Goal: Transaction & Acquisition: Purchase product/service

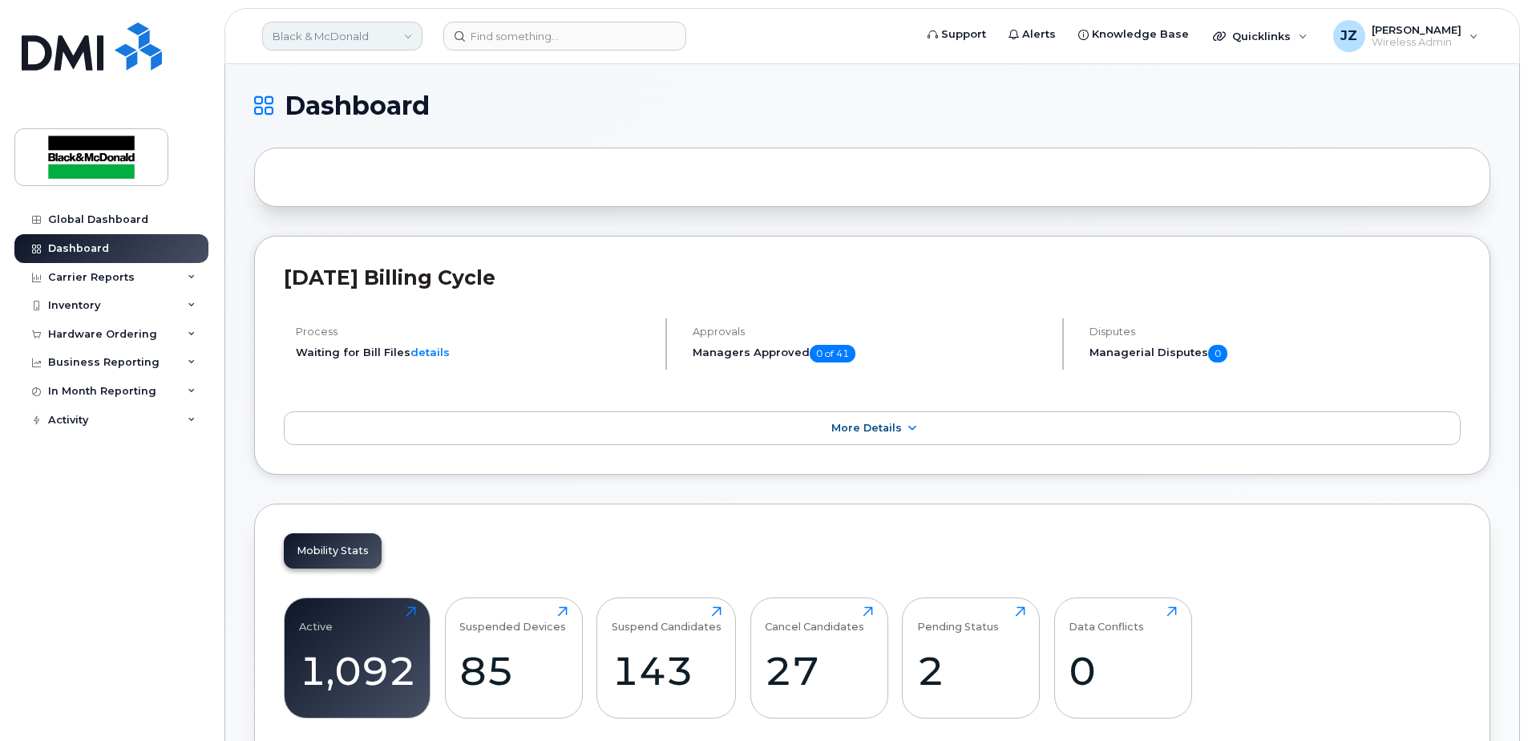
click at [382, 44] on link "Black & McDonald" at bounding box center [342, 36] width 160 height 29
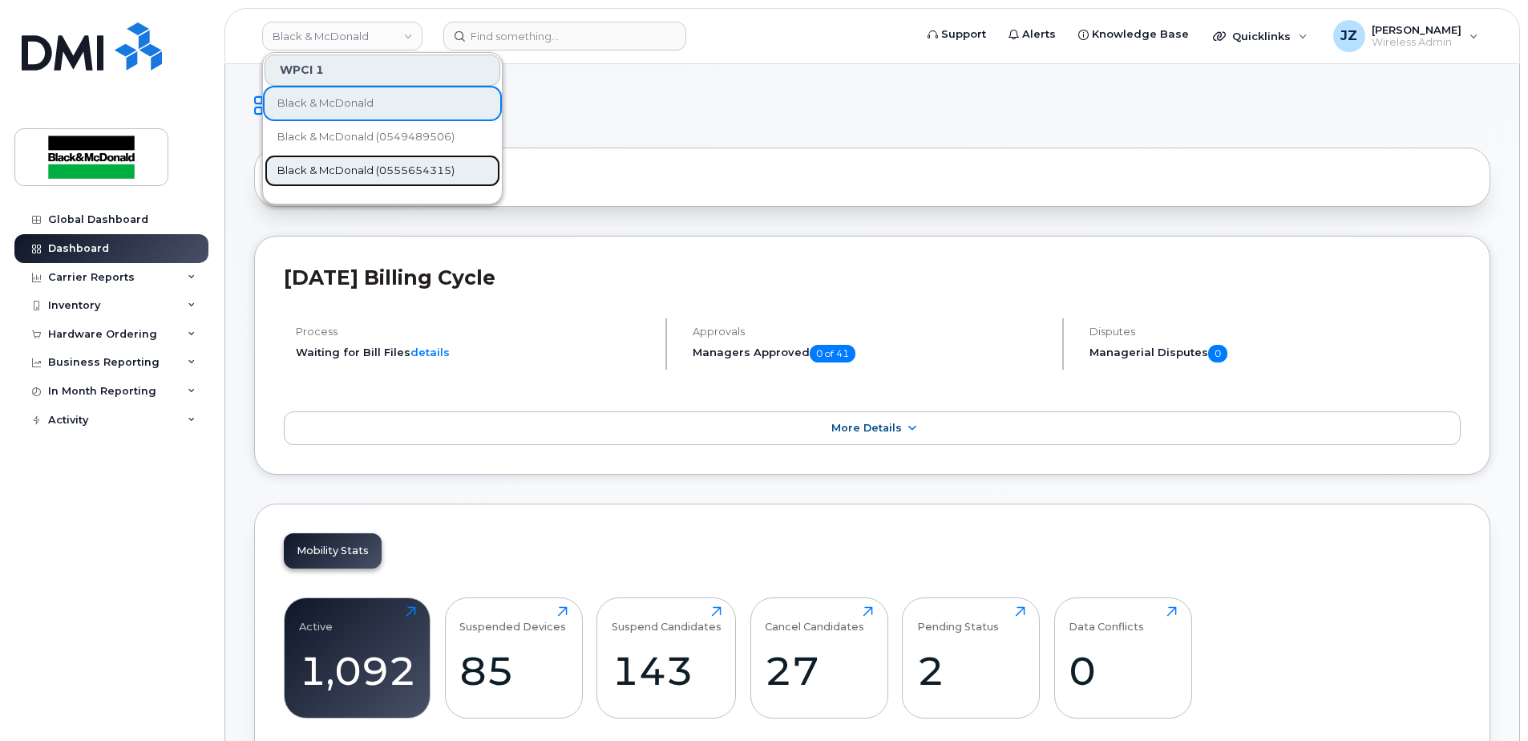
click at [375, 171] on span "Black & McDonald (0555654315)" at bounding box center [365, 171] width 177 height 16
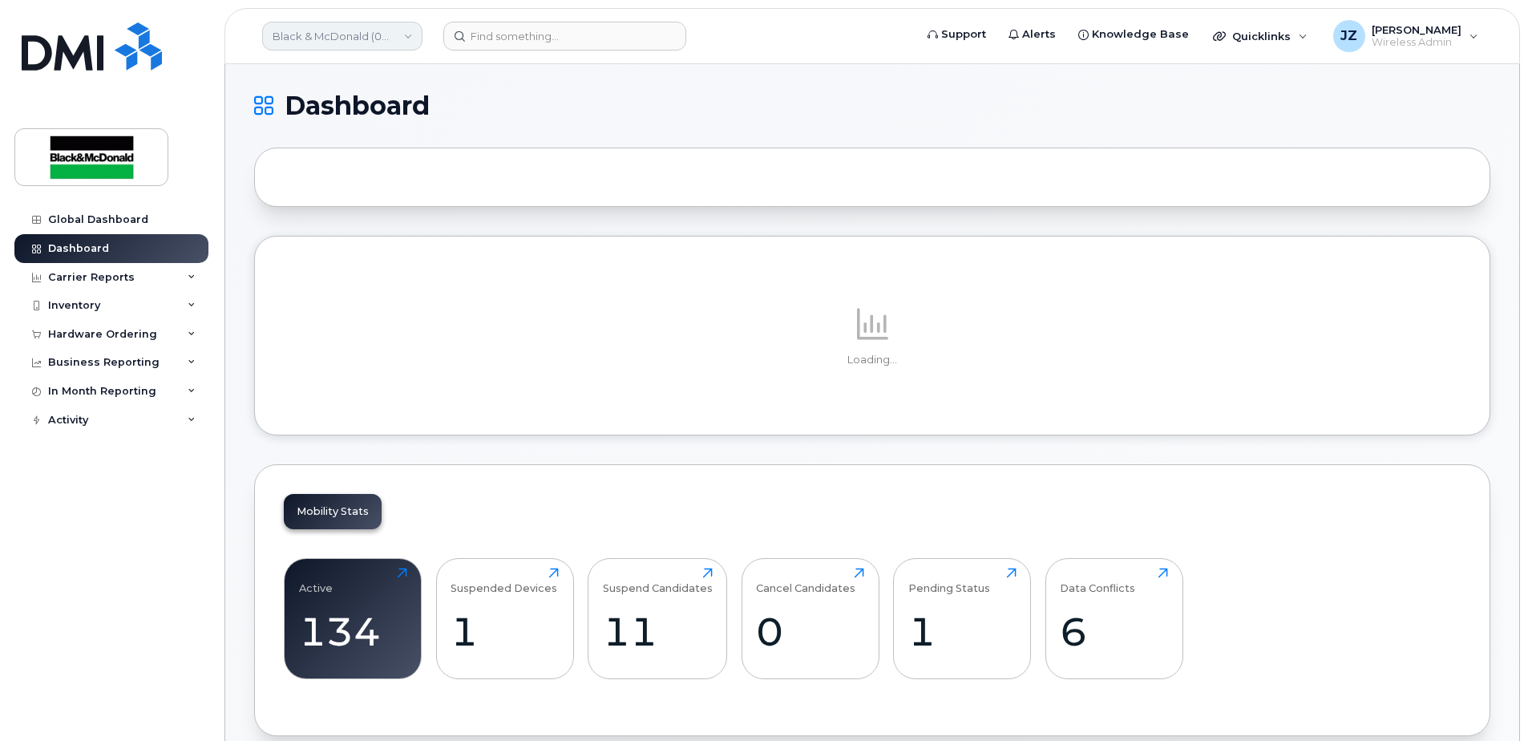
click at [376, 46] on link "Black & McDonald (0555654315)" at bounding box center [342, 36] width 160 height 29
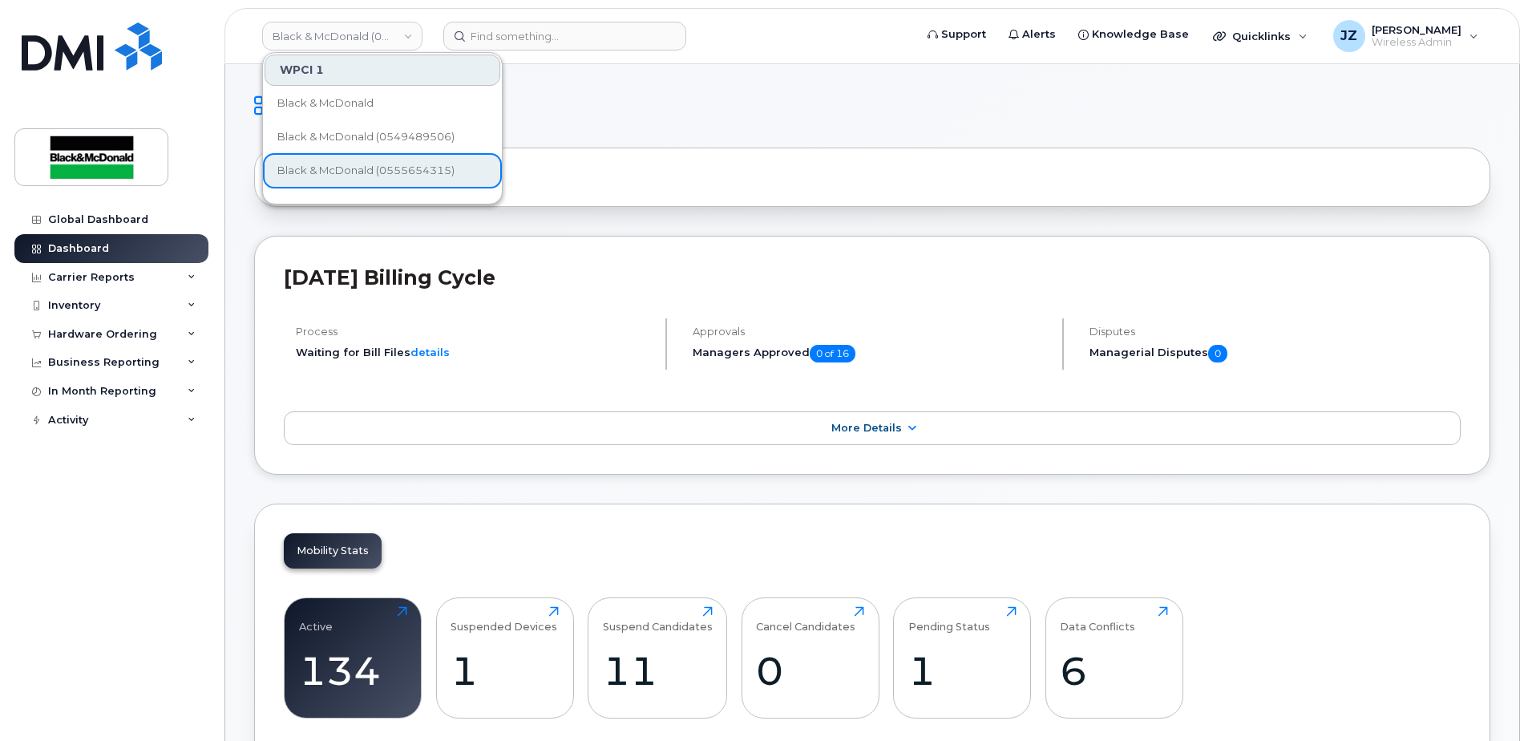
click at [792, 149] on div at bounding box center [872, 177] width 1236 height 59
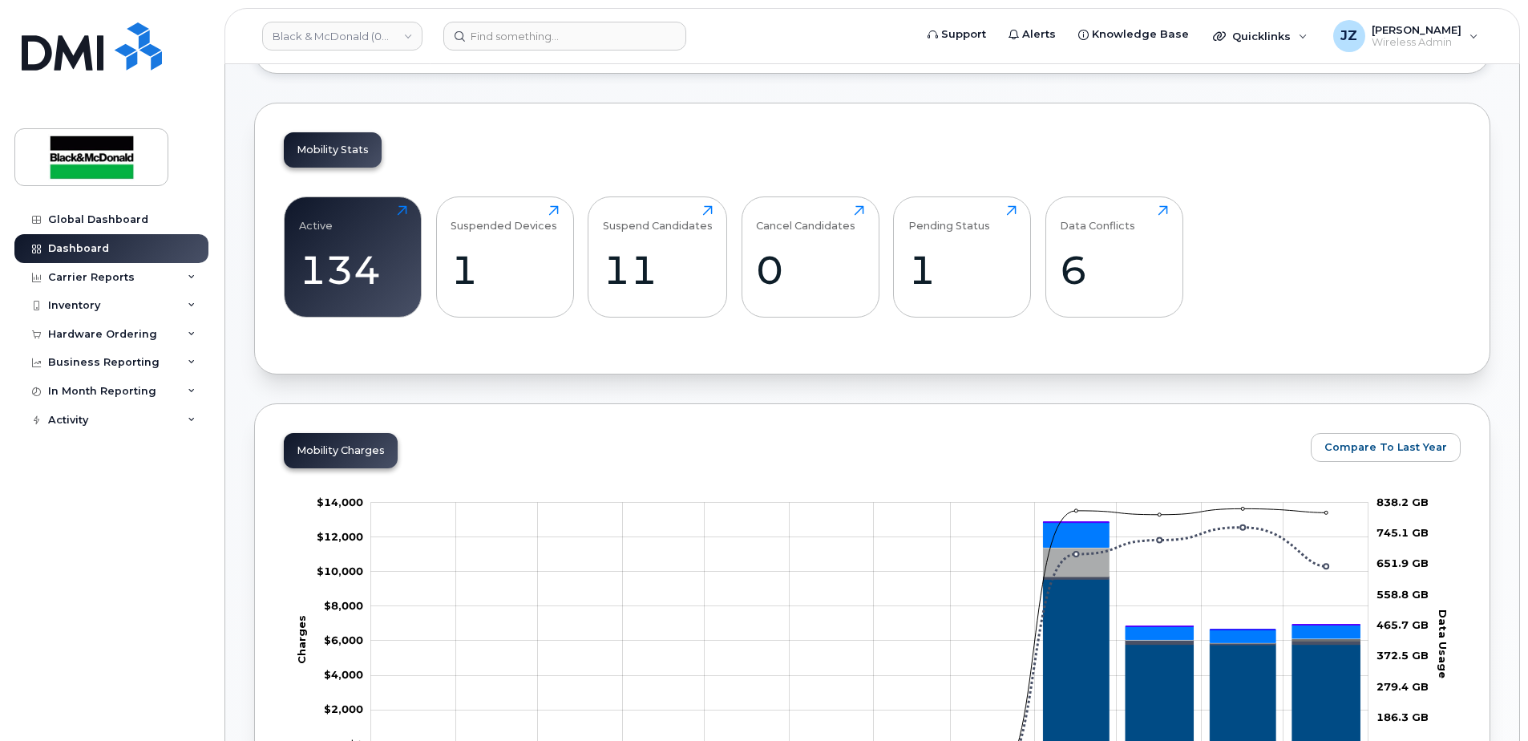
scroll to position [160, 0]
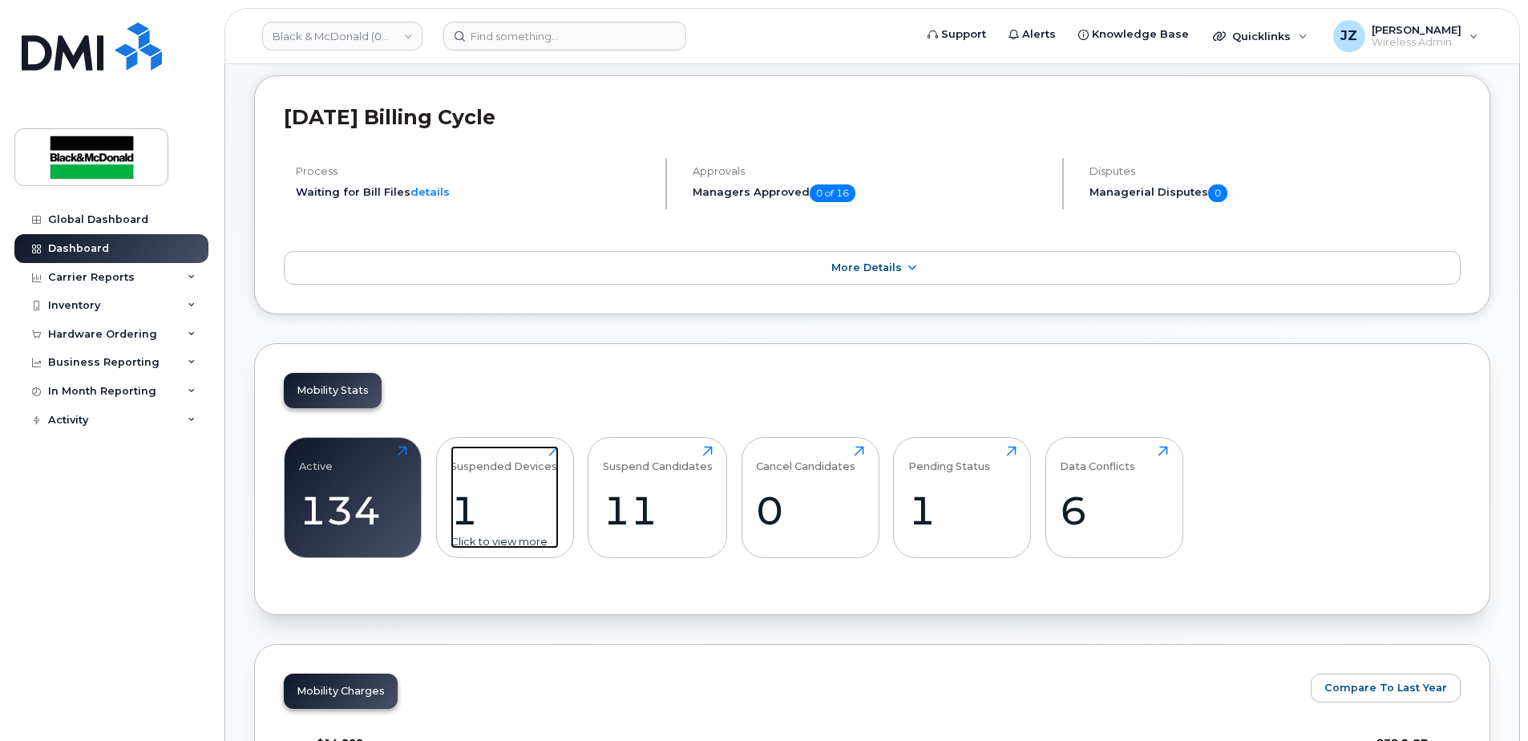
click at [516, 493] on div "1" at bounding box center [505, 510] width 108 height 47
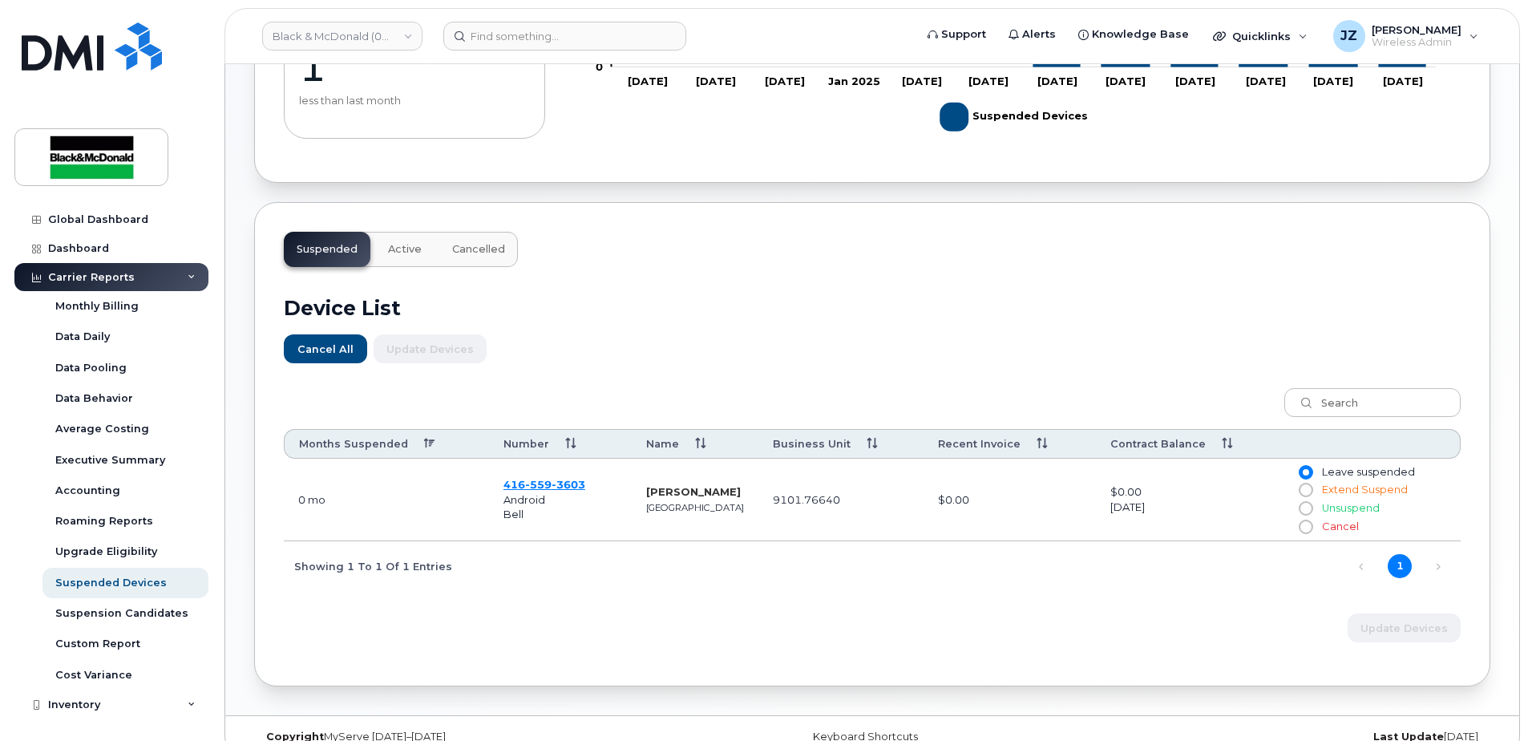
scroll to position [377, 0]
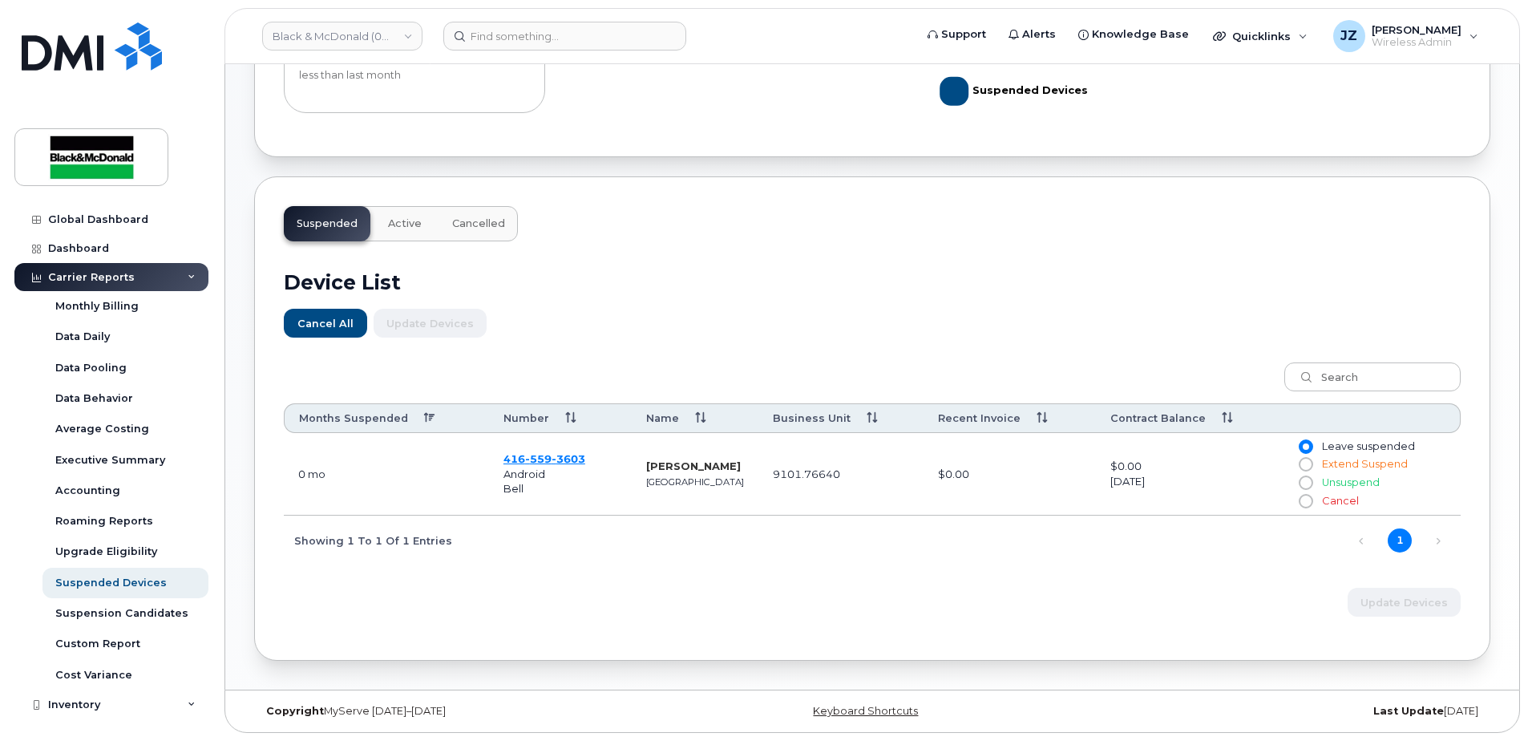
click at [690, 465] on strong "Dan Wilcox" at bounding box center [693, 465] width 95 height 13
drag, startPoint x: 690, startPoint y: 465, endPoint x: 673, endPoint y: 481, distance: 23.8
click at [673, 481] on small "Toronto" at bounding box center [695, 481] width 98 height 11
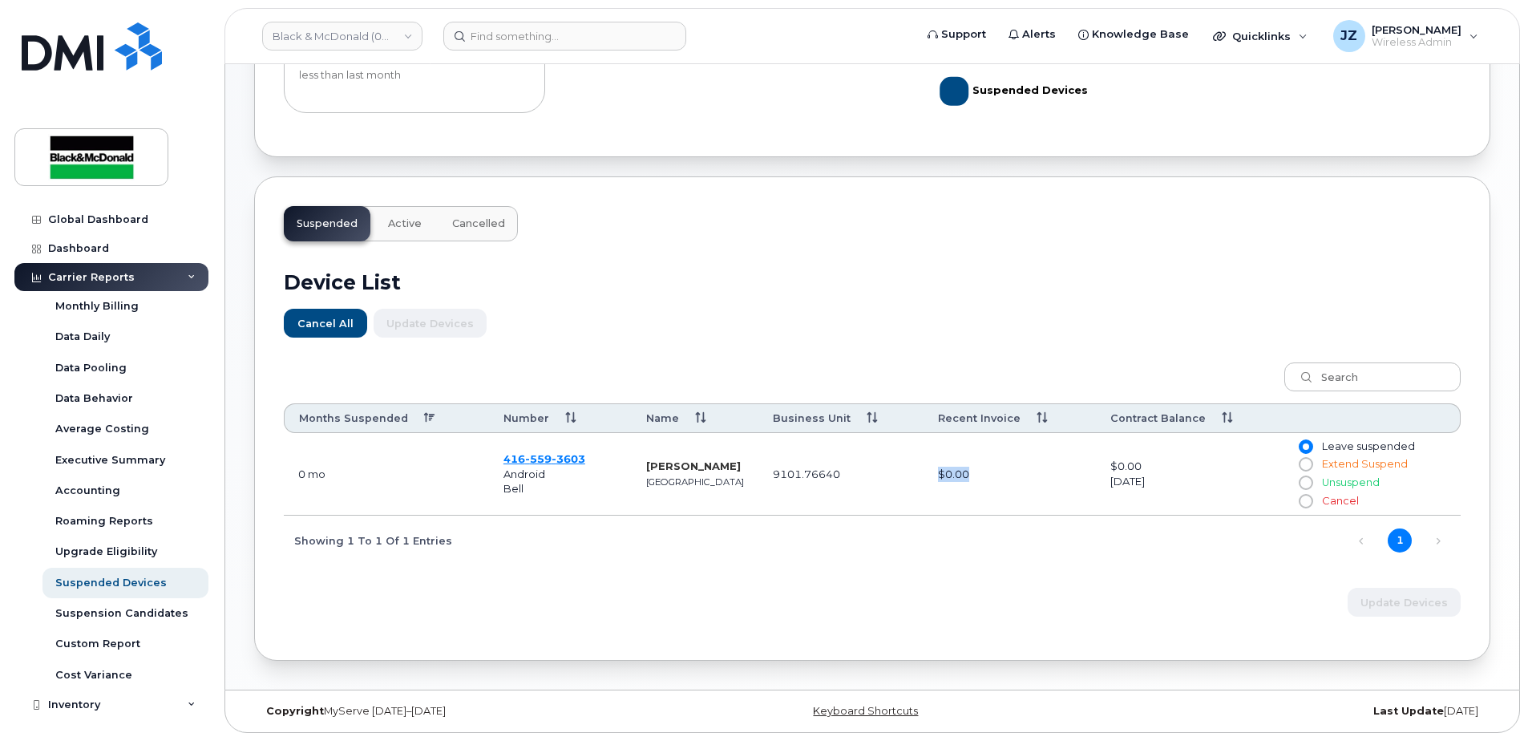
drag, startPoint x: 908, startPoint y: 483, endPoint x: 1016, endPoint y: 488, distance: 108.4
click at [1016, 488] on tr "0 mo 416 559 3603 Android Bell Dan Wilcox Toronto 9101.76640 $0.00 $0.00 July 2…" at bounding box center [872, 474] width 1177 height 83
drag, startPoint x: 1016, startPoint y: 488, endPoint x: 993, endPoint y: 513, distance: 33.5
click at [993, 513] on td "$0.00" at bounding box center [1010, 474] width 172 height 83
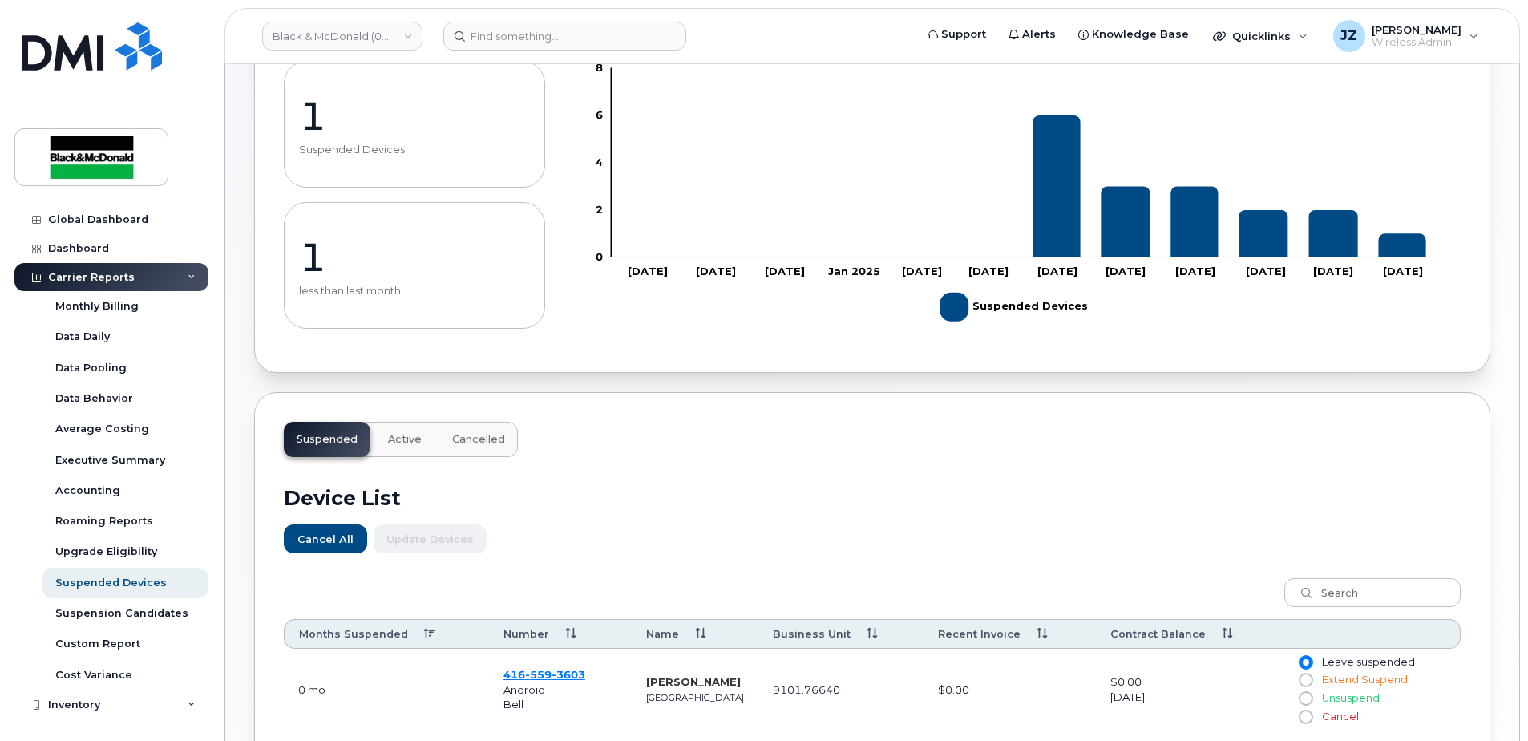
scroll to position [0, 0]
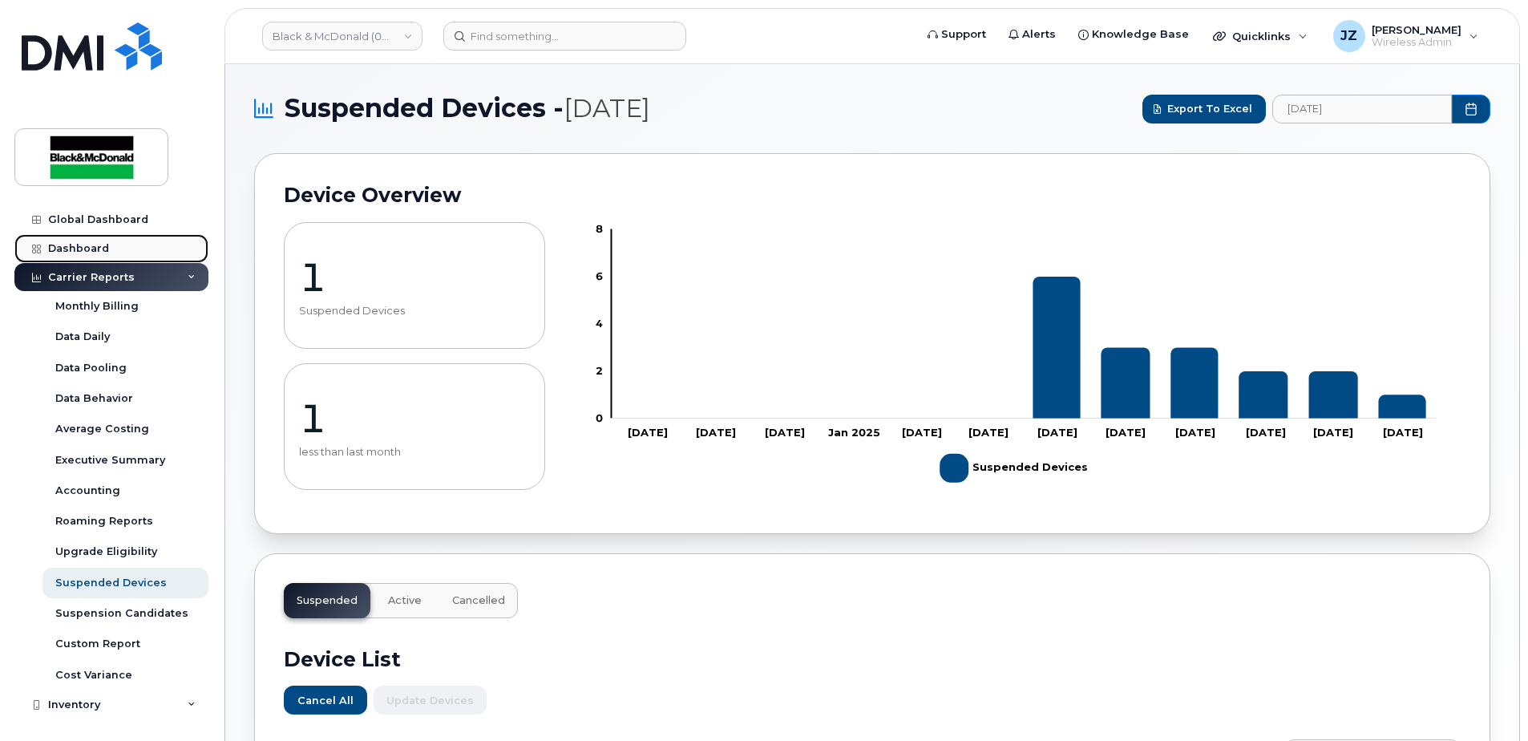
click at [89, 245] on div "Dashboard" at bounding box center [78, 248] width 61 height 13
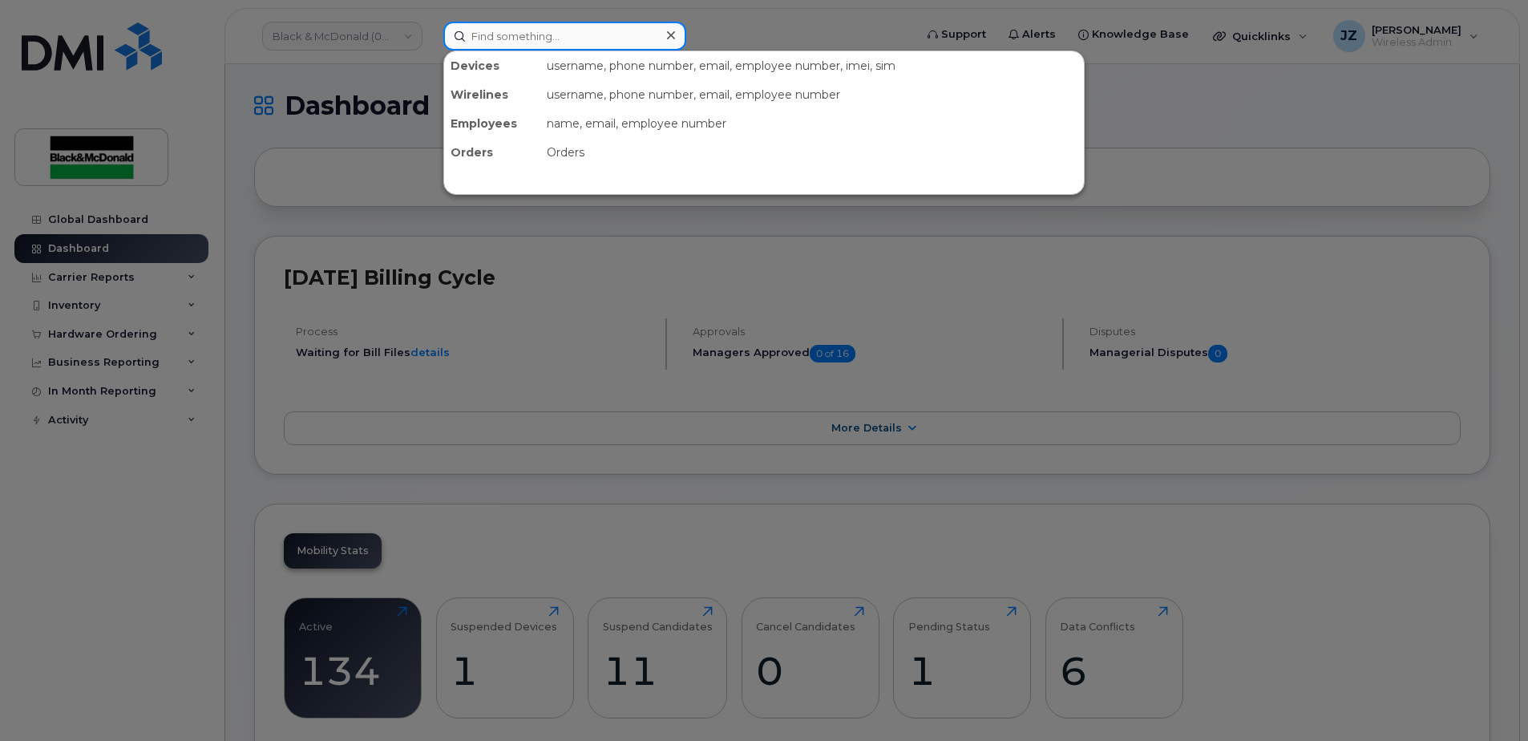
click at [528, 23] on input at bounding box center [564, 36] width 243 height 29
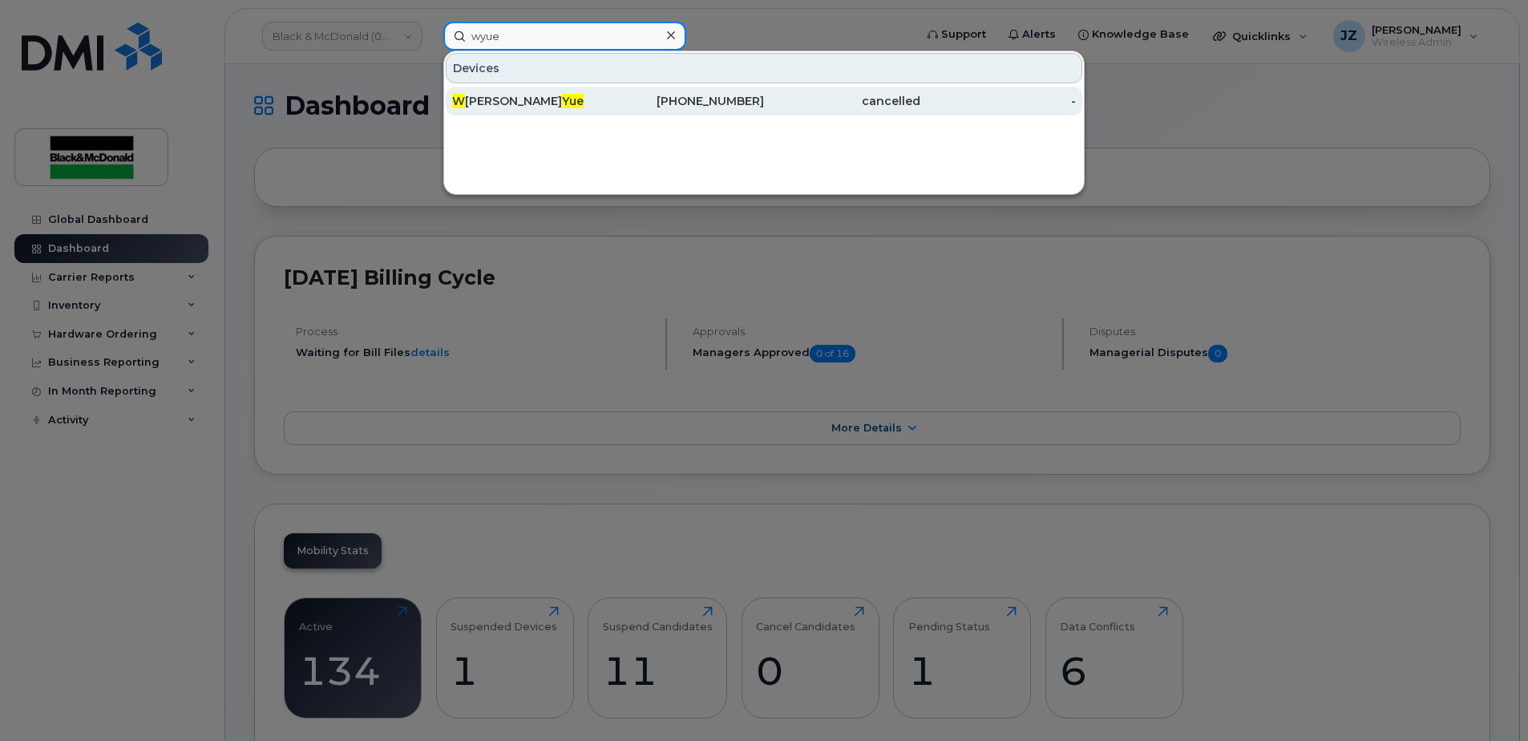
type input "wyue"
click at [535, 96] on div "W esley Yue" at bounding box center [530, 101] width 156 height 16
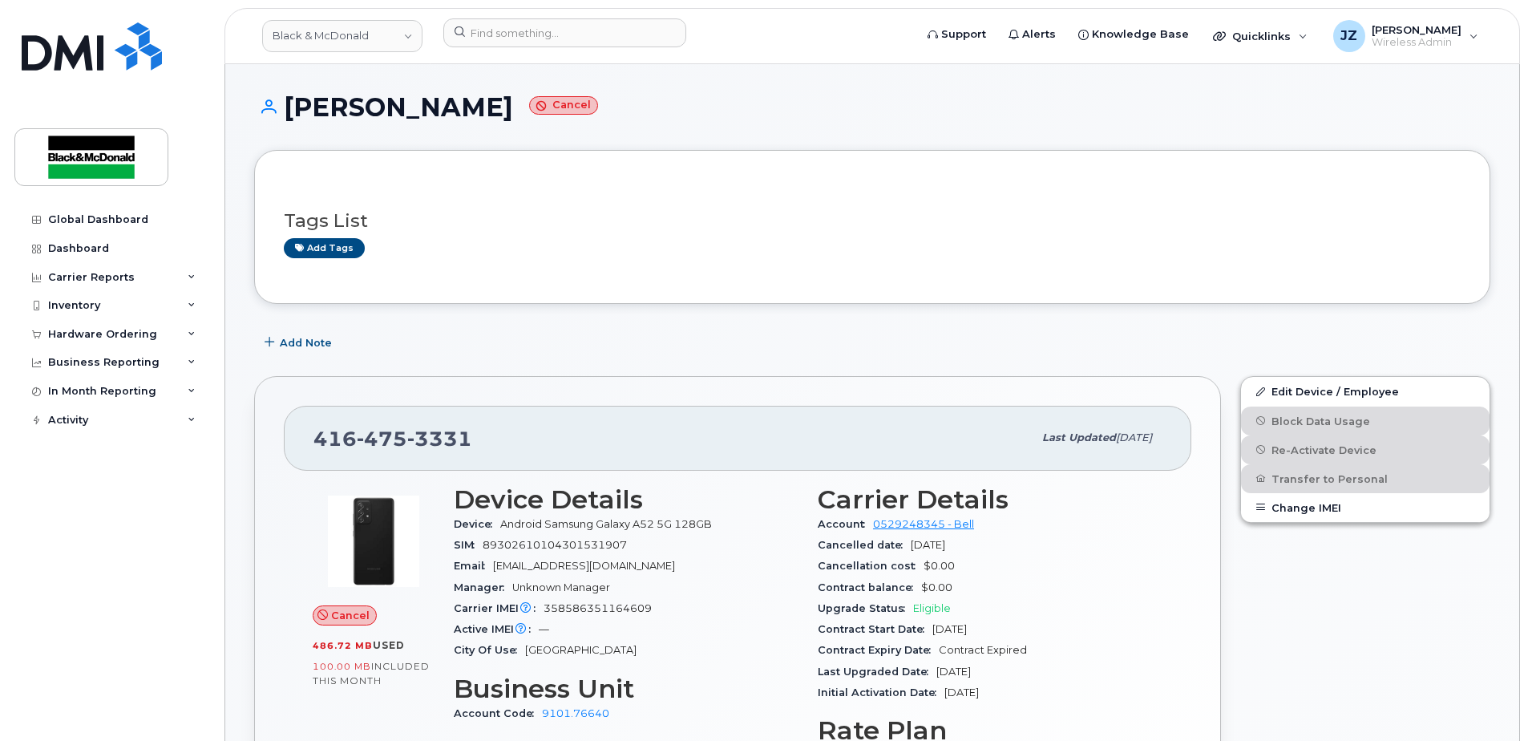
drag, startPoint x: 462, startPoint y: 108, endPoint x: 618, endPoint y: 114, distance: 156.5
click at [552, 101] on h1 "[PERSON_NAME]" at bounding box center [872, 107] width 1236 height 28
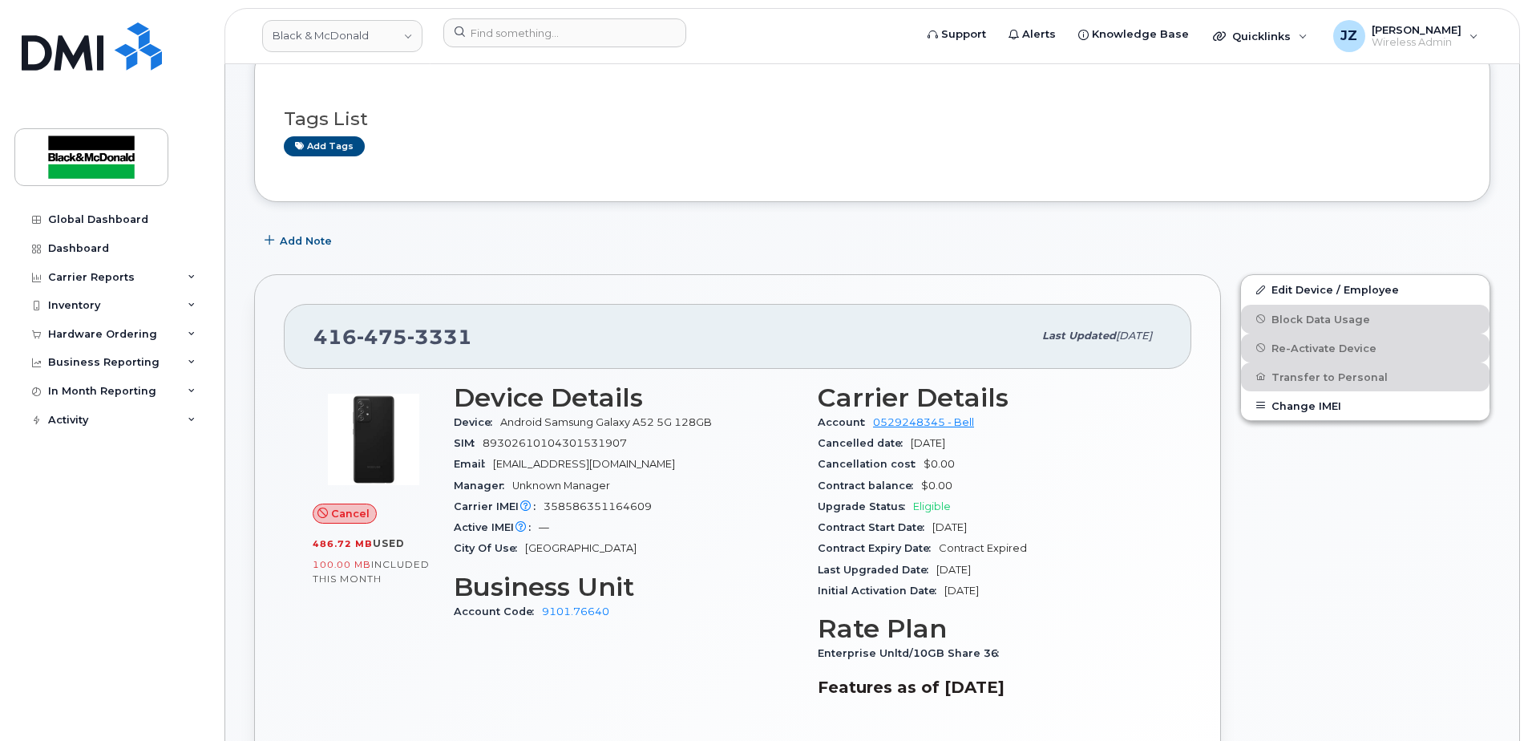
scroll to position [241, 0]
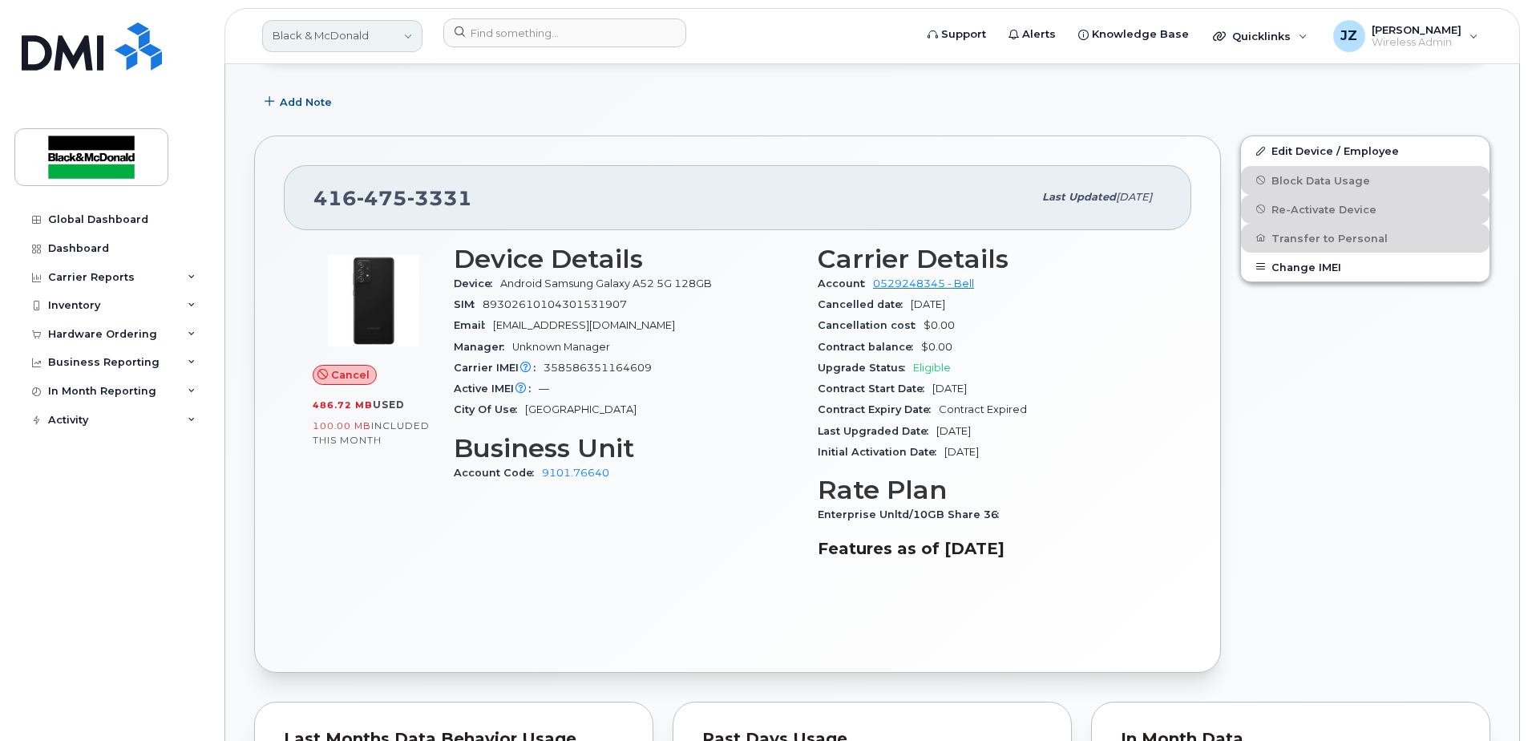
click at [300, 29] on link "Black & McDonald" at bounding box center [342, 36] width 160 height 32
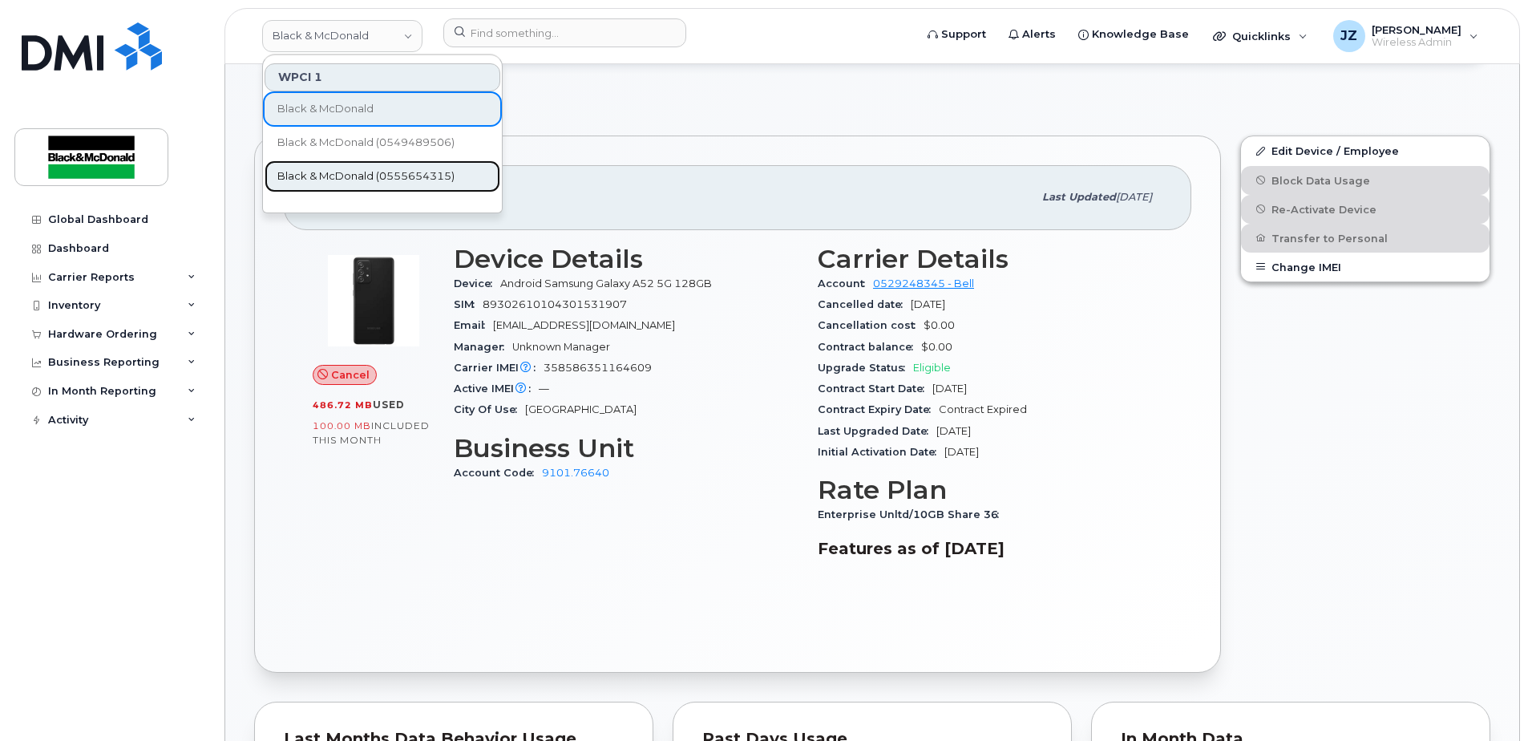
click at [380, 179] on span "Black & McDonald (0555654315)" at bounding box center [365, 176] width 177 height 16
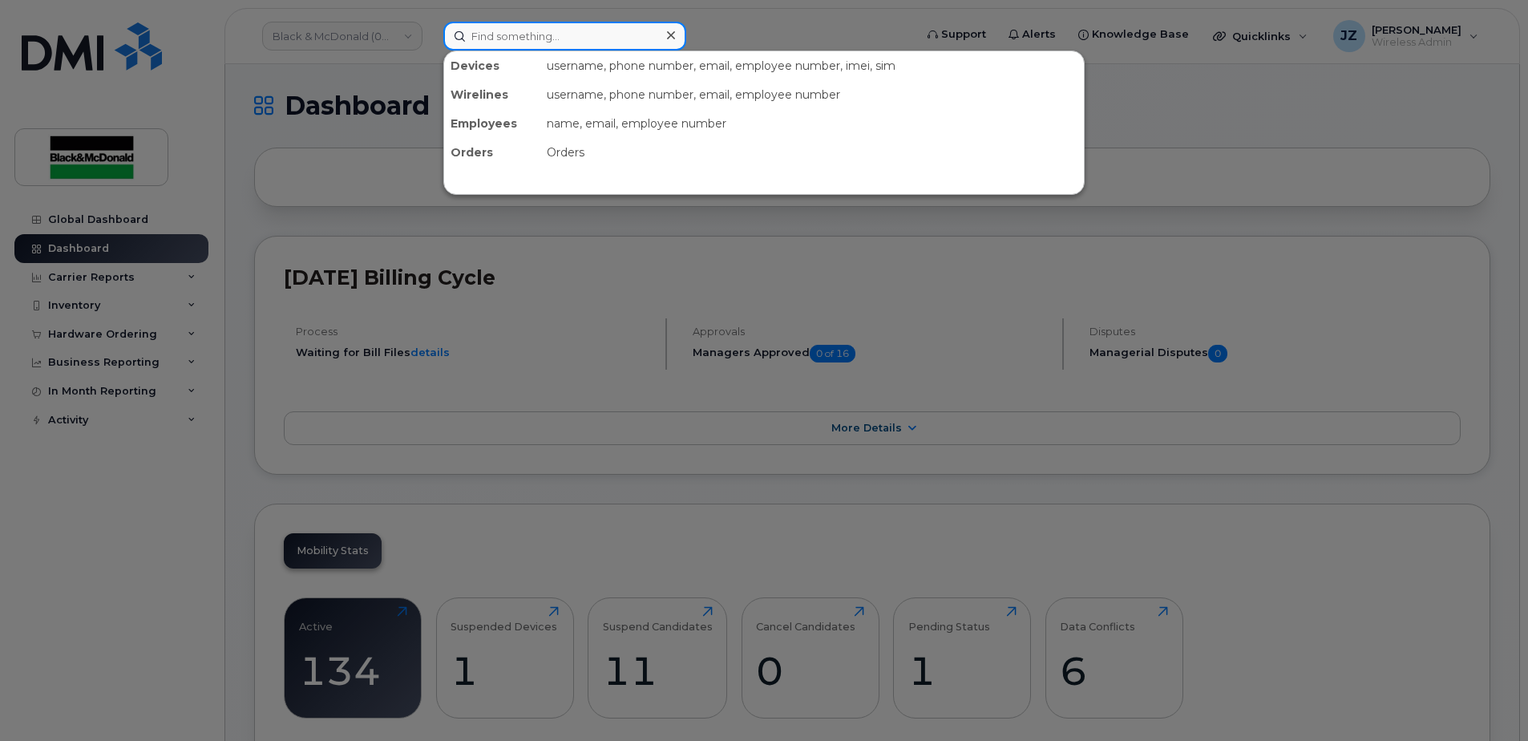
click at [496, 31] on input at bounding box center [564, 36] width 243 height 29
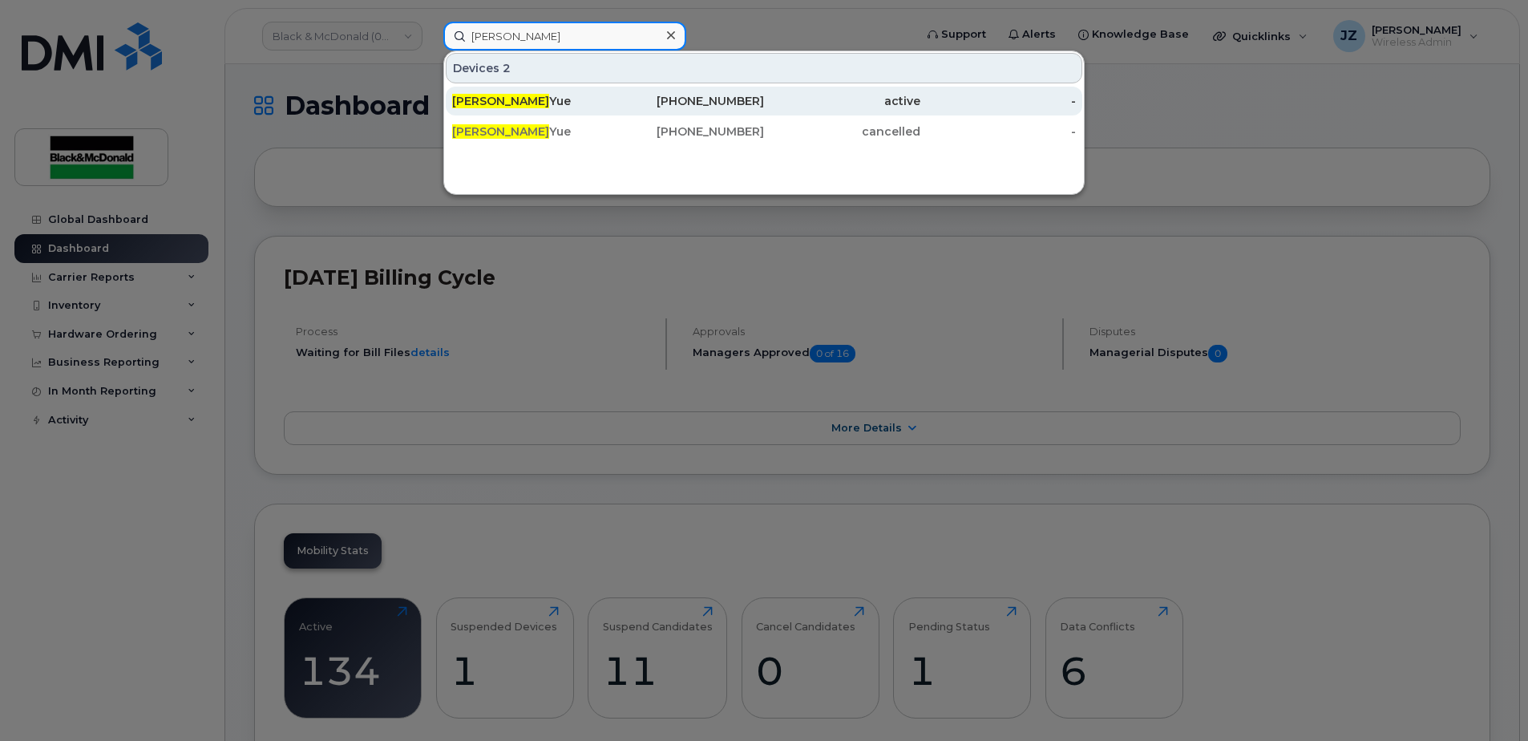
type input "wesley"
click at [572, 102] on div "Wesley Yue" at bounding box center [530, 101] width 156 height 16
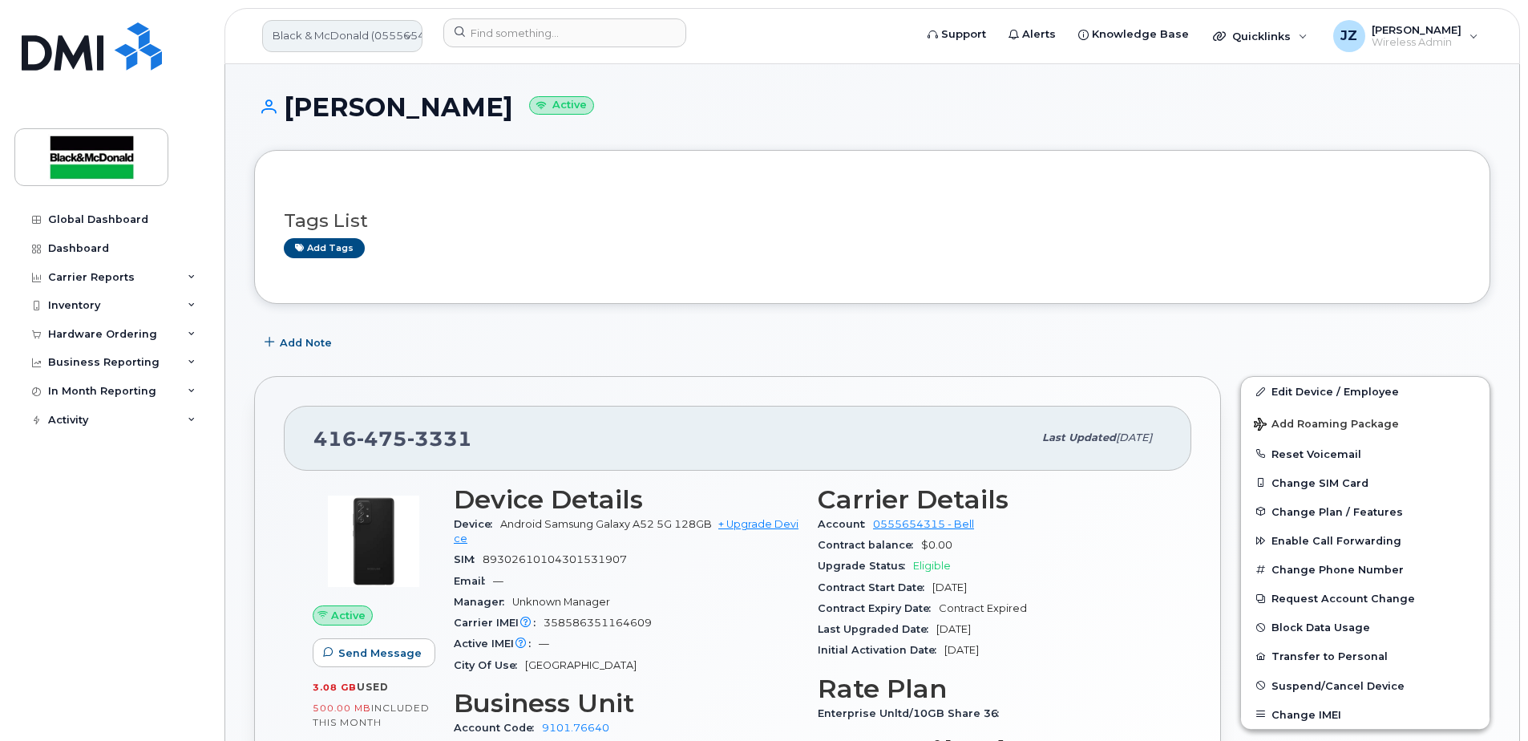
click at [343, 44] on link "Black & McDonald (0555654315)" at bounding box center [342, 36] width 160 height 32
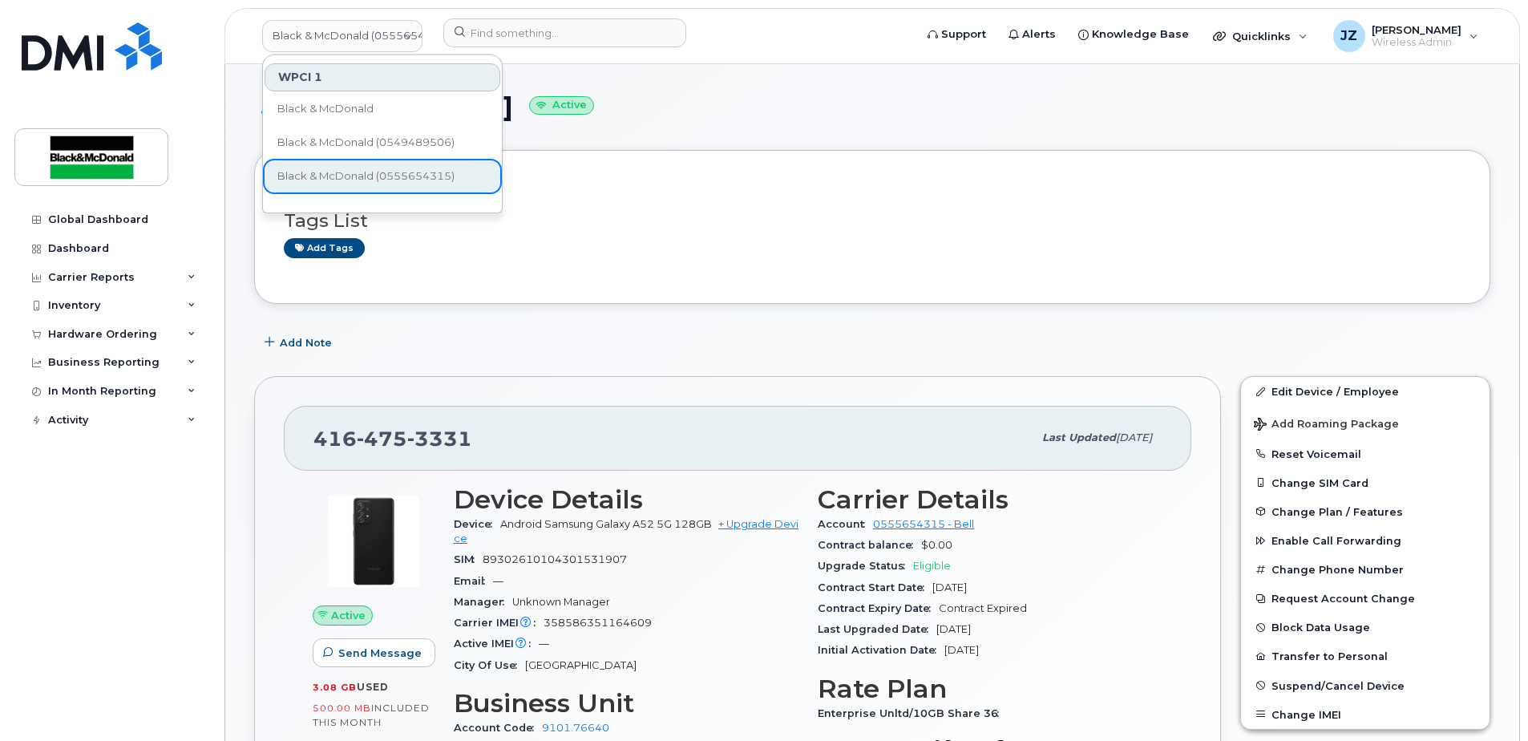
click at [670, 120] on h1 "[PERSON_NAME] Active" at bounding box center [872, 107] width 1236 height 28
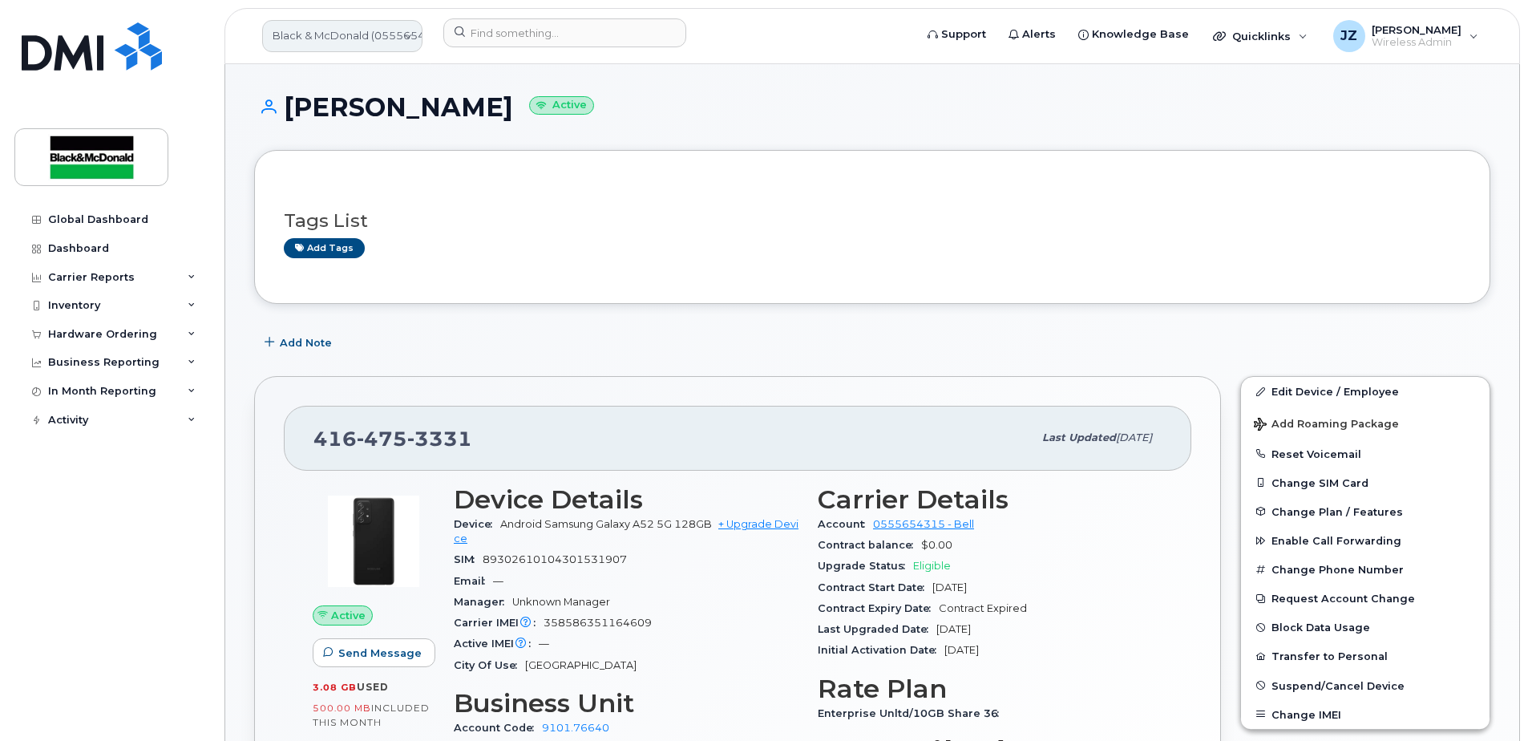
click at [354, 30] on link "Black & McDonald (0555654315)" at bounding box center [342, 36] width 160 height 32
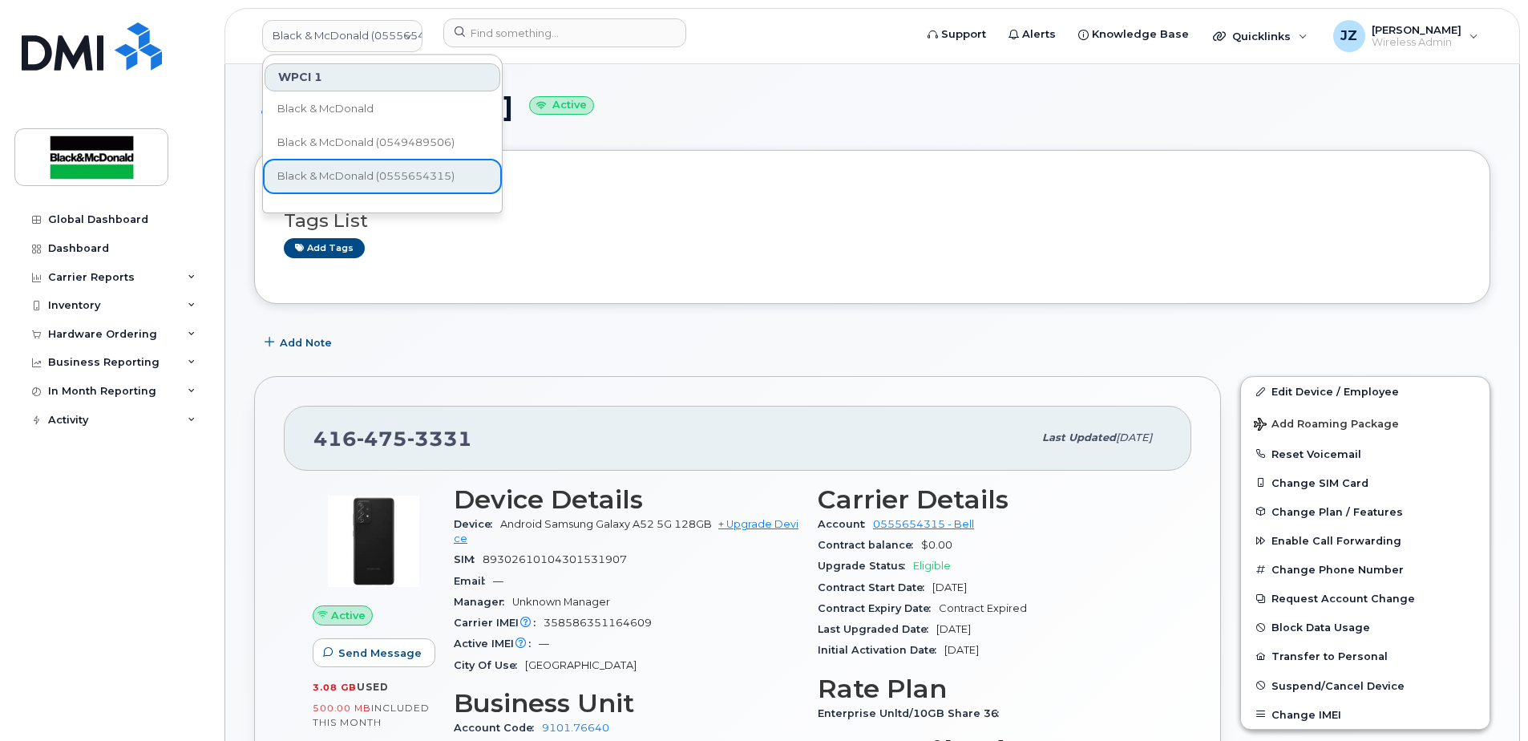
click at [679, 129] on div "[PERSON_NAME] Active" at bounding box center [872, 121] width 1236 height 57
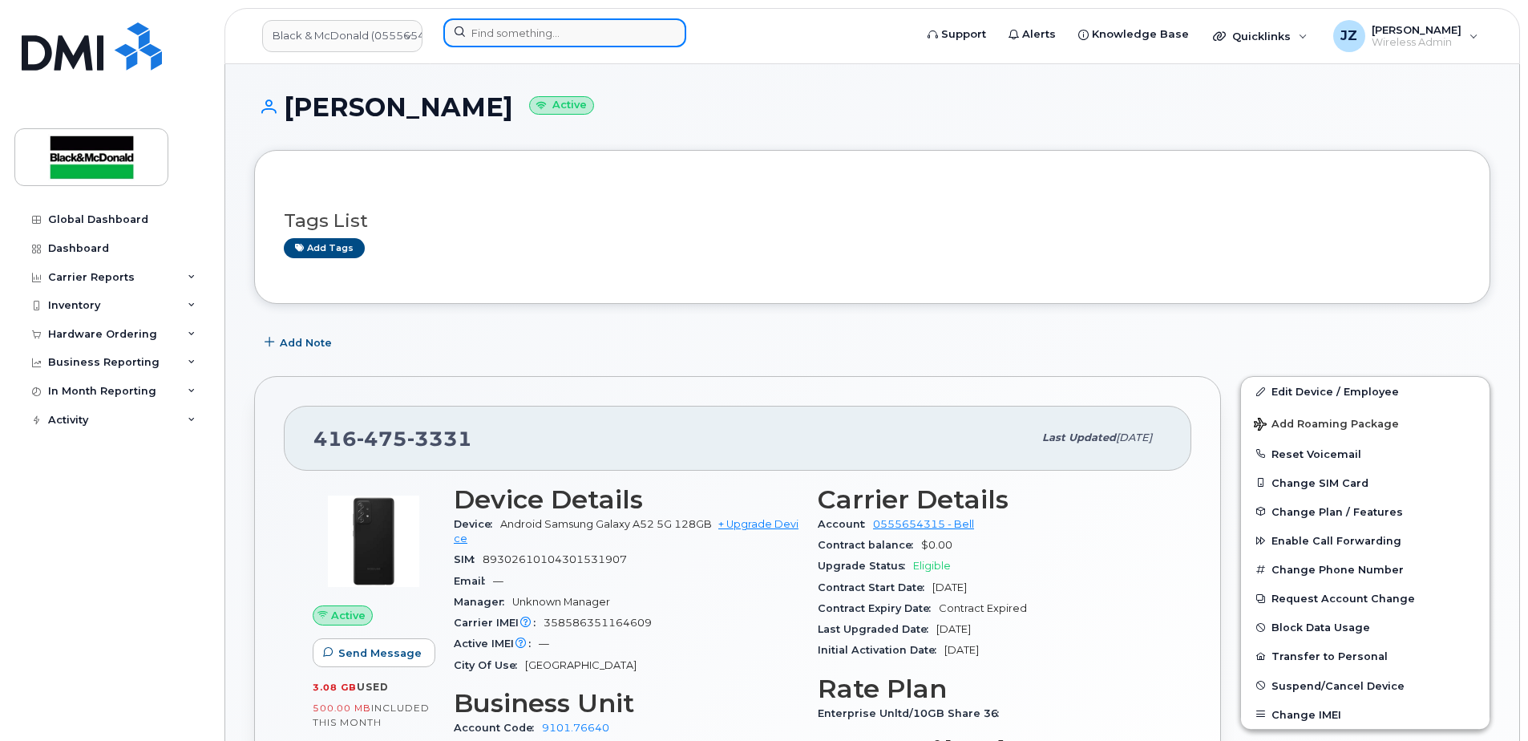
click at [580, 30] on input at bounding box center [564, 32] width 243 height 29
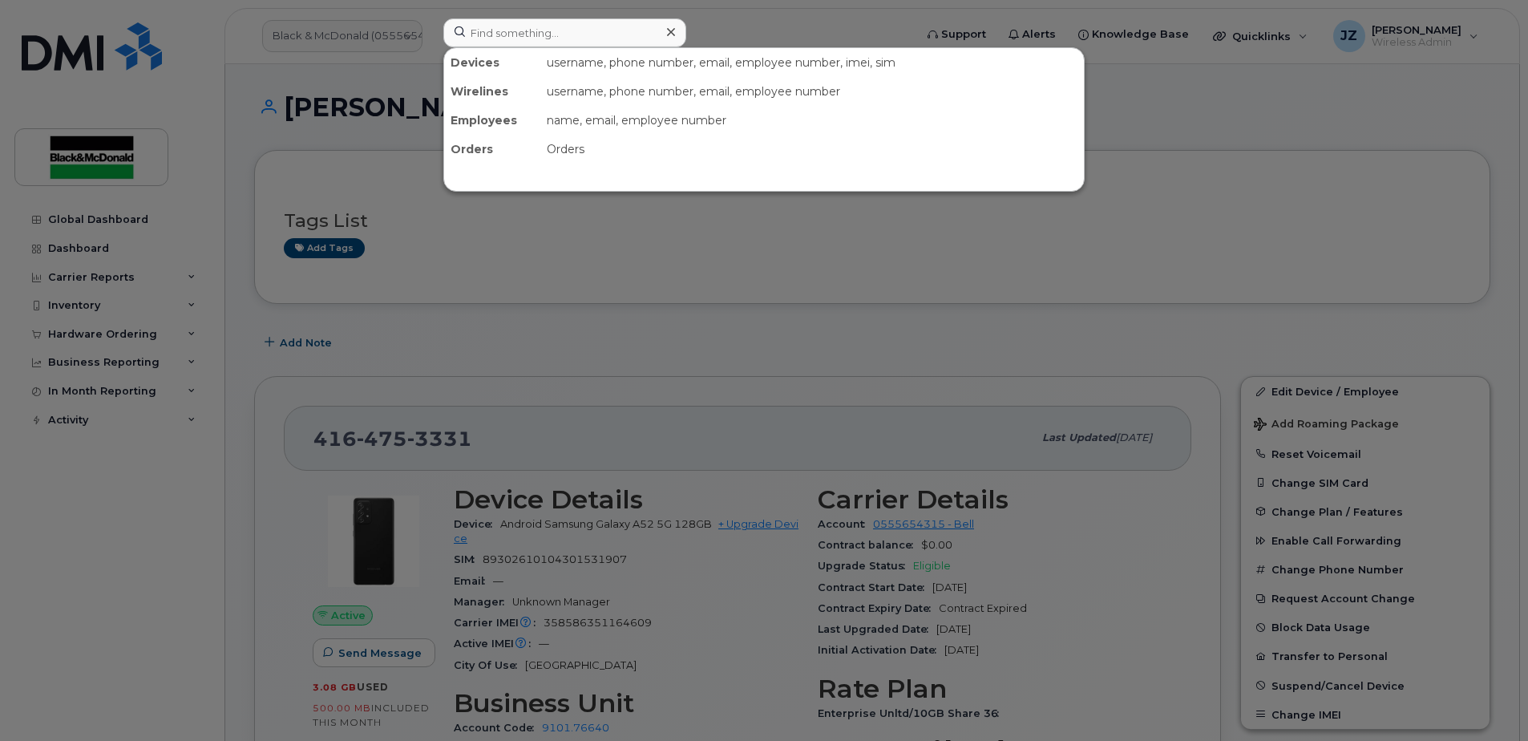
click at [575, 338] on div at bounding box center [764, 370] width 1528 height 741
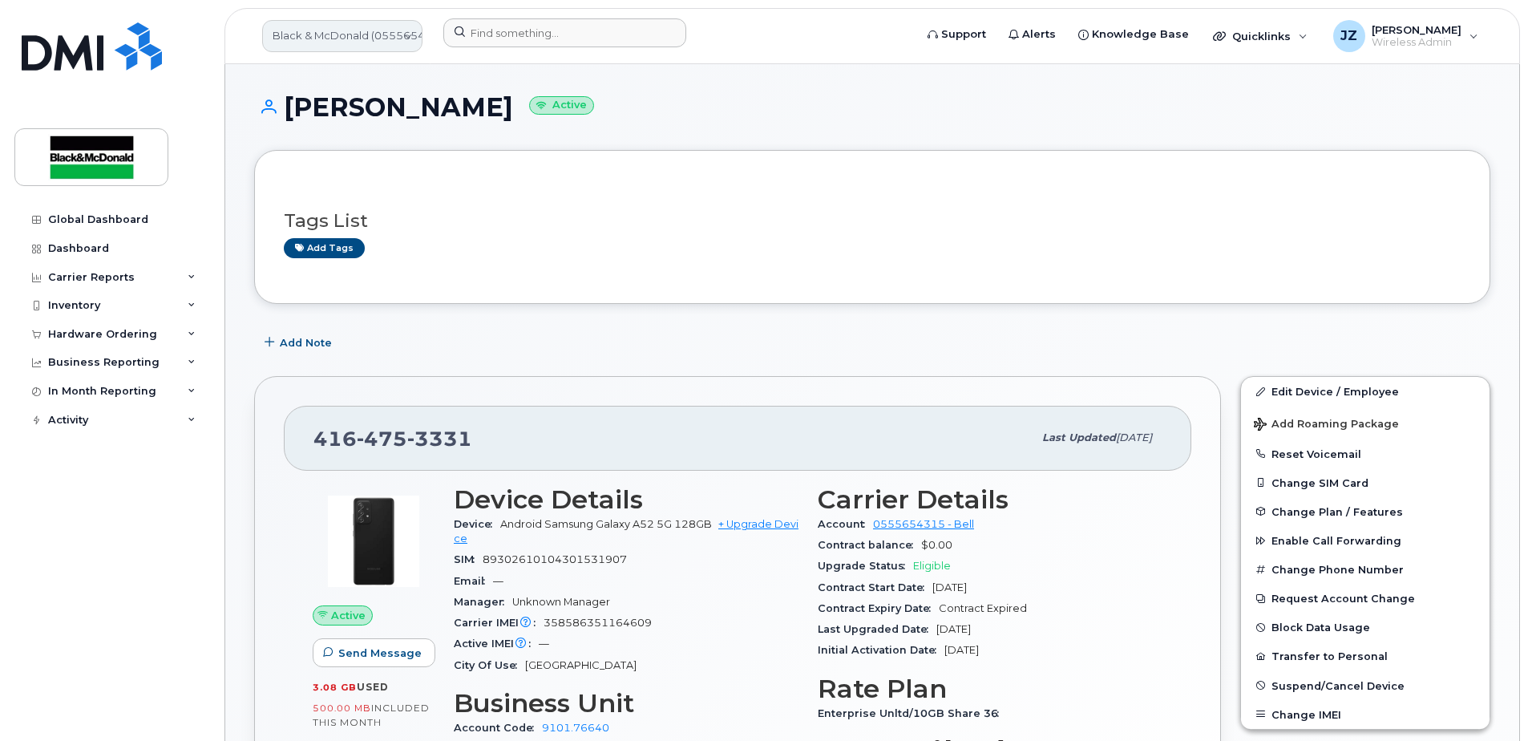
click at [389, 27] on link "Black & McDonald (0555654315)" at bounding box center [342, 36] width 160 height 32
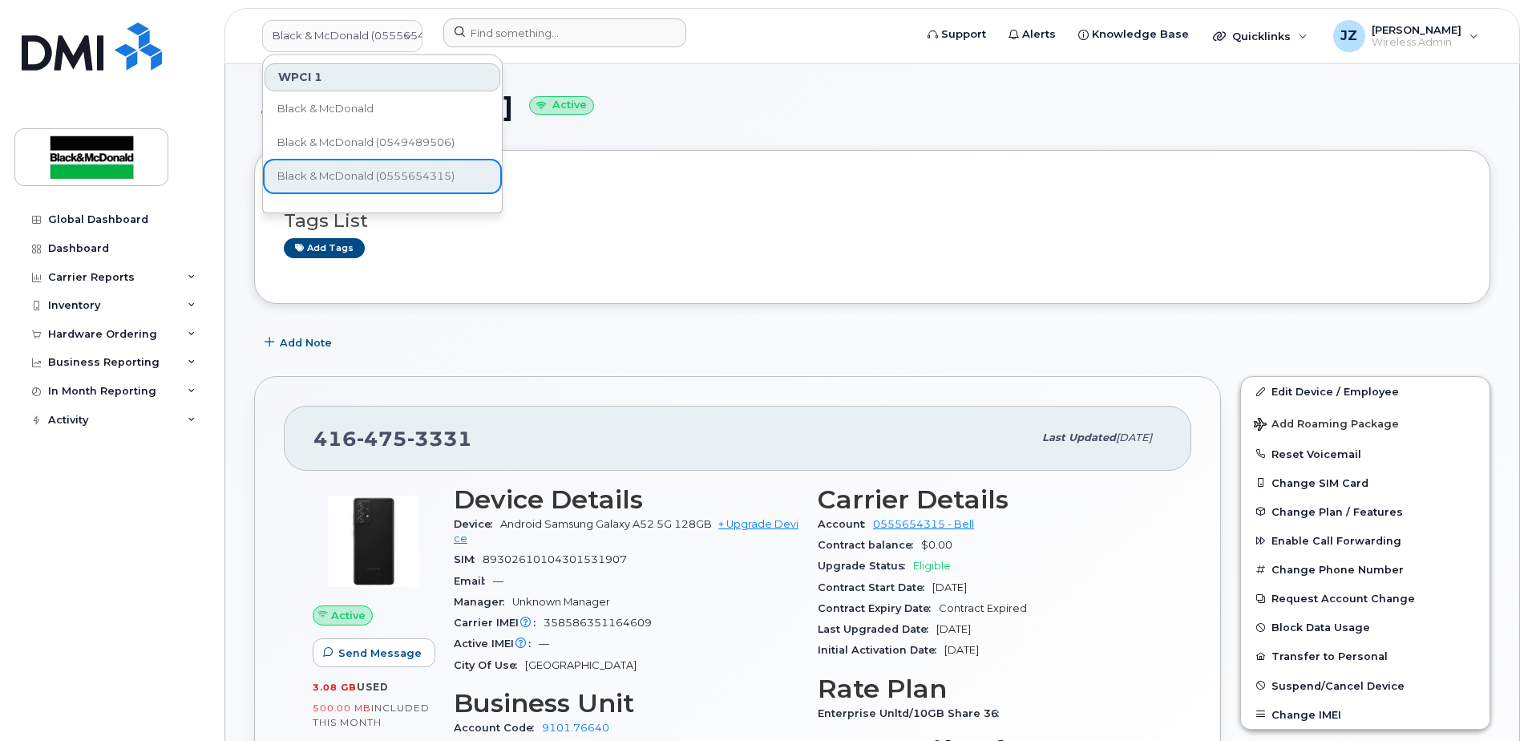
drag, startPoint x: 638, startPoint y: 91, endPoint x: 653, endPoint y: 121, distance: 33.7
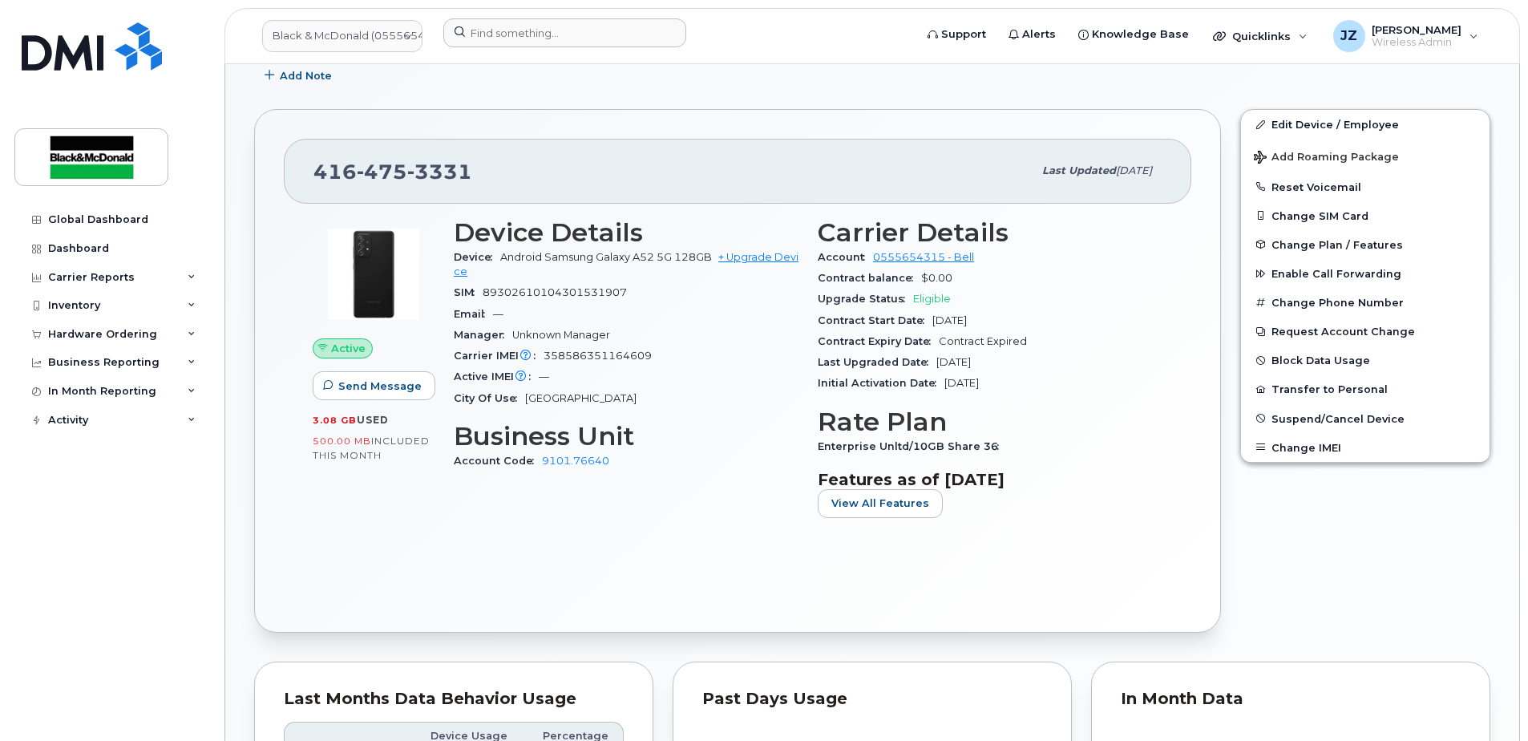
scroll to position [241, 0]
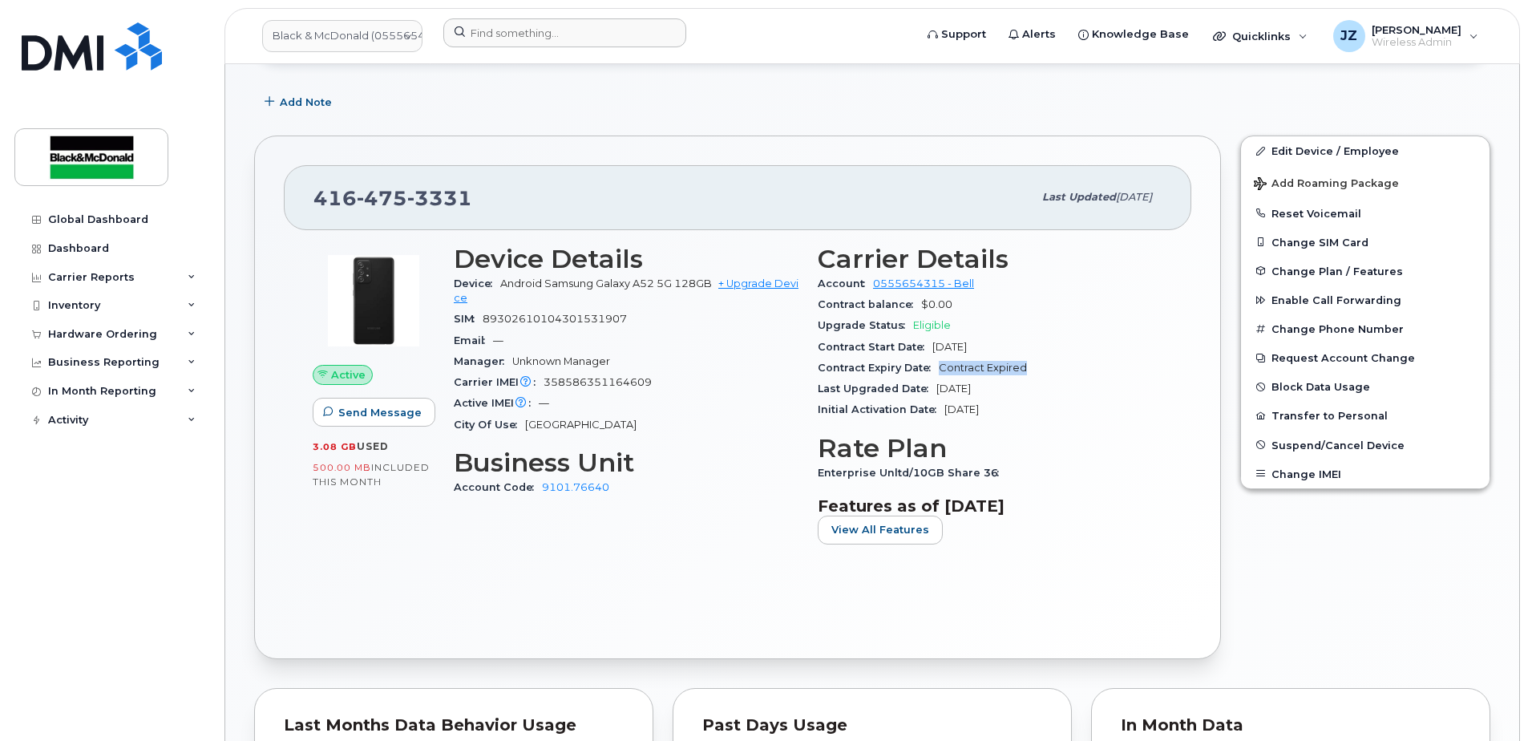
drag, startPoint x: 939, startPoint y: 366, endPoint x: 1082, endPoint y: 374, distance: 142.9
click at [1082, 374] on div "Contract Expiry Date Contract Expired" at bounding box center [990, 368] width 345 height 21
drag, startPoint x: 1082, startPoint y: 374, endPoint x: 1053, endPoint y: 426, distance: 58.9
click at [1053, 426] on div "Carrier Details Account 0555654315 - Bell Contract balance $0.00 Upgrade Status…" at bounding box center [990, 401] width 364 height 332
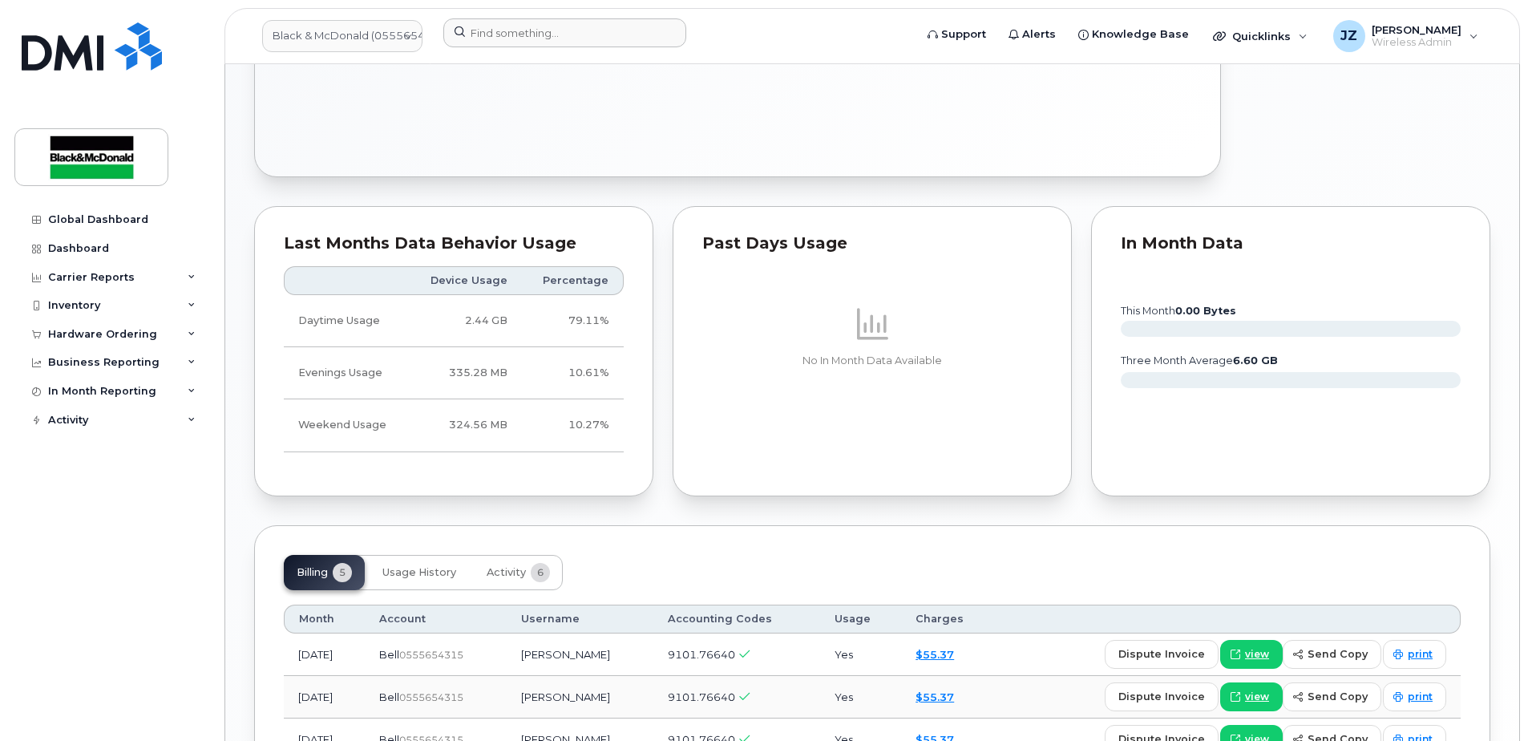
scroll to position [791, 0]
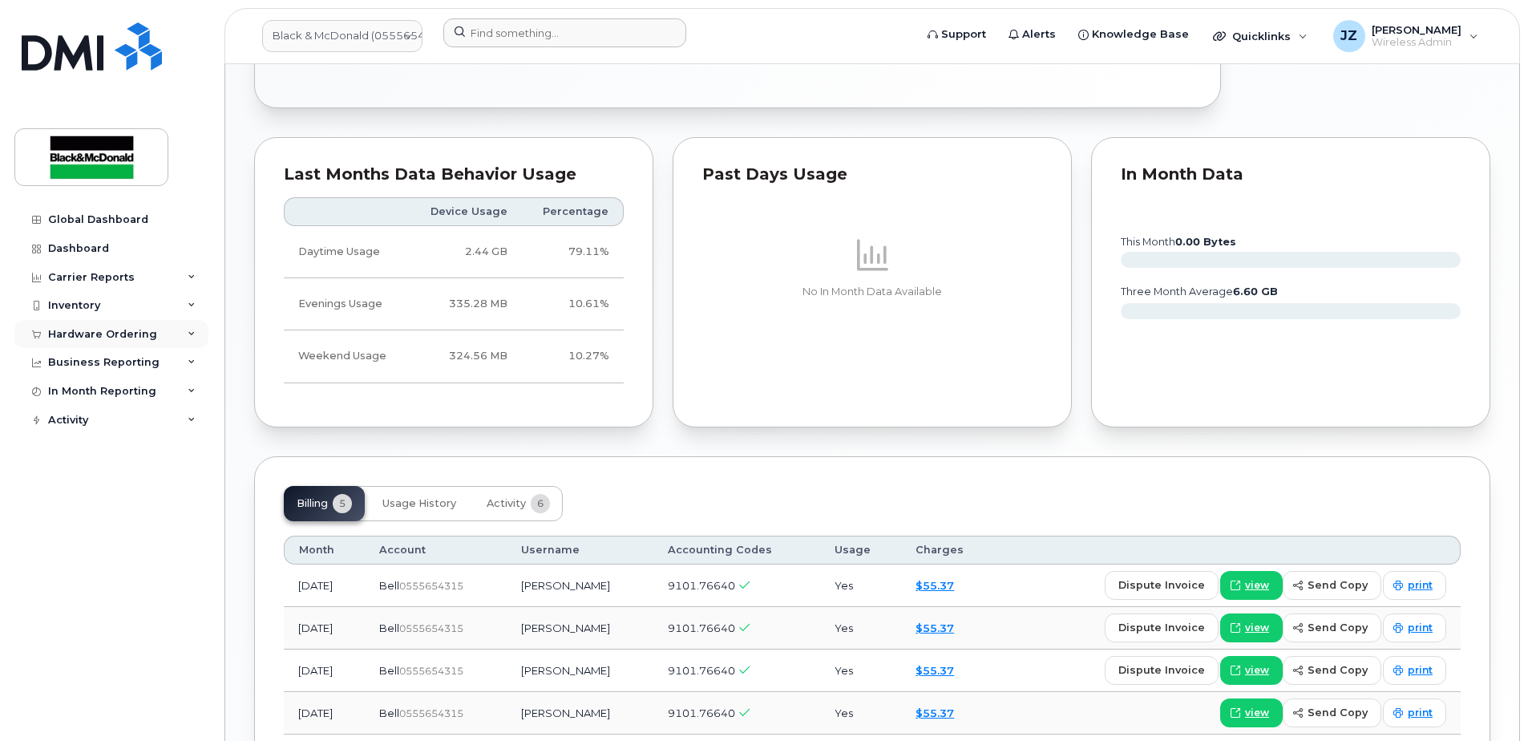
click at [148, 326] on div "Hardware Ordering" at bounding box center [111, 334] width 194 height 29
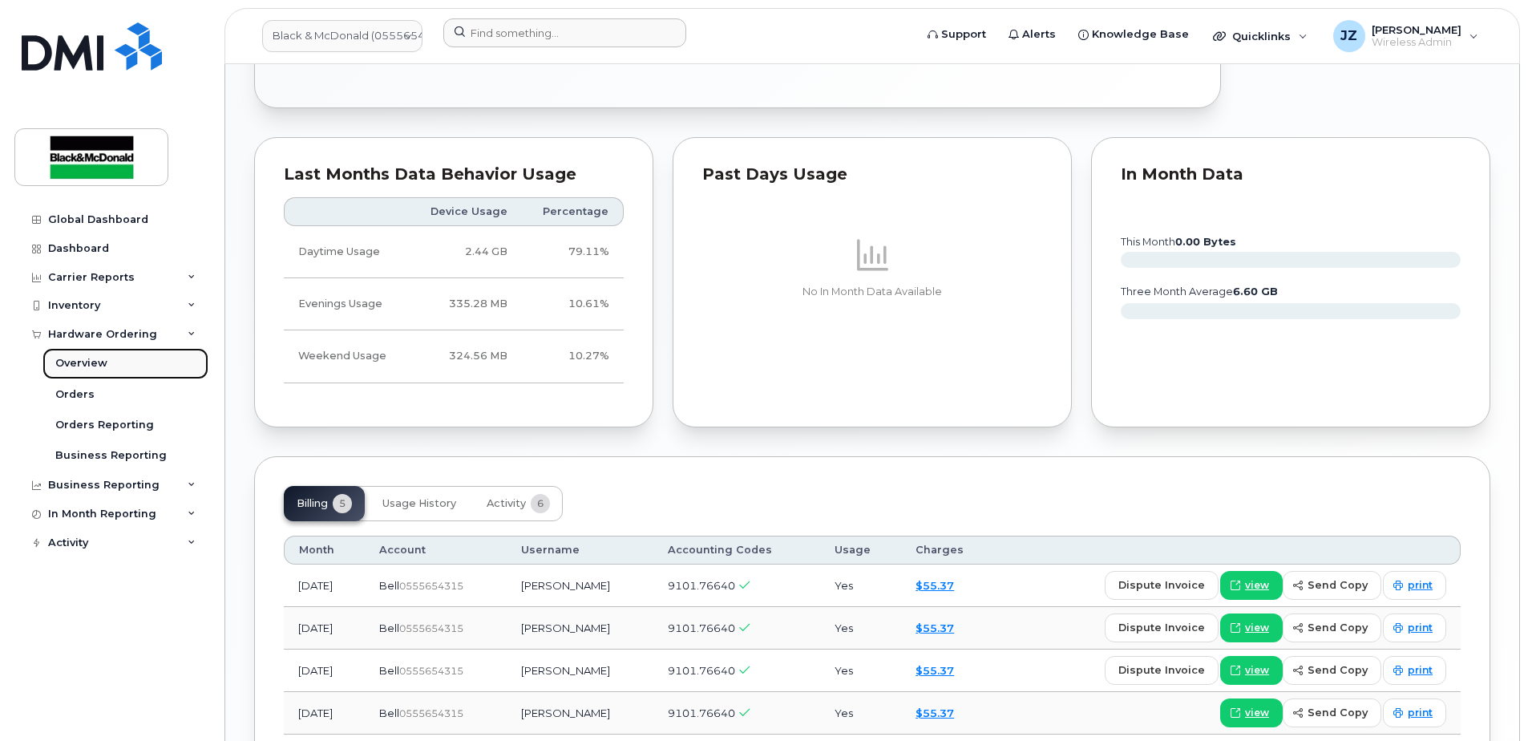
click at [133, 360] on link "Overview" at bounding box center [125, 363] width 166 height 30
click at [96, 355] on link "Overview" at bounding box center [125, 363] width 166 height 30
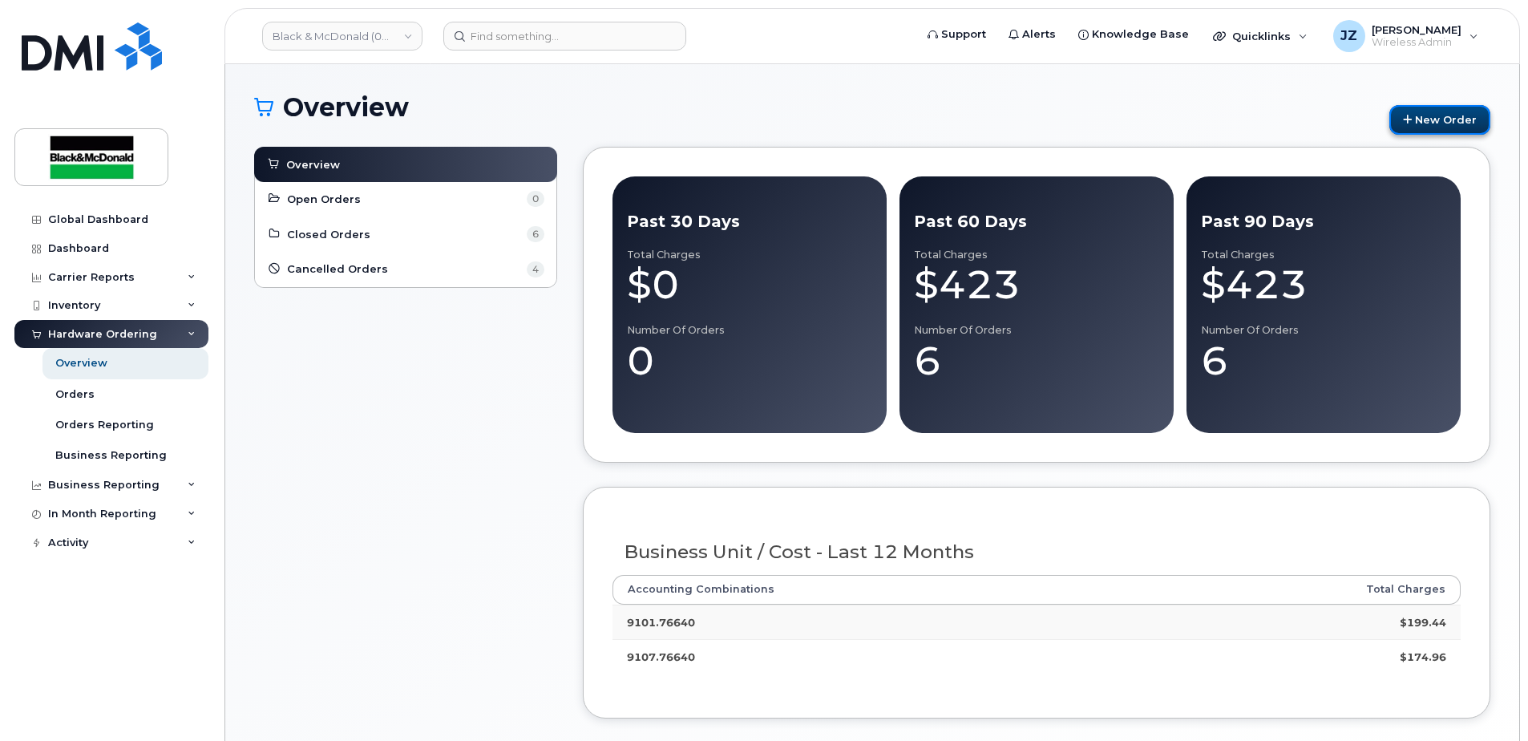
click at [1421, 119] on link "New Order" at bounding box center [1440, 120] width 101 height 30
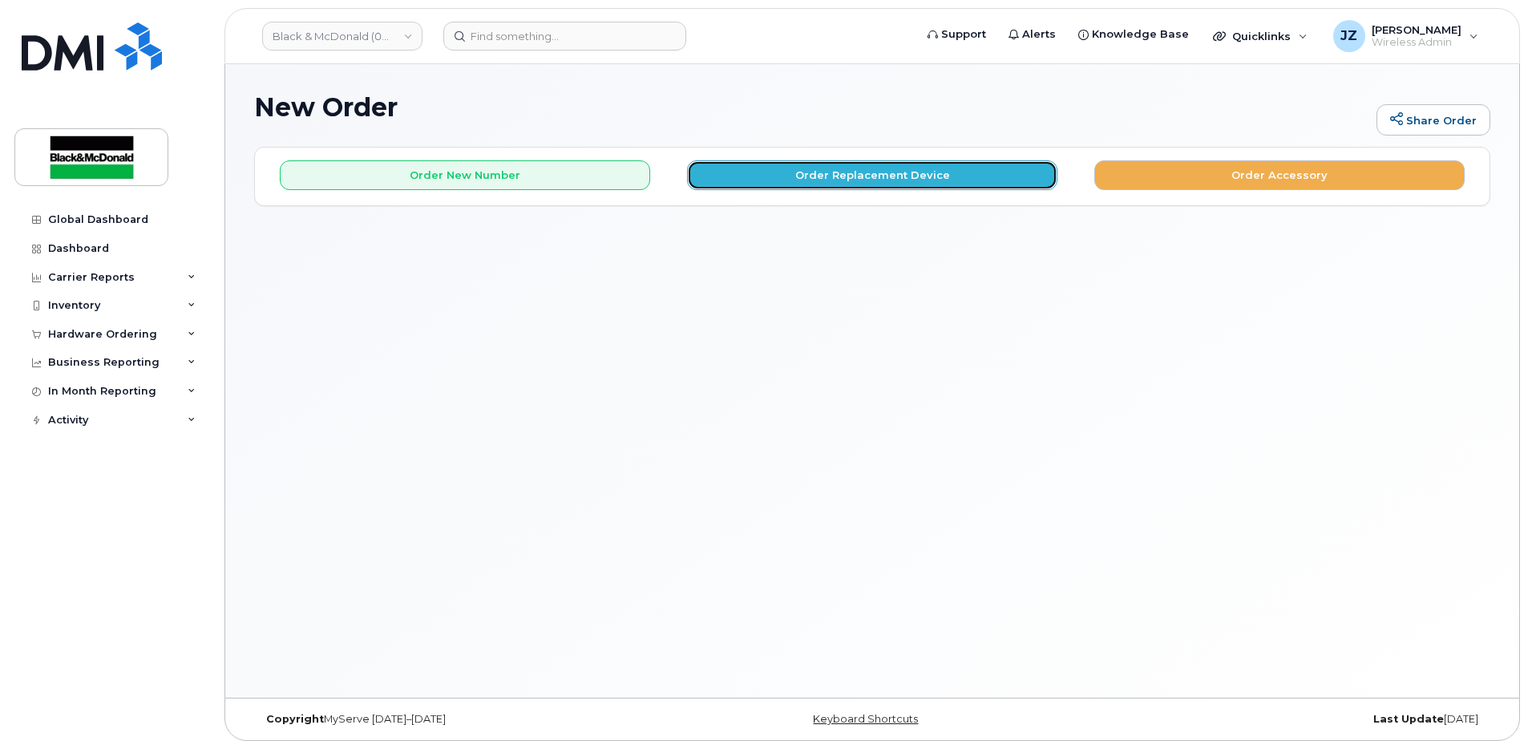
click at [930, 185] on button "Order Replacement Device" at bounding box center [872, 175] width 370 height 30
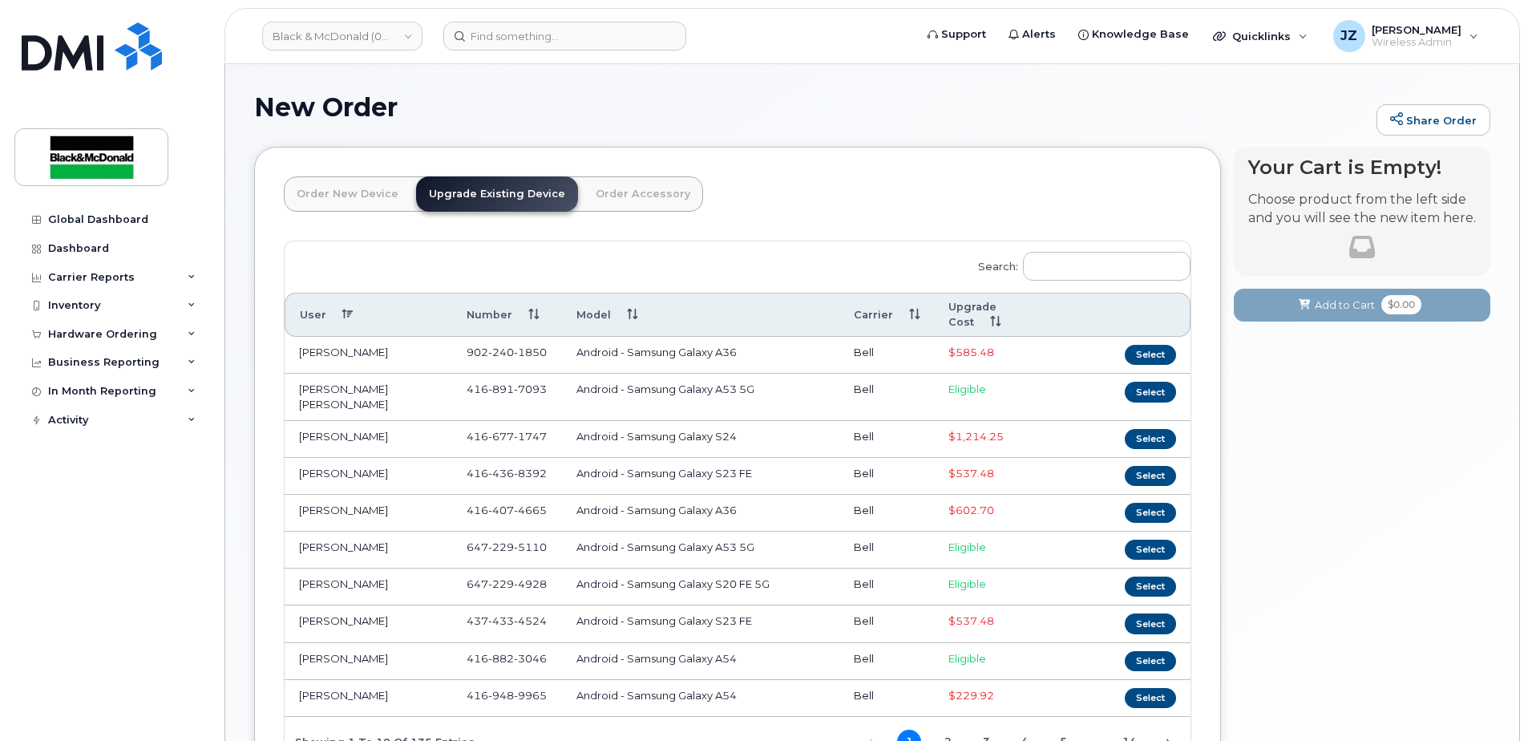
click at [371, 200] on link "Order New Device" at bounding box center [347, 193] width 127 height 35
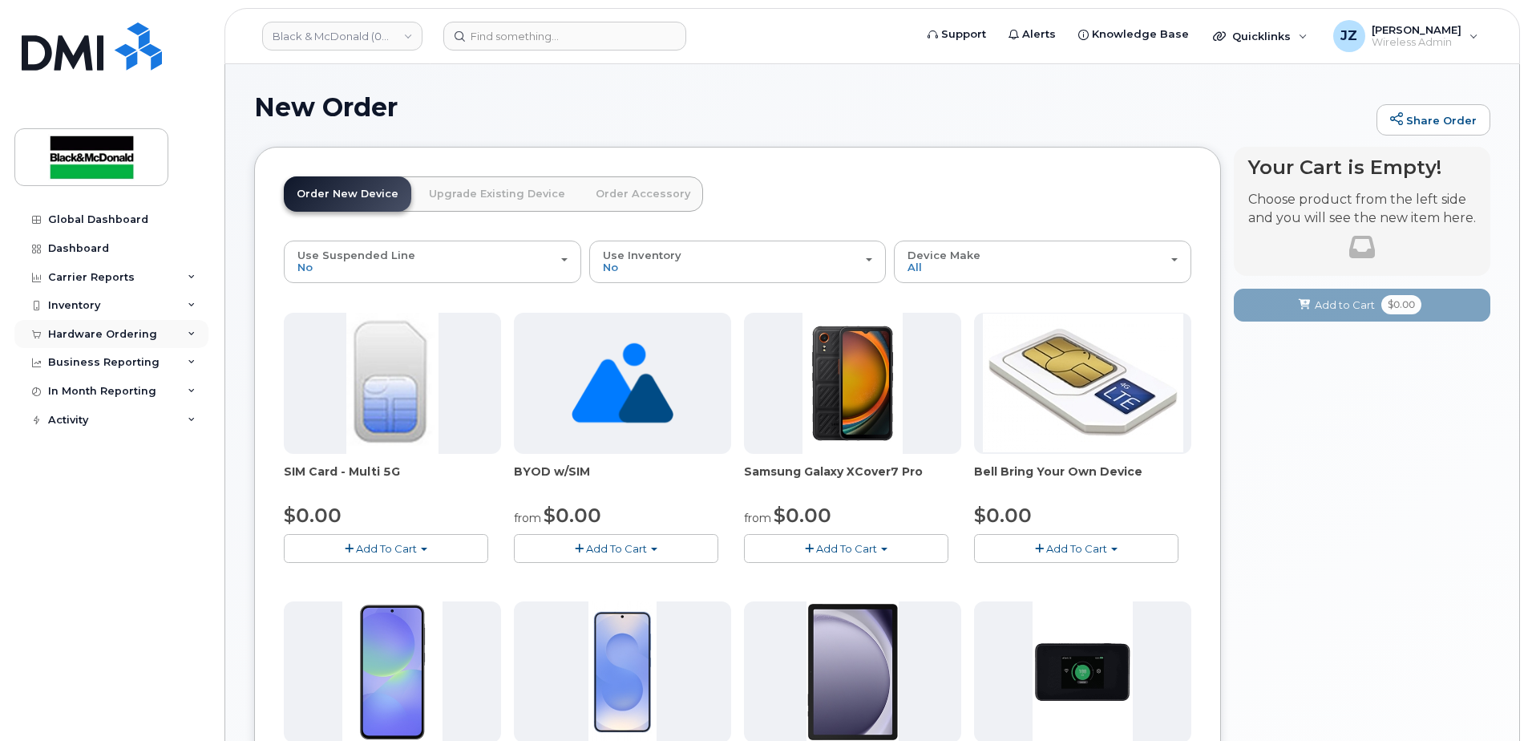
click at [104, 337] on div "Hardware Ordering" at bounding box center [102, 334] width 109 height 13
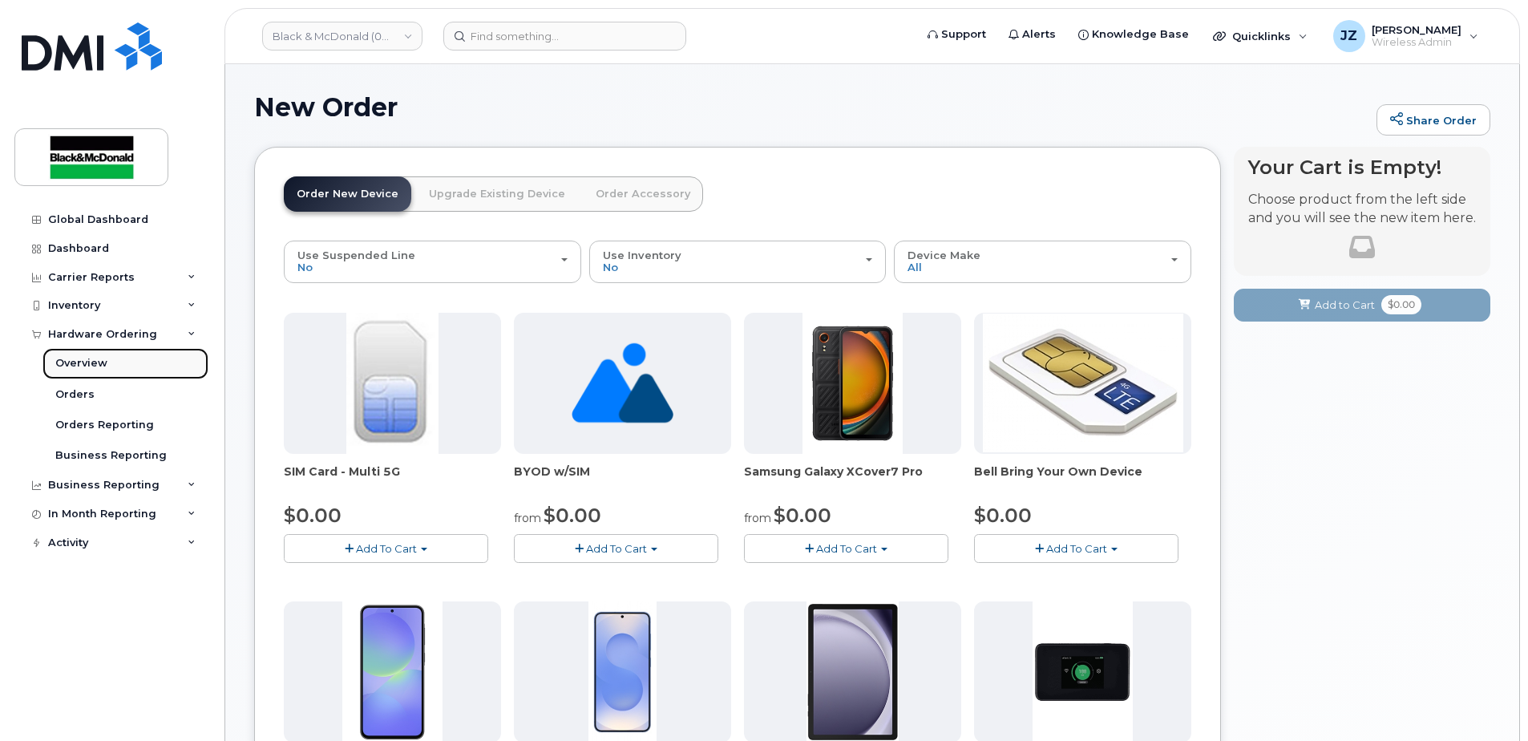
click at [104, 360] on div "Overview" at bounding box center [81, 363] width 52 height 14
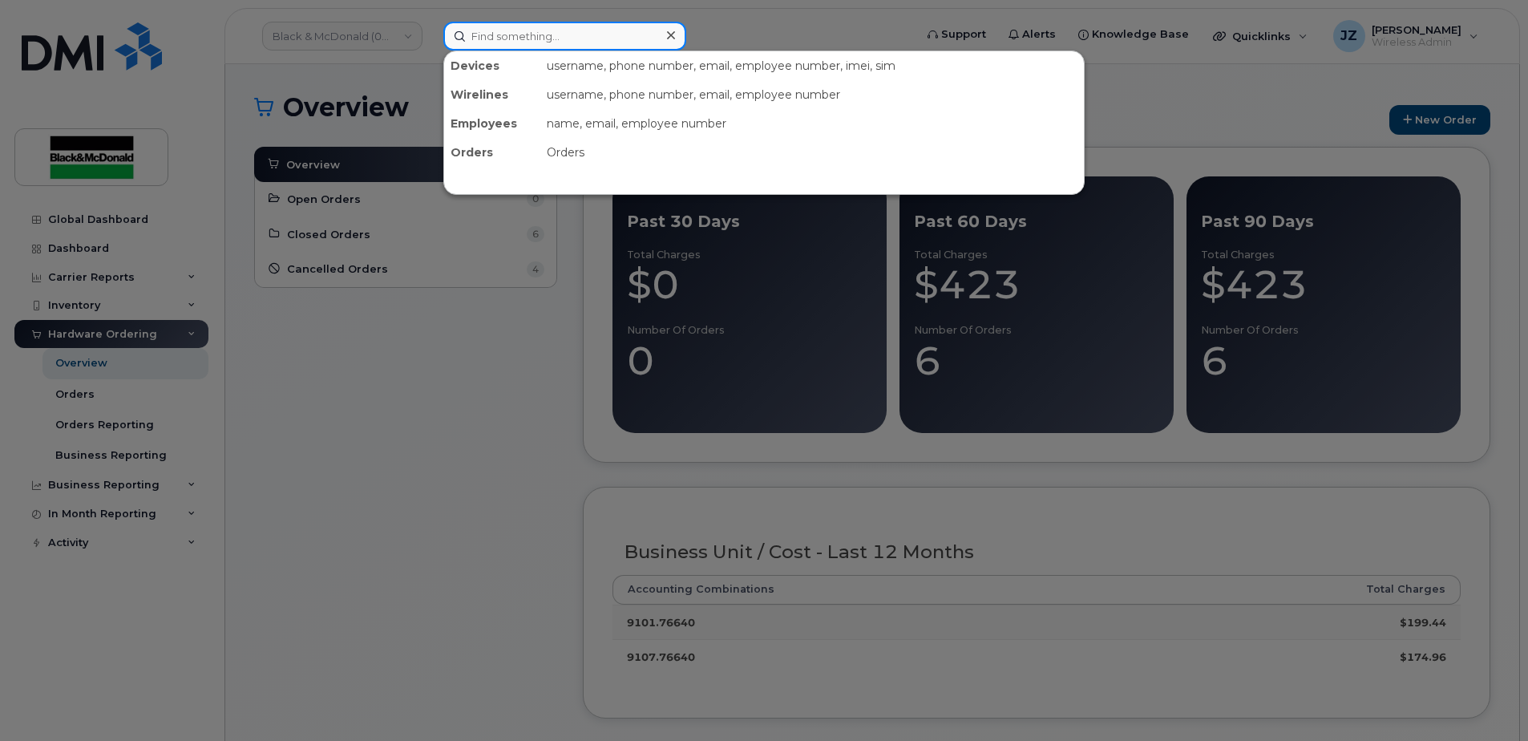
click at [497, 33] on input at bounding box center [564, 36] width 243 height 29
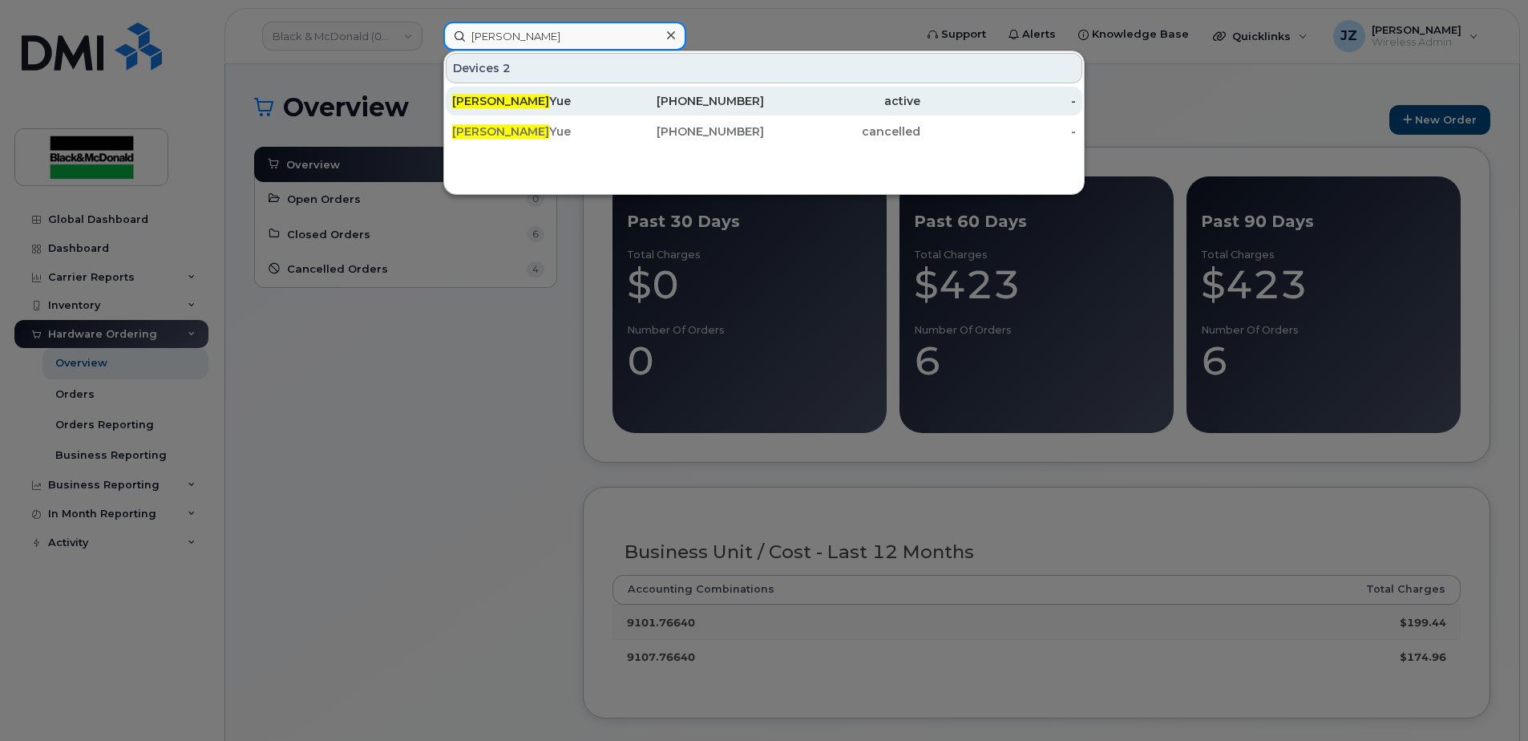
type input "[PERSON_NAME]"
click at [638, 105] on div "[PHONE_NUMBER]" at bounding box center [687, 101] width 156 height 16
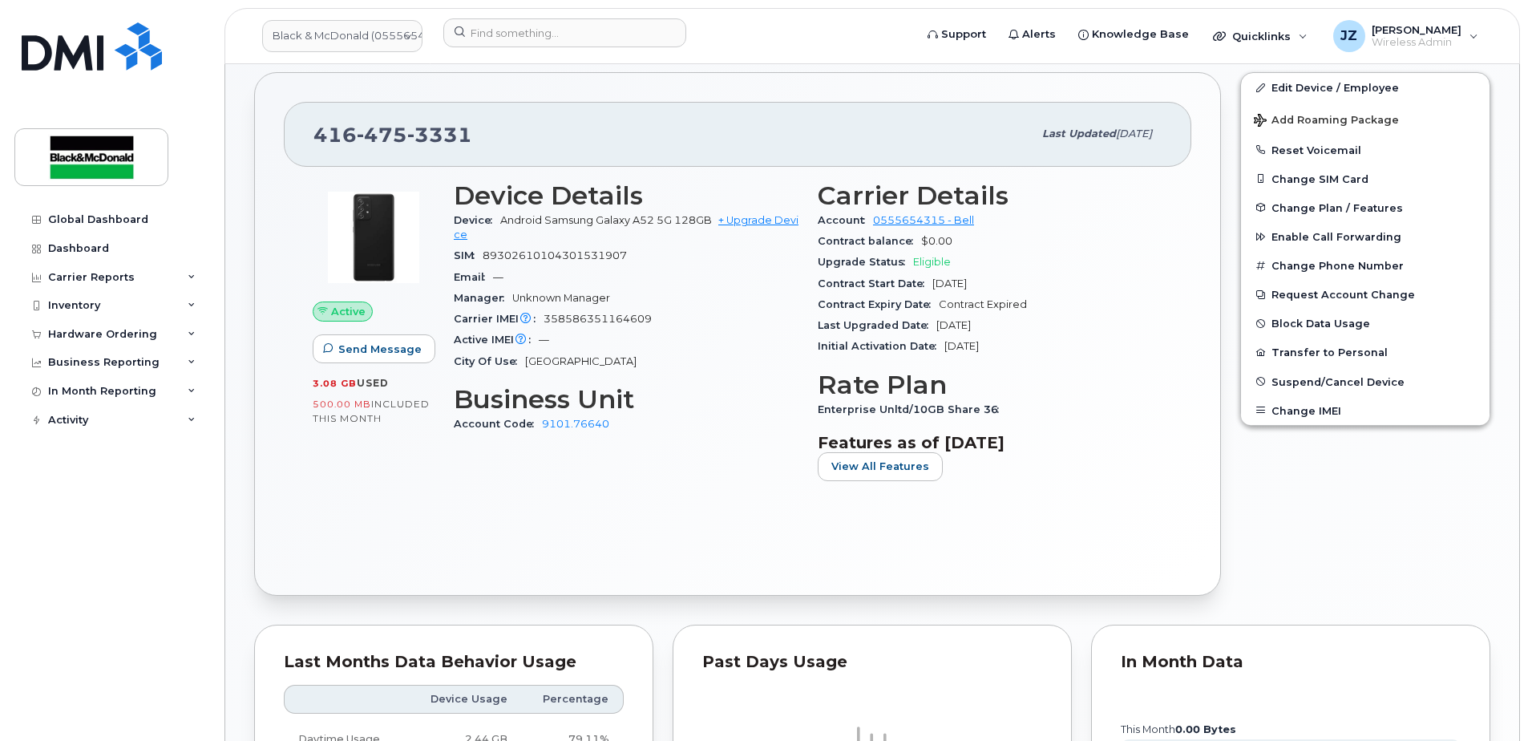
scroll to position [321, 0]
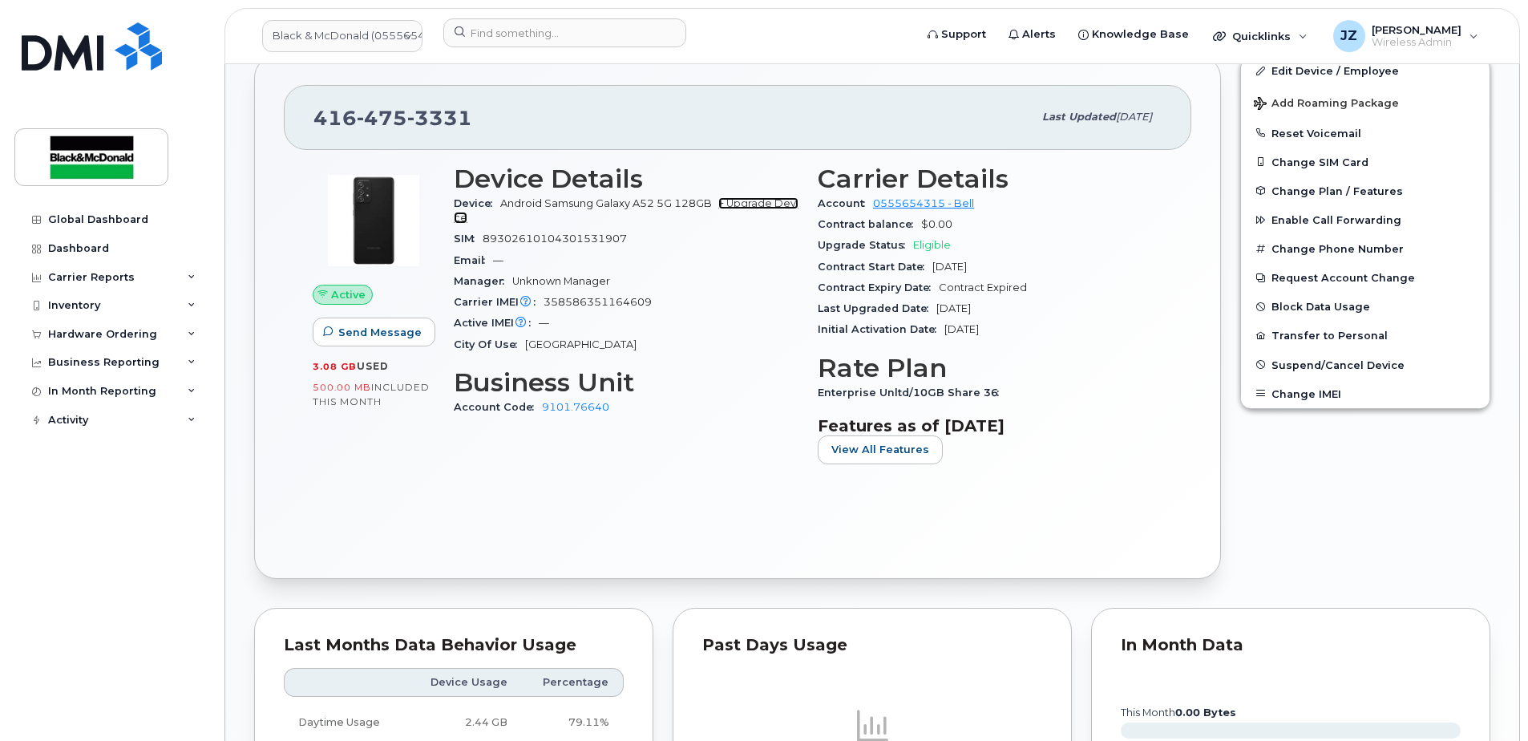
click at [758, 199] on link "+ Upgrade Device" at bounding box center [626, 210] width 345 height 26
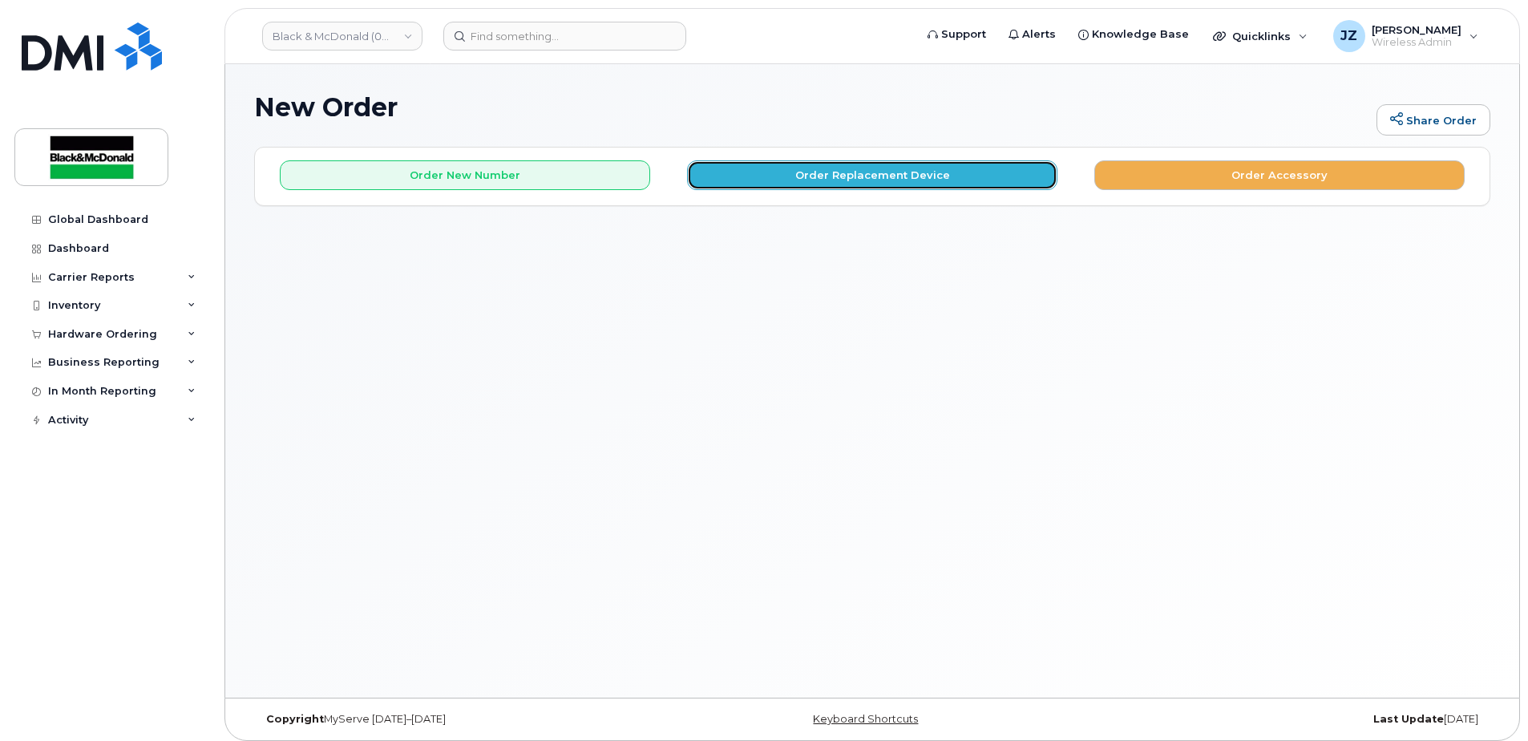
click at [814, 161] on button "Order Replacement Device" at bounding box center [872, 175] width 370 height 30
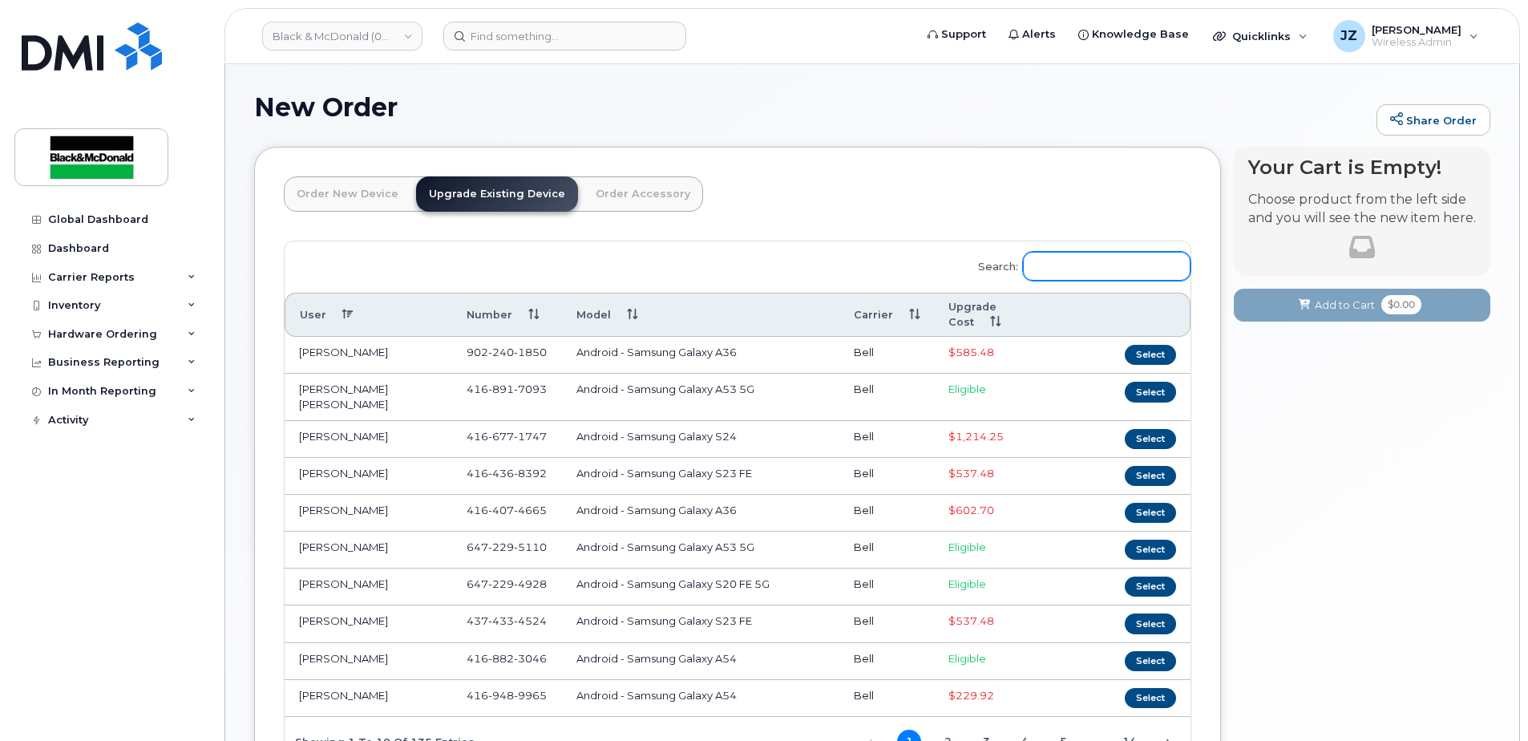
click at [1106, 252] on input "Search:" at bounding box center [1107, 266] width 168 height 29
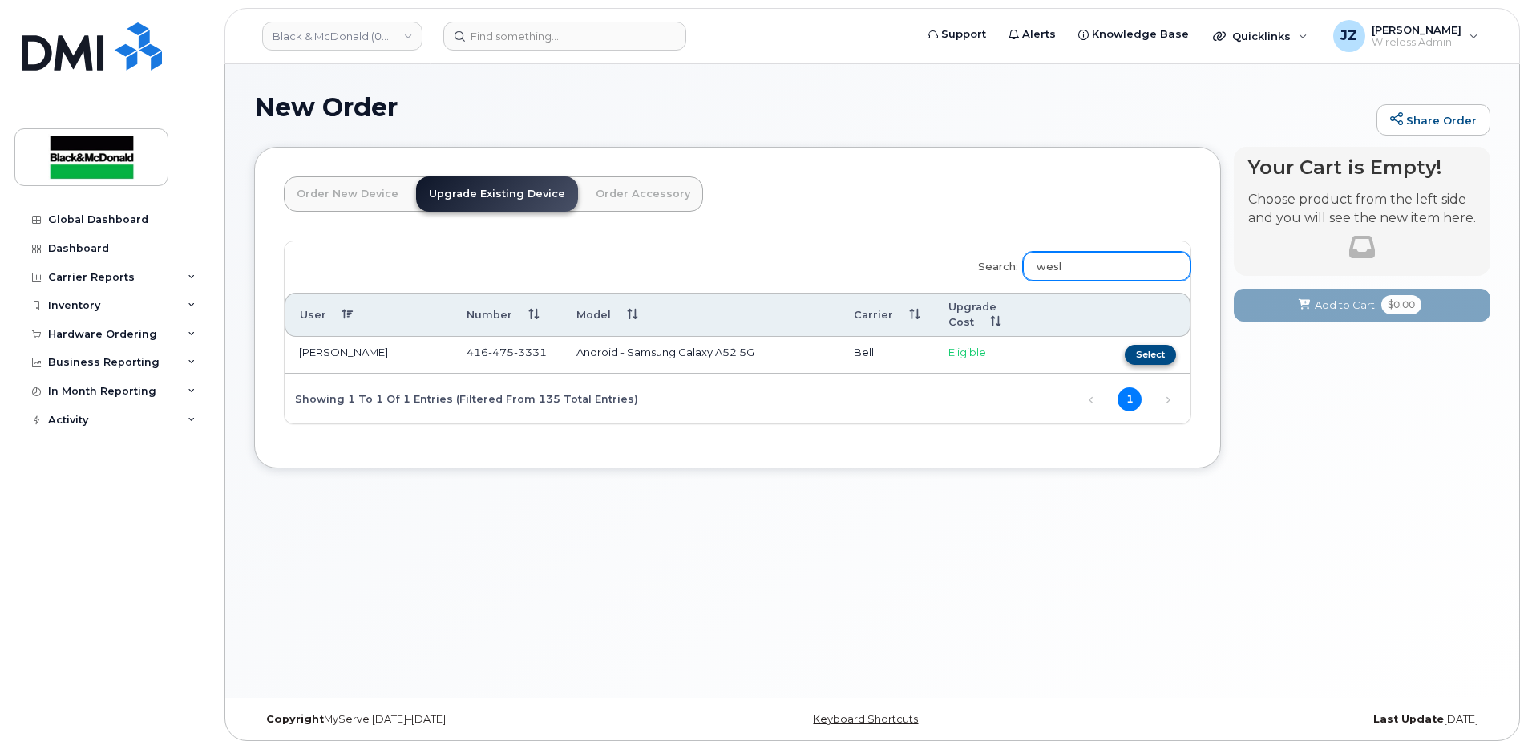
type input "wesl"
click at [1145, 350] on button "Select" at bounding box center [1150, 355] width 51 height 20
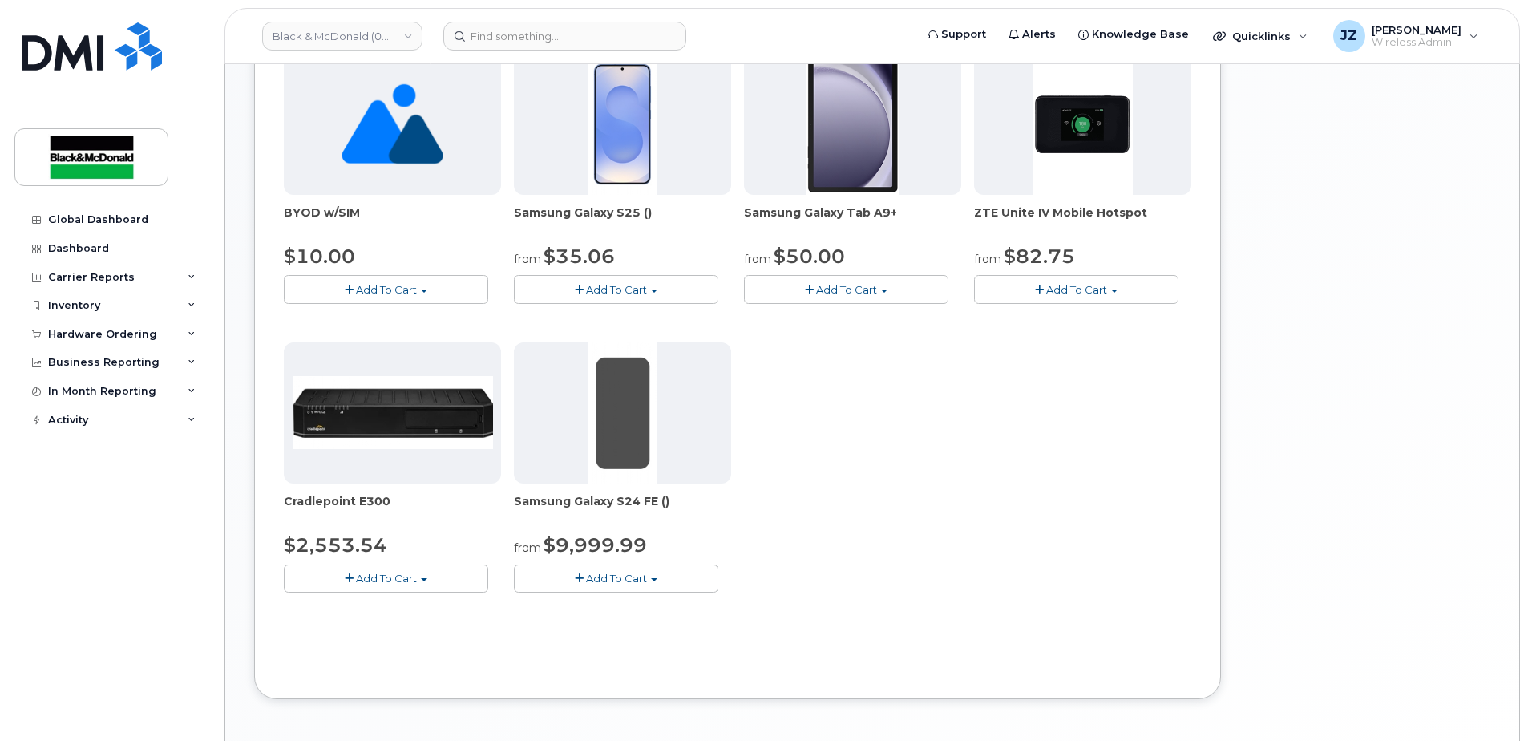
scroll to position [561, 0]
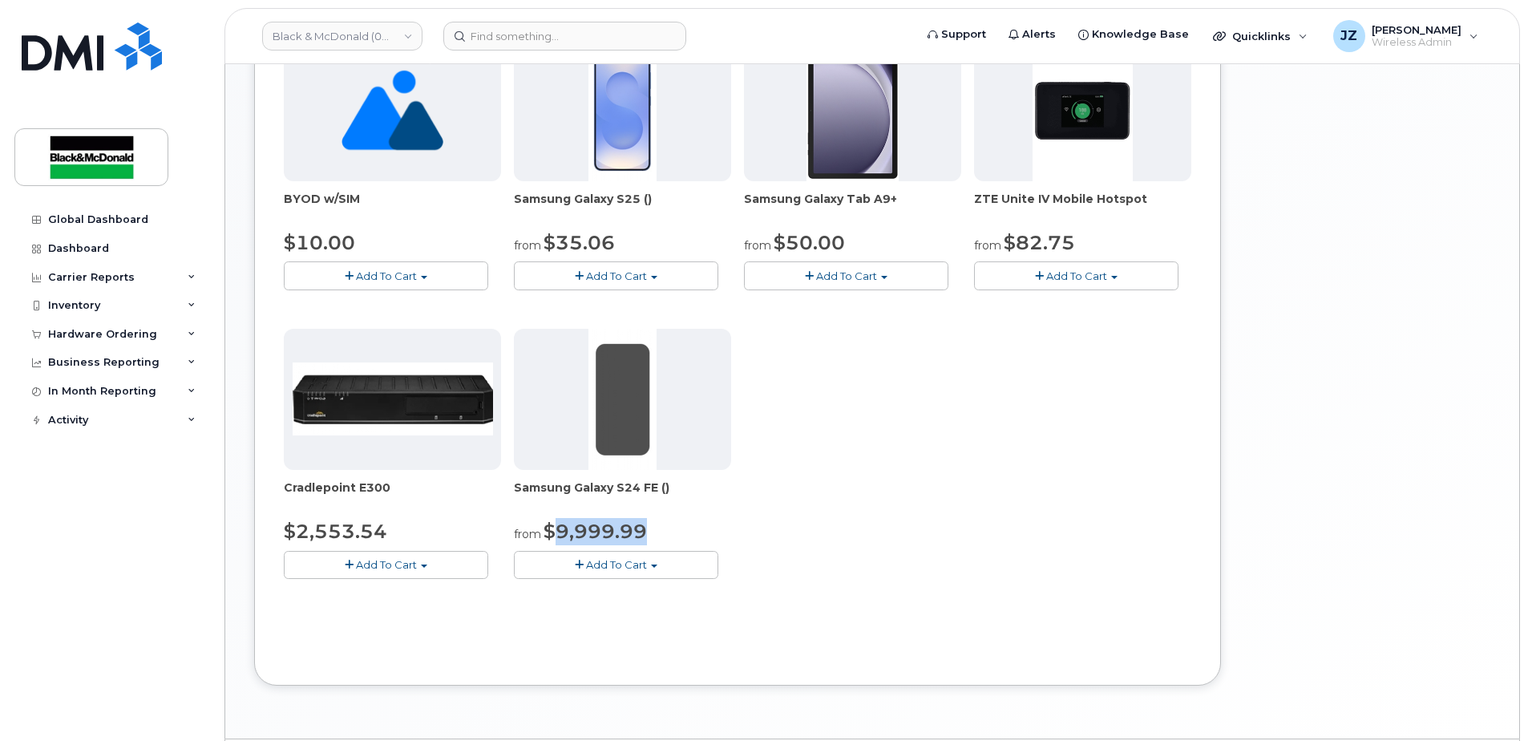
drag, startPoint x: 553, startPoint y: 540, endPoint x: 652, endPoint y: 533, distance: 98.9
click at [652, 533] on div "from $9,999.99" at bounding box center [622, 531] width 217 height 27
drag, startPoint x: 652, startPoint y: 533, endPoint x: 876, endPoint y: 572, distance: 227.8
click at [876, 572] on div "Samsung Galaxy XCover7 Pro from $0.00 Add To Cart $0.00 - 3 year term - voice &…" at bounding box center [738, 177] width 908 height 853
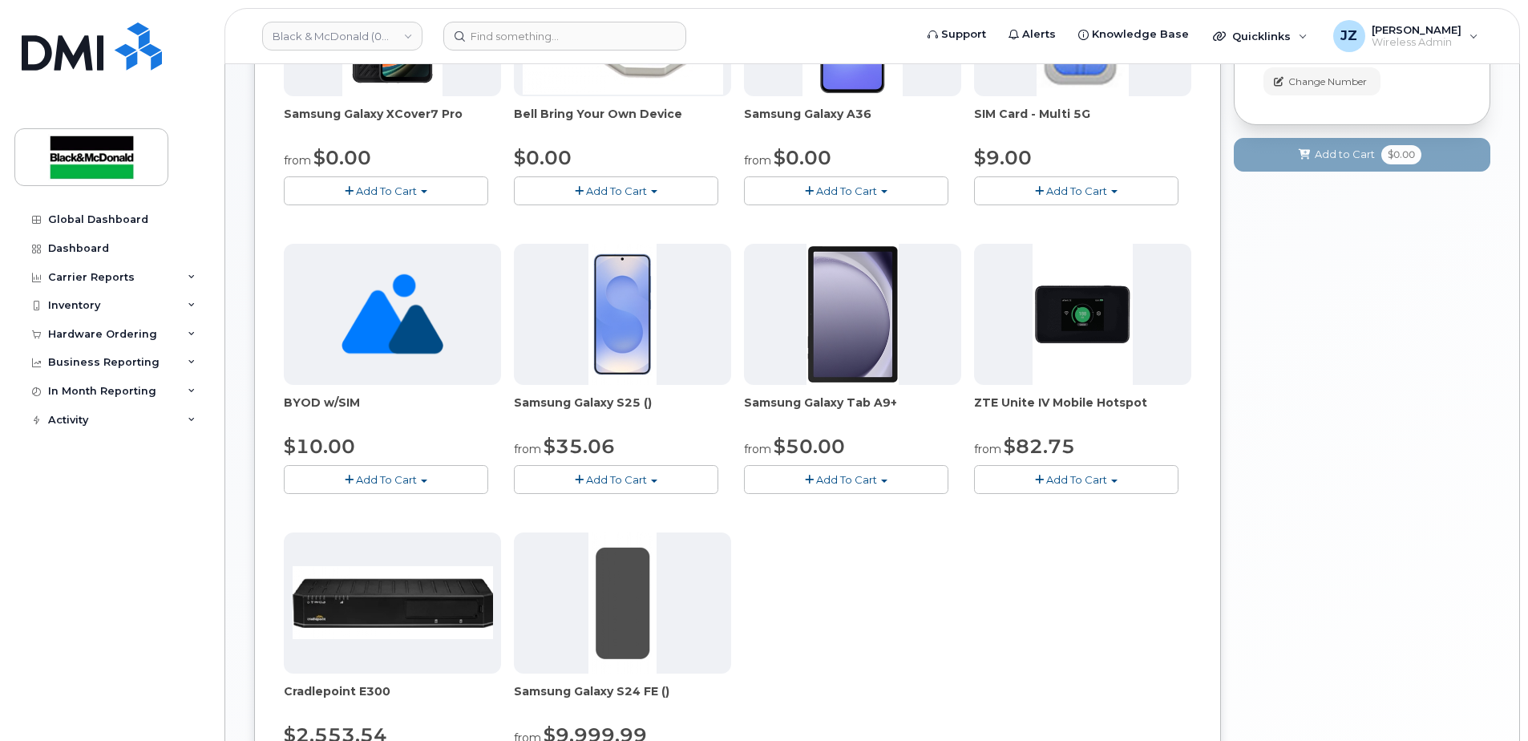
scroll to position [321, 0]
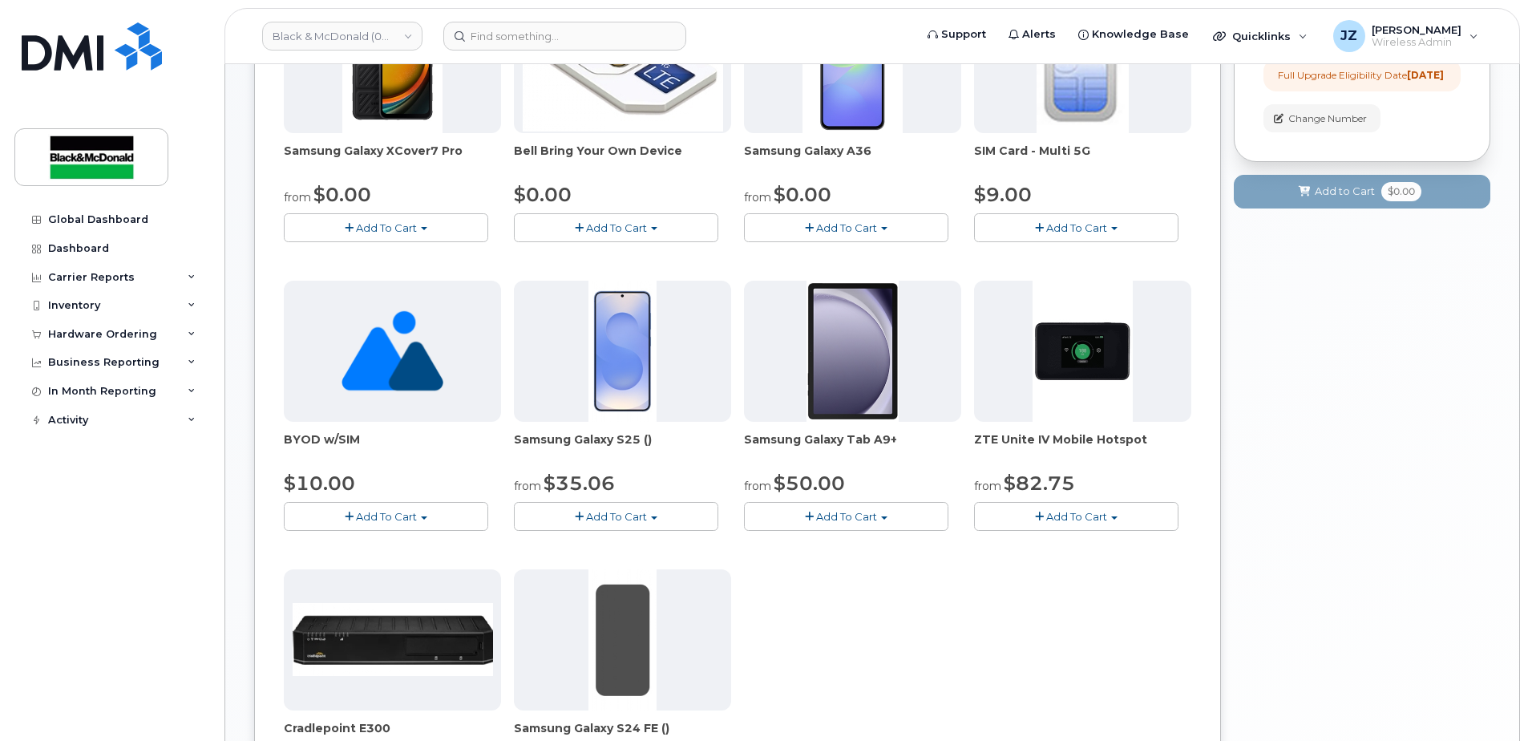
click at [621, 435] on span "Samsung Galaxy S25 ()" at bounding box center [622, 447] width 217 height 32
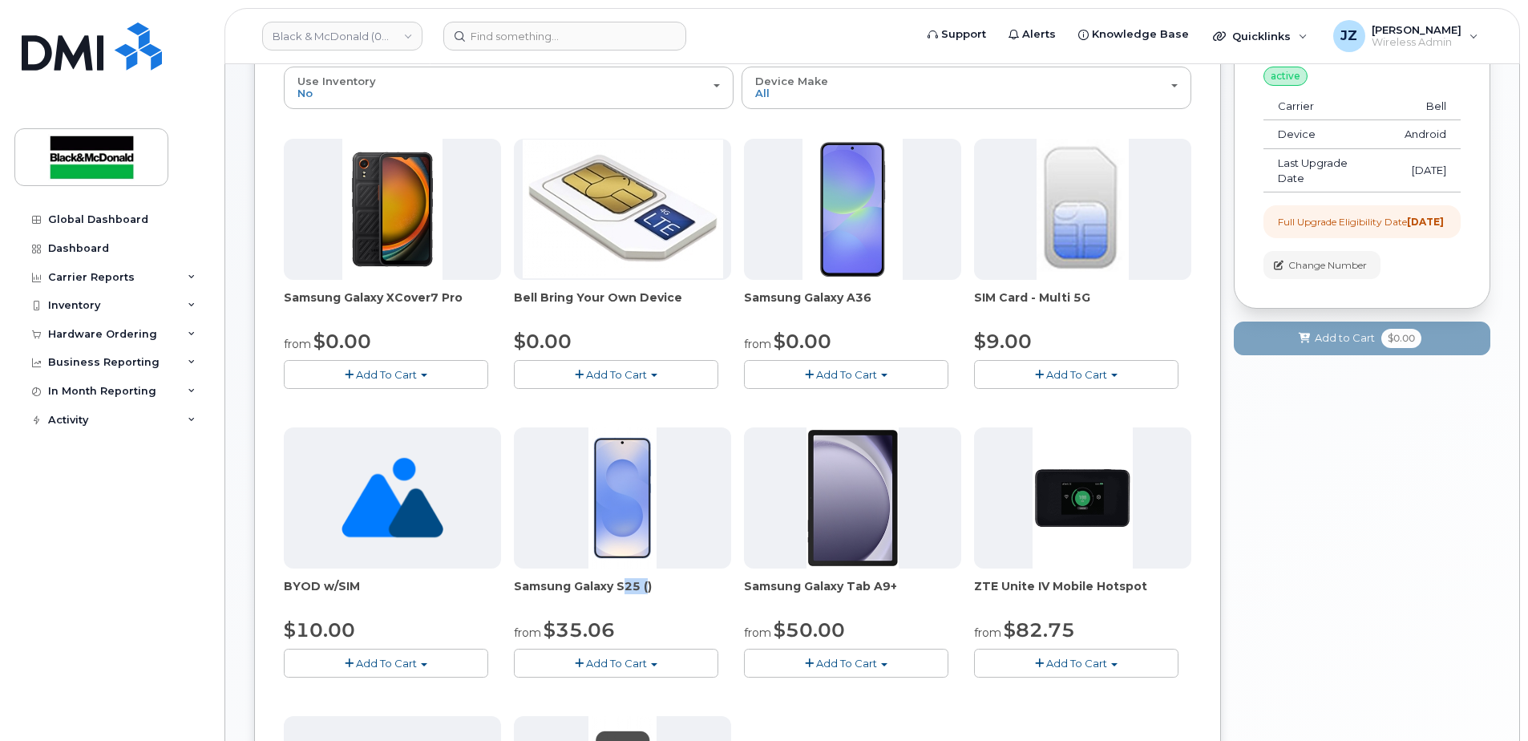
scroll to position [160, 0]
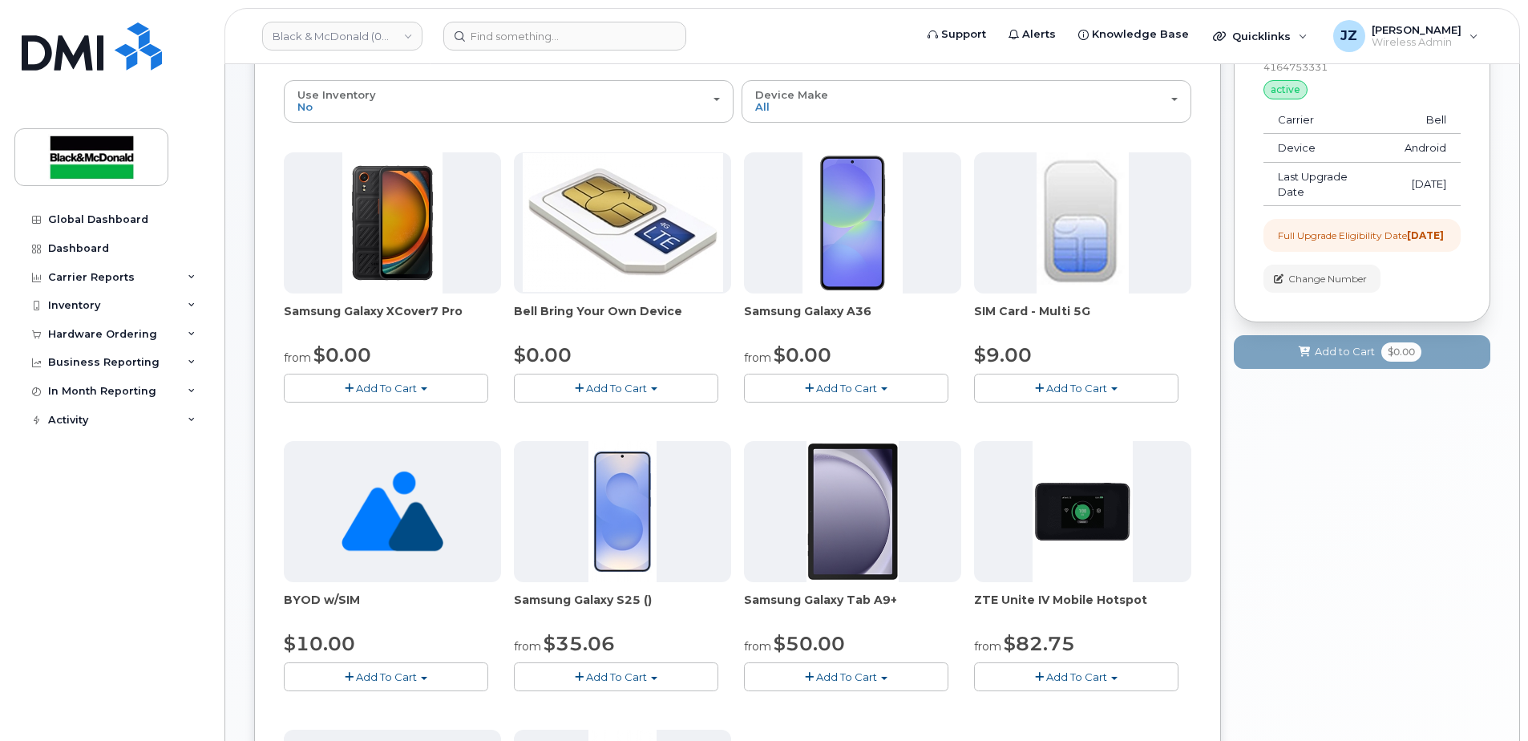
click at [424, 308] on span "Samsung Galaxy XCover7 Pro" at bounding box center [392, 319] width 217 height 32
click at [832, 310] on span "Samsung Galaxy A36" at bounding box center [852, 319] width 217 height 32
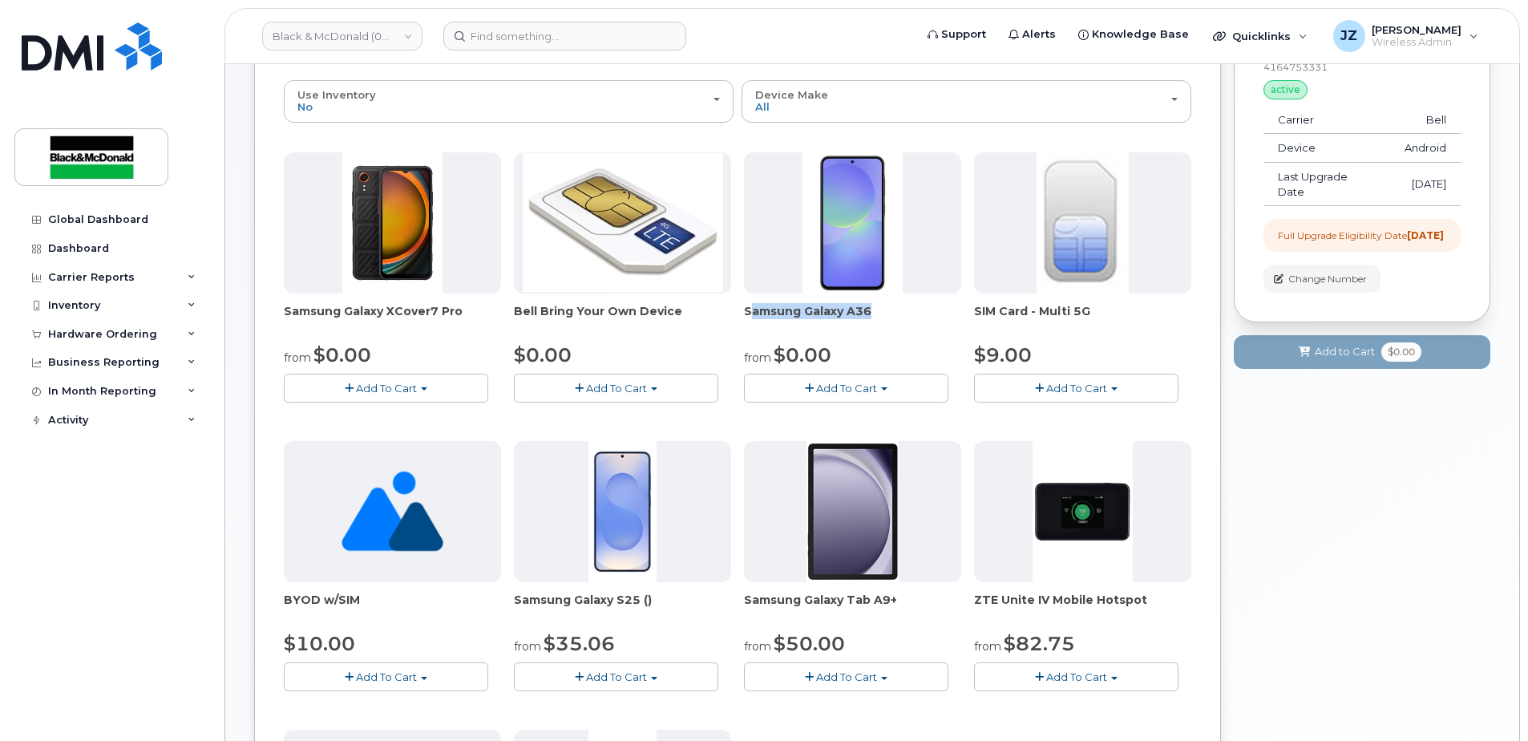
click at [832, 310] on span "Samsung Galaxy A36" at bounding box center [852, 319] width 217 height 32
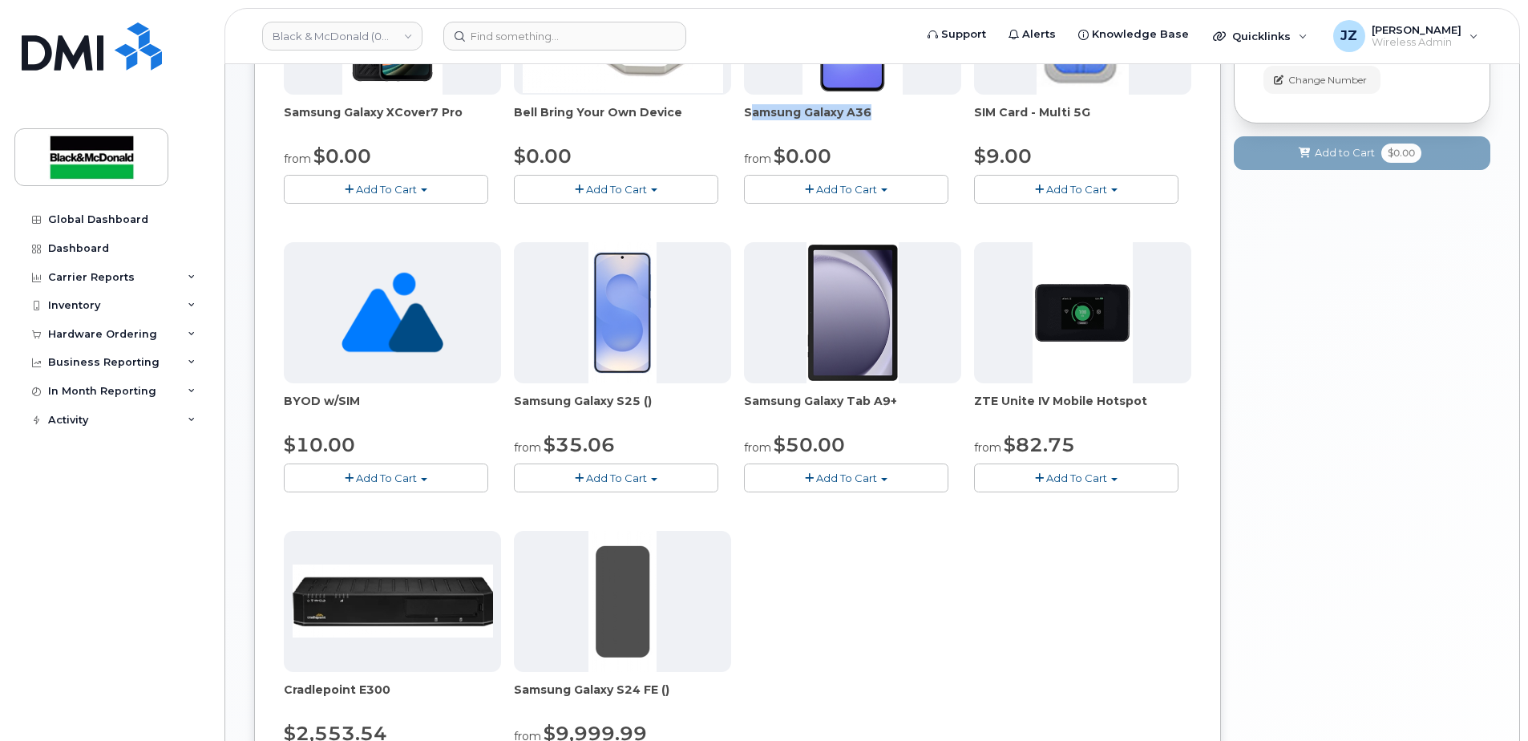
scroll to position [401, 0]
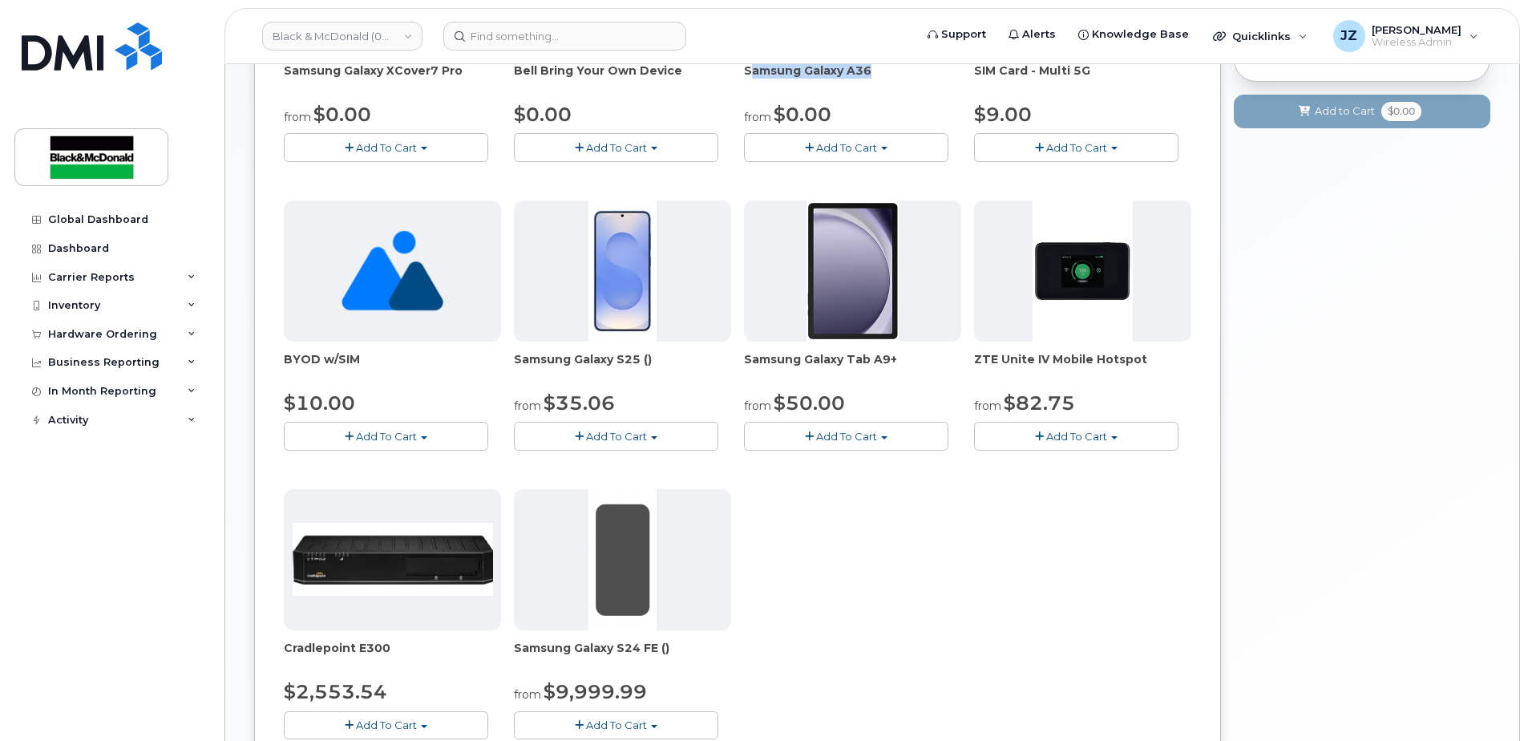
click at [823, 148] on span "Add To Cart" at bounding box center [846, 147] width 61 height 13
click at [920, 178] on link "$0.00 - 3 year term - voice & data plan" at bounding box center [864, 178] width 232 height 20
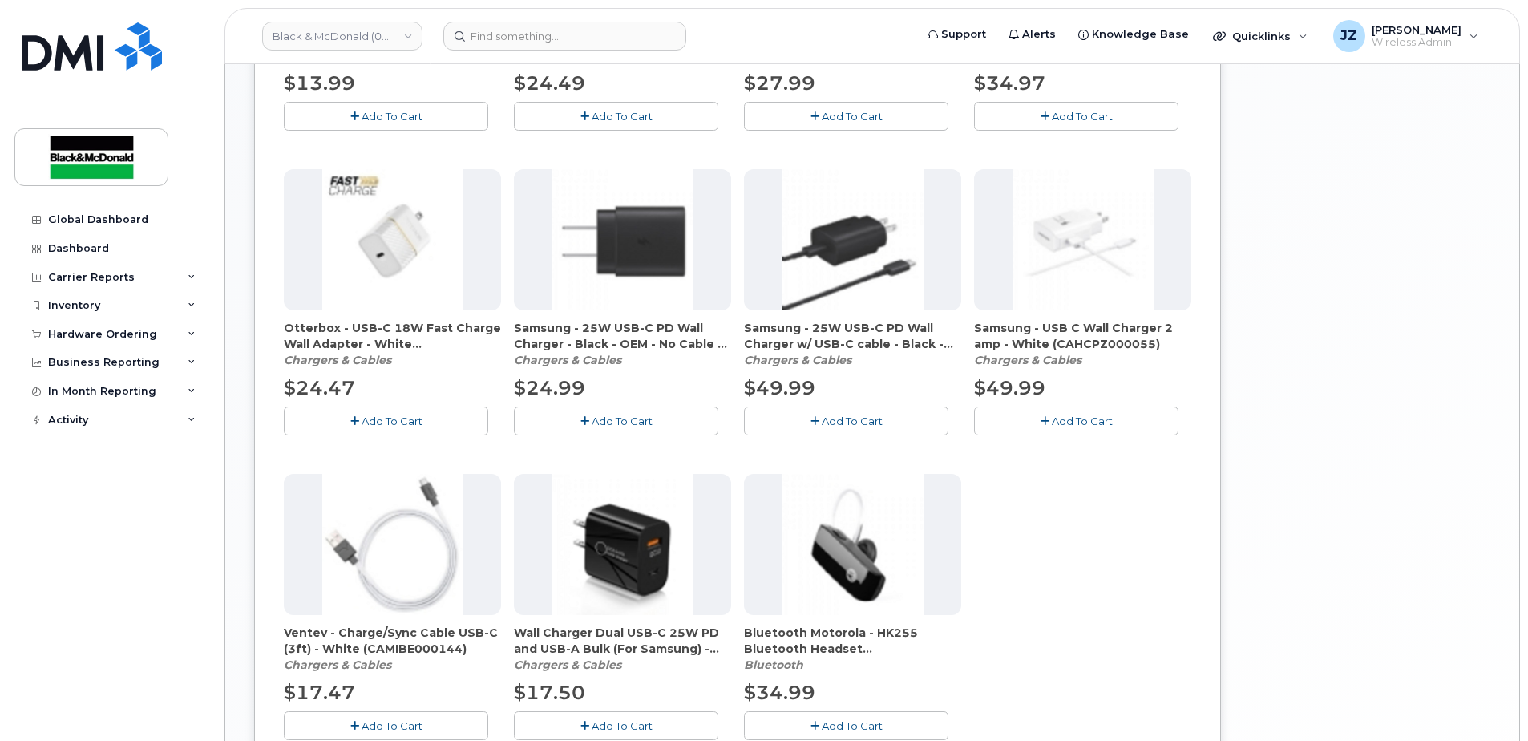
scroll to position [962, 0]
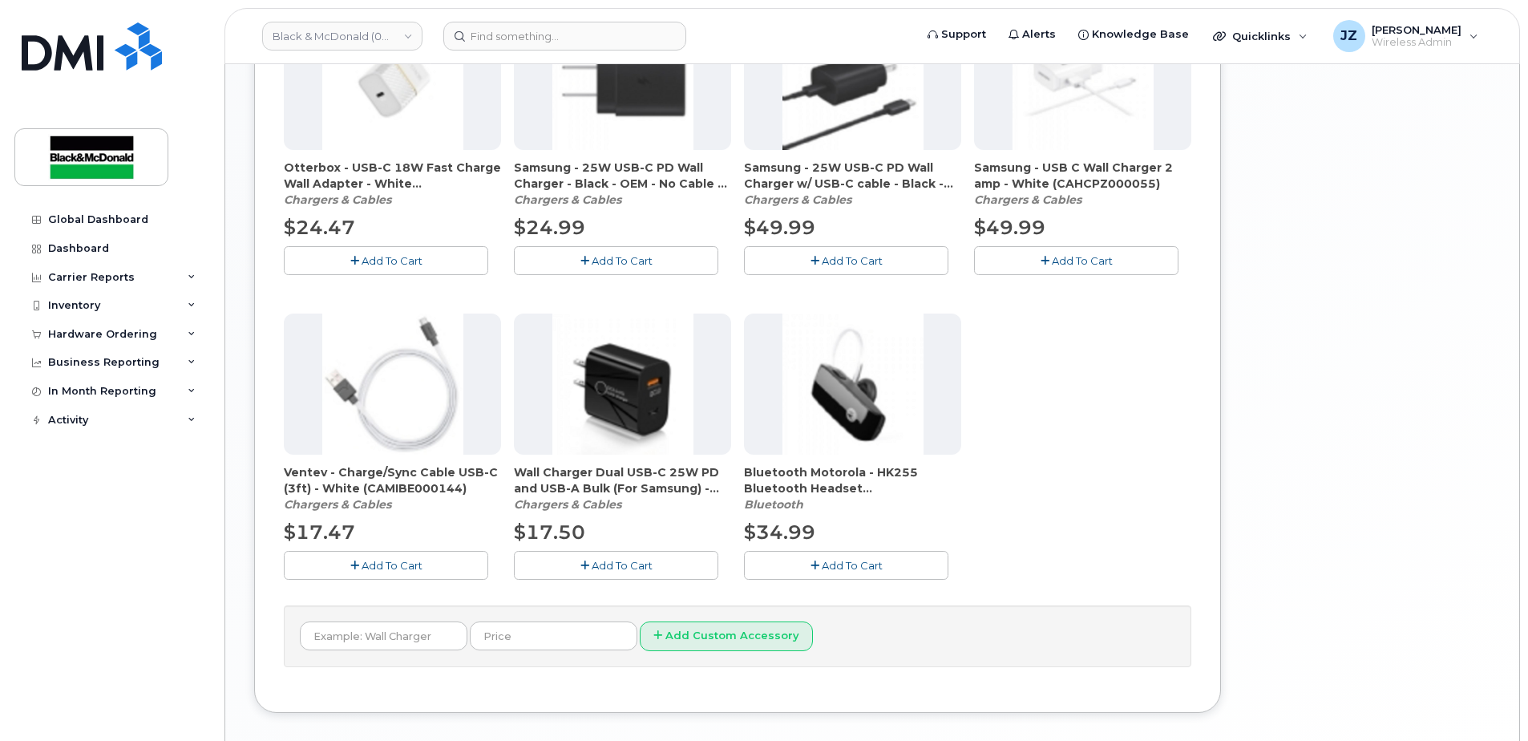
click at [624, 561] on span "Add To Cart" at bounding box center [622, 565] width 61 height 13
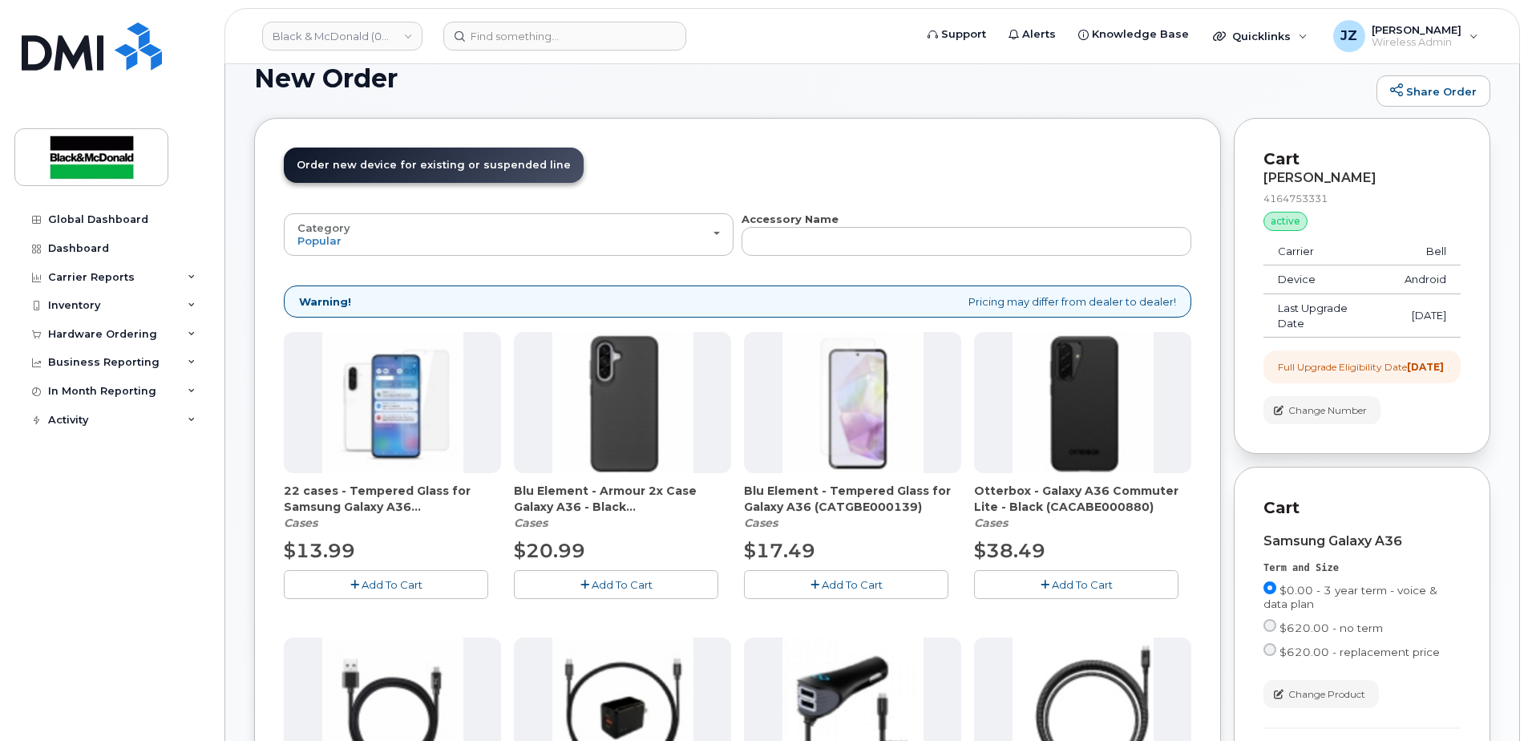
scroll to position [0, 0]
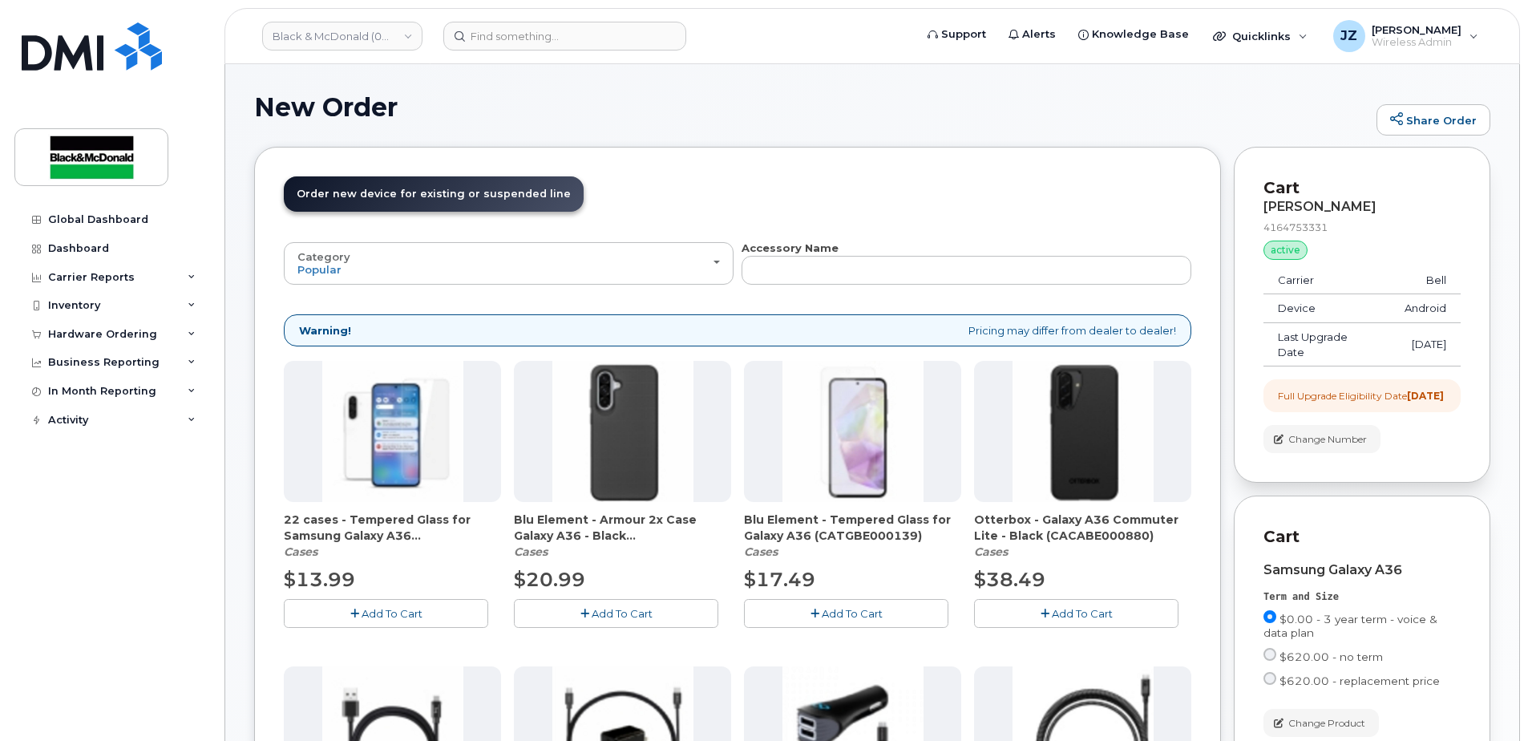
click at [1105, 608] on span "Add To Cart" at bounding box center [1082, 613] width 61 height 13
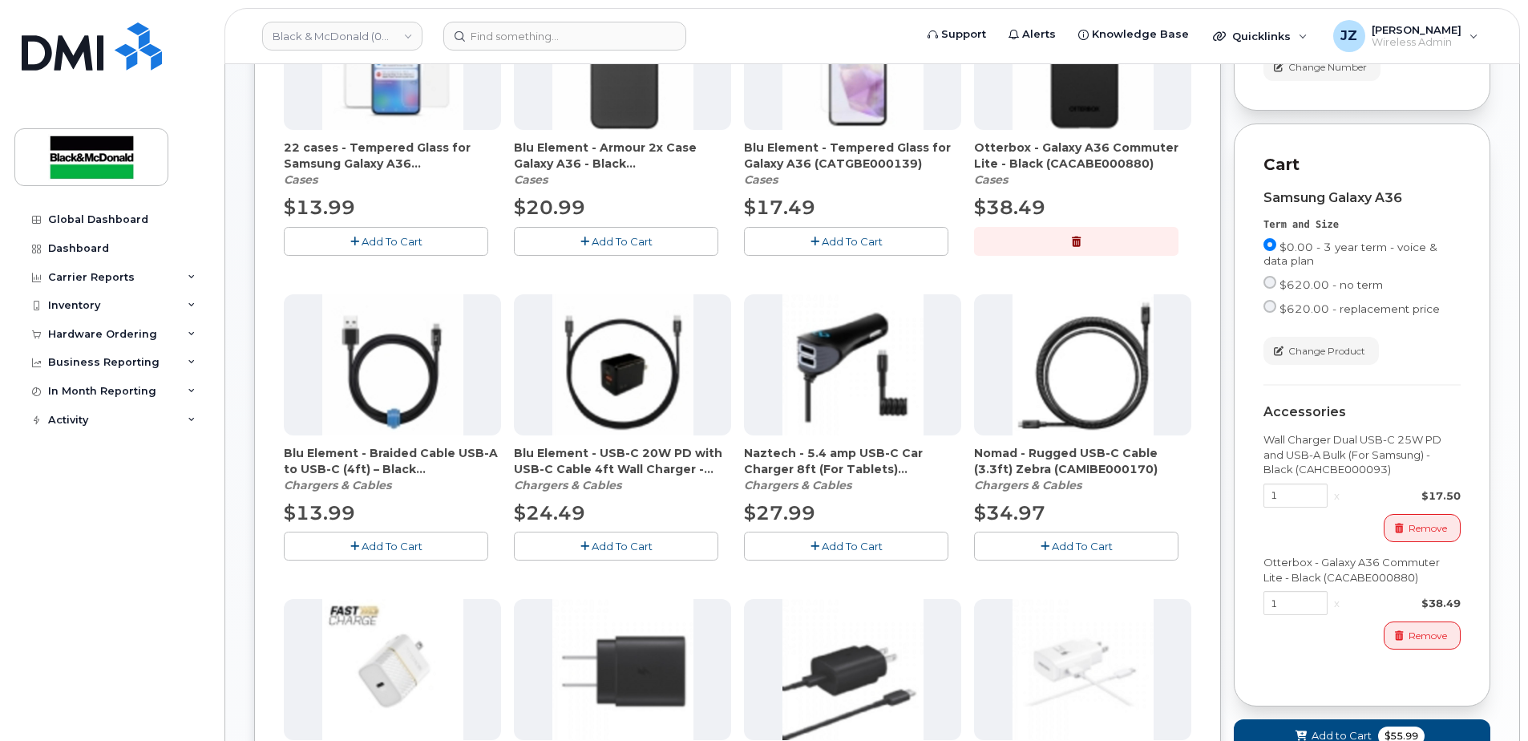
scroll to position [401, 0]
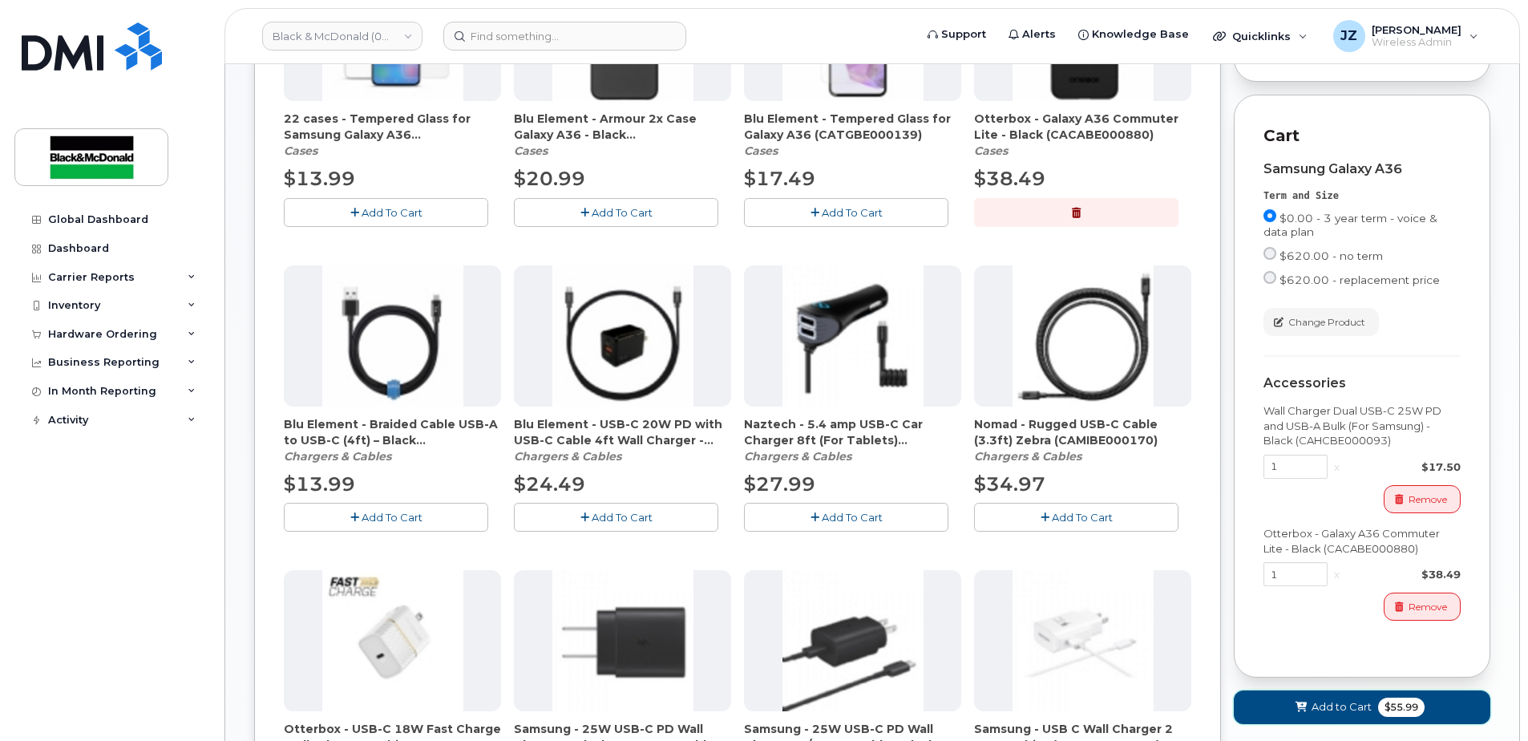
click at [1362, 714] on span "Add to Cart" at bounding box center [1342, 706] width 60 height 15
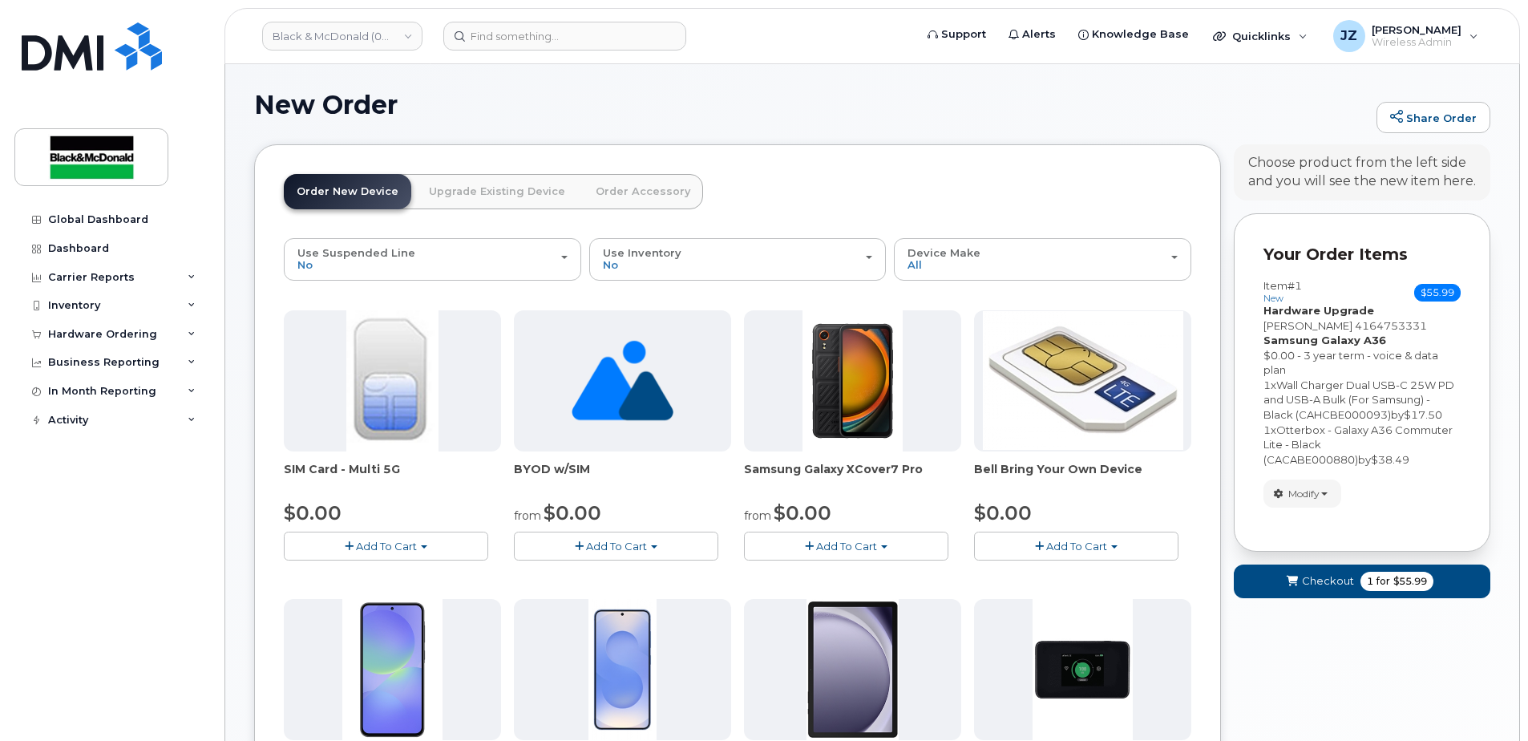
scroll to position [0, 0]
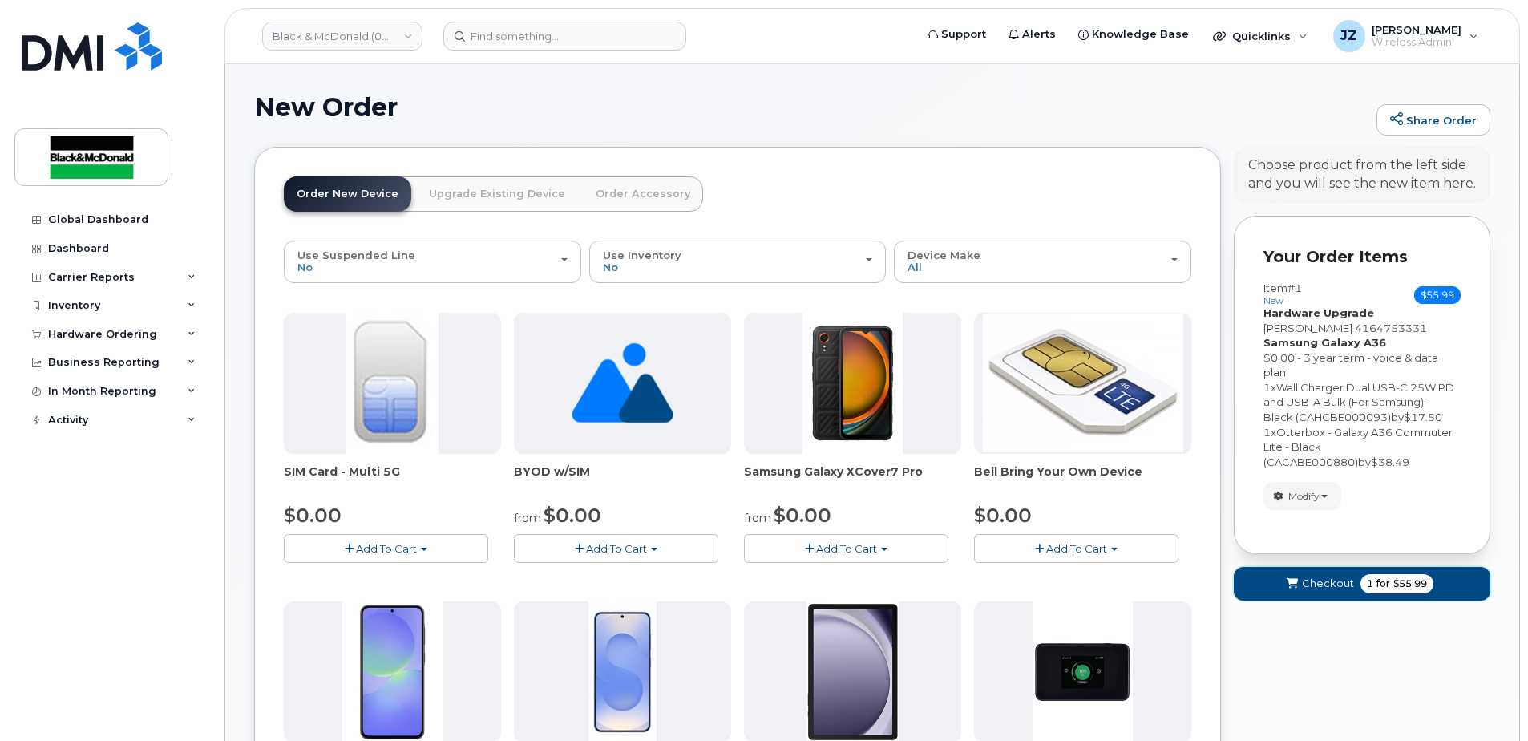
drag, startPoint x: 1328, startPoint y: 593, endPoint x: 1165, endPoint y: 672, distance: 180.7
click at [1191, 668] on div "Order New Device Upgrade Existing Device Order Accessory Order new device and n…" at bounding box center [872, 709] width 1236 height 1124
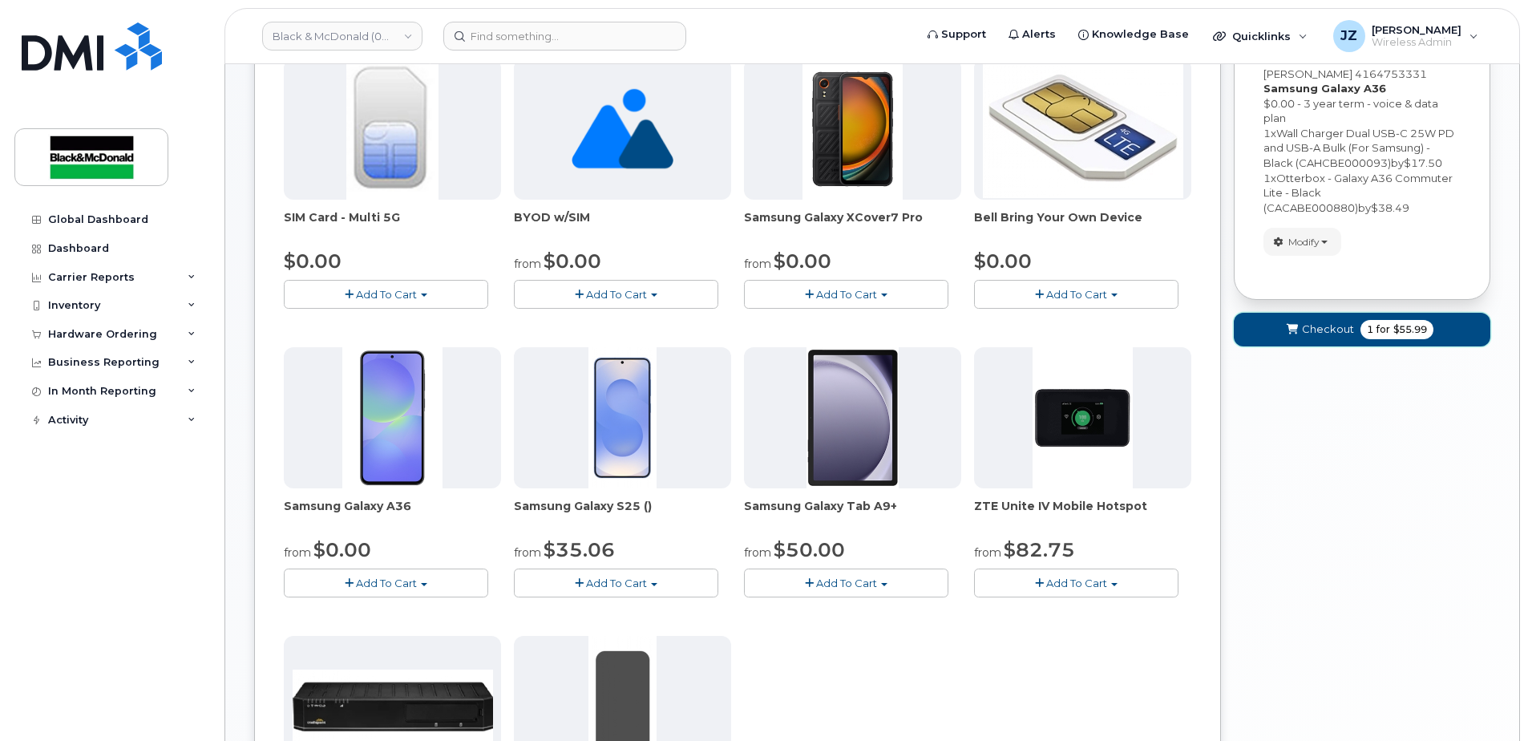
scroll to position [80, 0]
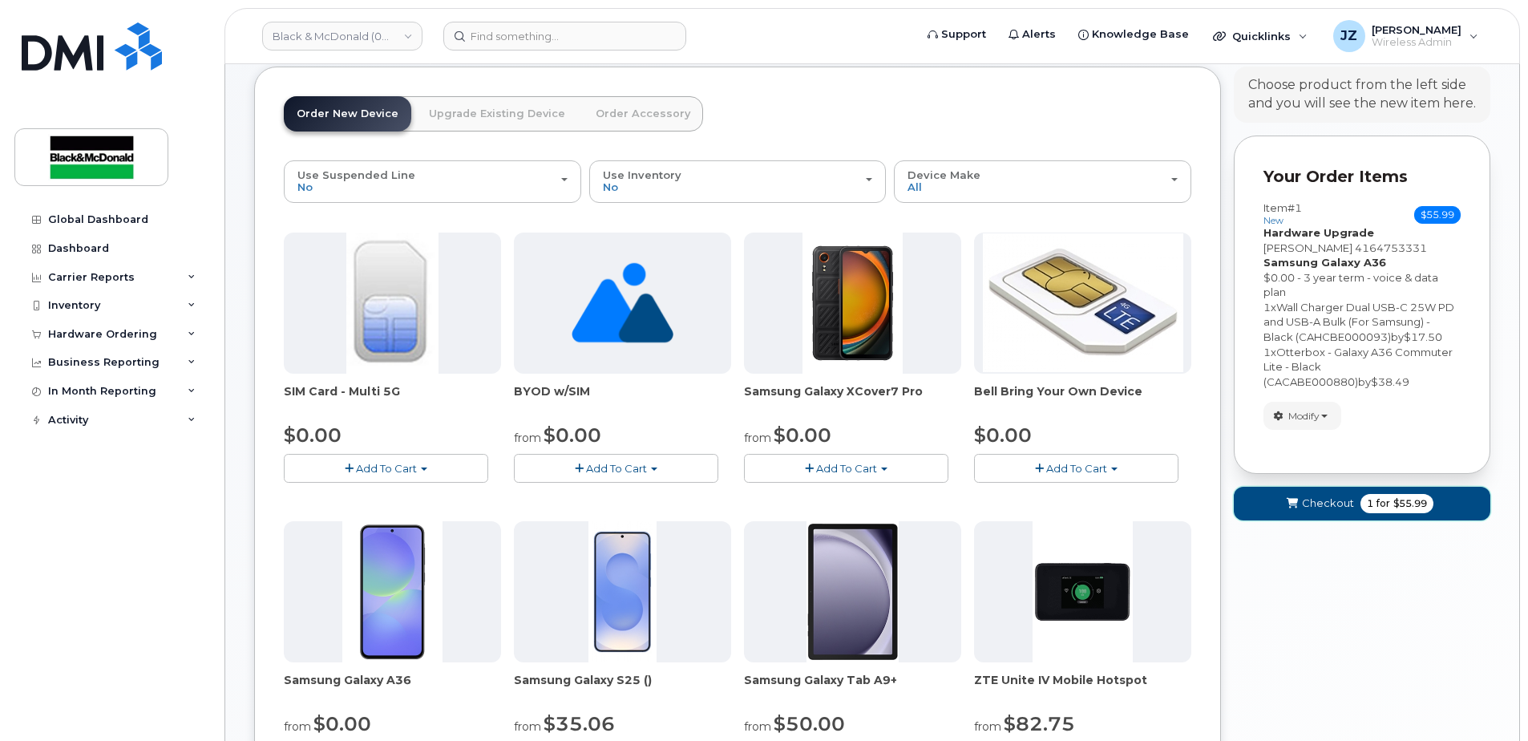
click at [1314, 508] on span "Checkout" at bounding box center [1328, 503] width 52 height 15
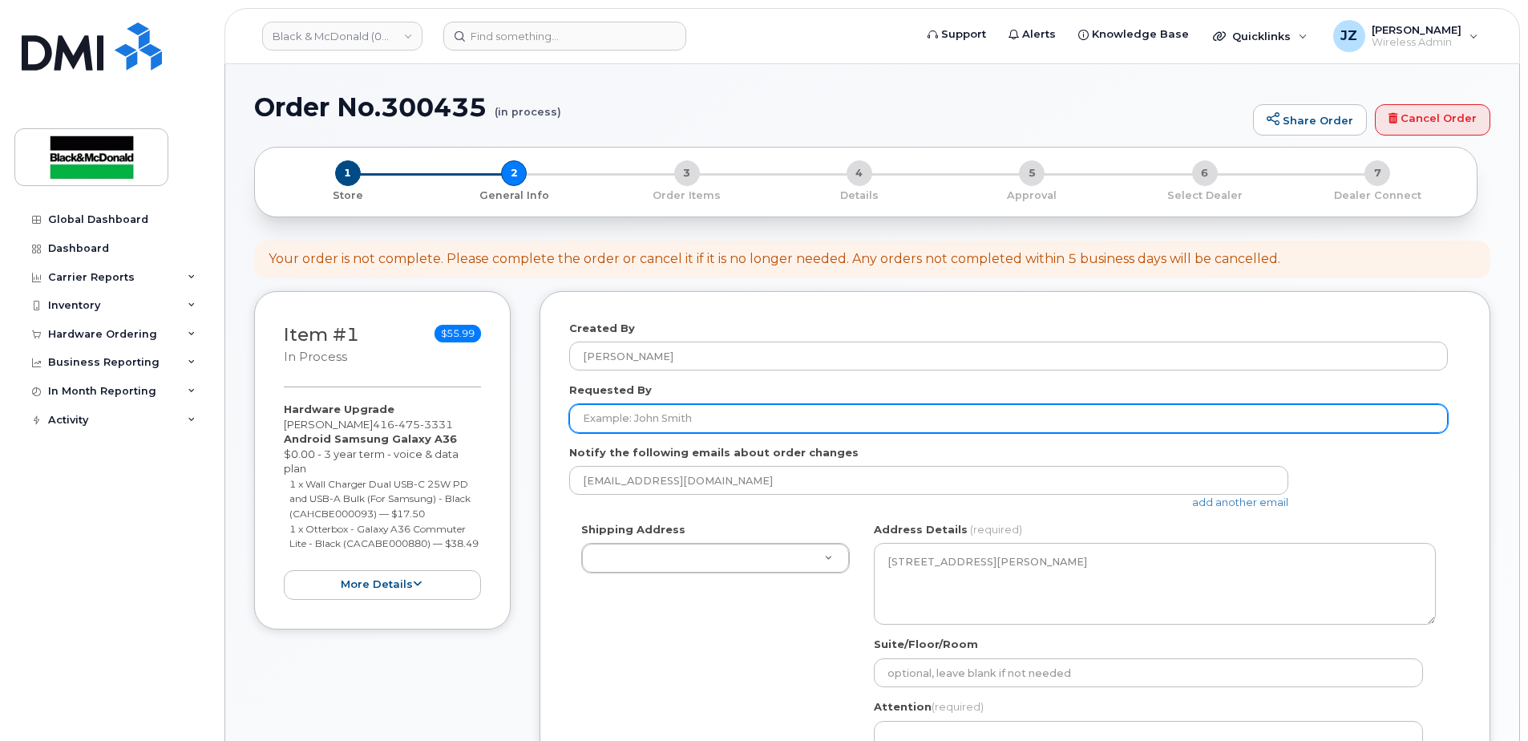
click at [659, 425] on input "Requested By" at bounding box center [1008, 418] width 879 height 29
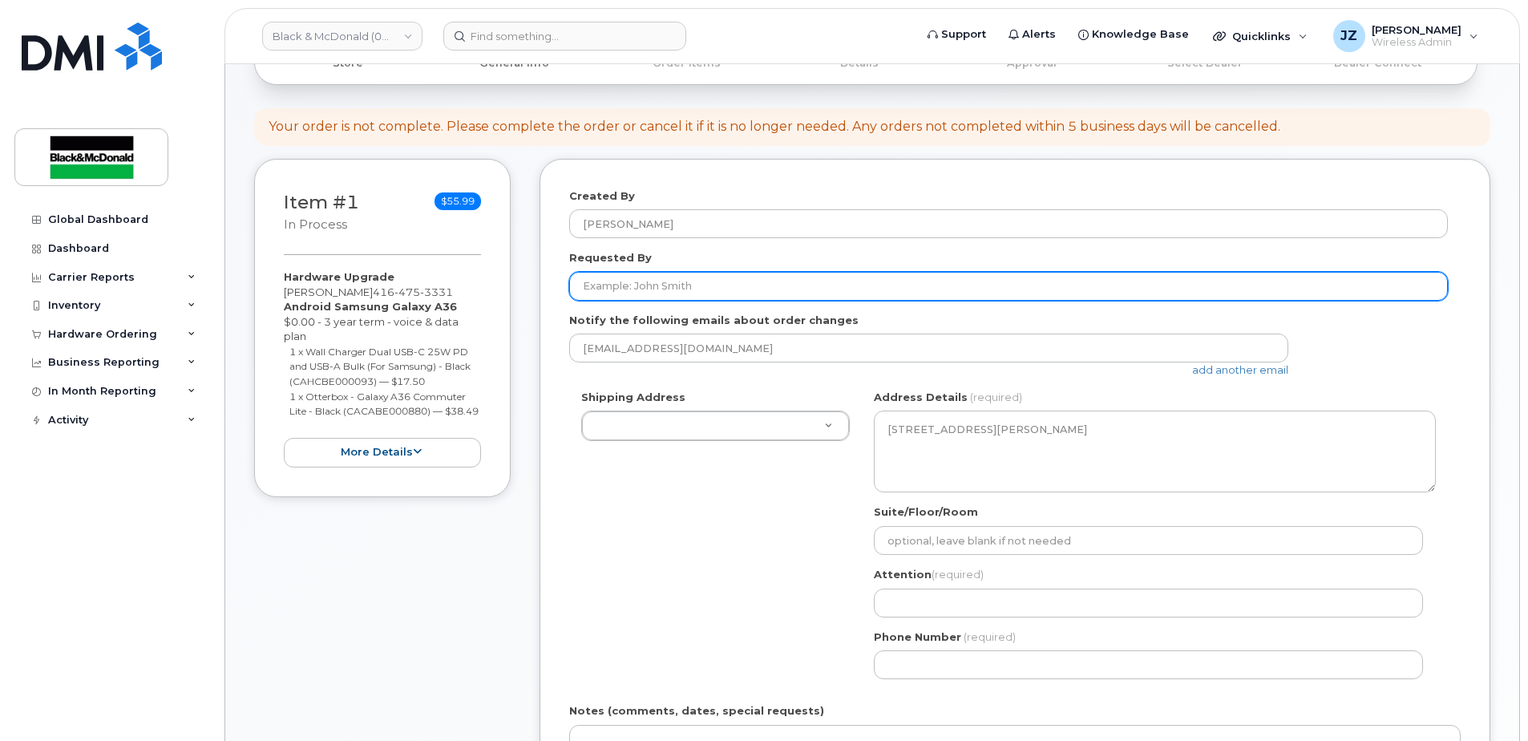
scroll to position [160, 0]
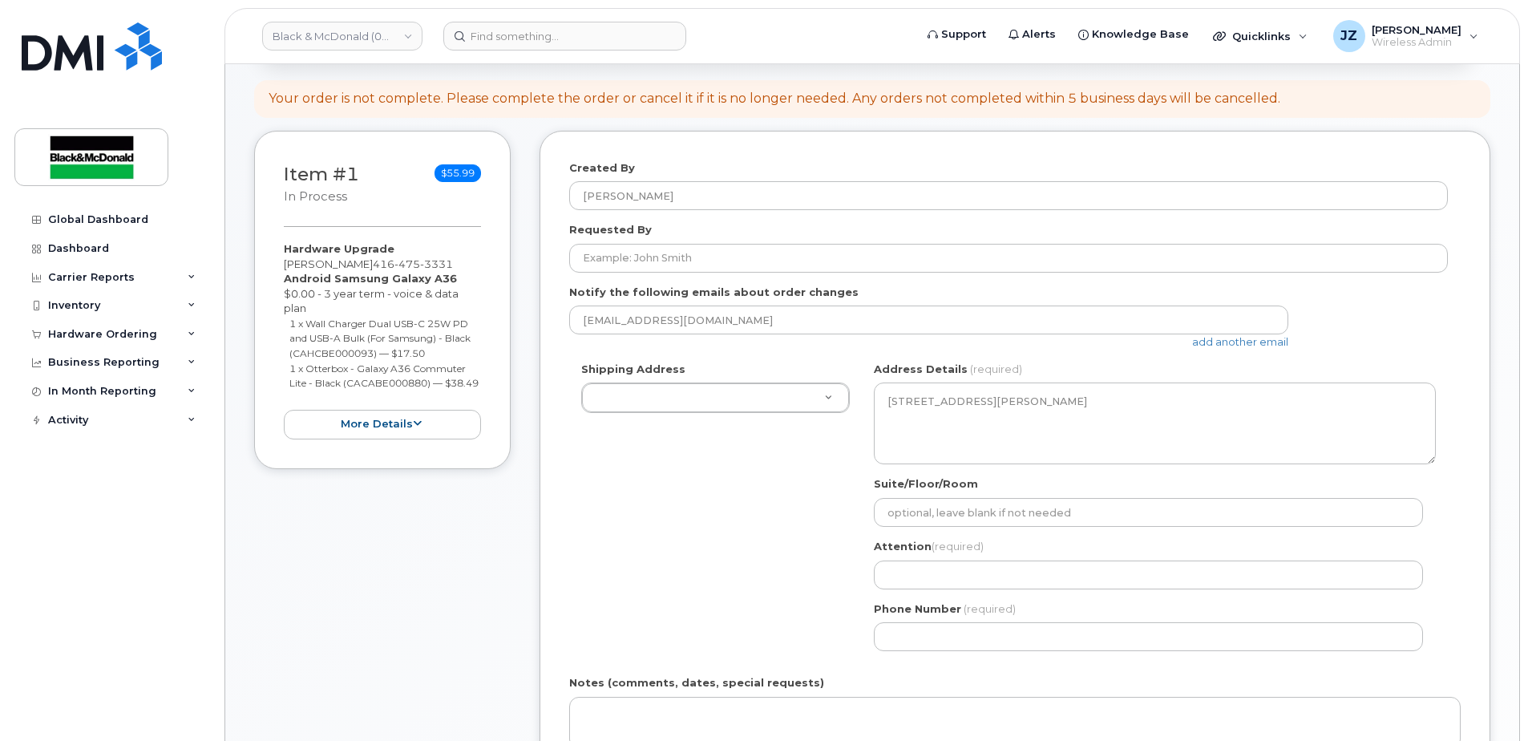
click at [782, 435] on div "Shipping Address ON Thornhill Search your address... Manually edit your address…" at bounding box center [1008, 512] width 879 height 301
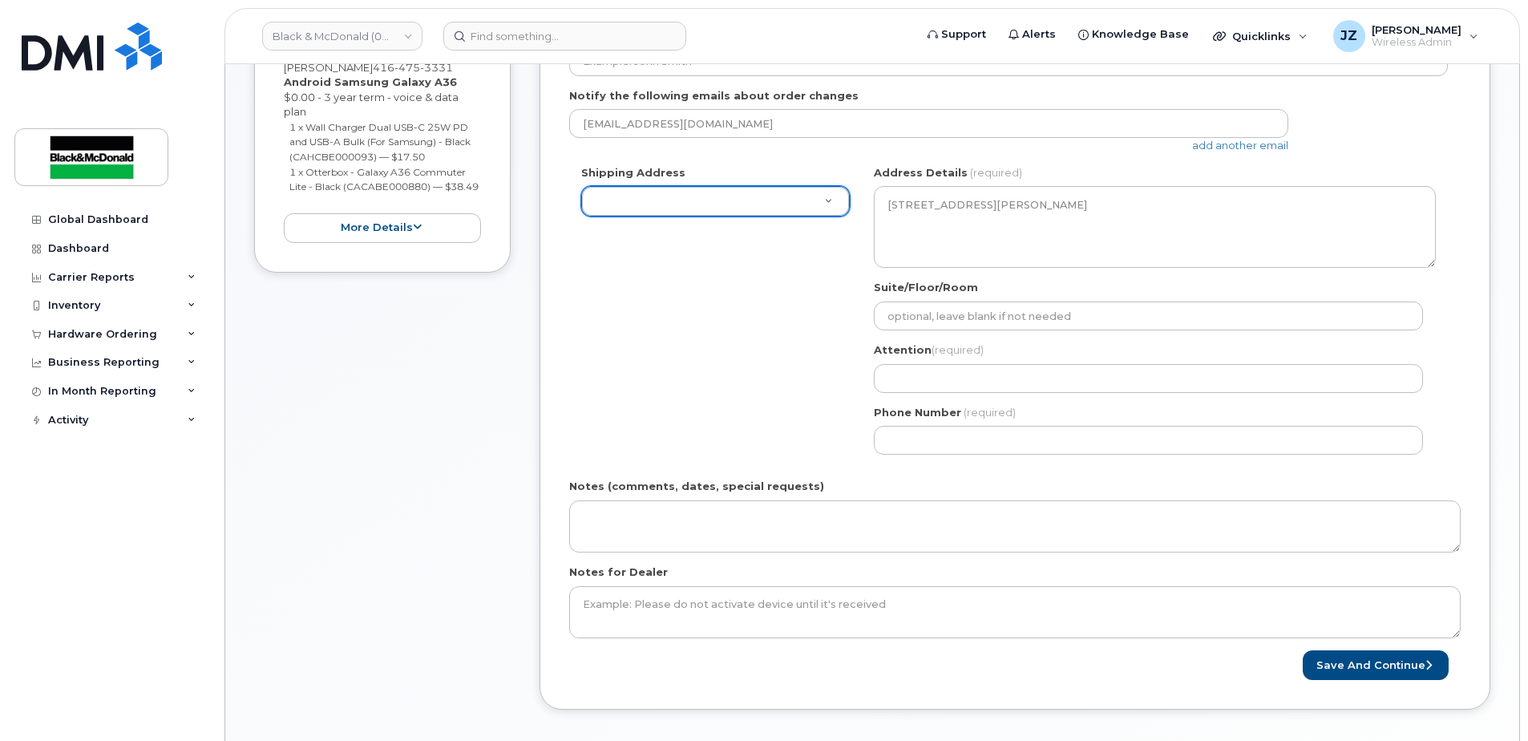
scroll to position [241, 0]
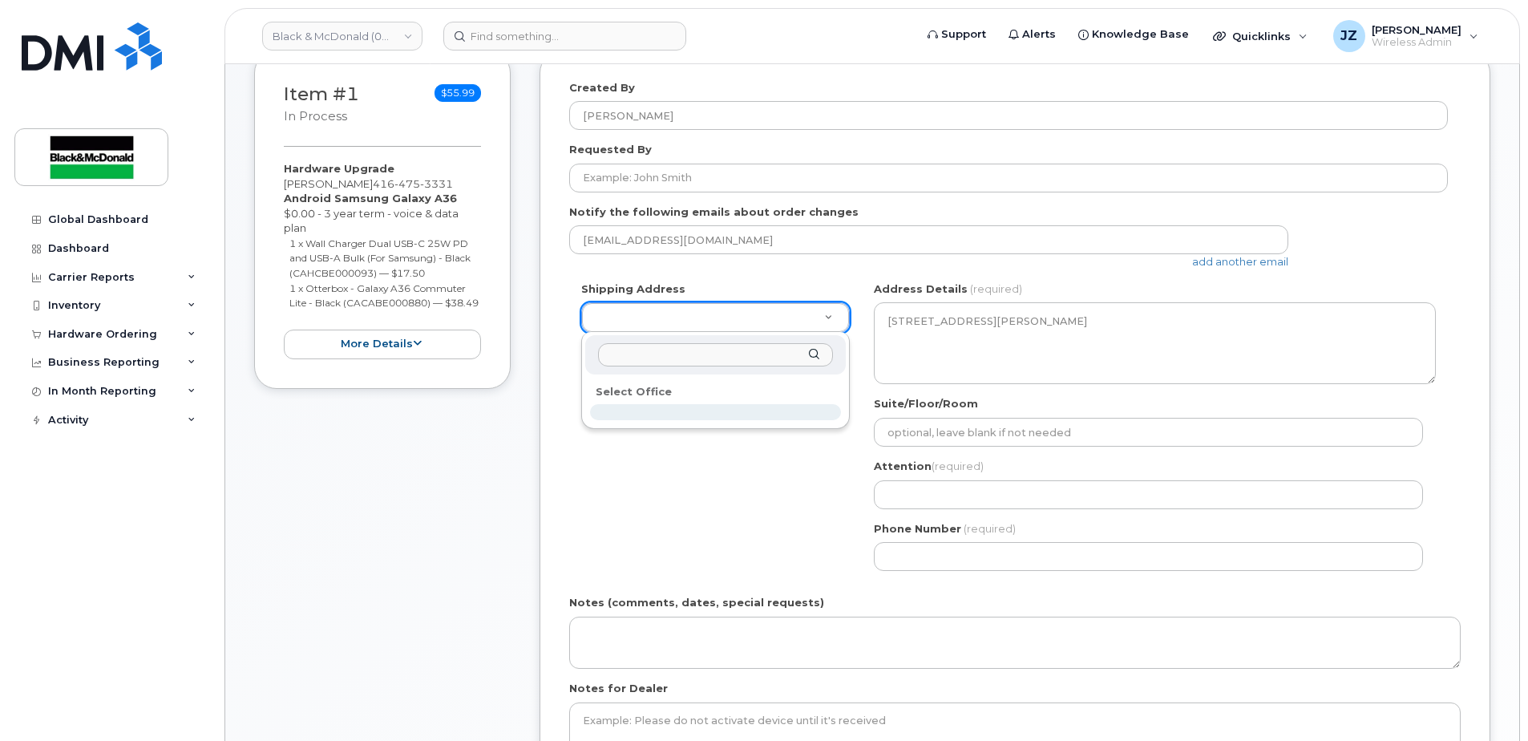
select select
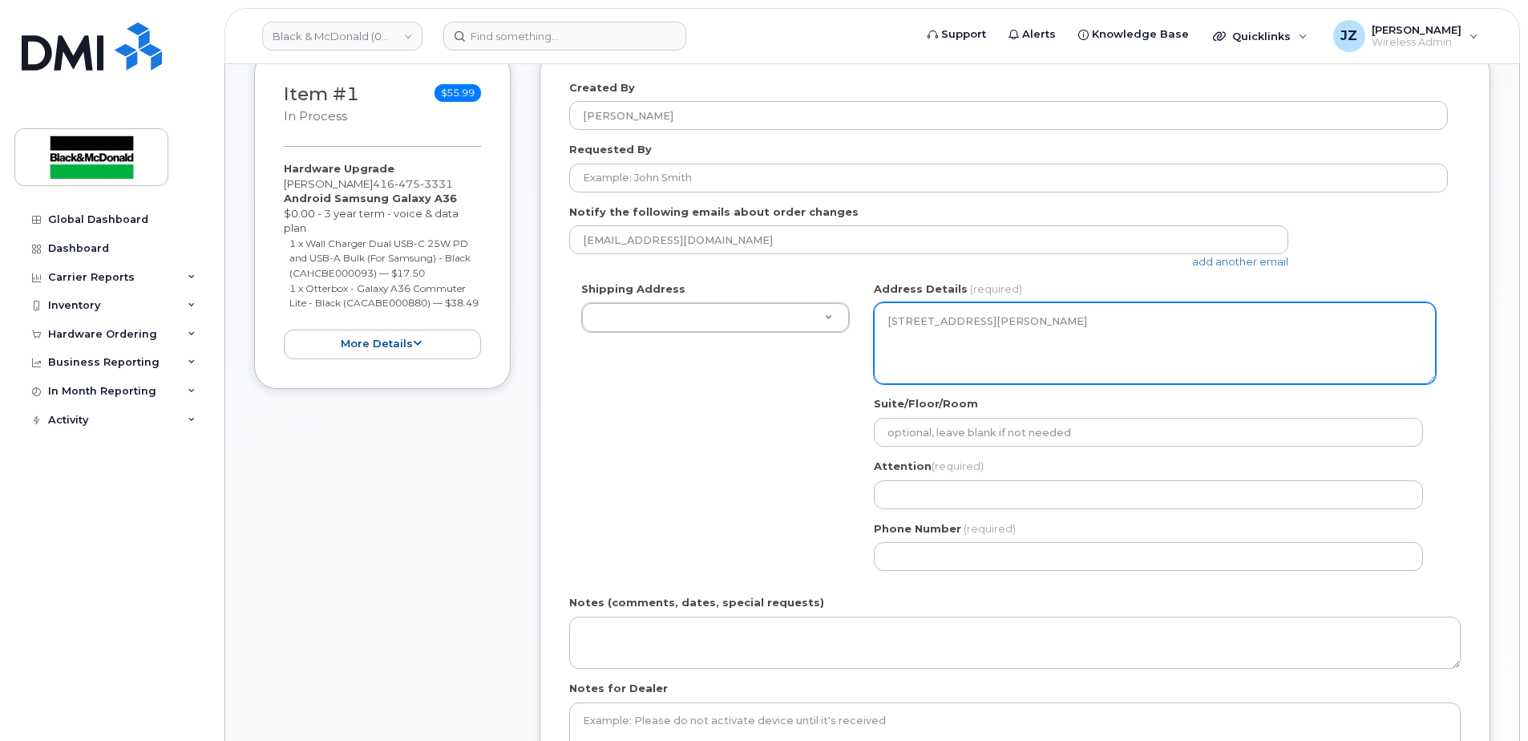
click at [1082, 351] on textarea "75 commerce Valley Drive East Thornhill Ontario L3T 7N9" at bounding box center [1155, 343] width 562 height 82
click at [1066, 348] on textarea "75 commerce Valley Drive East Thornhill Ontario L3T 7N9" at bounding box center [1155, 343] width 562 height 82
click at [1068, 334] on textarea "75 commerce Valley Drive East Thornhill Ontario L3T 7N9" at bounding box center [1155, 343] width 562 height 82
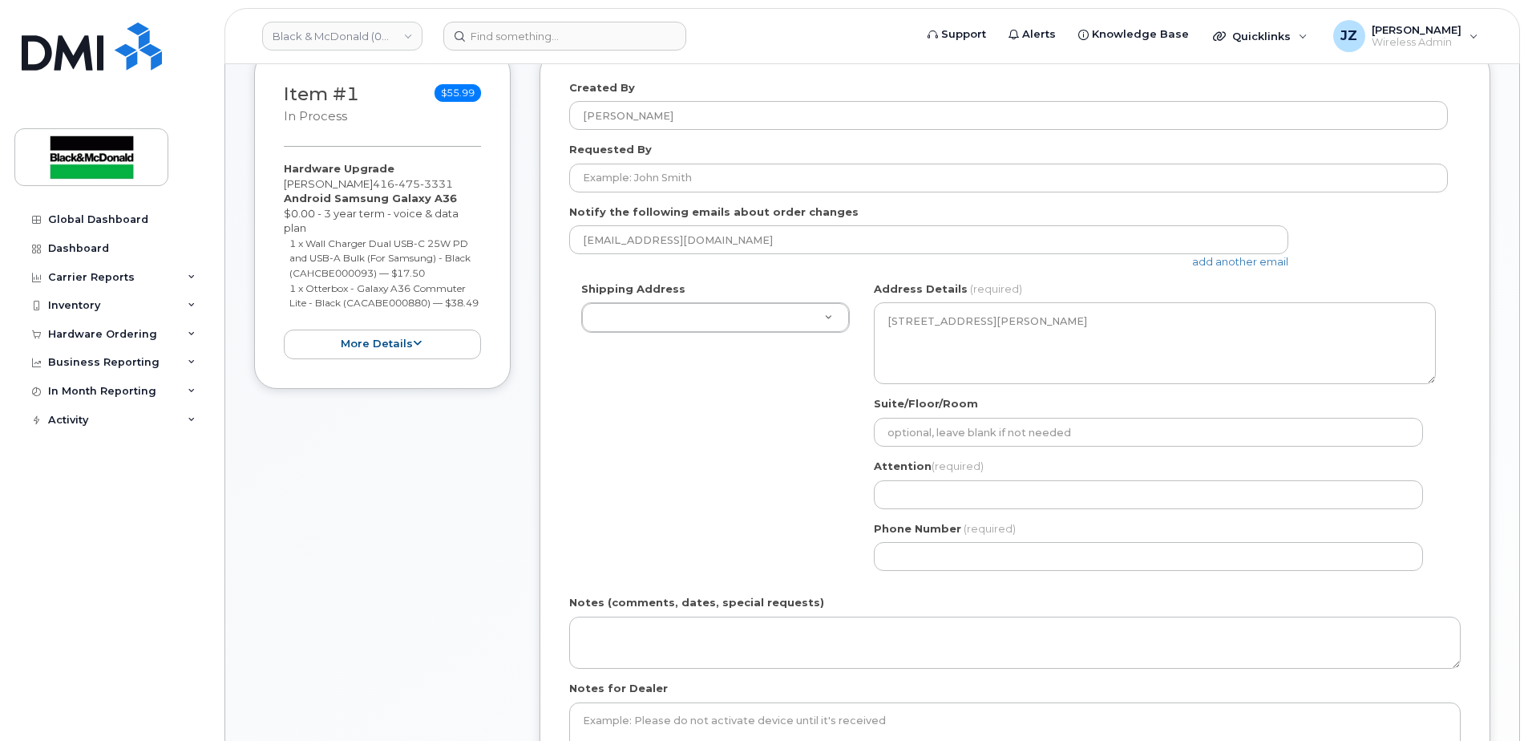
click at [775, 403] on div "Shipping Address ON Thornhill Search your address... Manually edit your address…" at bounding box center [1008, 431] width 879 height 301
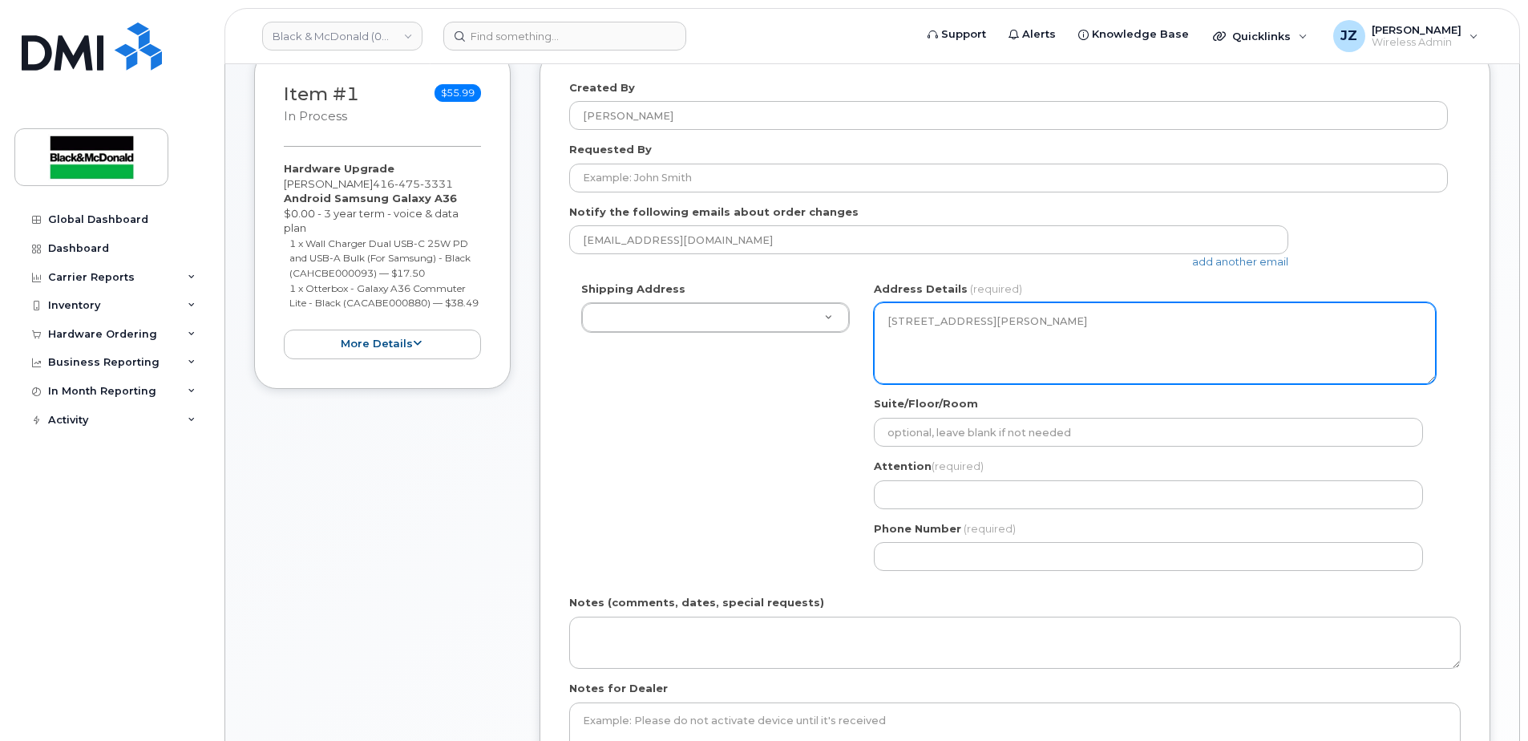
click at [1015, 341] on textarea "75 commerce Valley Drive East Thornhill Ontario L3T 7N9" at bounding box center [1155, 343] width 562 height 82
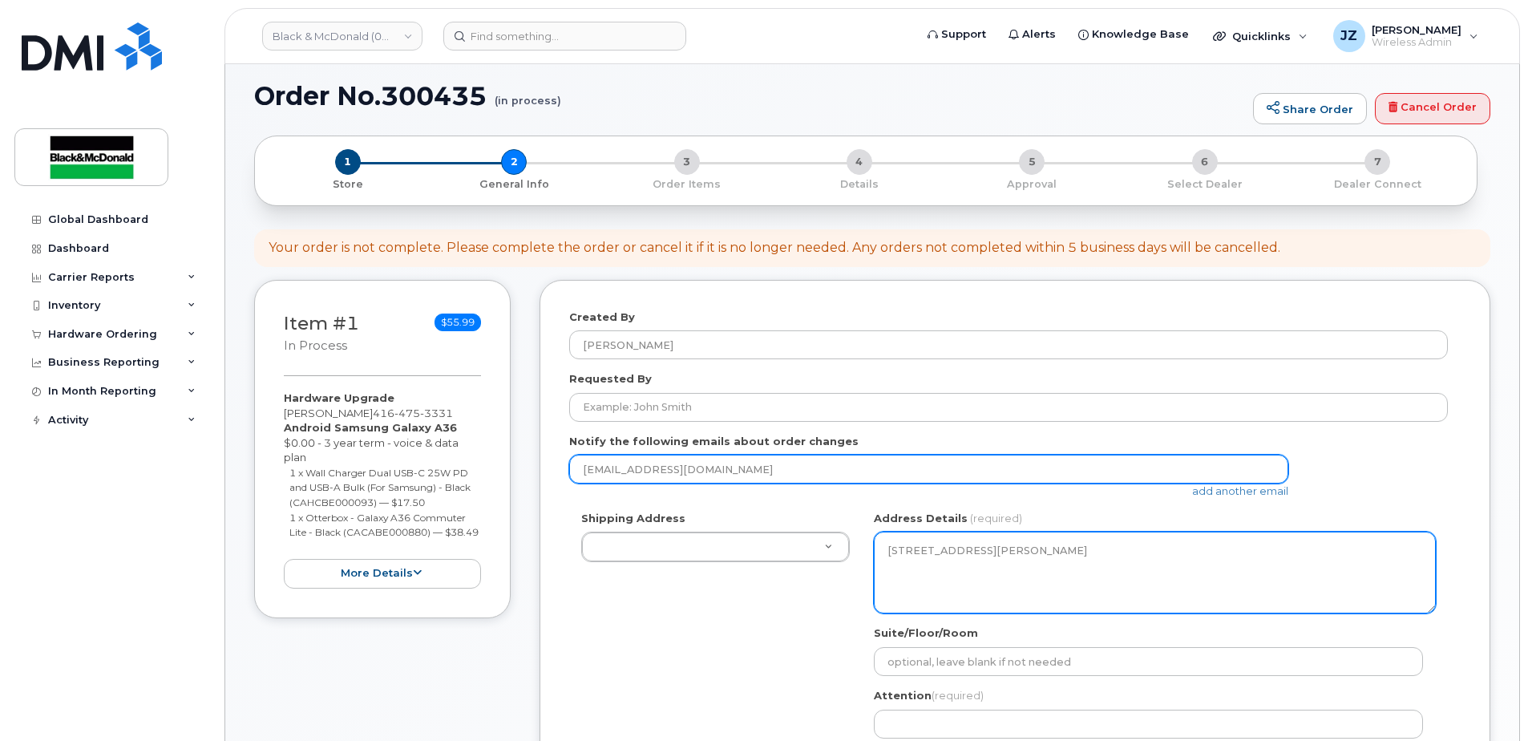
scroll to position [0, 0]
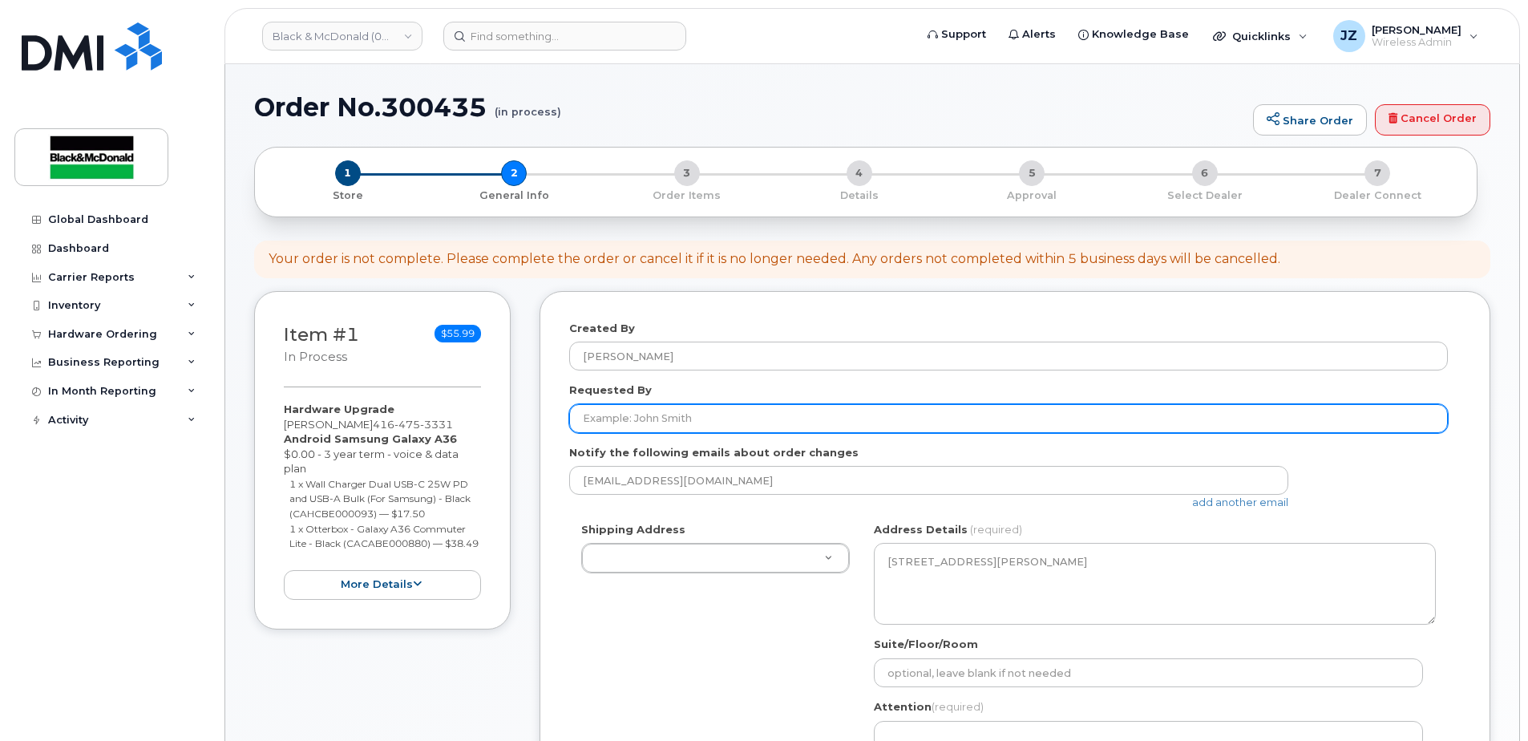
click at [745, 421] on input "Requested By" at bounding box center [1008, 418] width 879 height 29
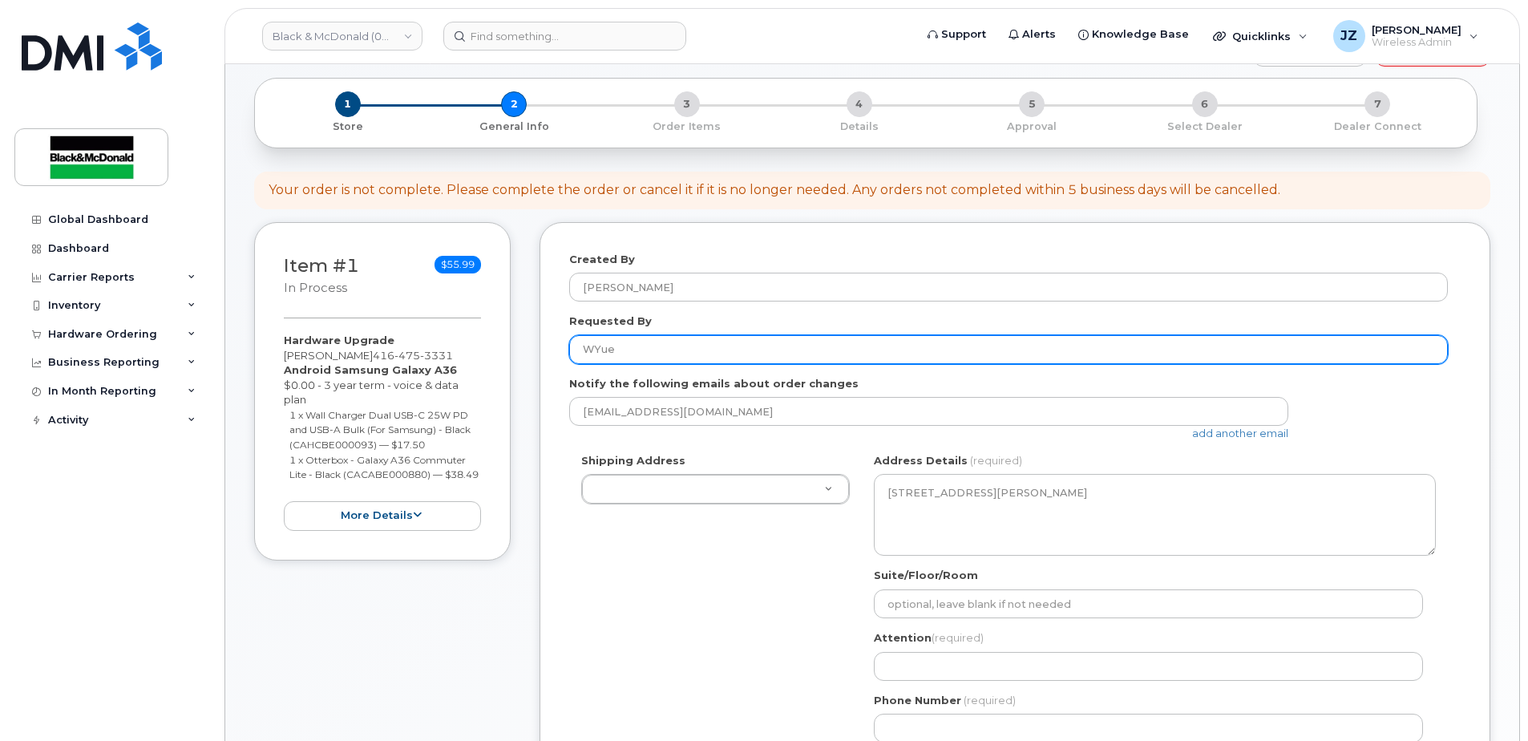
scroll to position [160, 0]
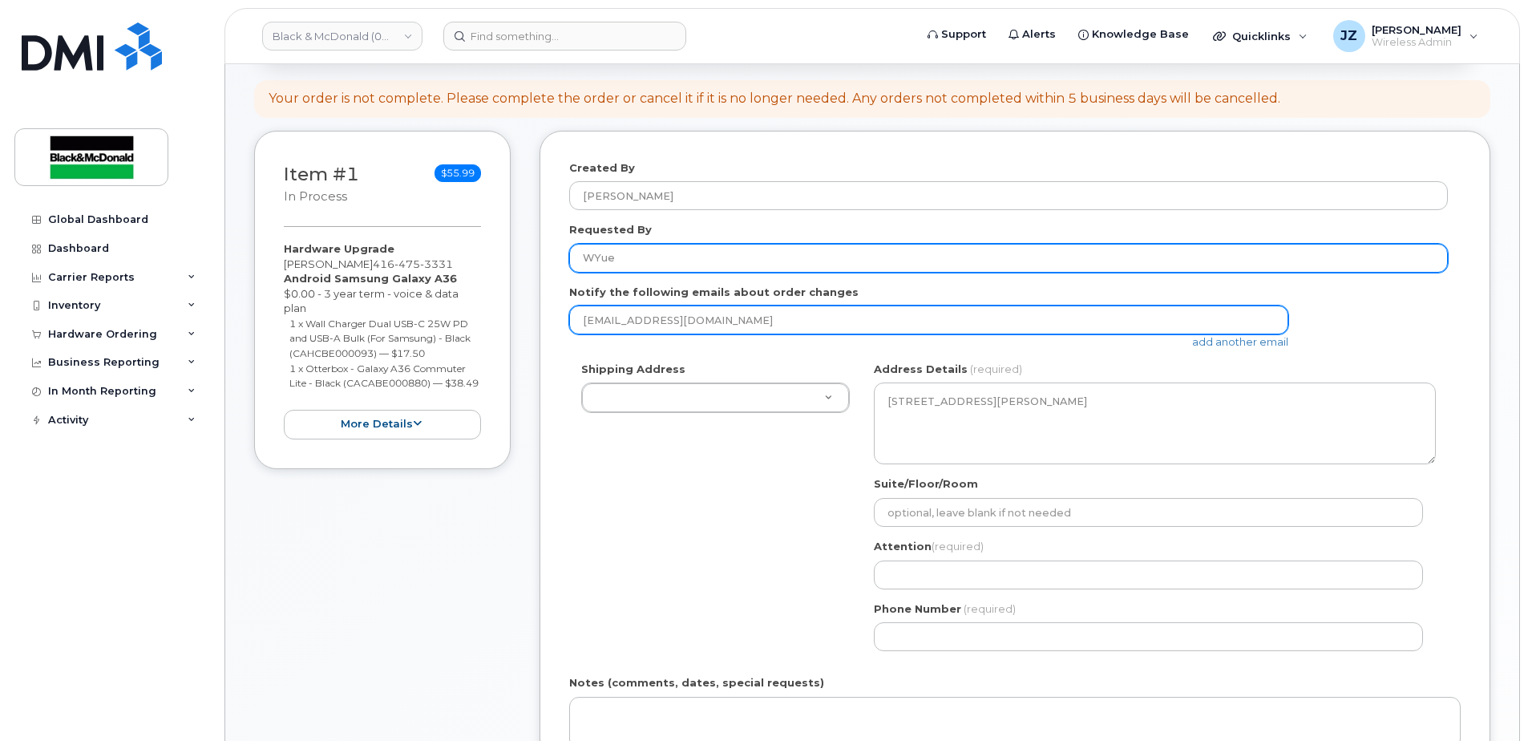
type input "WYue"
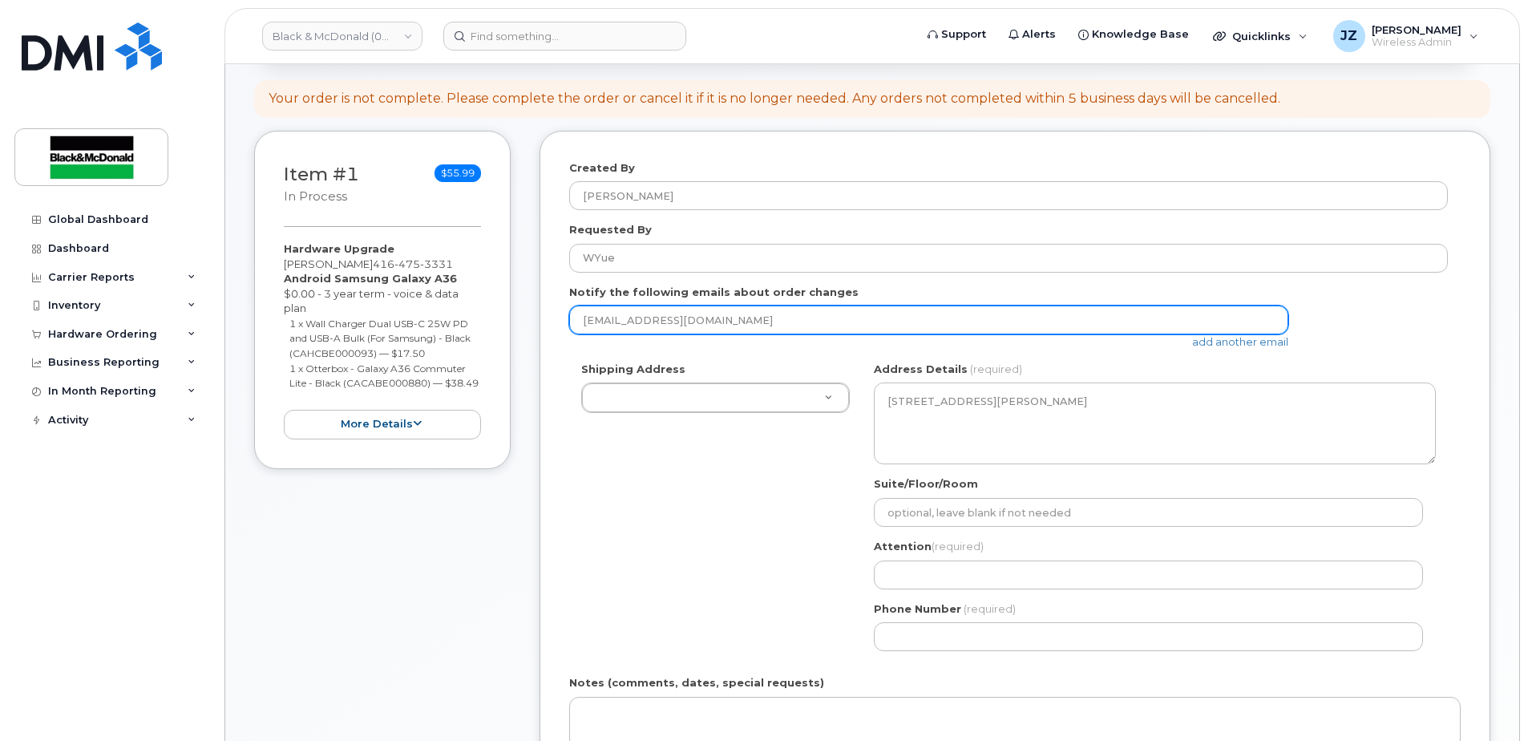
click at [746, 328] on input "jzhou@blackandmcdonald.com" at bounding box center [928, 319] width 719 height 29
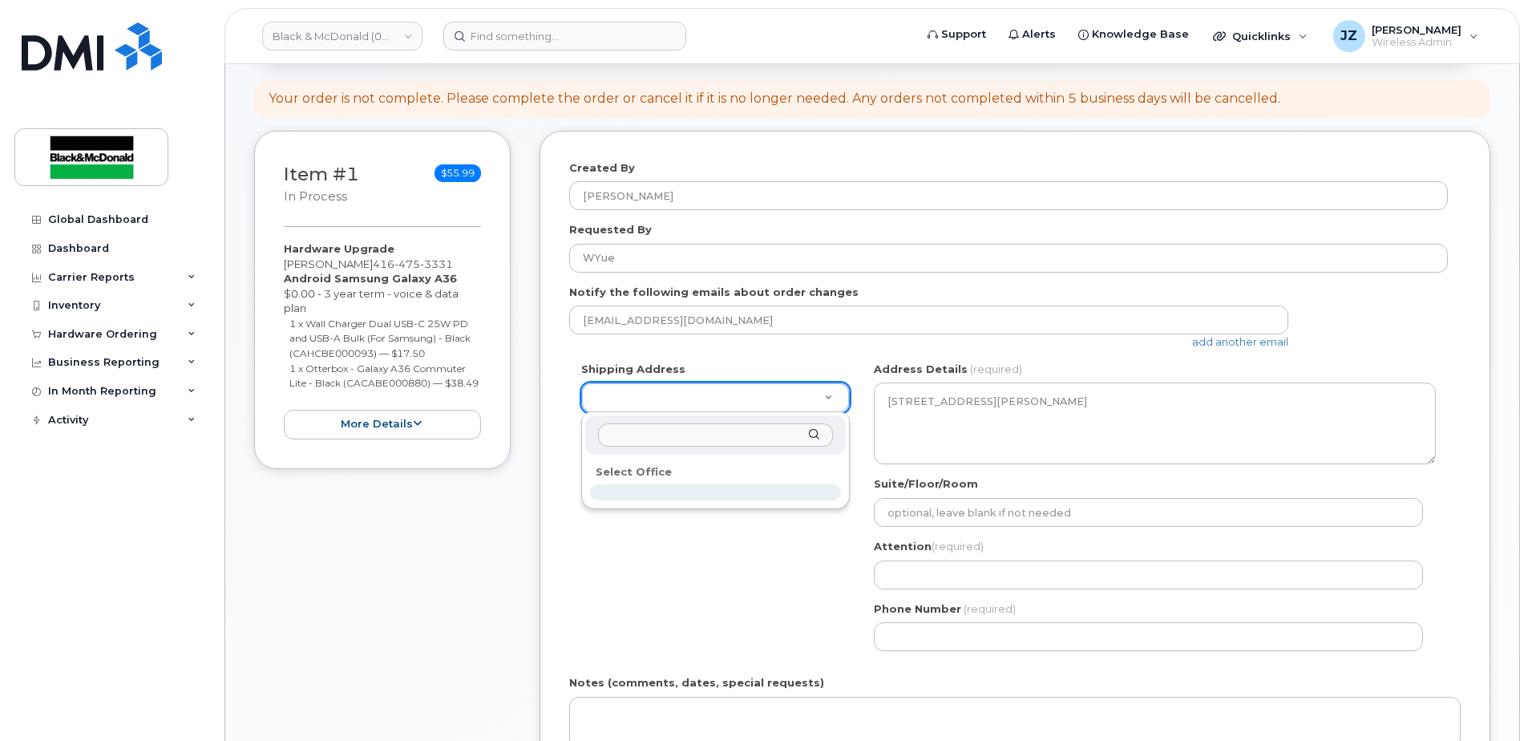
click at [759, 431] on input "text" at bounding box center [715, 434] width 235 height 23
drag, startPoint x: 755, startPoint y: 468, endPoint x: 742, endPoint y: 502, distance: 36.3
click at [751, 483] on div "Select Office" at bounding box center [715, 471] width 251 height 25
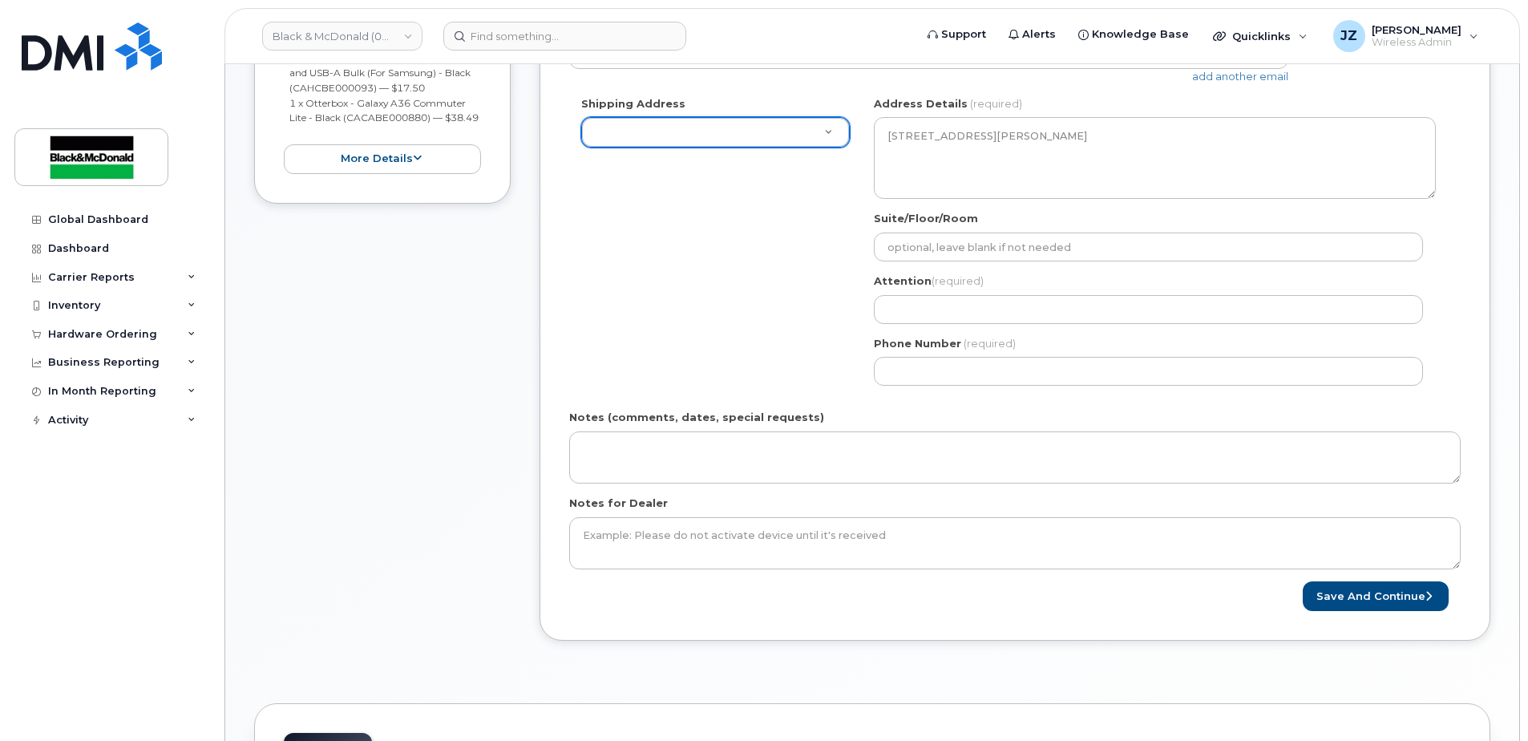
scroll to position [481, 0]
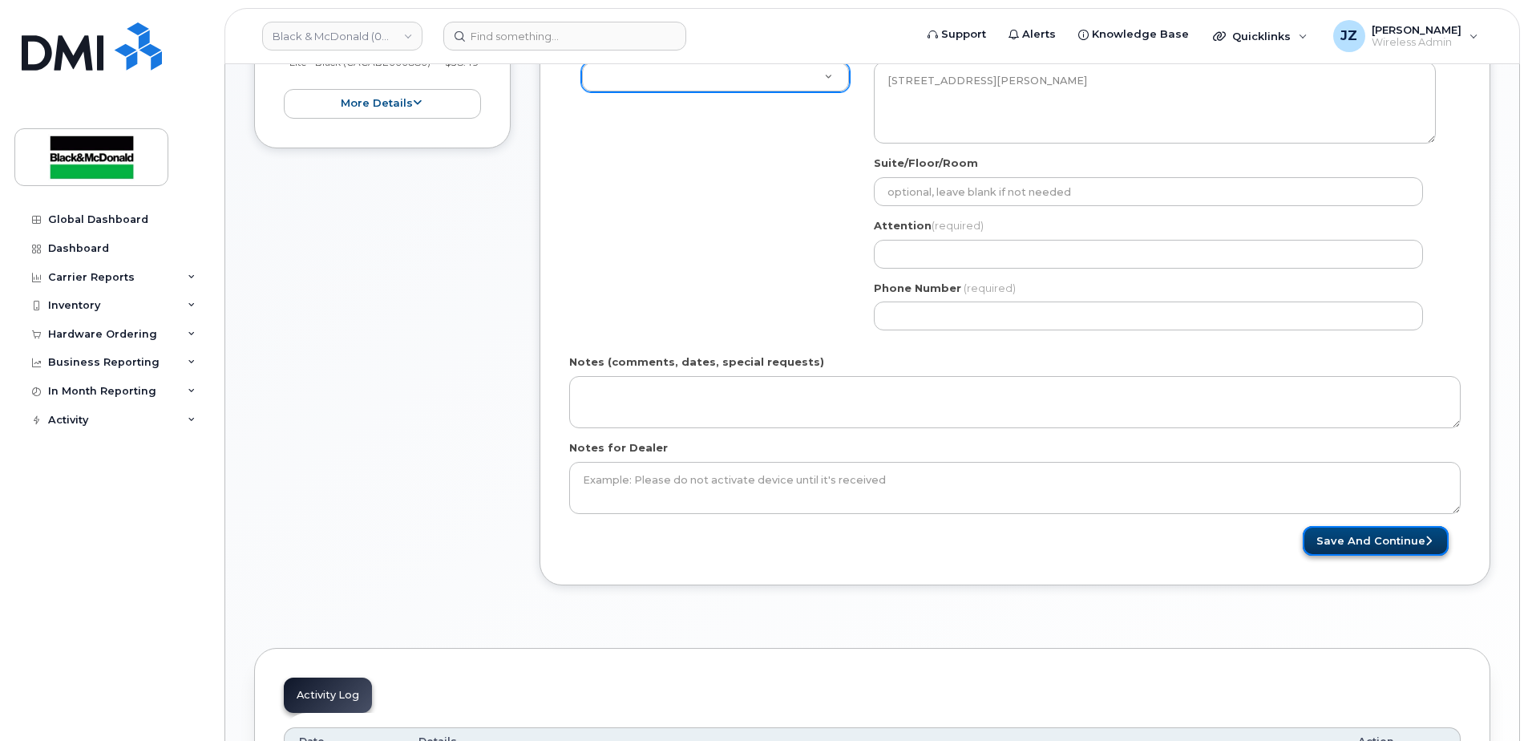
click at [1412, 541] on button "Save and Continue" at bounding box center [1376, 541] width 146 height 30
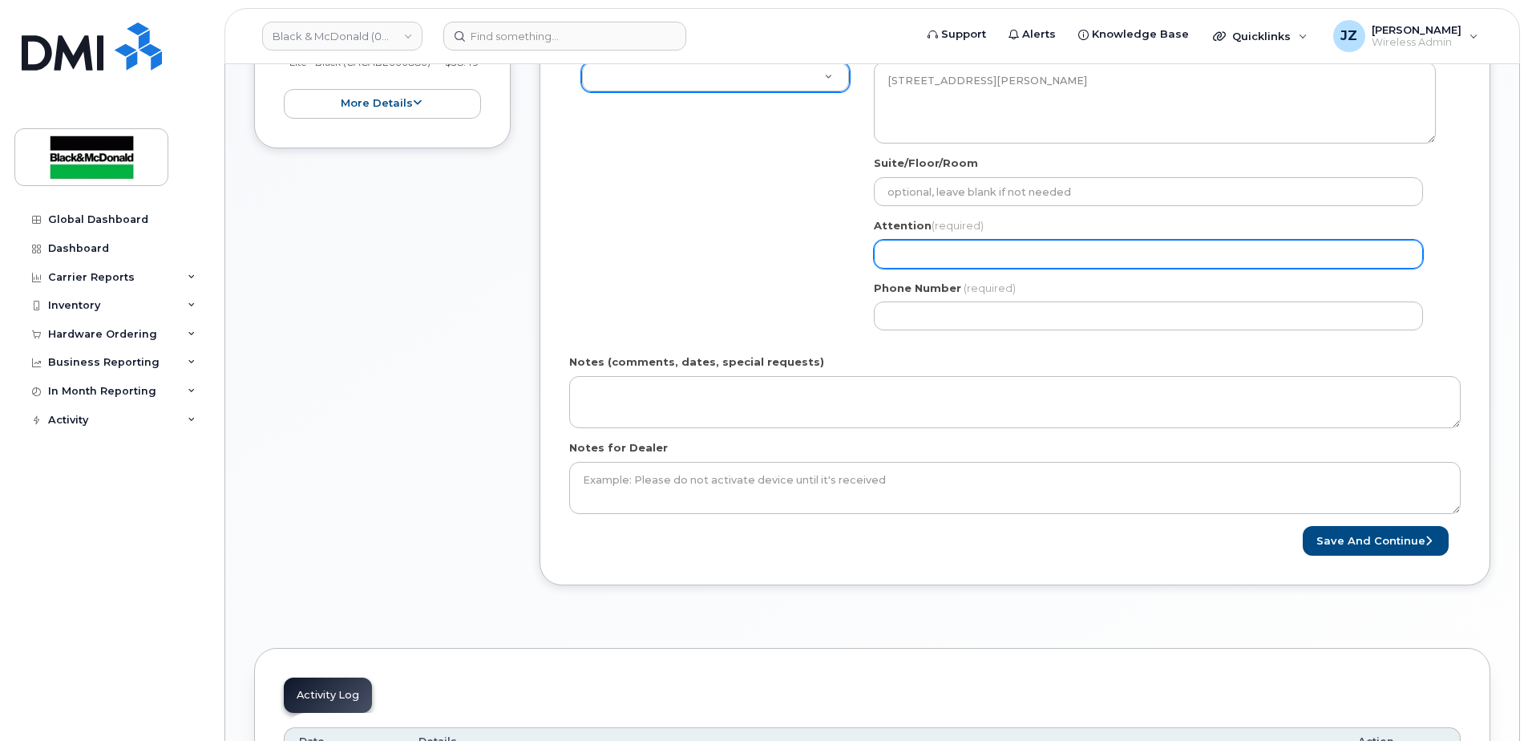
click at [958, 257] on input "Attention (required)" at bounding box center [1148, 254] width 549 height 29
select select
type input "W"
select select
type input "We"
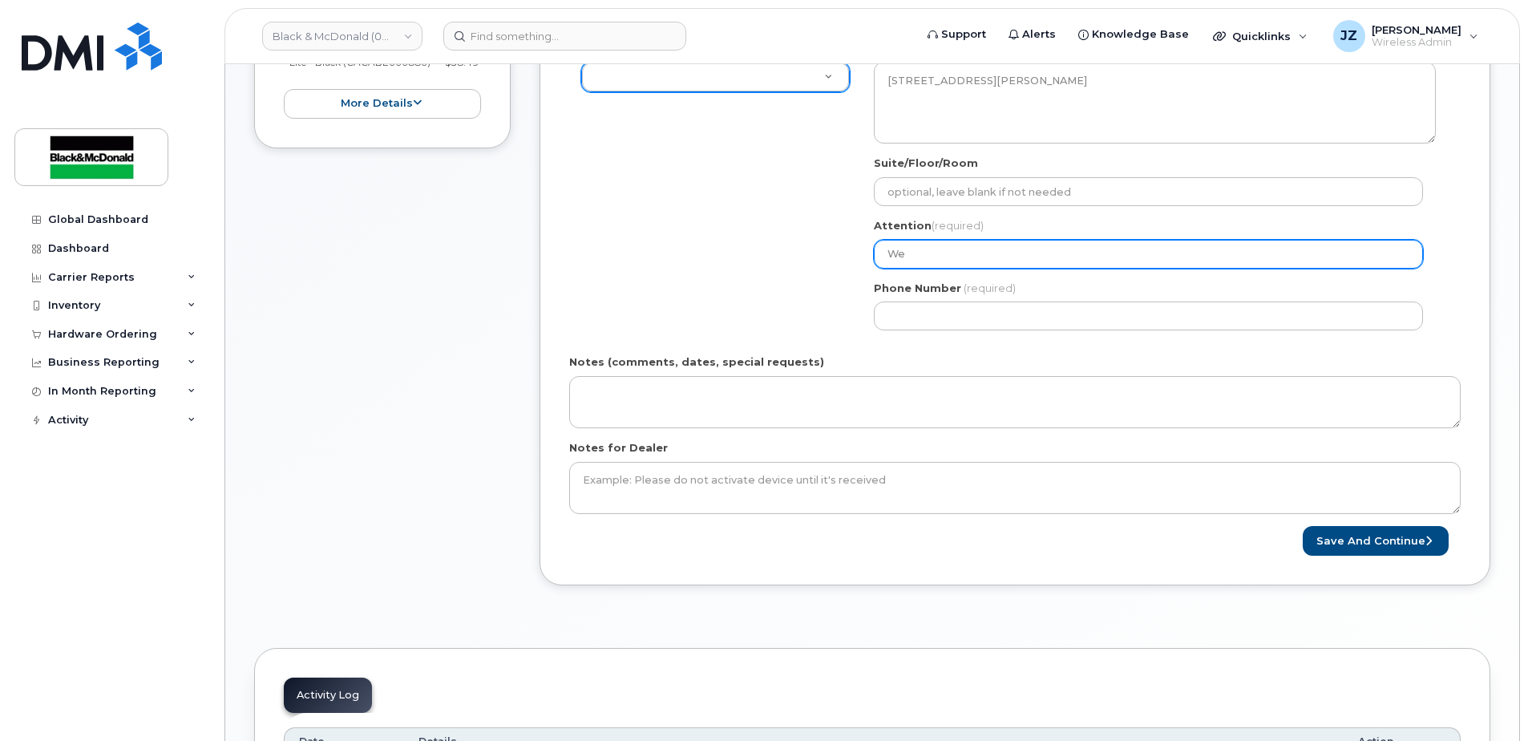
select select
type input "Wes"
select select
type input "Wesl"
select select
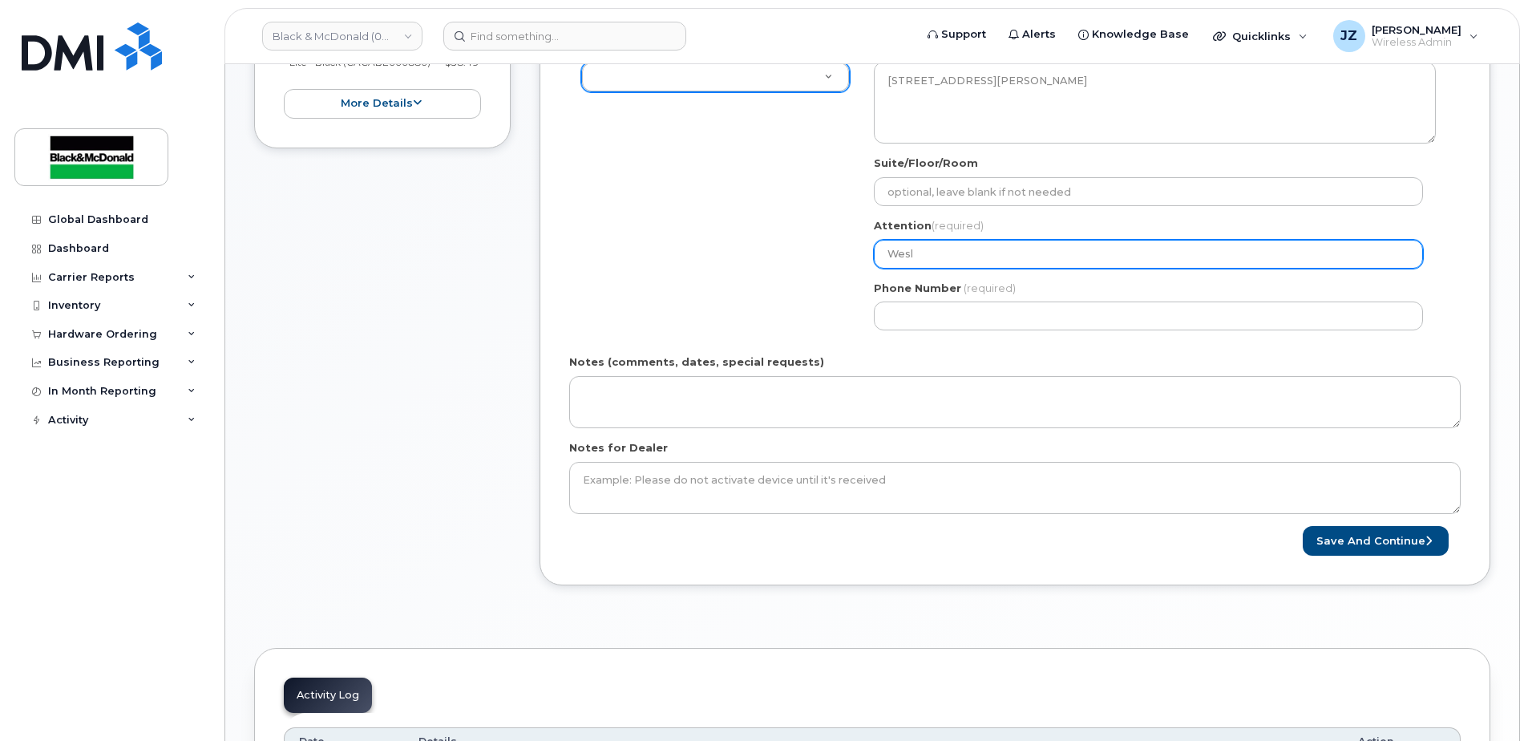
type input "Wesle"
select select
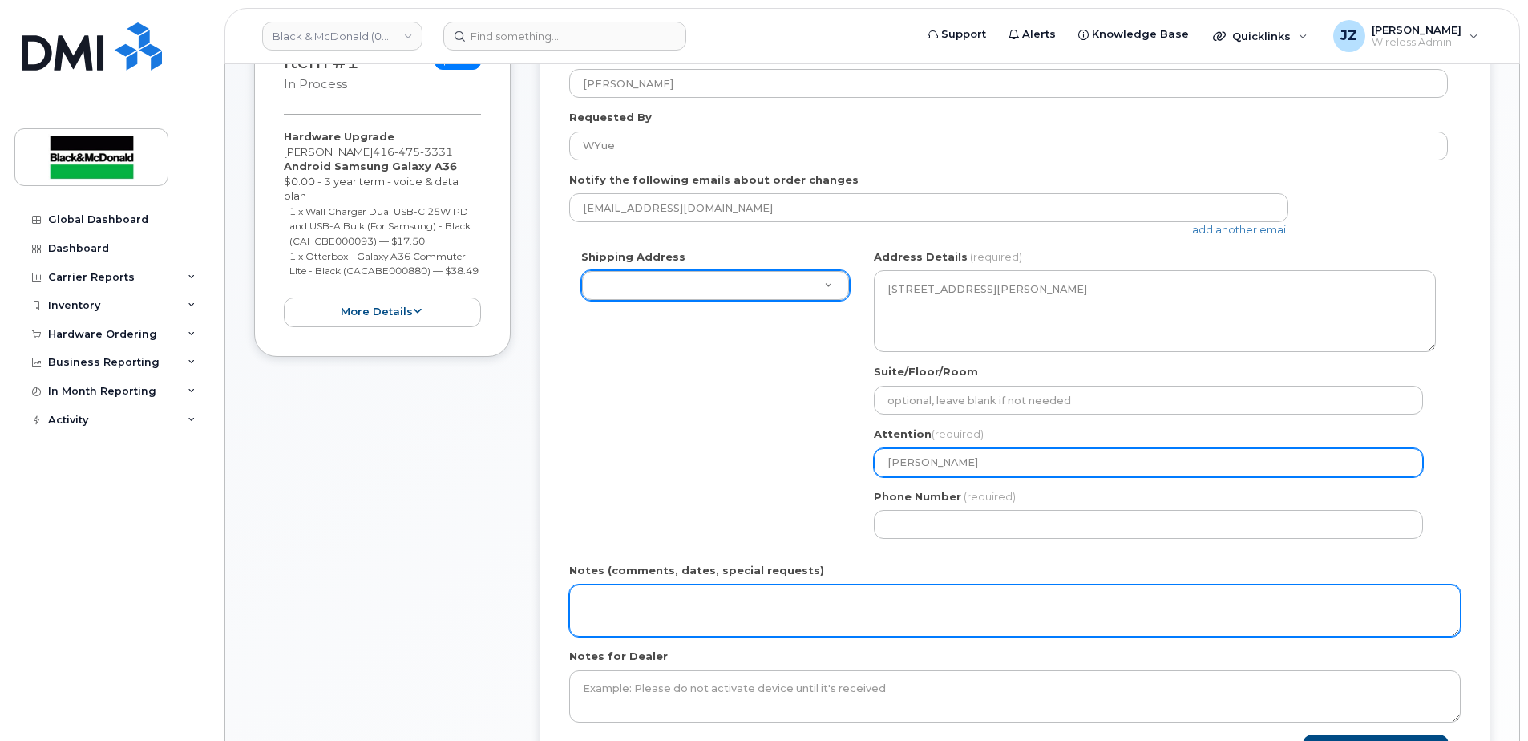
scroll to position [641, 0]
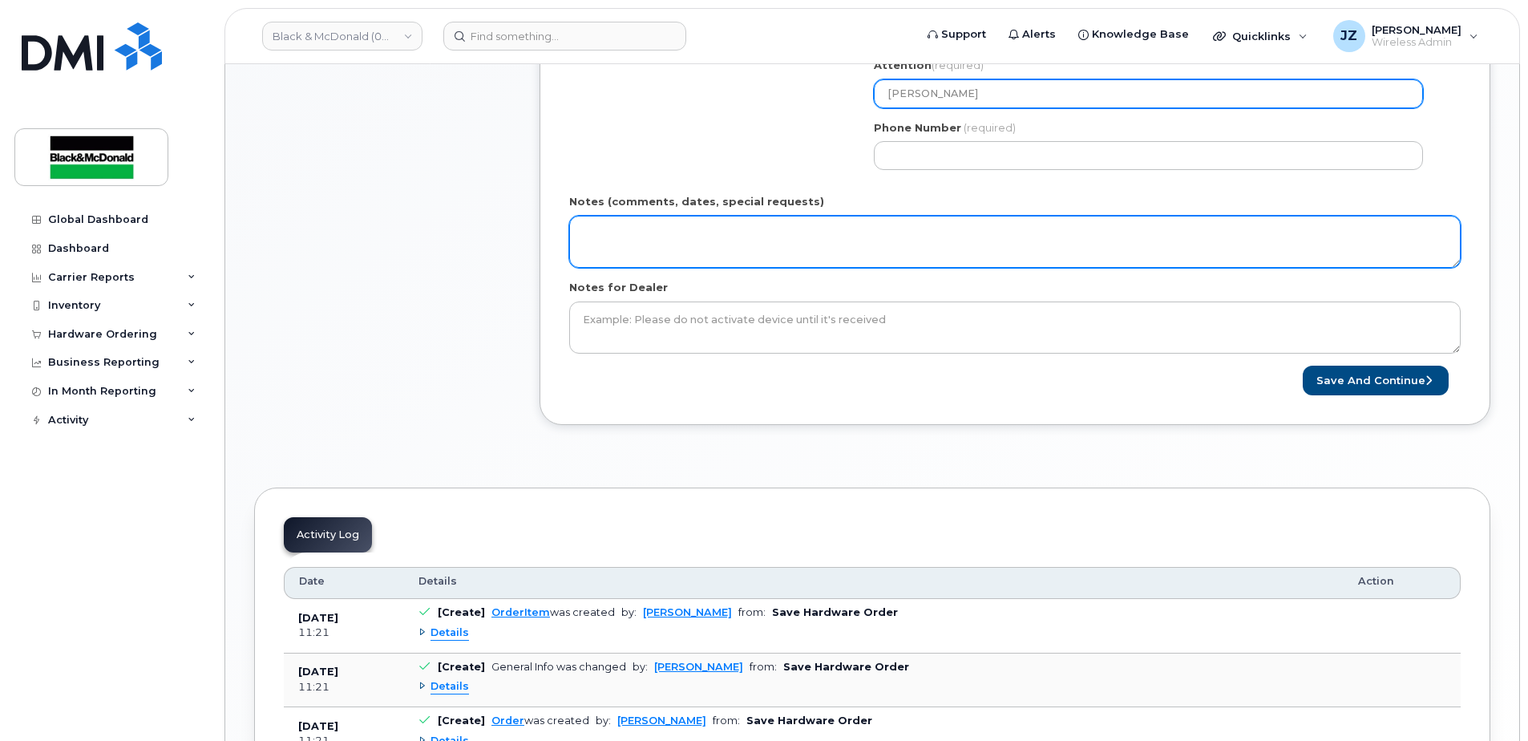
type input "[PERSON_NAME]"
select select
type input "Wesley Y"
select select
type input "Wesley Yu"
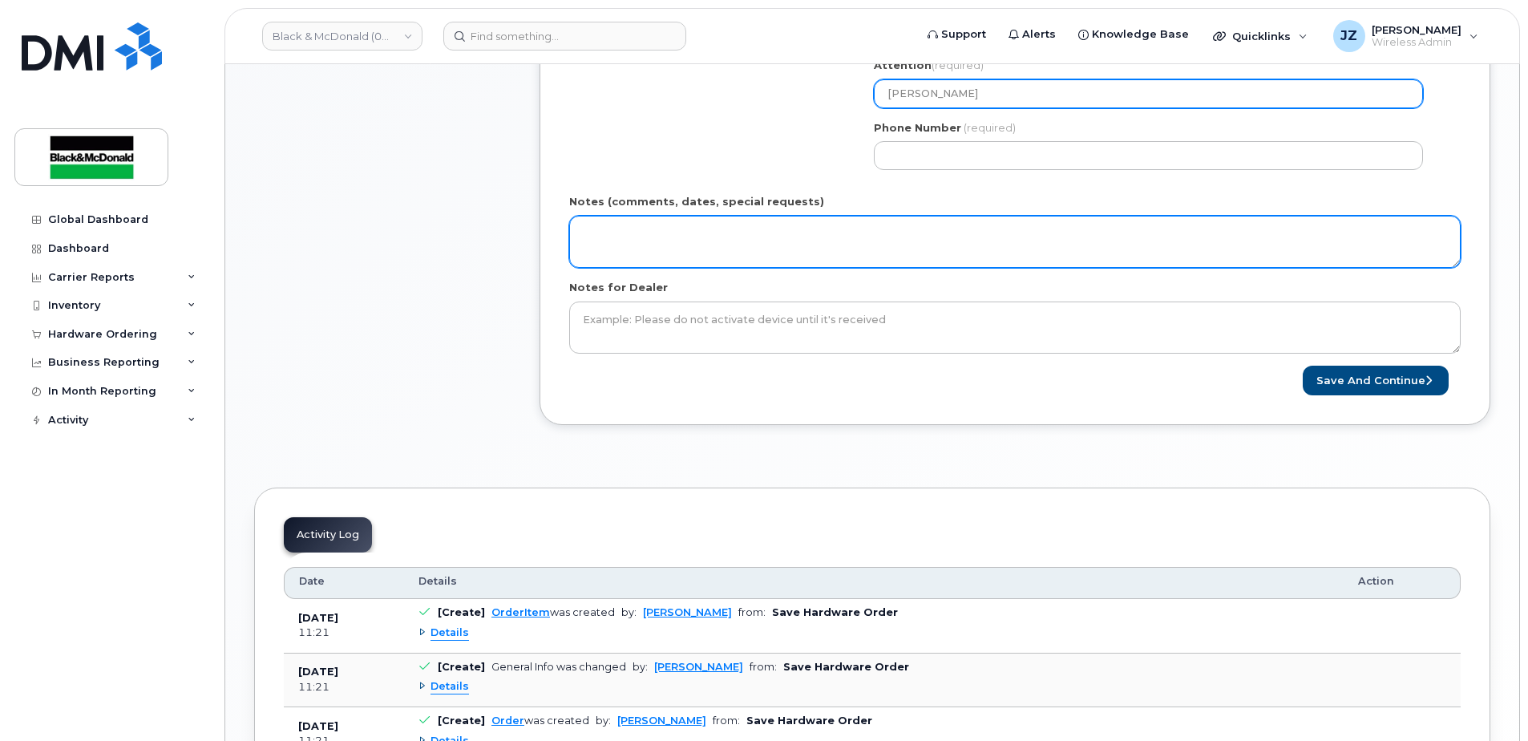
select select
type input "[PERSON_NAME]"
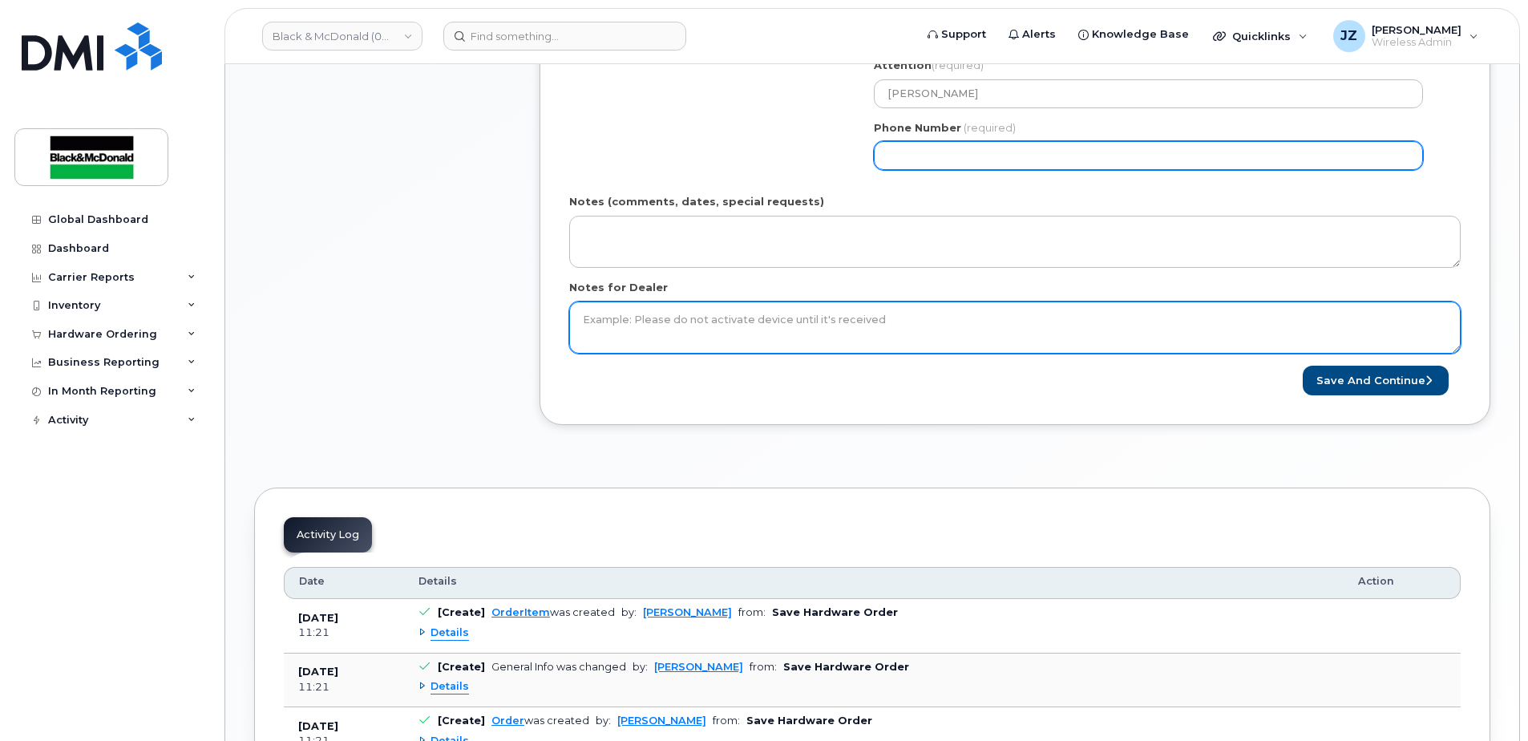
select select
type input "123412341"
select select
type input "1234123413"
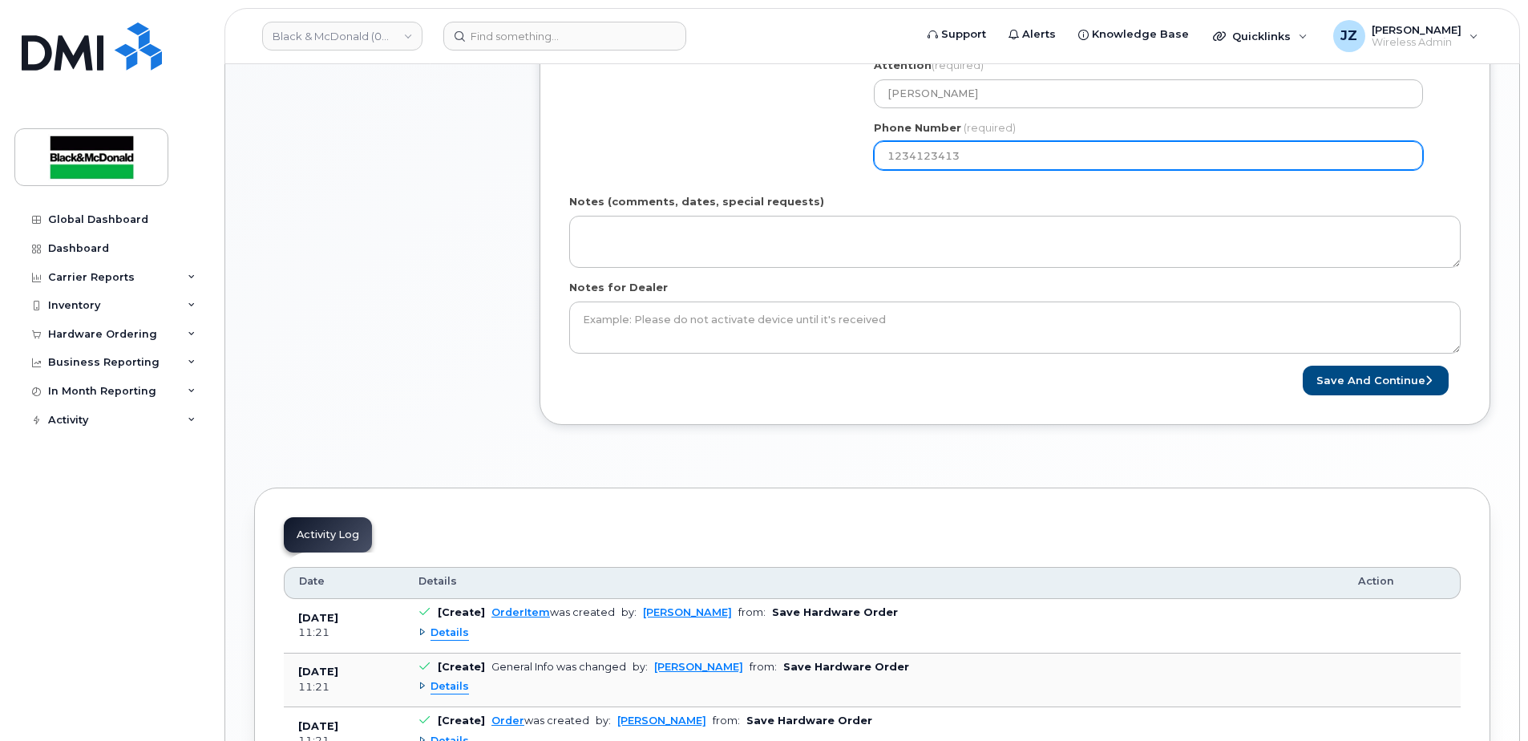
select select
type input "12341234132"
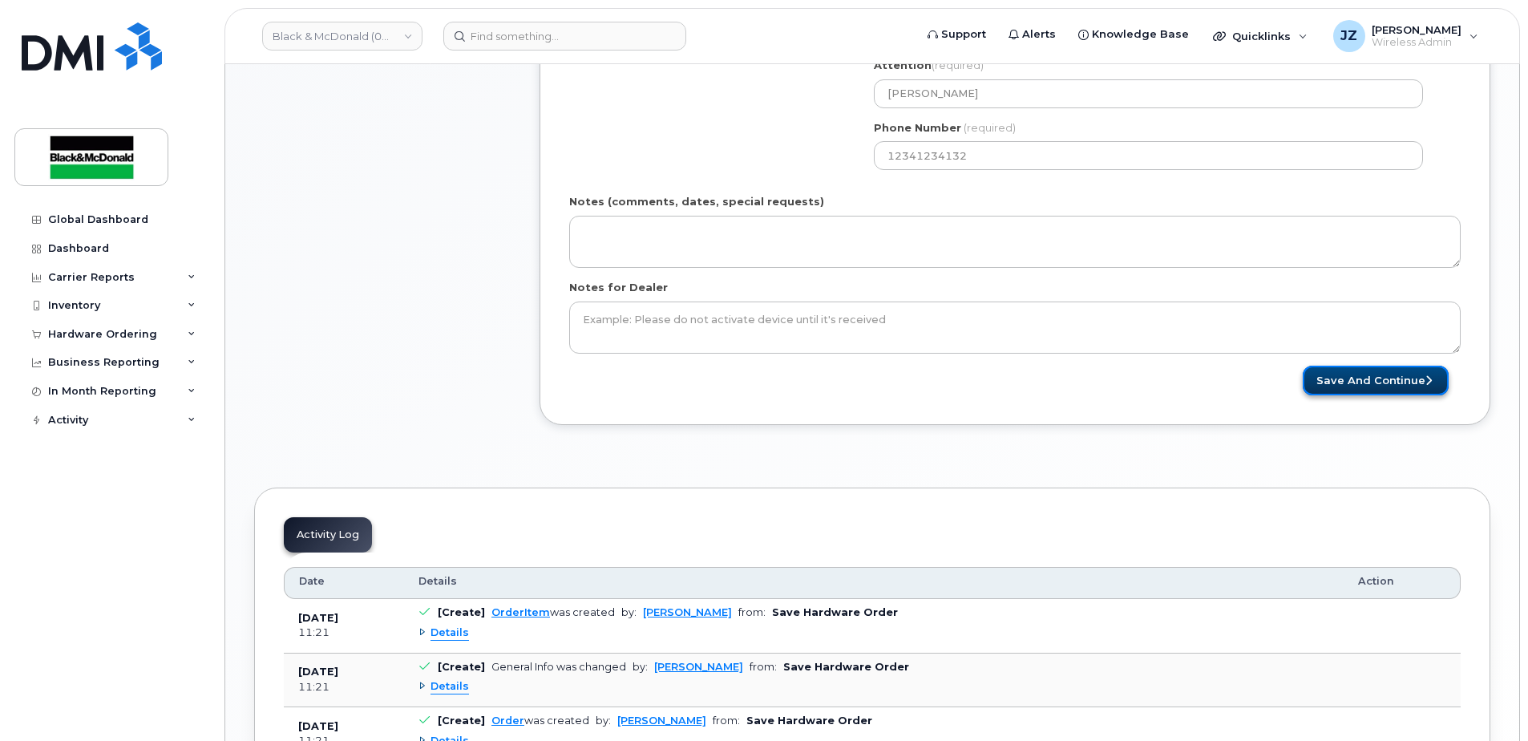
click at [1406, 383] on button "Save and Continue" at bounding box center [1376, 381] width 146 height 30
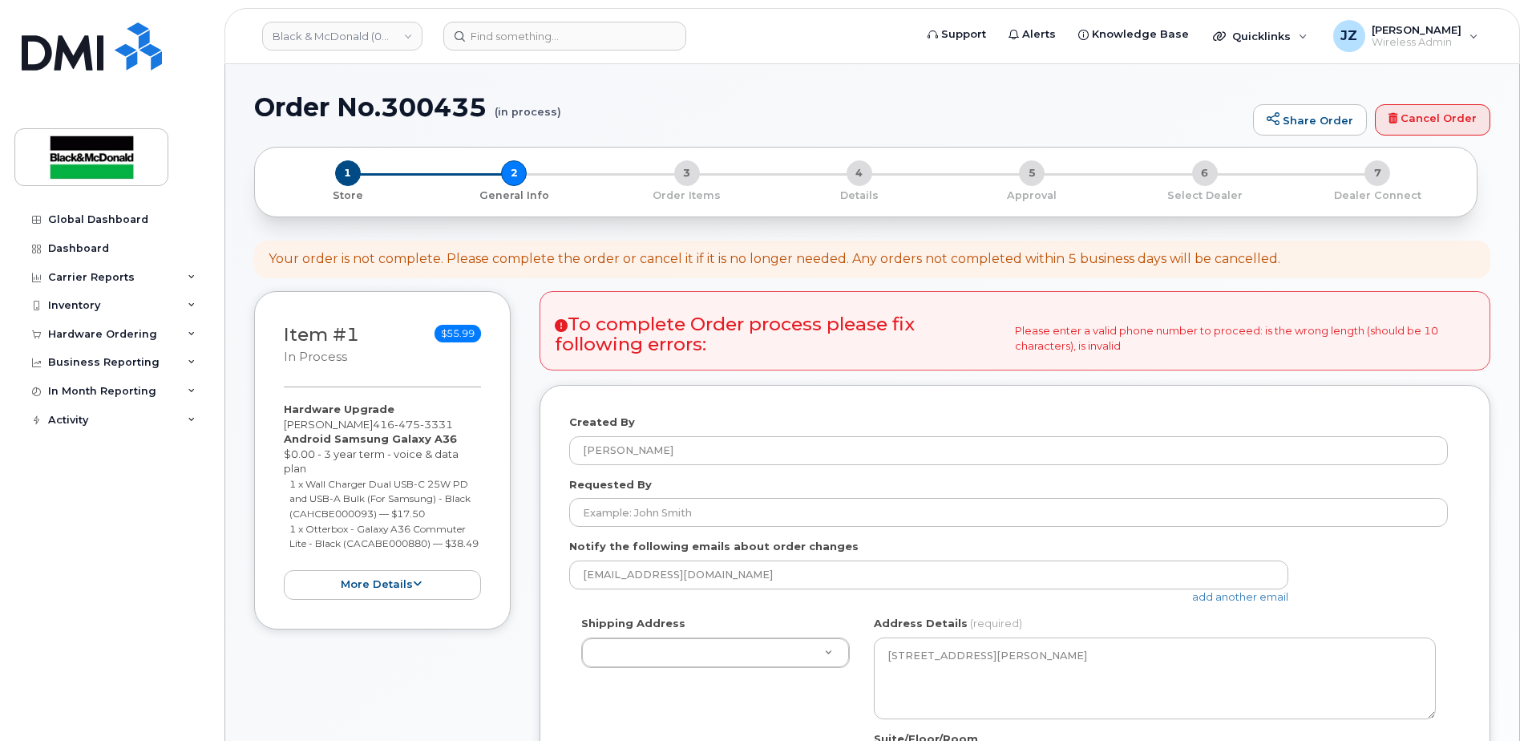
select select
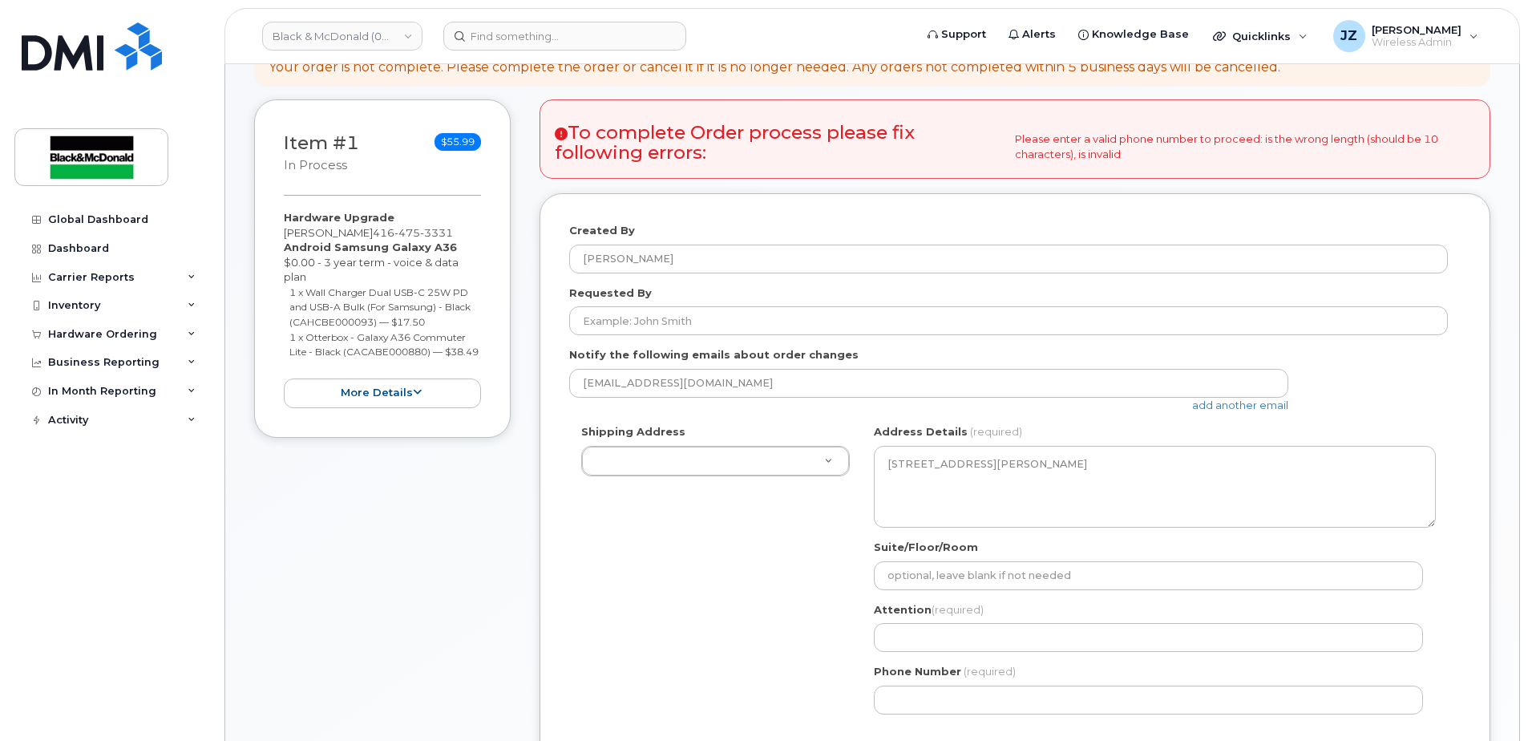
scroll to position [160, 0]
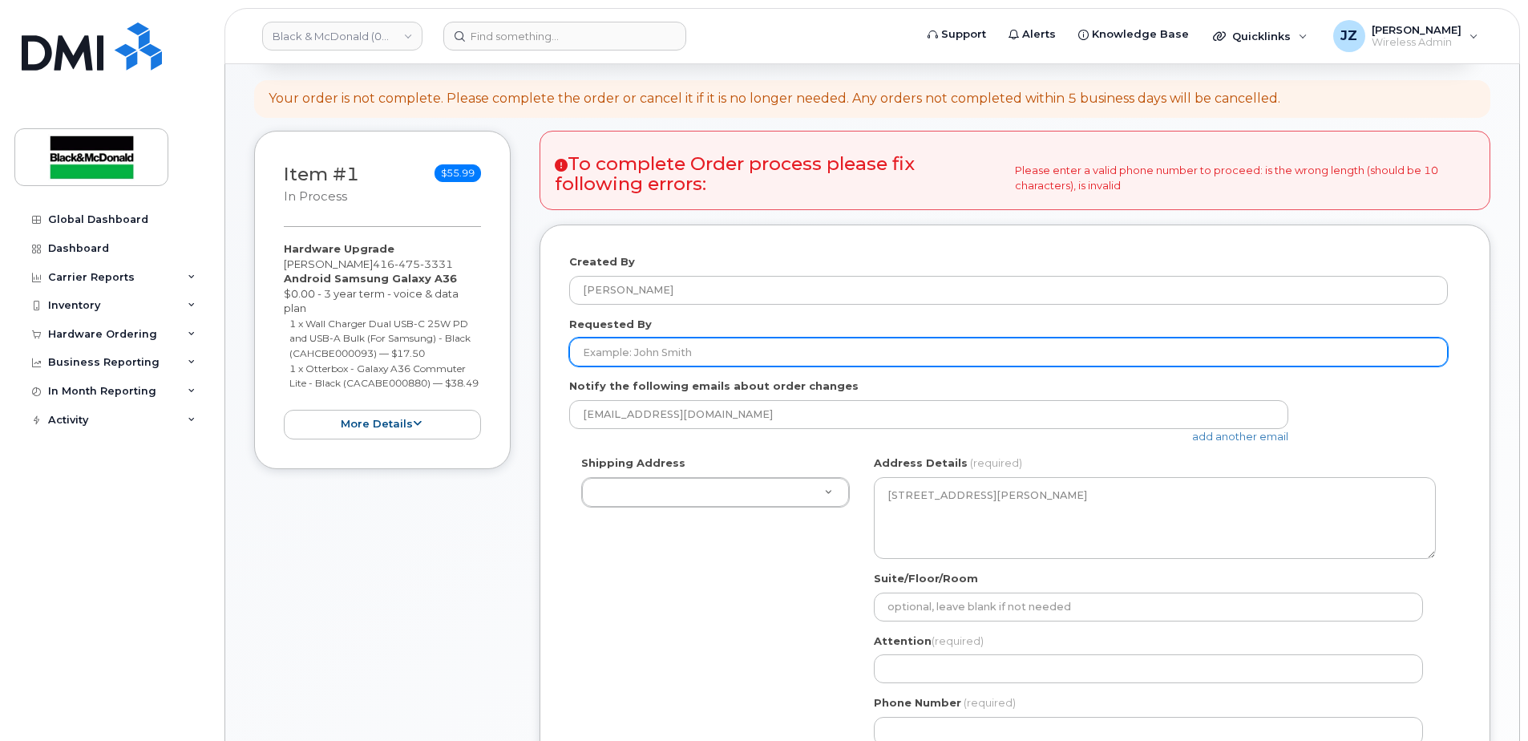
click at [791, 344] on input "Requested By" at bounding box center [1008, 352] width 879 height 29
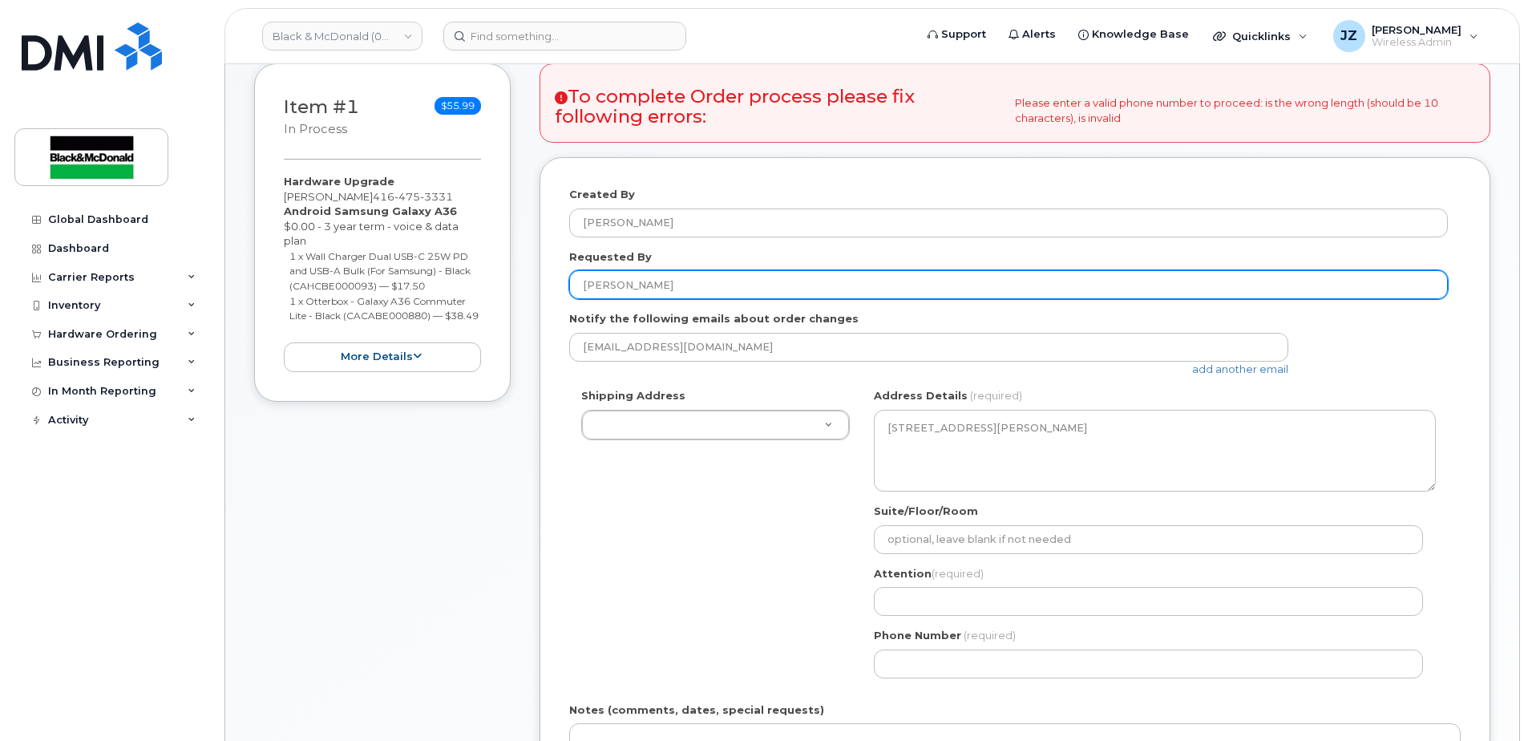
scroll to position [321, 0]
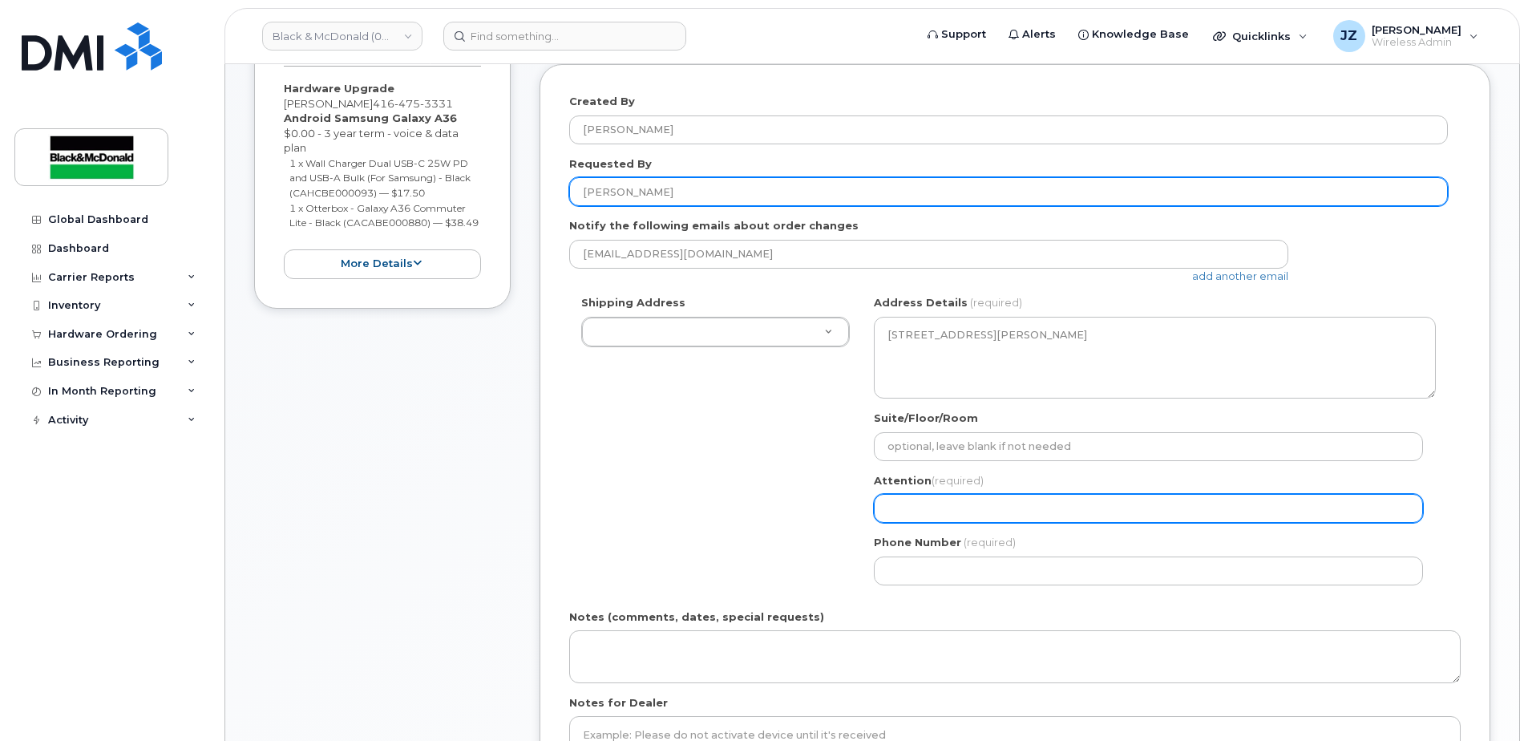
type input "[PERSON_NAME]"
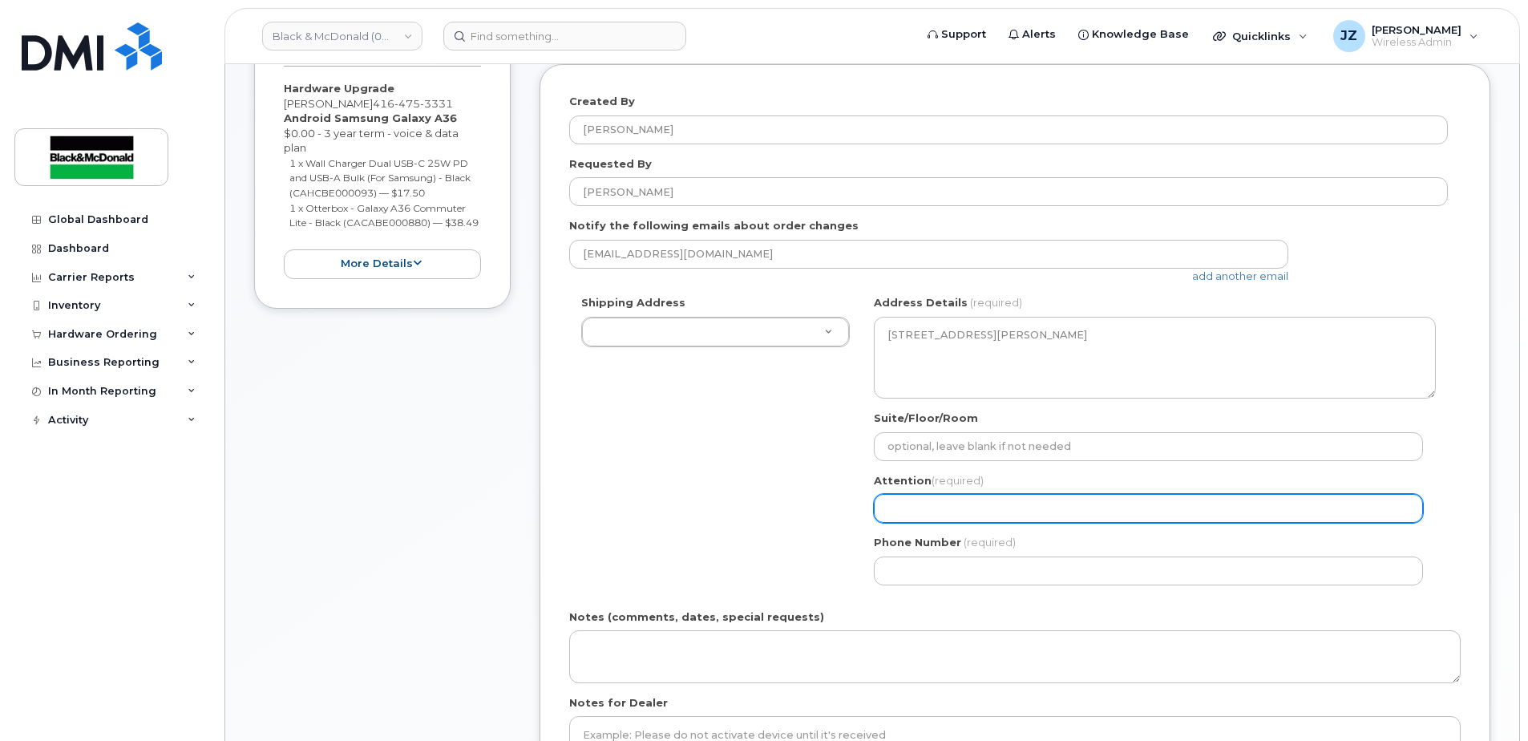
click at [949, 517] on input "Attention (required)" at bounding box center [1148, 508] width 549 height 29
select select
type input "W"
select select
type input "[PERSON_NAME]"
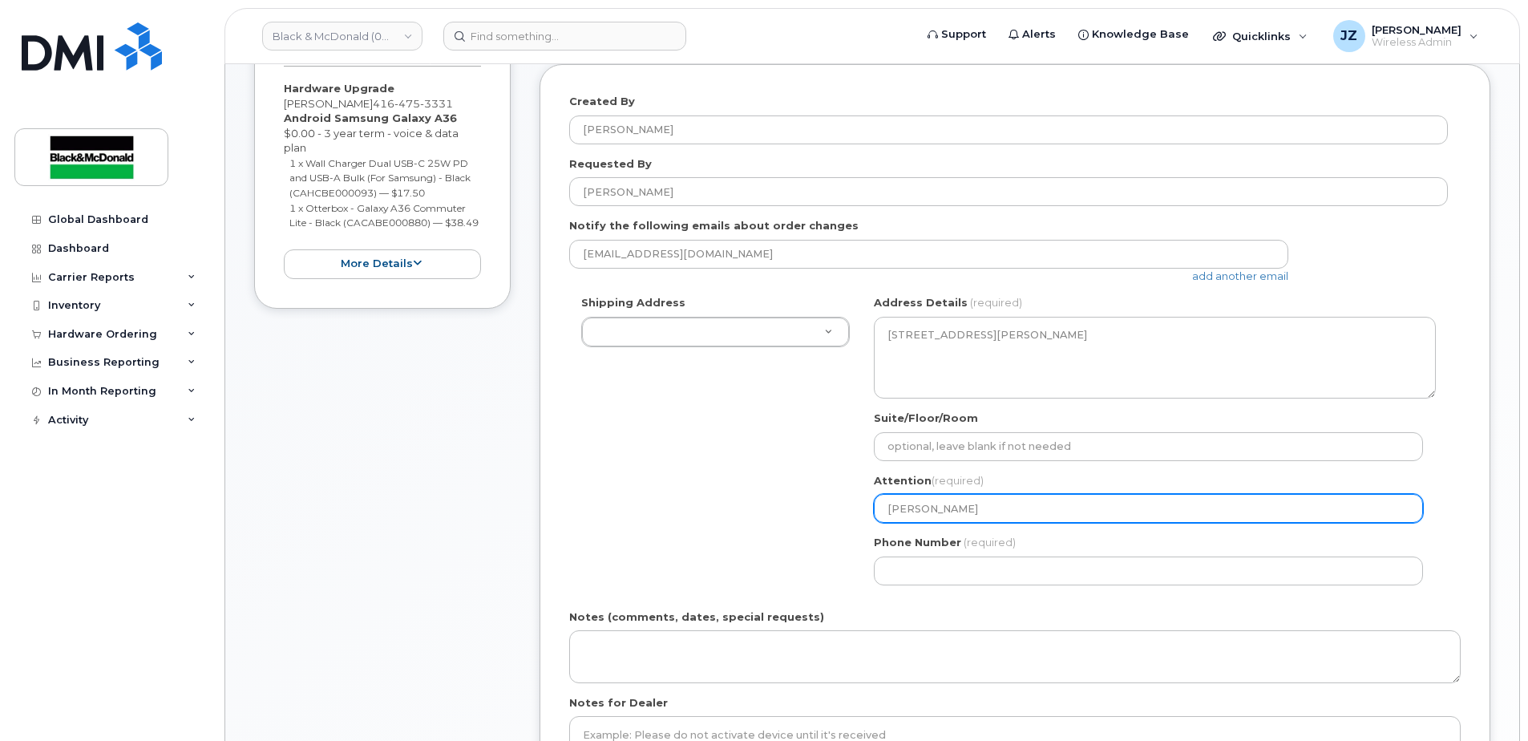
select select
type input "Wesl"
select select
type input "Wesle"
select select
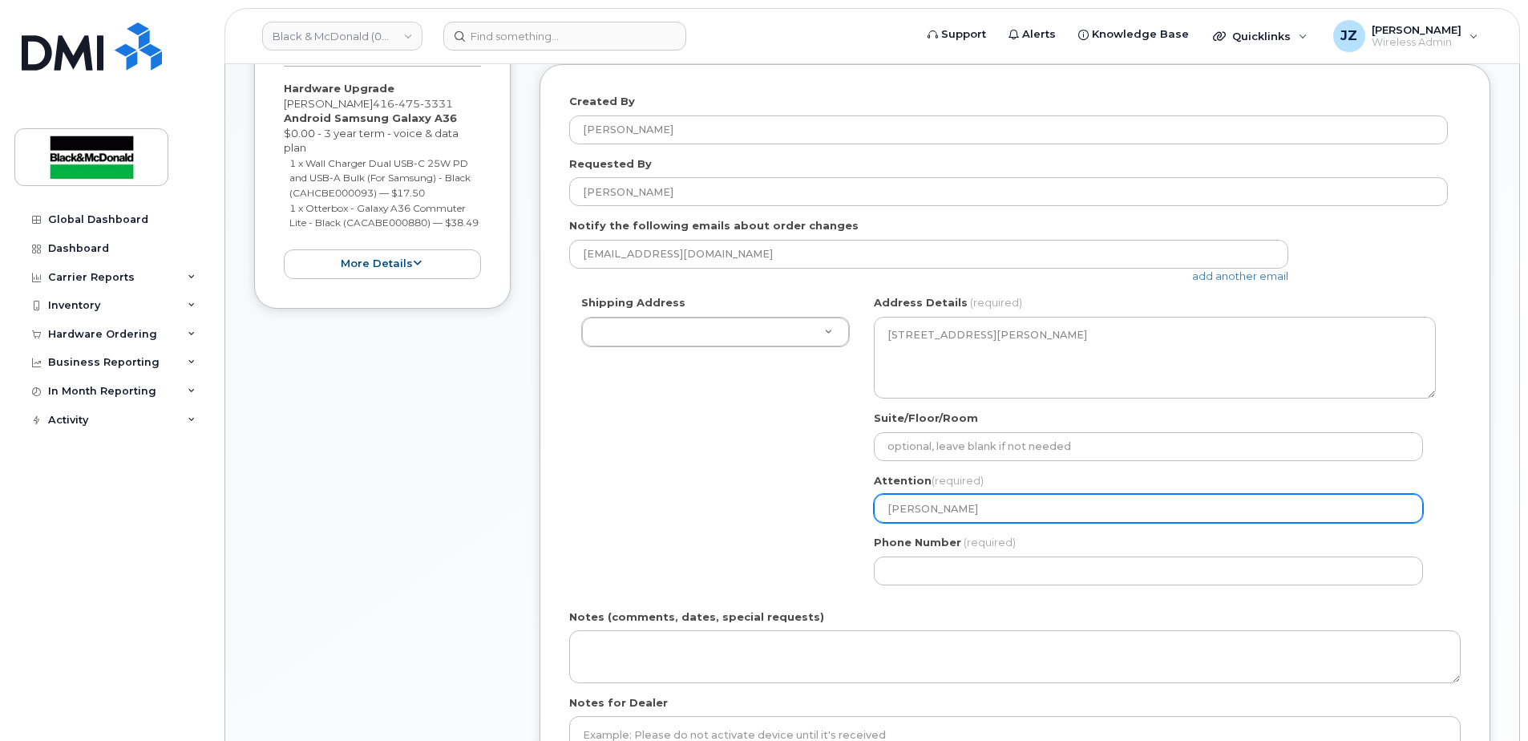
type input "Wesley"
select select
type input "Wesley Y"
select select
type input "Wesley Yu"
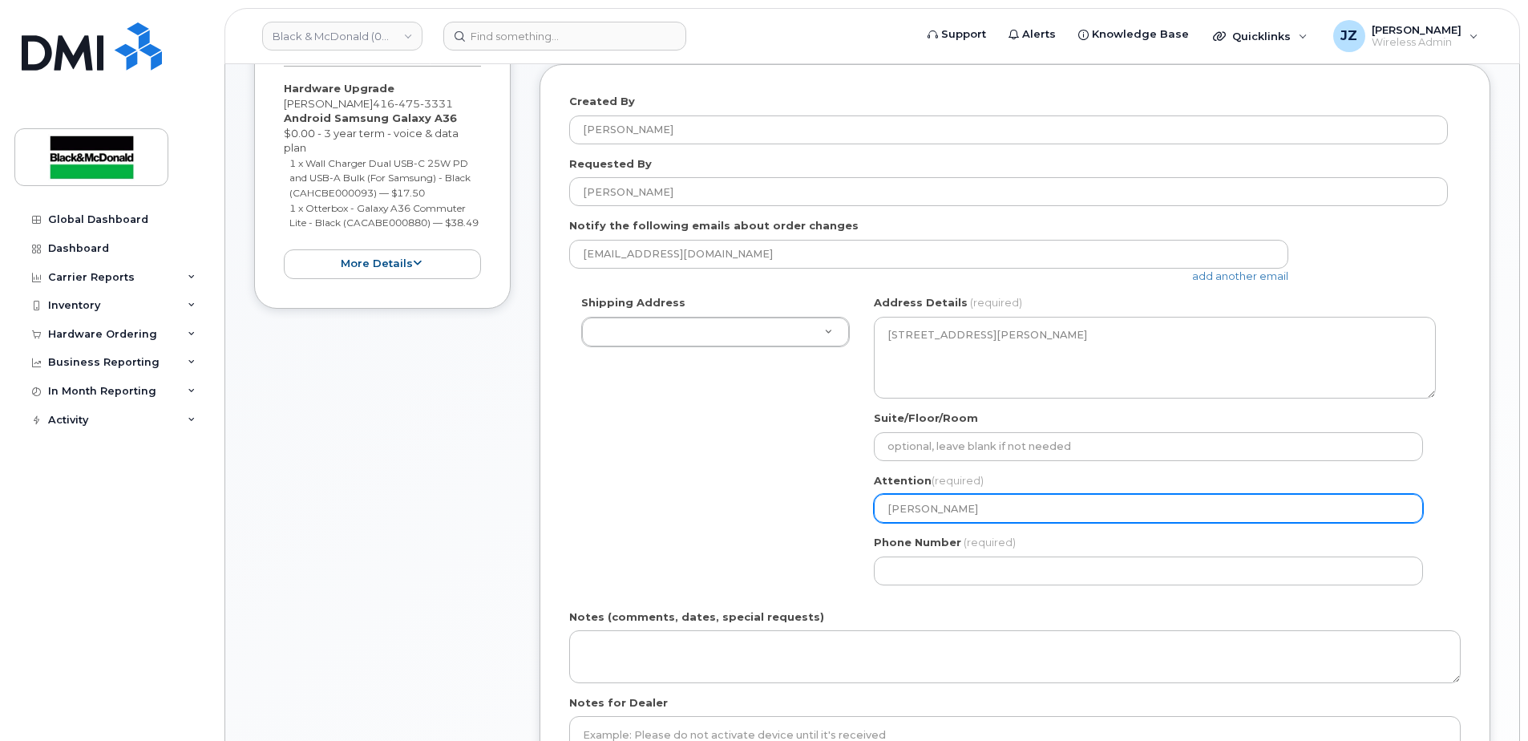
select select
type input "[PERSON_NAME]"
select select
type input "Wesley Yue 2"
select select
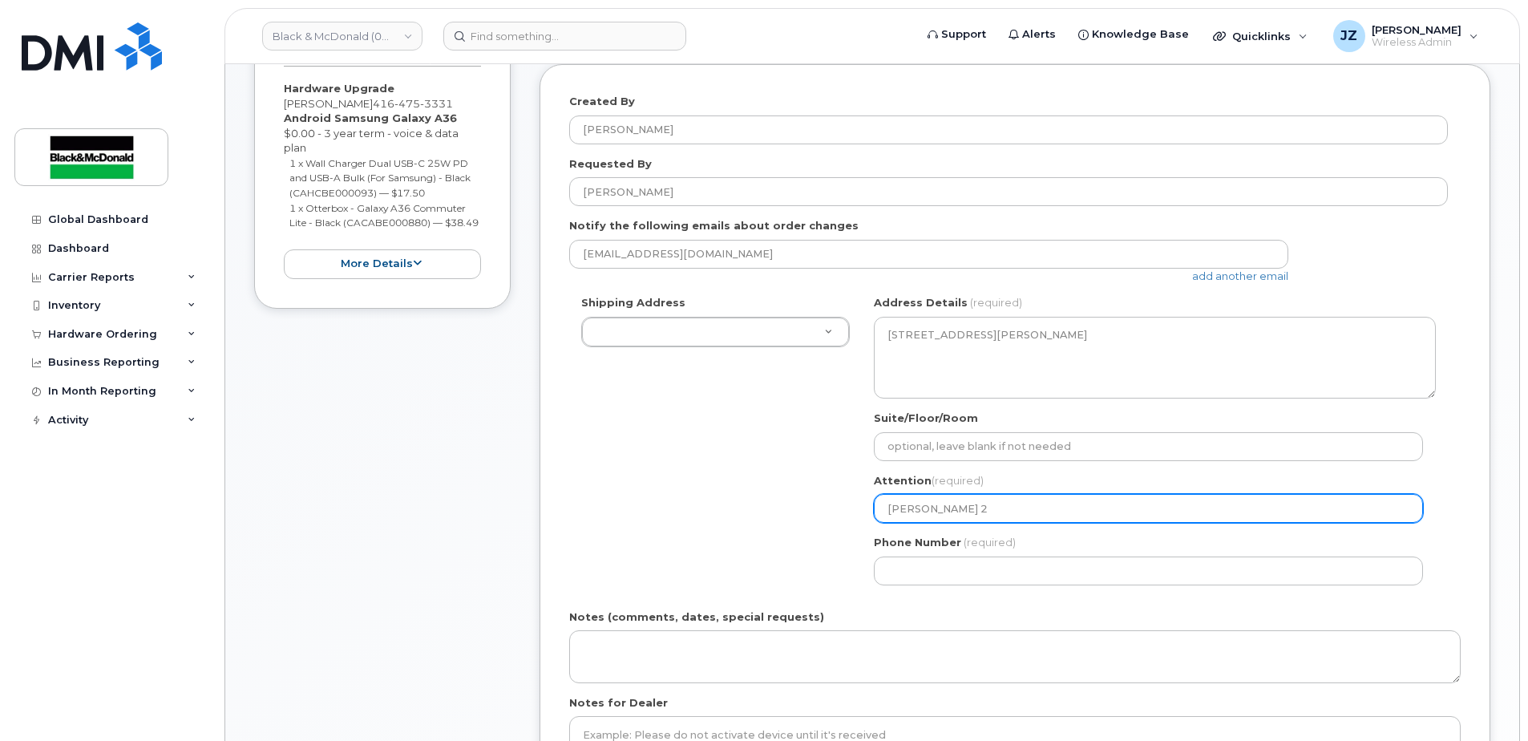
type input "Wesley Yue 24"
select select
type input "Wesley Yue 241"
select select
type input "Wesley Yue 2412"
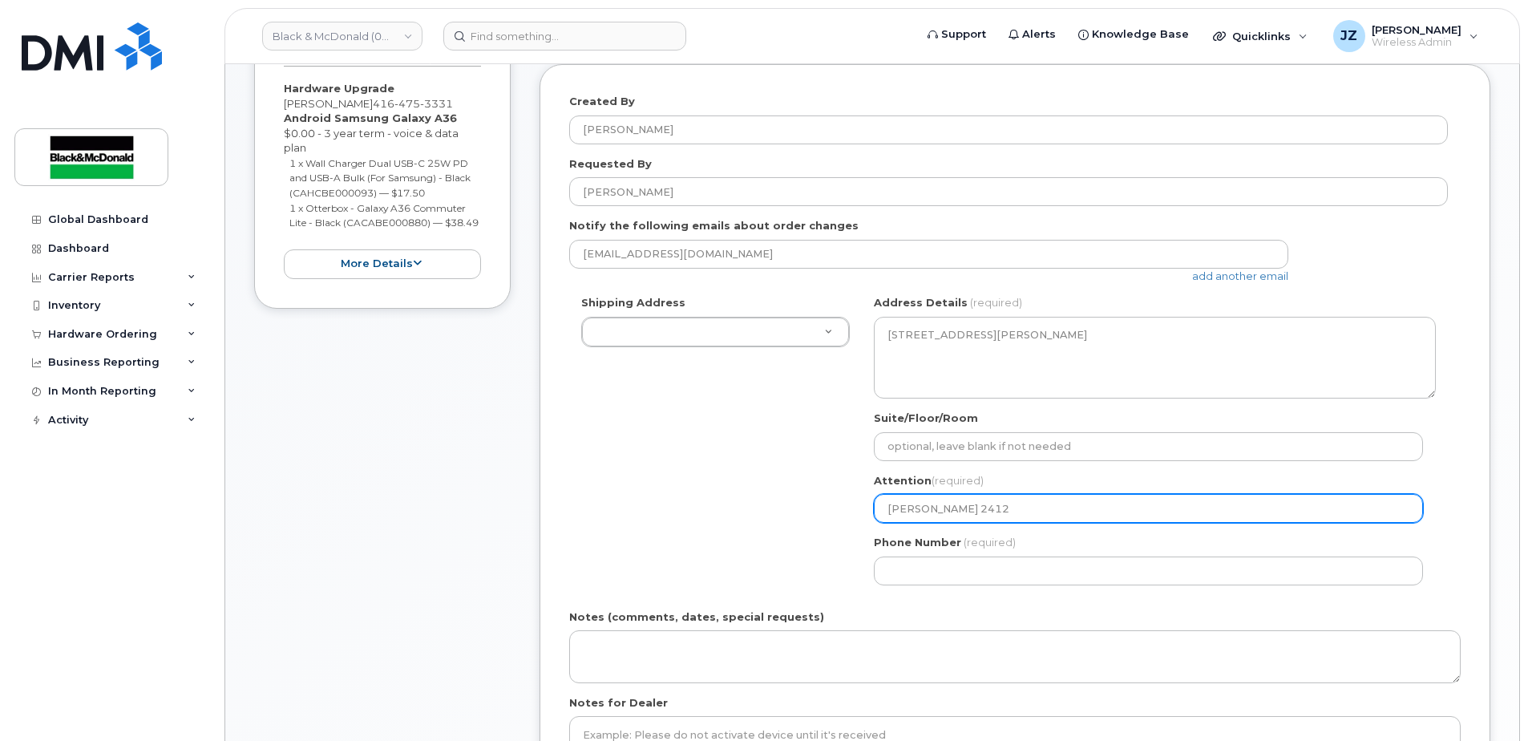
select select
type input "Wesley Yue 24123"
select select
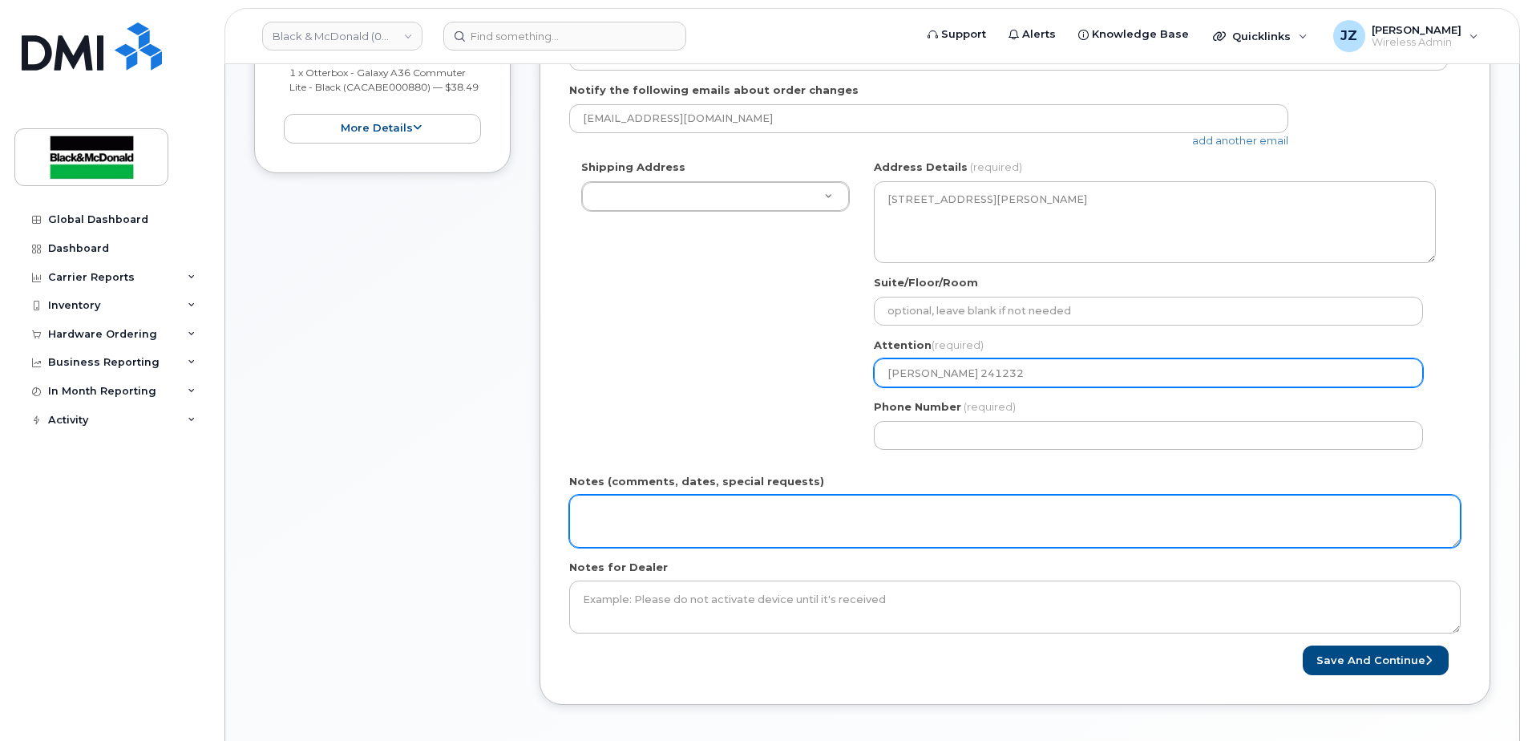
scroll to position [481, 0]
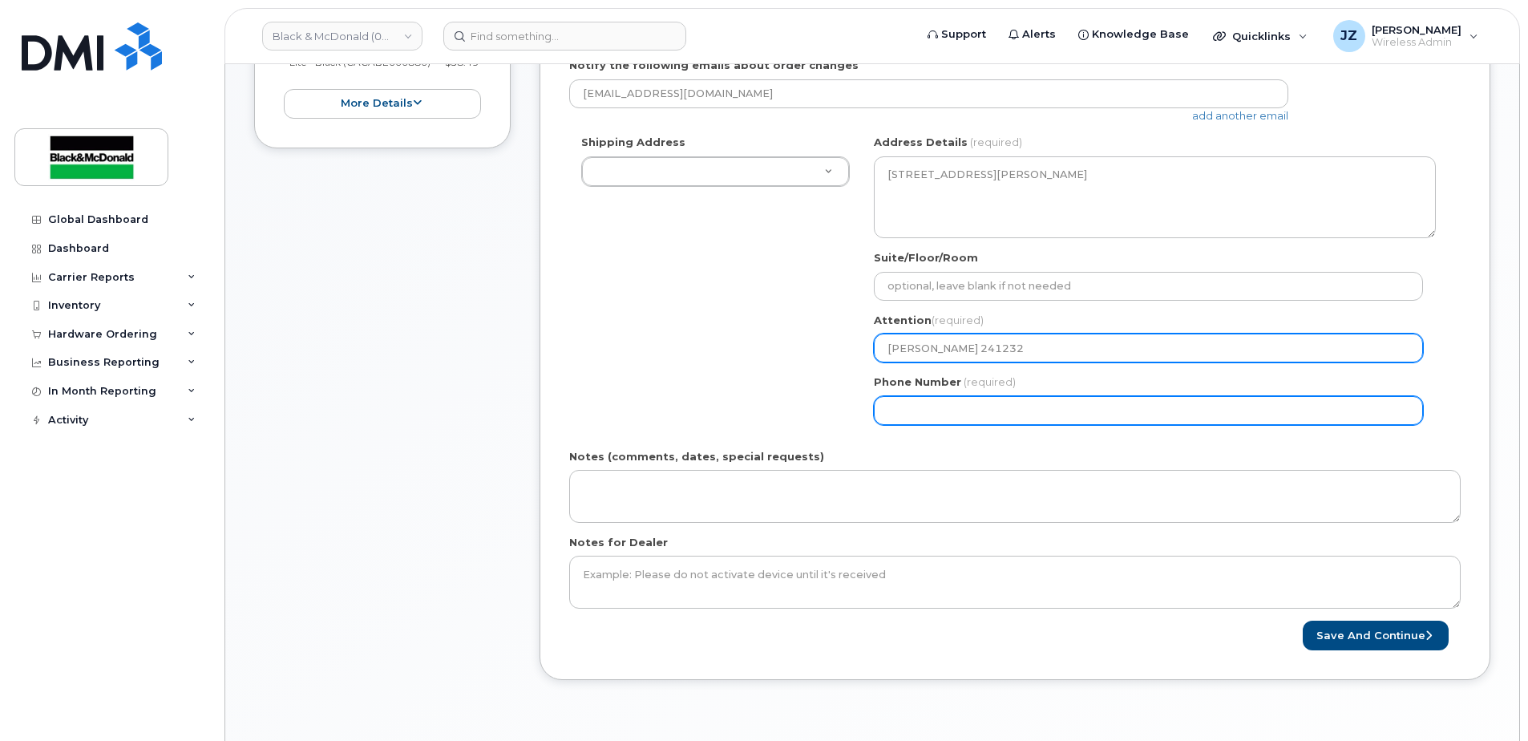
type input "Wesley Yue 241232"
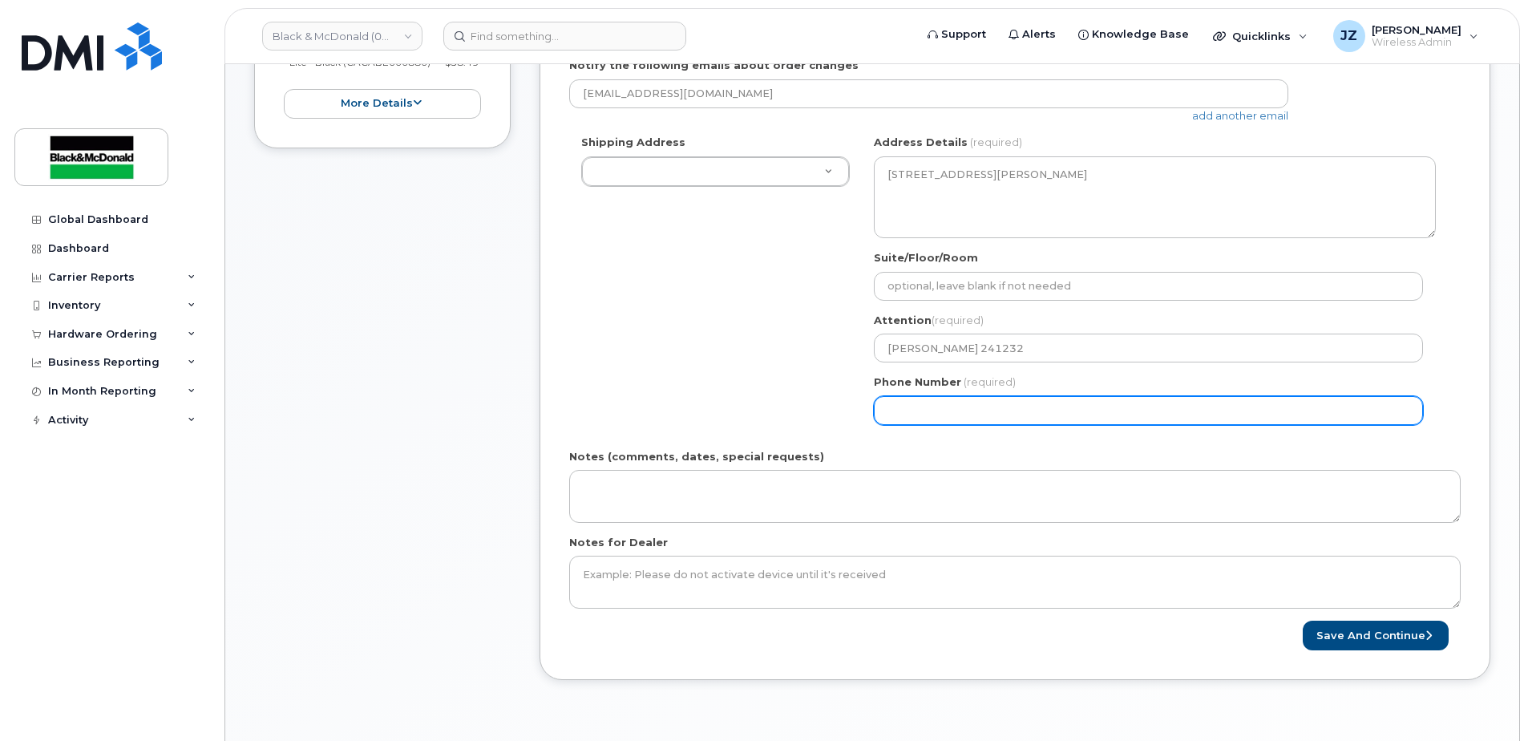
click at [997, 413] on input "Phone Number" at bounding box center [1148, 410] width 549 height 29
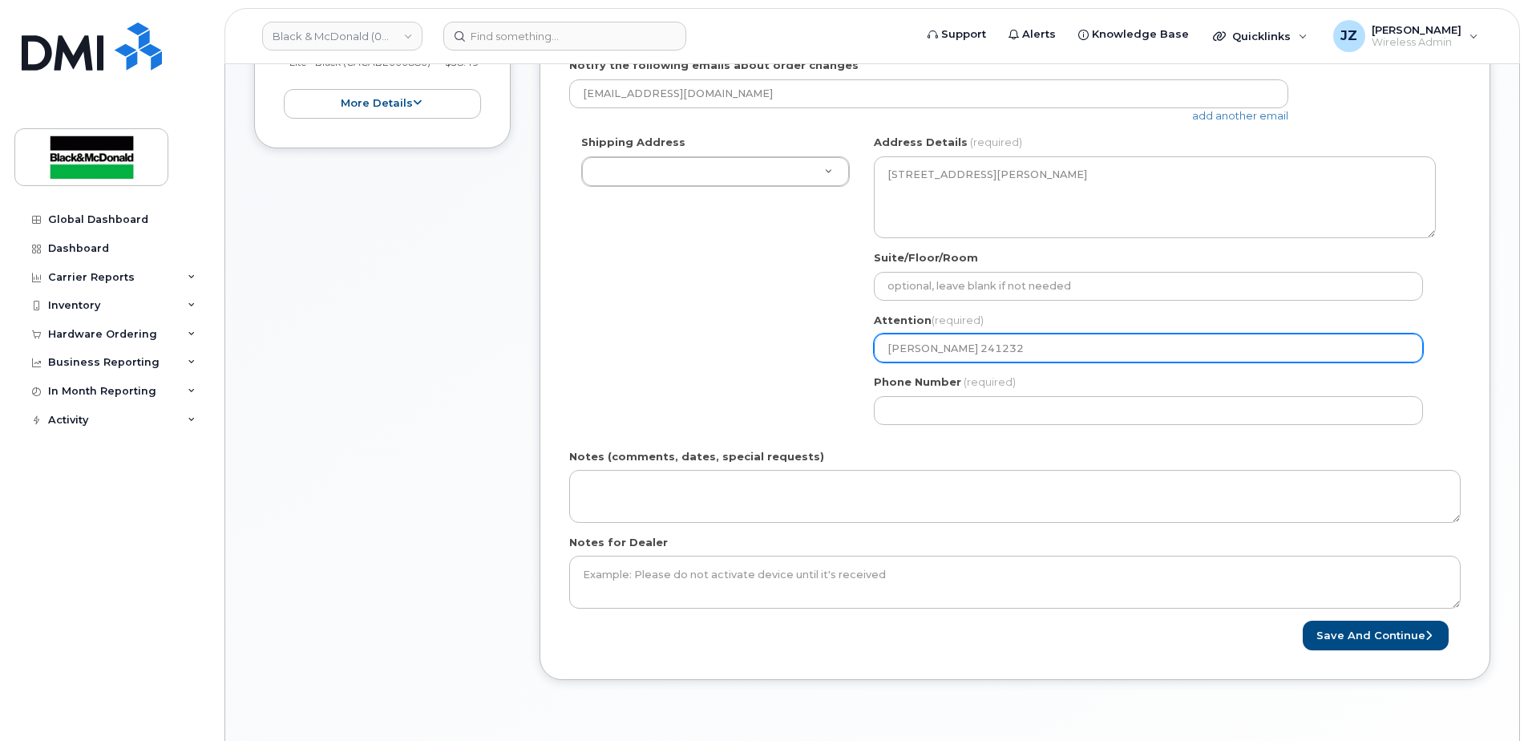
drag, startPoint x: 1009, startPoint y: 337, endPoint x: 947, endPoint y: 353, distance: 63.8
click at [947, 353] on input "Wesley Yue 241232" at bounding box center [1148, 348] width 549 height 29
select select
type input "[PERSON_NAME]"
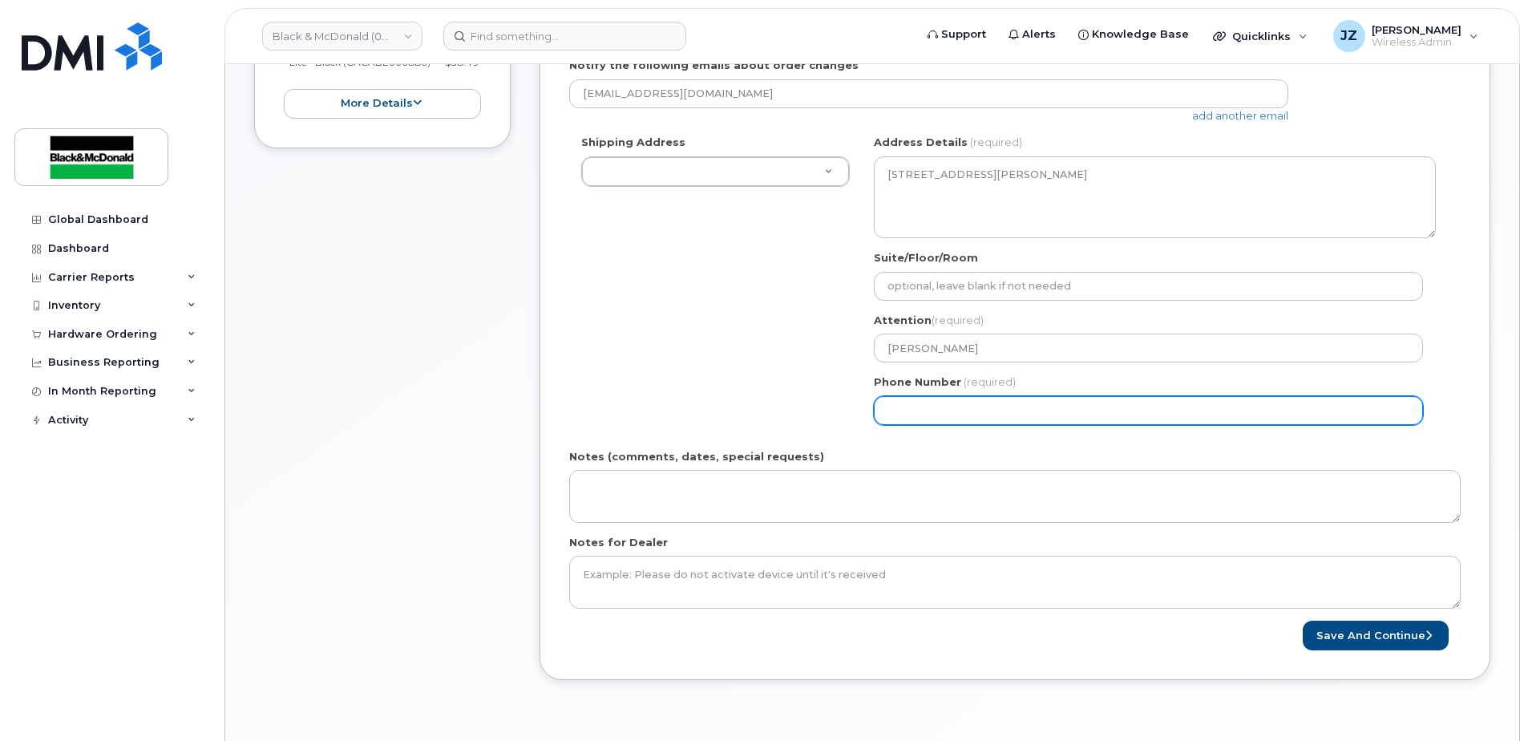
select select
type input "416299694"
select select
type input "4162996944"
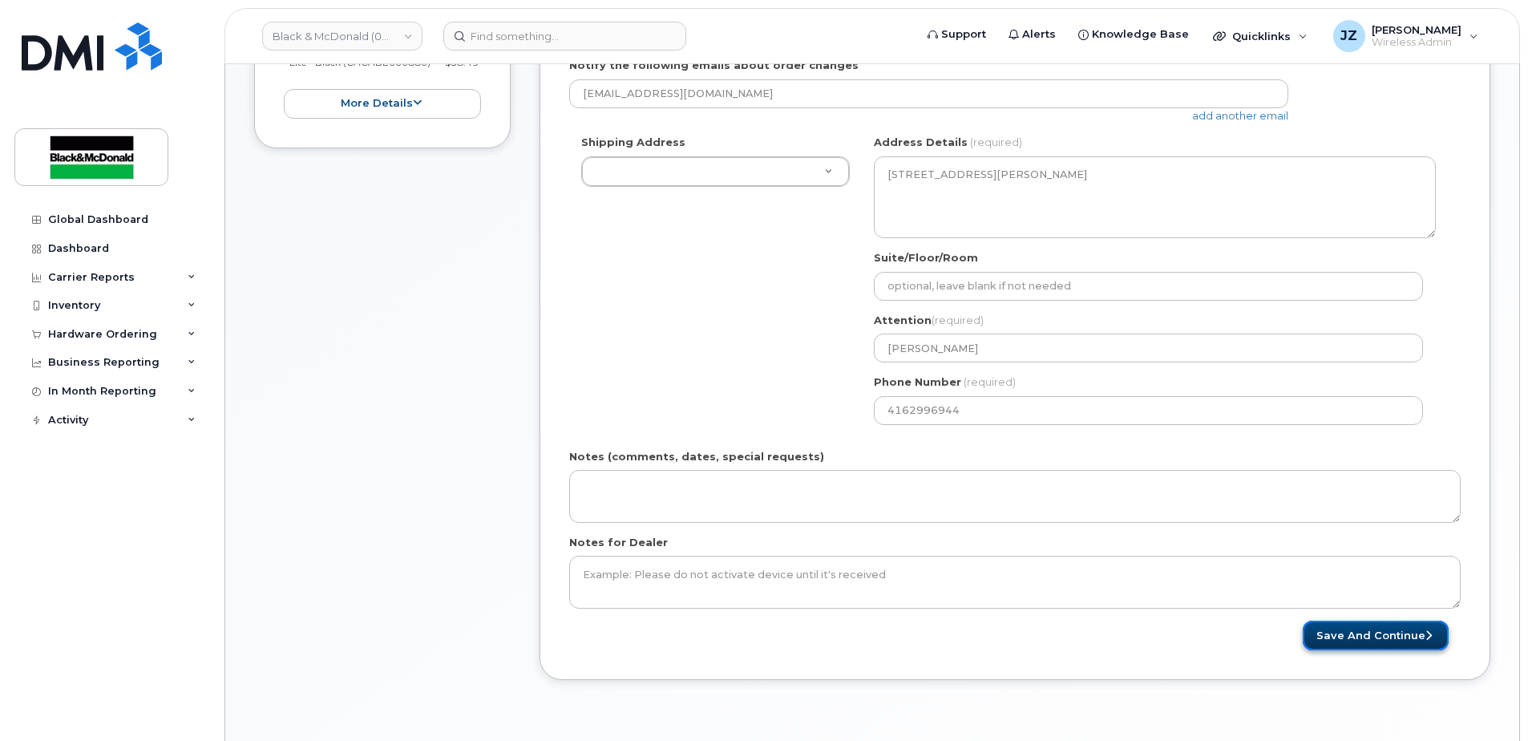
click at [1347, 634] on button "Save and Continue" at bounding box center [1376, 636] width 146 height 30
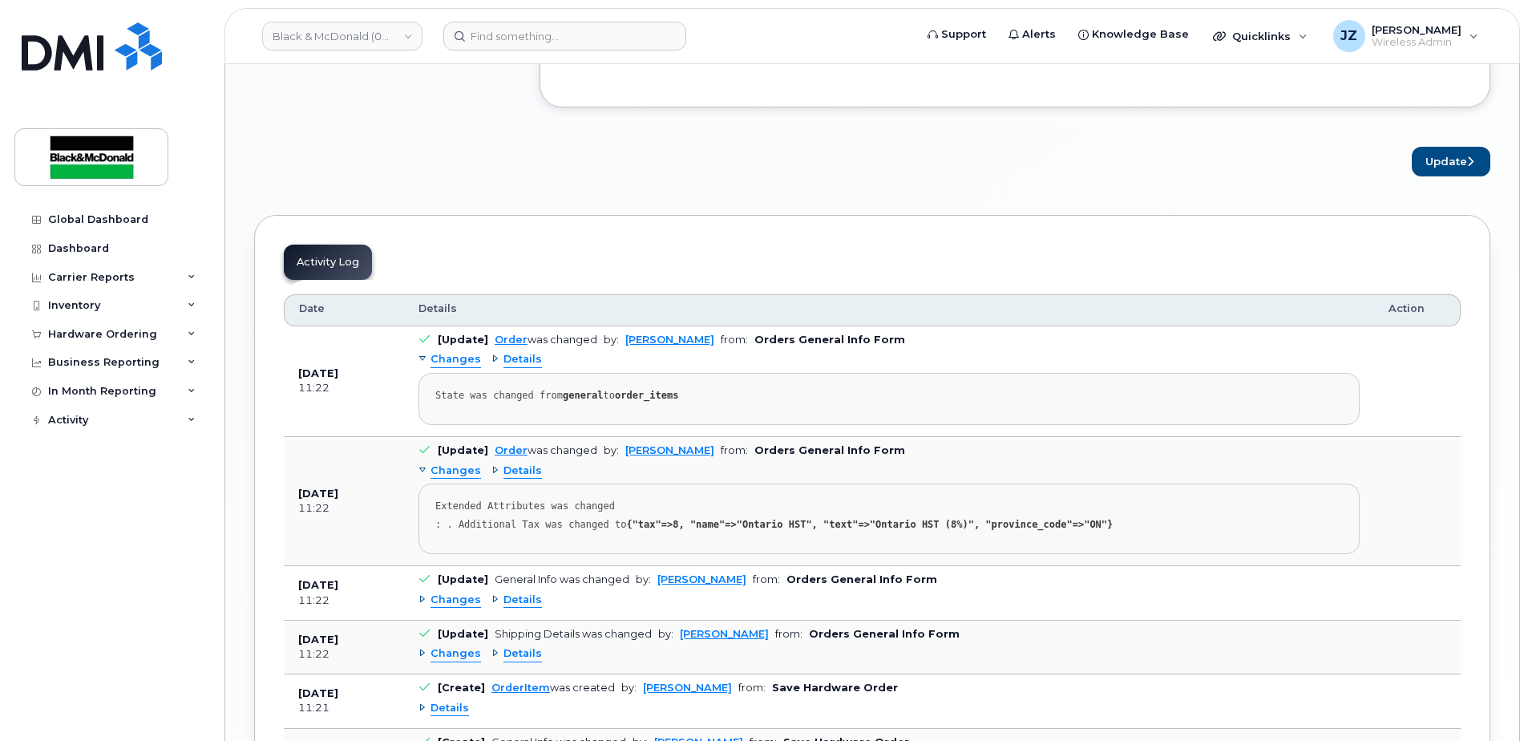
scroll to position [1381, 0]
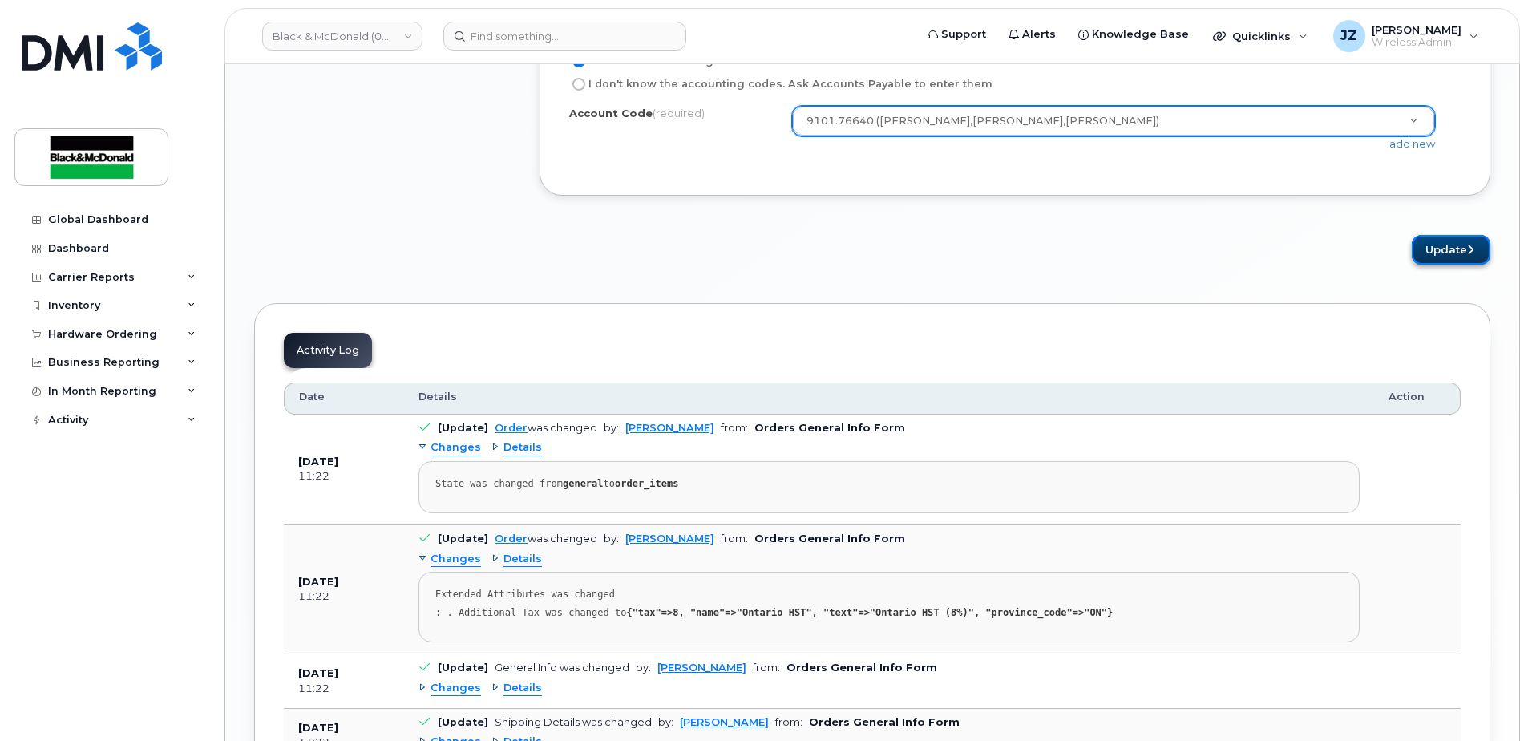
click at [1430, 255] on button "Update" at bounding box center [1451, 250] width 79 height 30
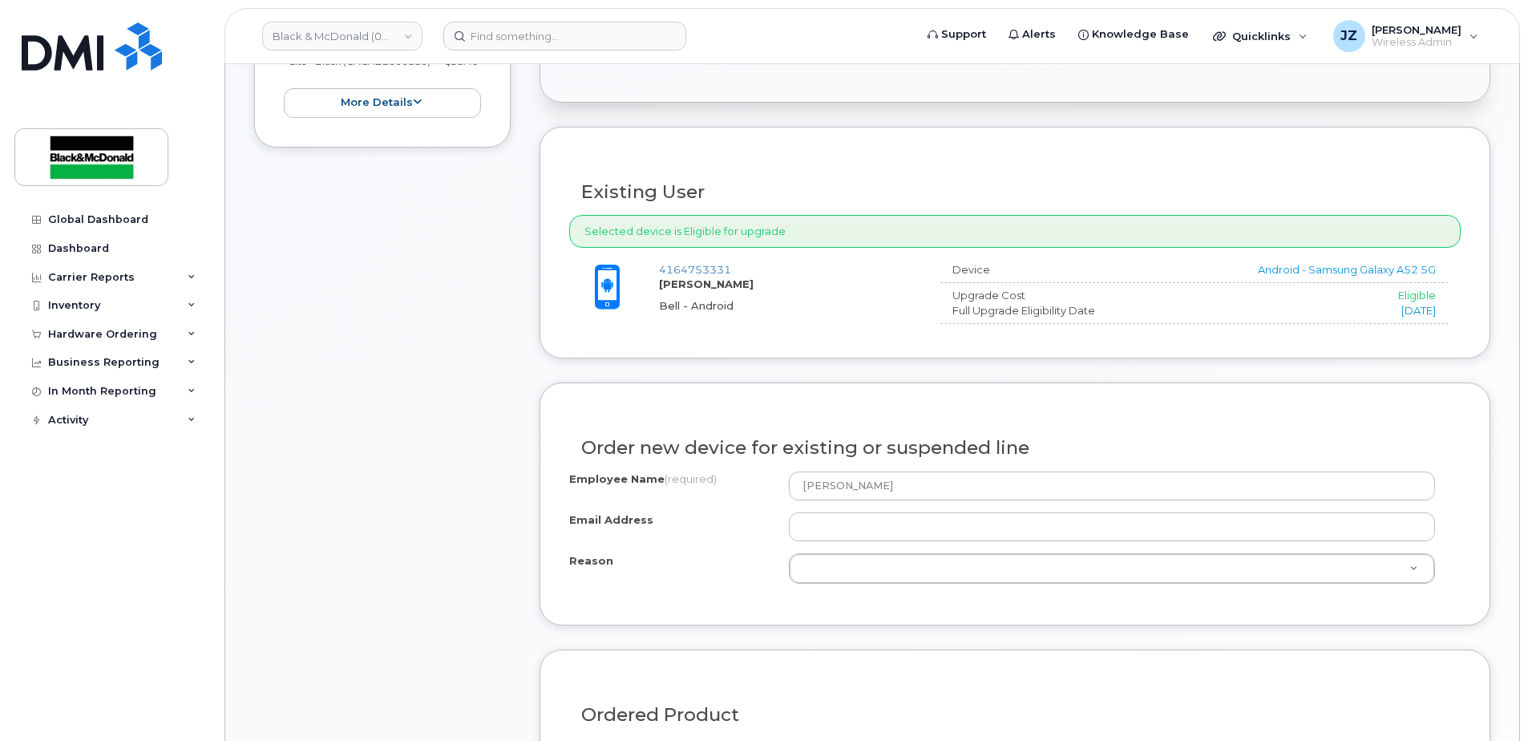
scroll to position [474, 0]
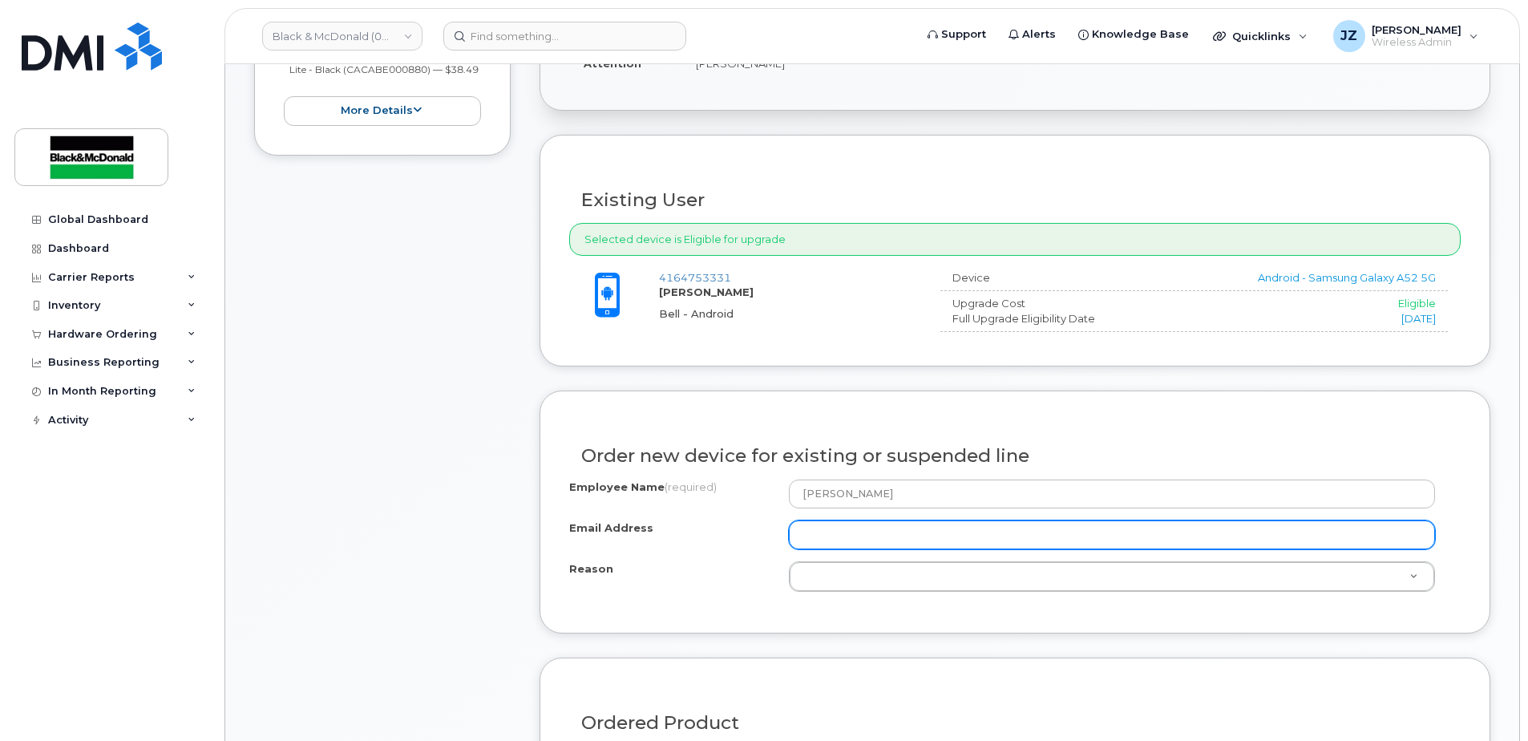
click at [852, 536] on input "Email Address" at bounding box center [1112, 534] width 646 height 29
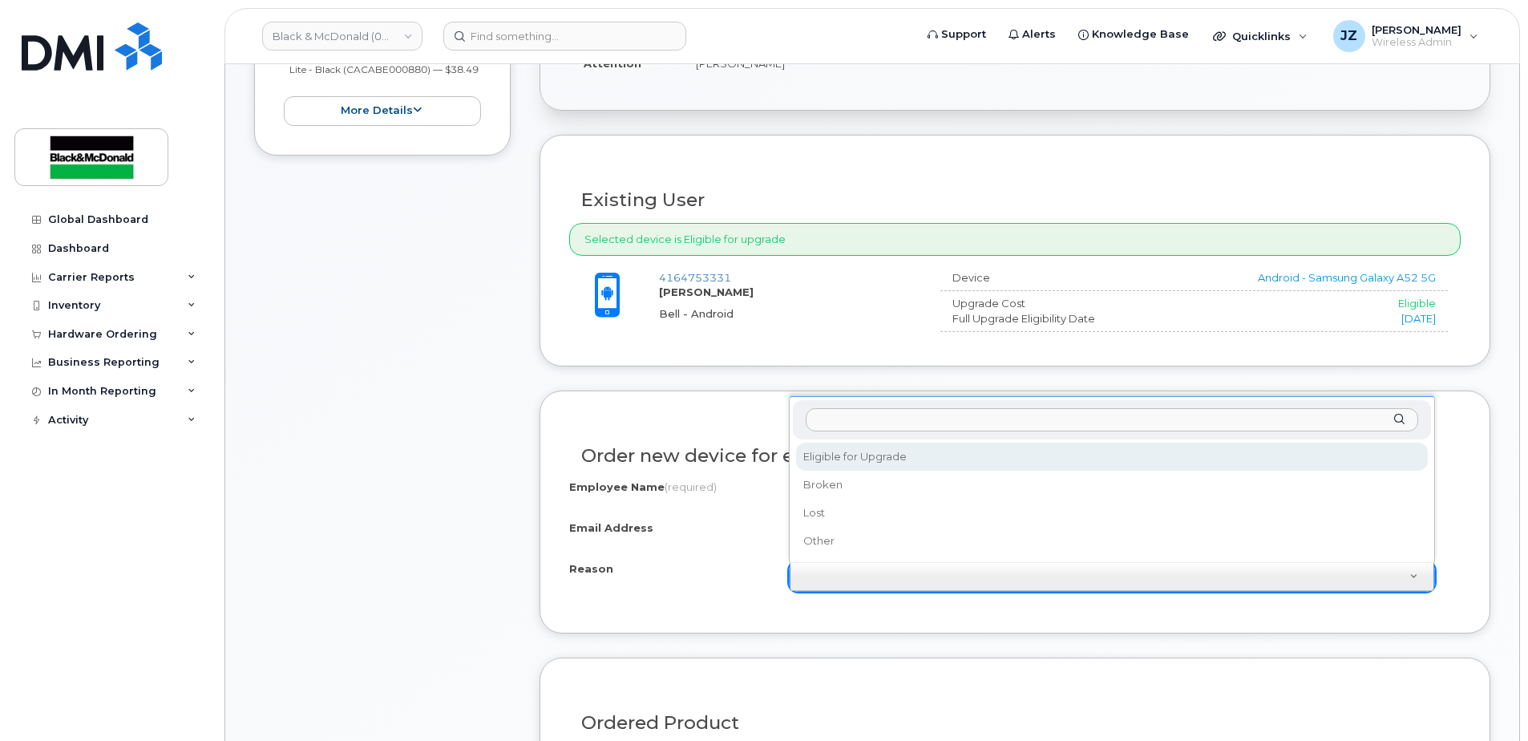
drag, startPoint x: 867, startPoint y: 491, endPoint x: 873, endPoint y: 460, distance: 31.1
select select "eligible_for_upgrade"
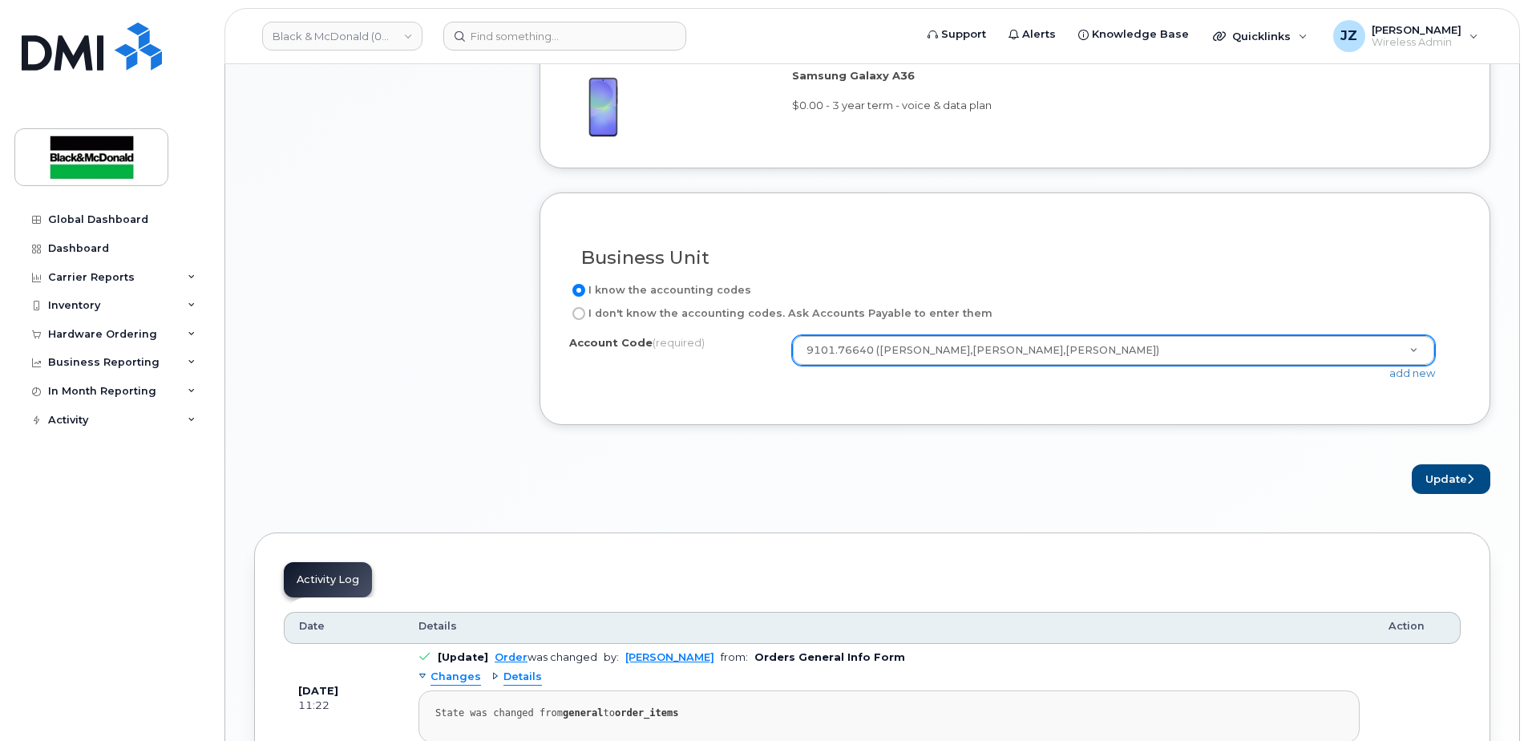
scroll to position [1276, 0]
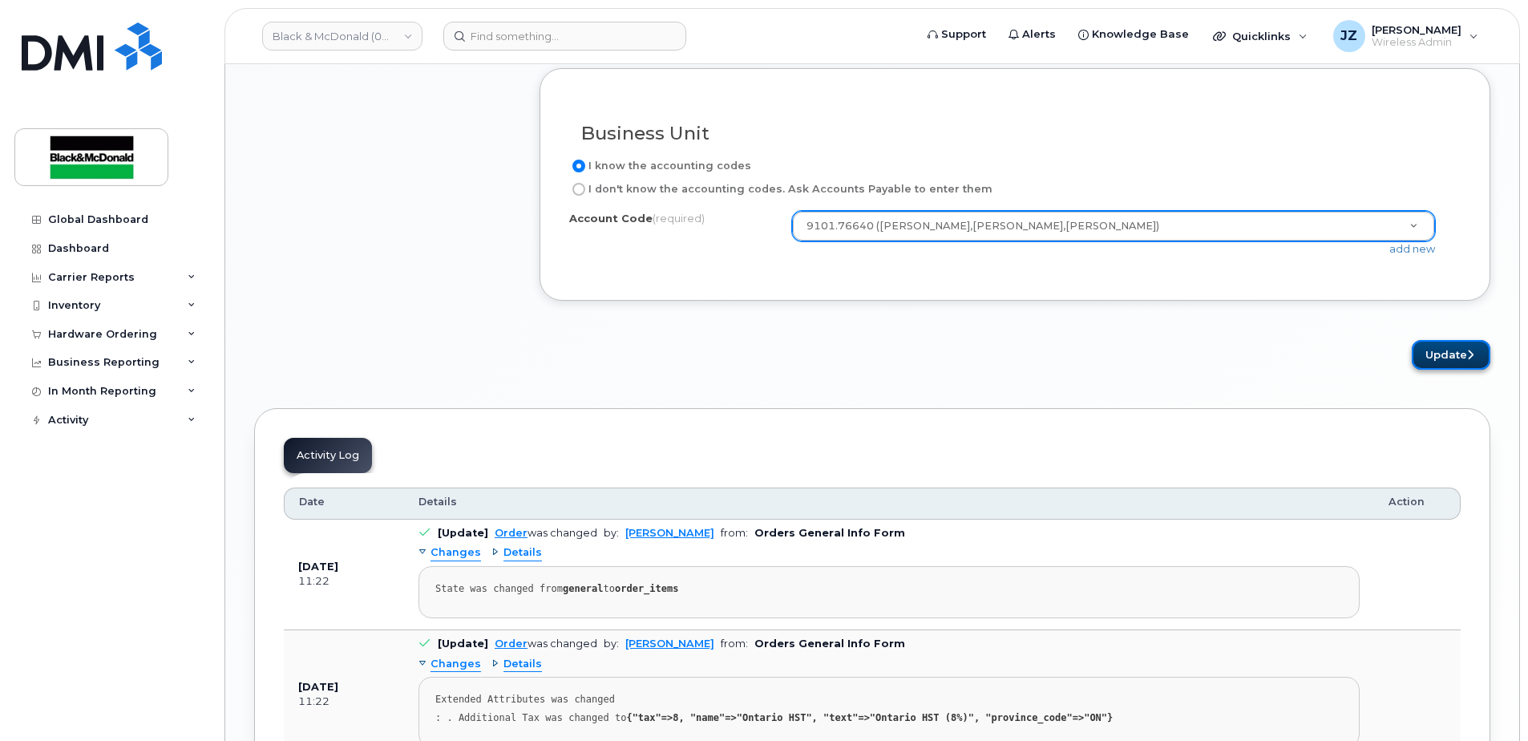
click at [1434, 365] on button "Update" at bounding box center [1451, 355] width 79 height 30
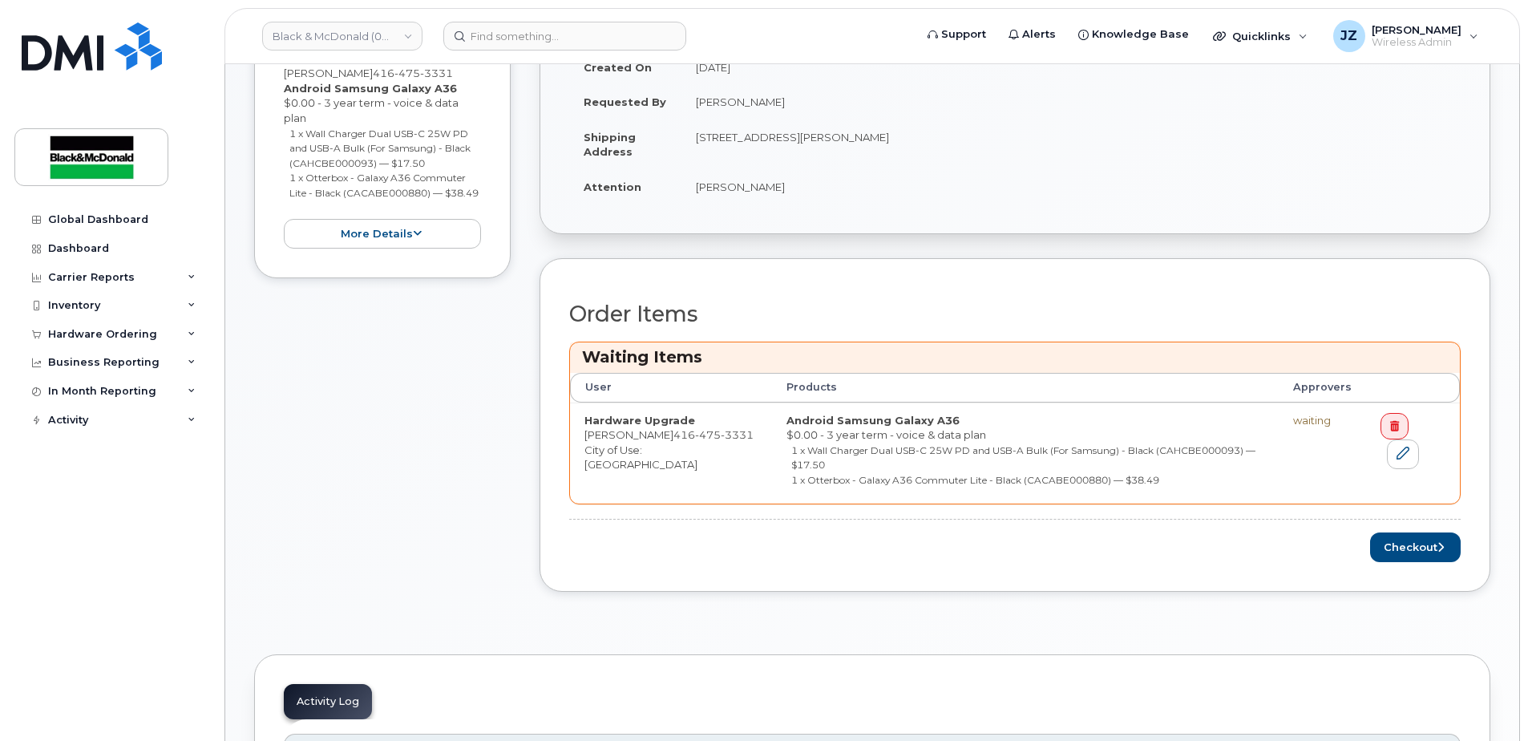
scroll to position [561, 0]
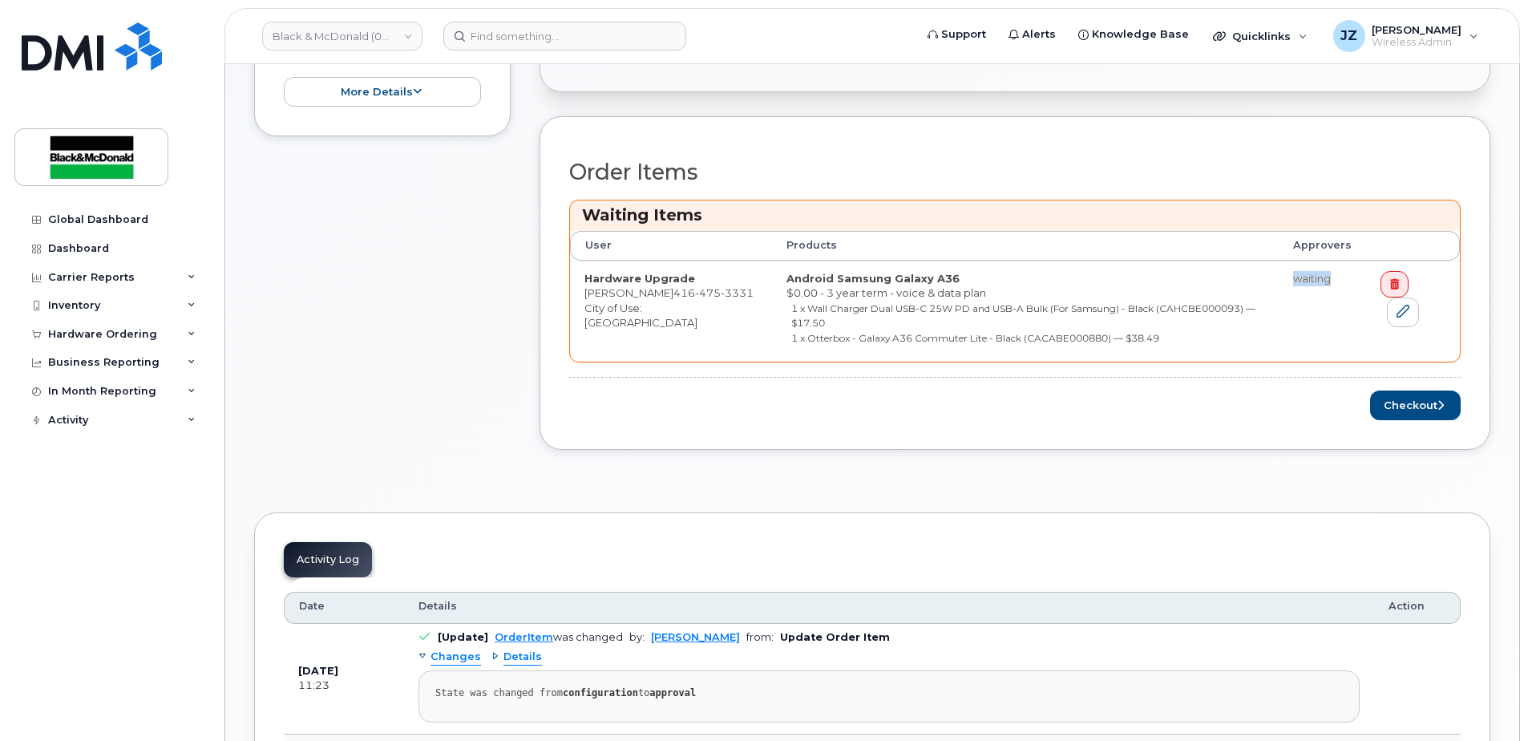
drag, startPoint x: 1297, startPoint y: 277, endPoint x: 1334, endPoint y: 280, distance: 37.8
click at [1334, 280] on div "waiting" at bounding box center [1322, 278] width 59 height 15
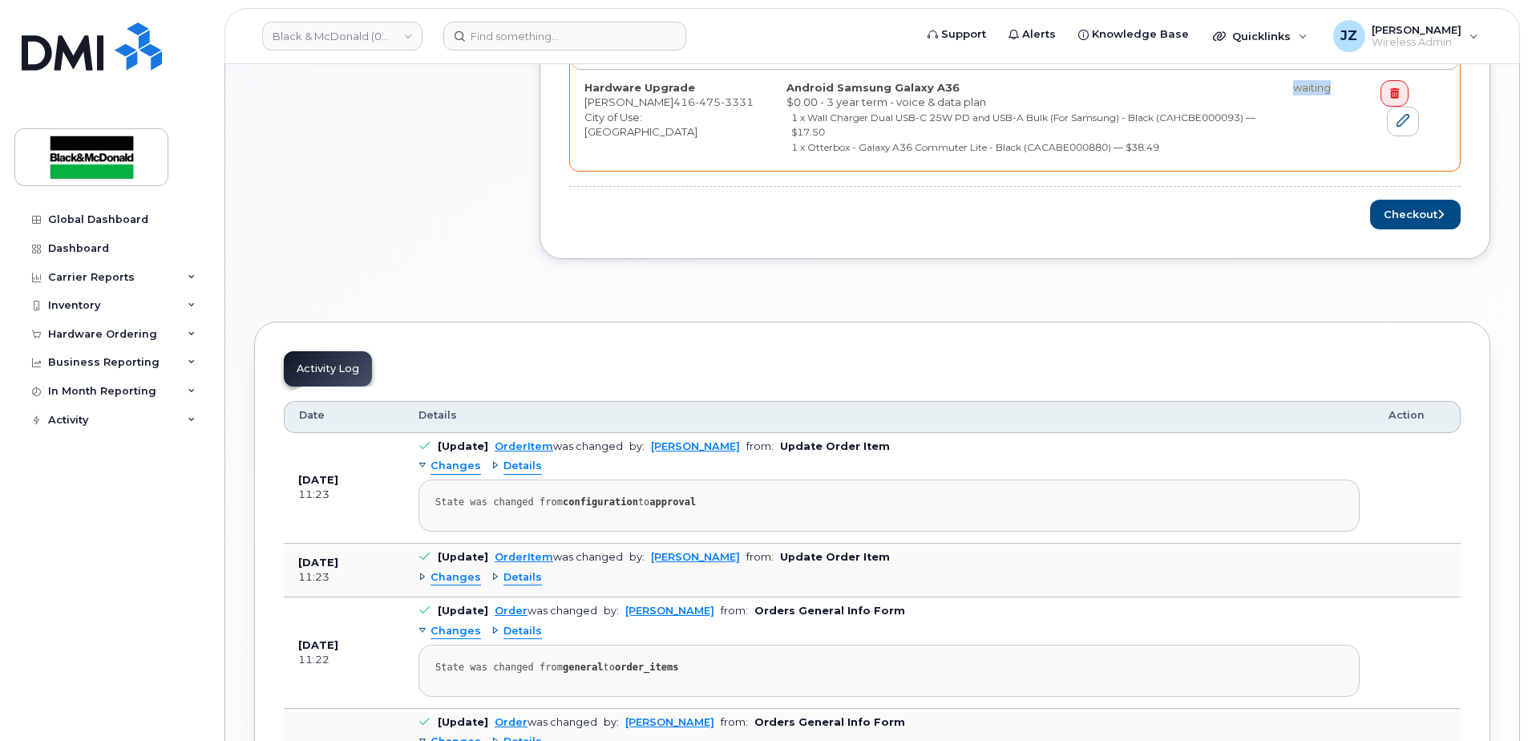
scroll to position [641, 0]
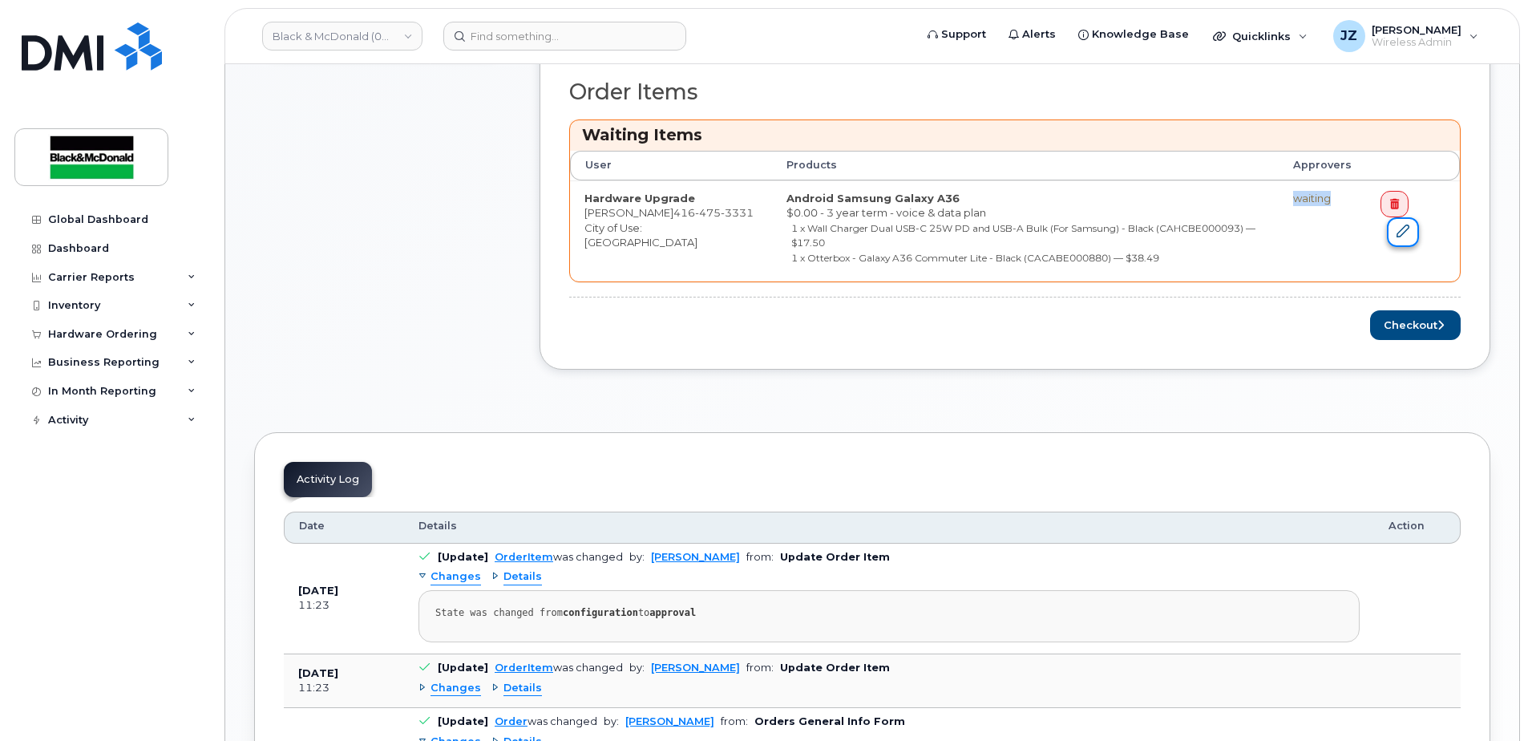
click at [1399, 230] on icon at bounding box center [1403, 231] width 13 height 13
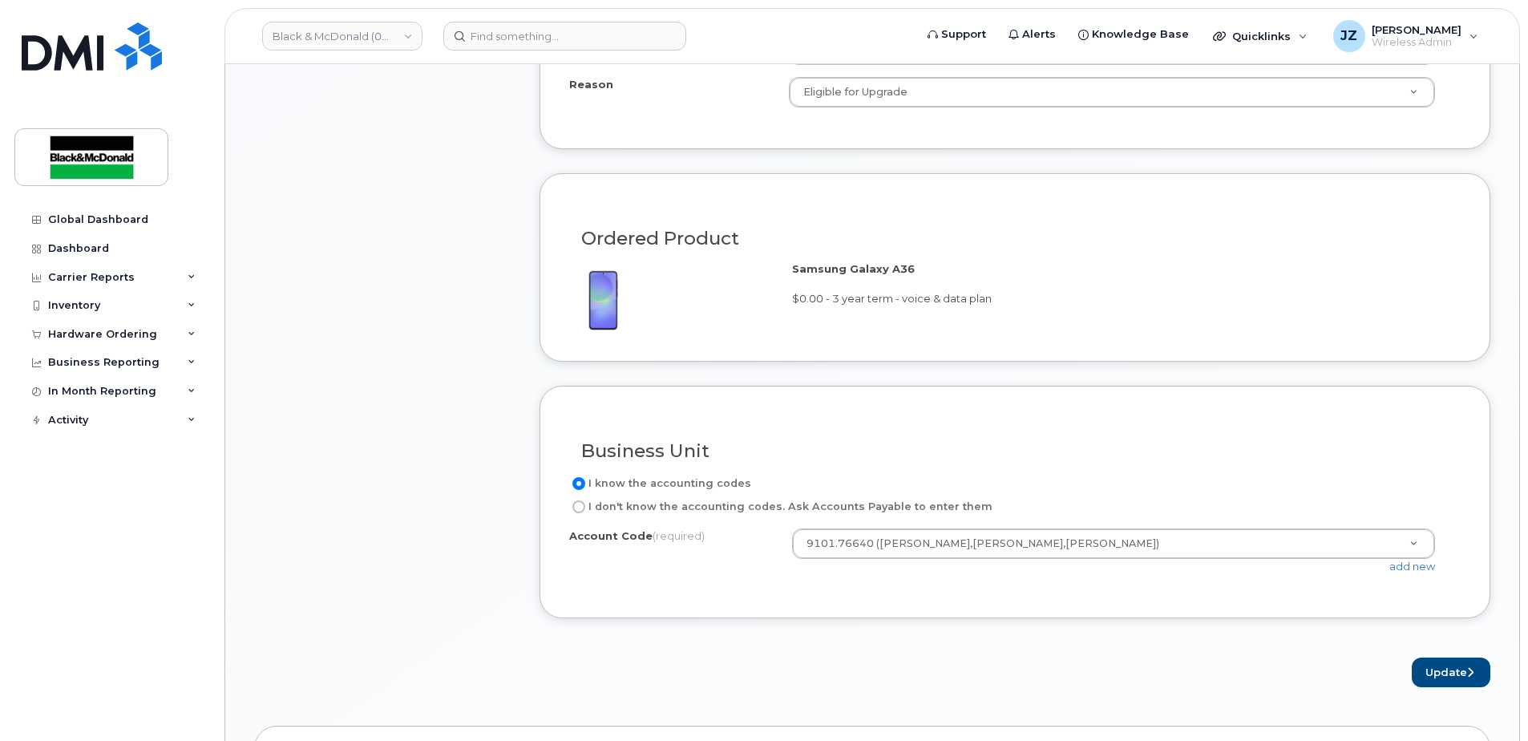
scroll to position [985, 0]
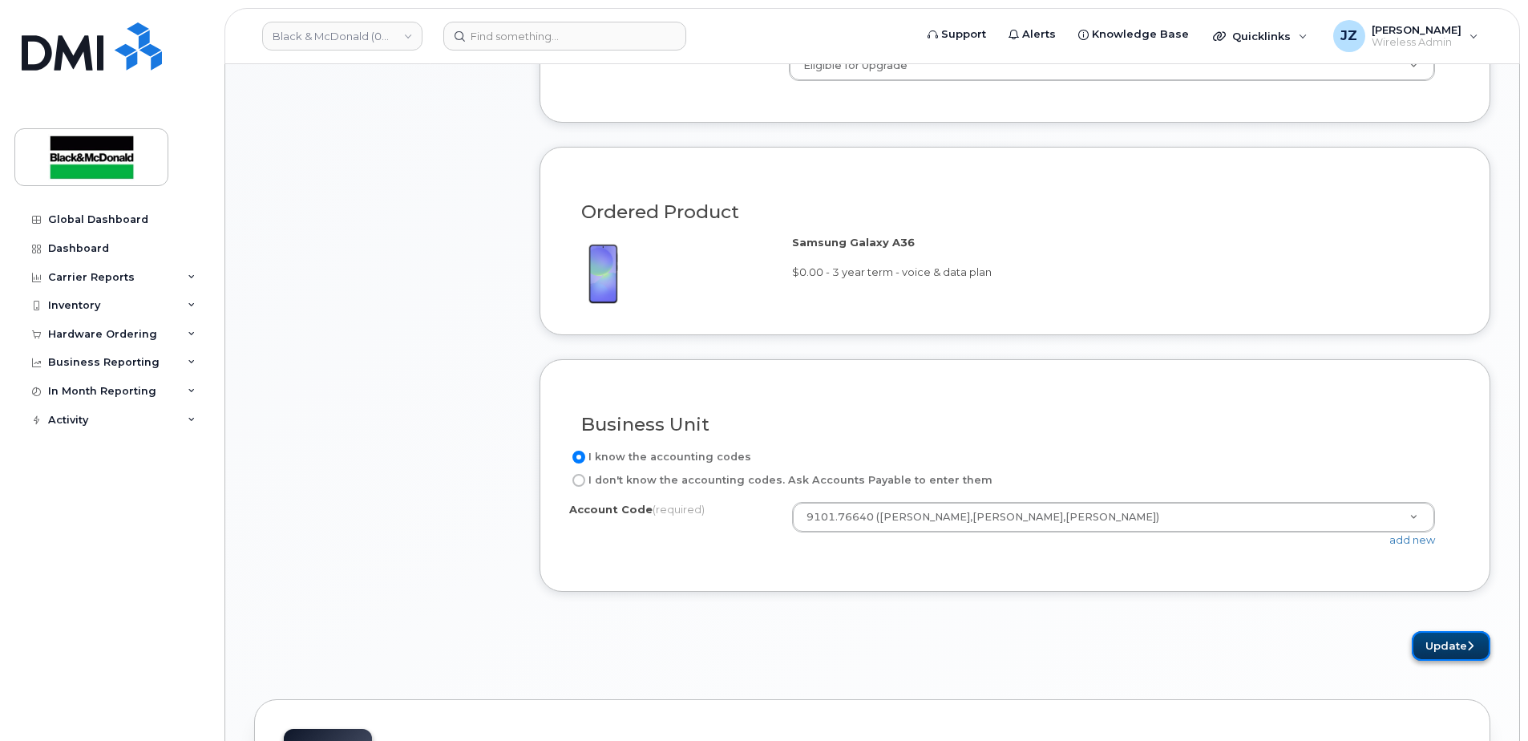
click at [1474, 658] on button "Update" at bounding box center [1451, 646] width 79 height 30
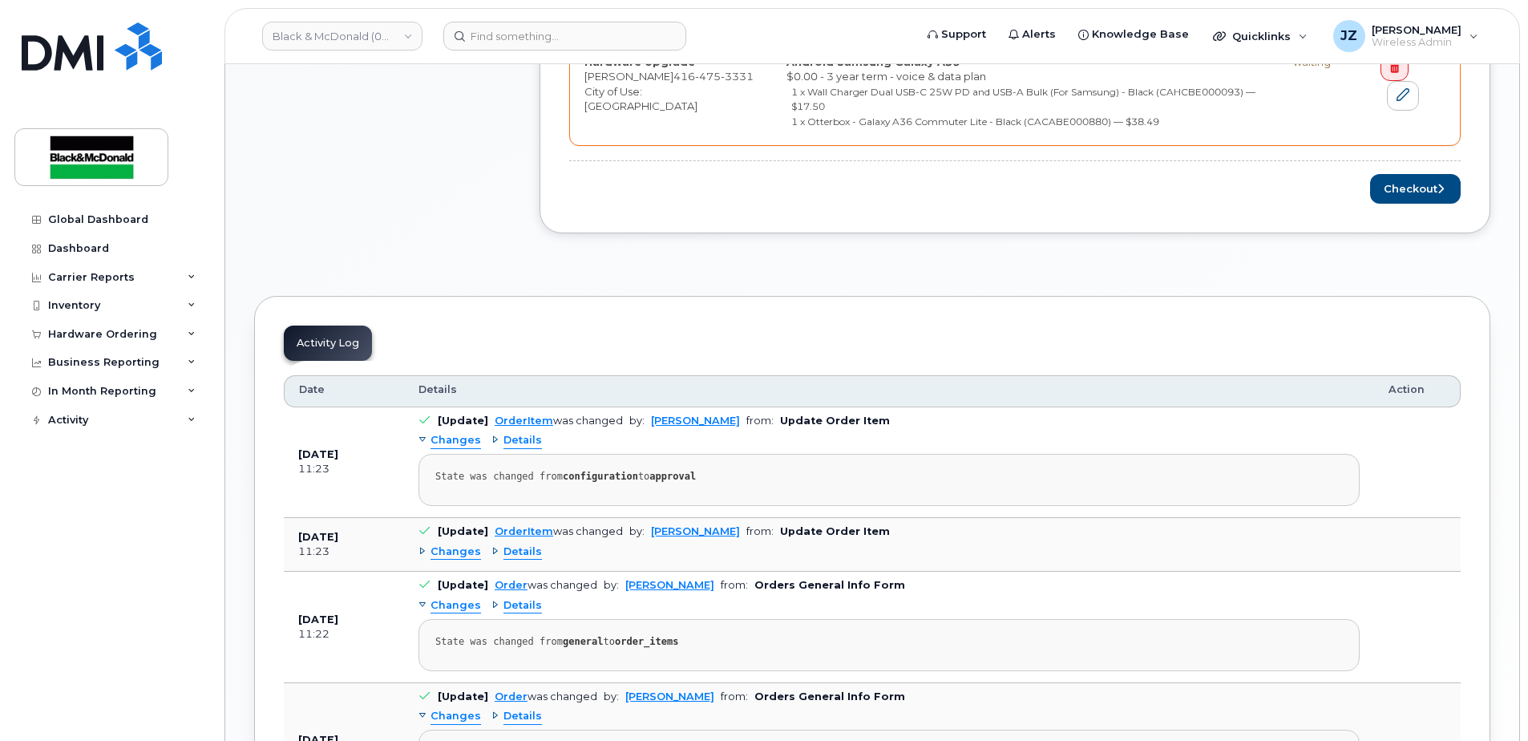
scroll to position [481, 0]
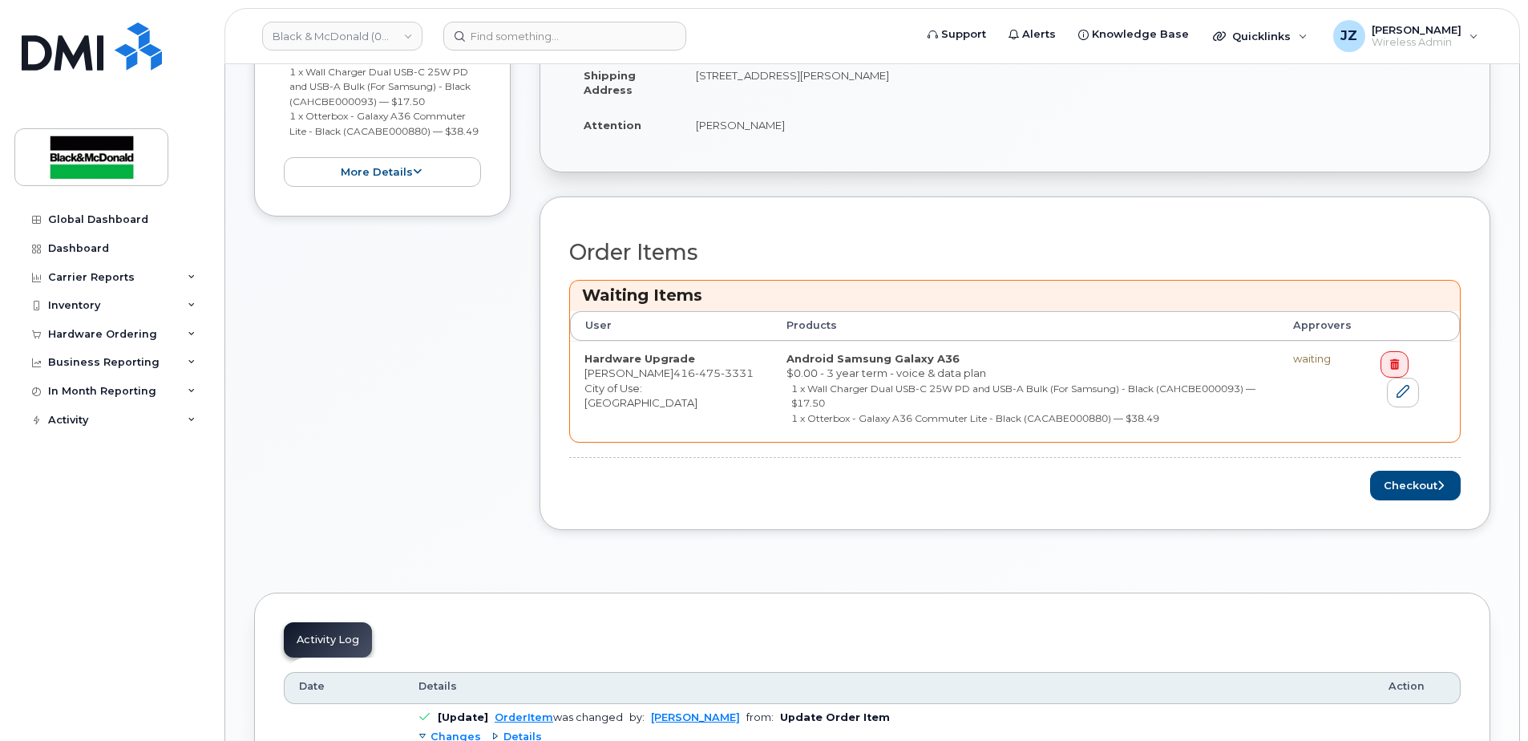
click at [1432, 501] on div "Order Items Waiting Items User Products Approvers Hardware Upgrade [PERSON_NAME…" at bounding box center [1015, 363] width 951 height 334
click at [1432, 496] on button "Checkout" at bounding box center [1415, 486] width 91 height 30
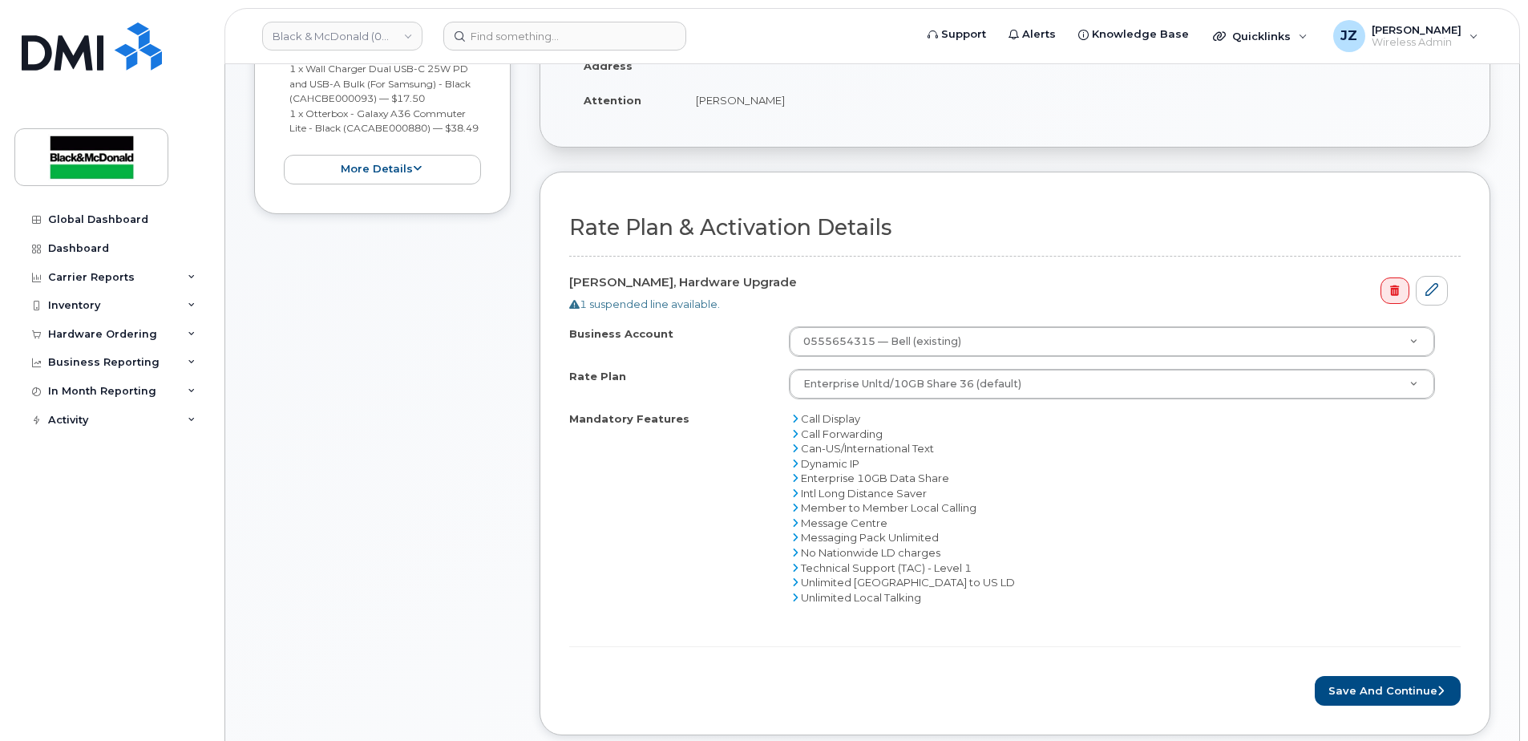
scroll to position [481, 0]
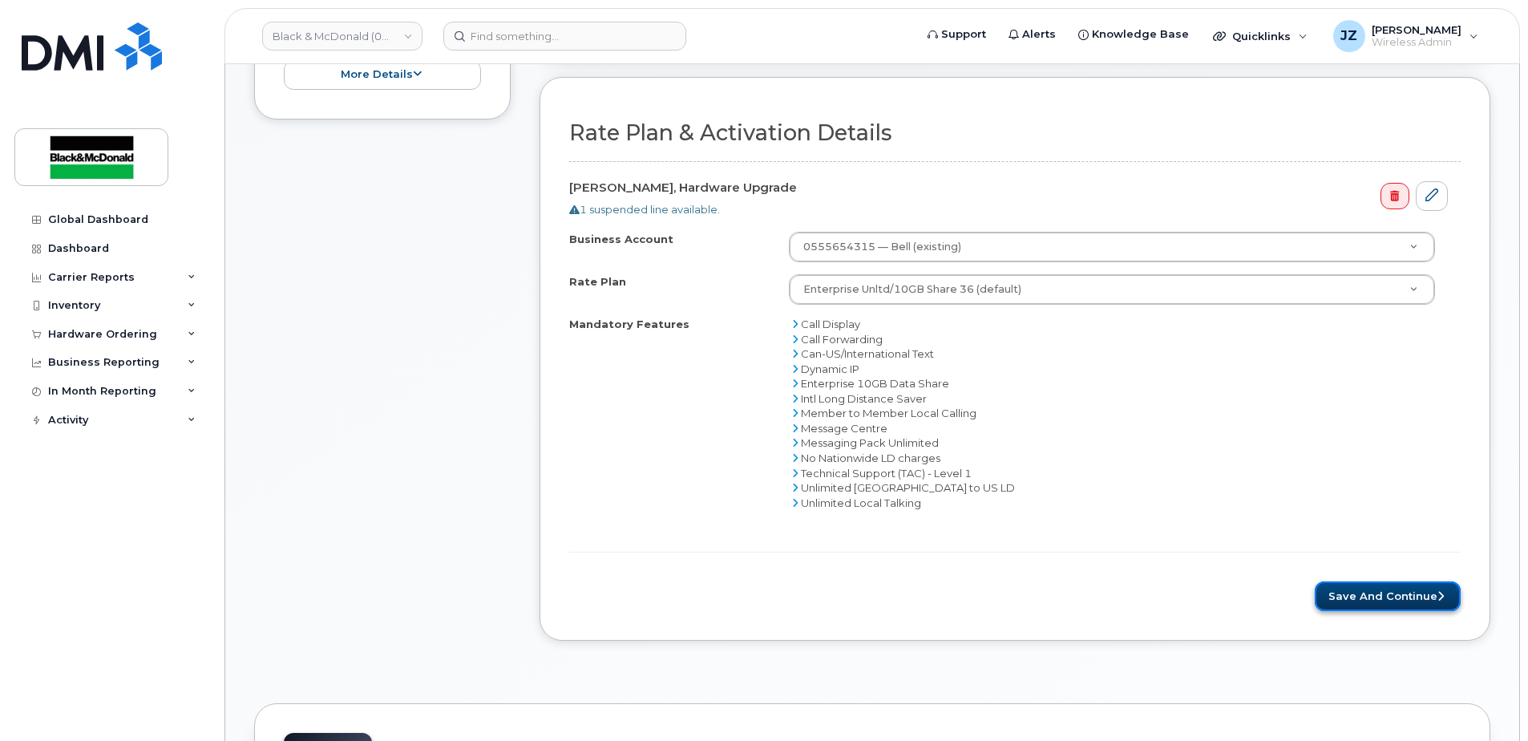
click at [1435, 601] on button "Save and Continue" at bounding box center [1388, 596] width 146 height 30
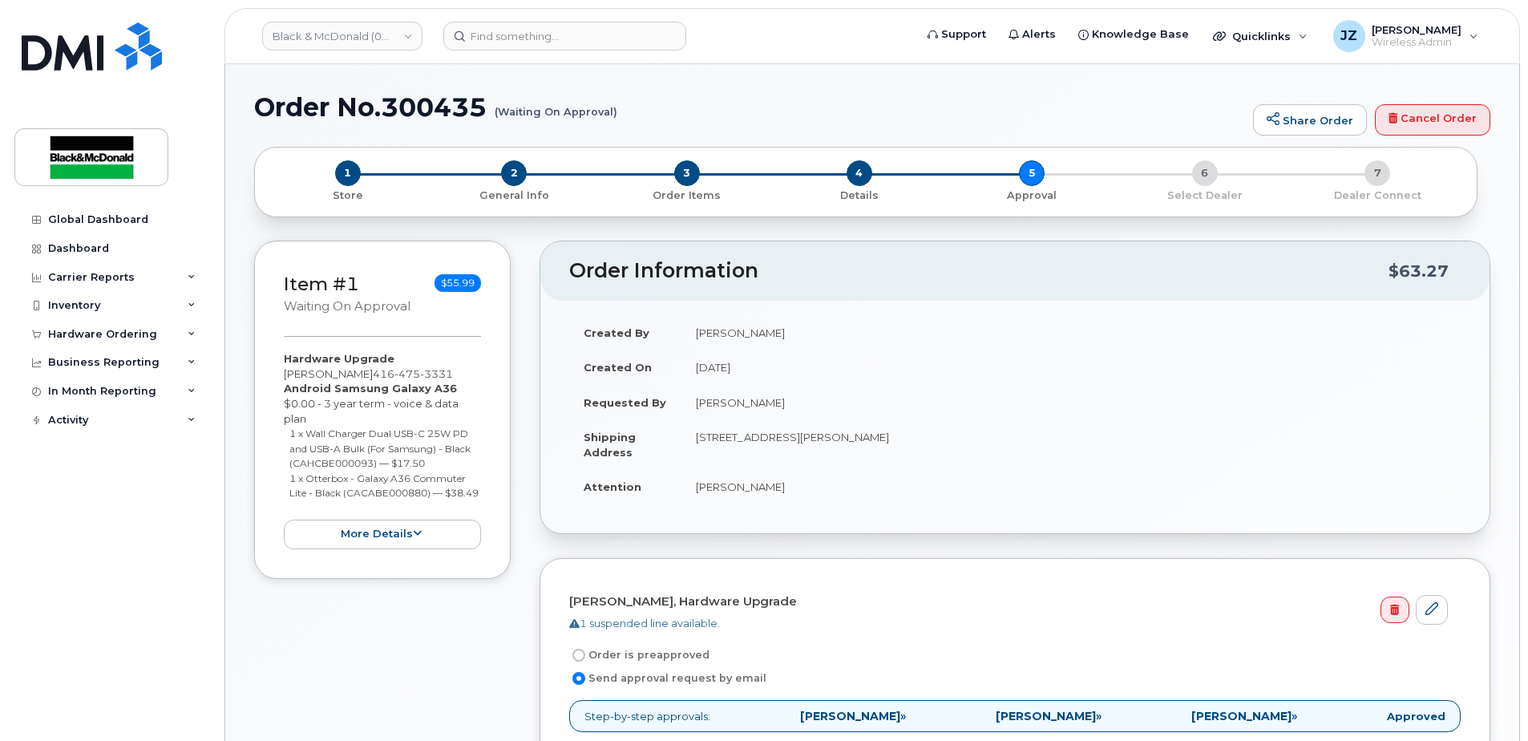
select select
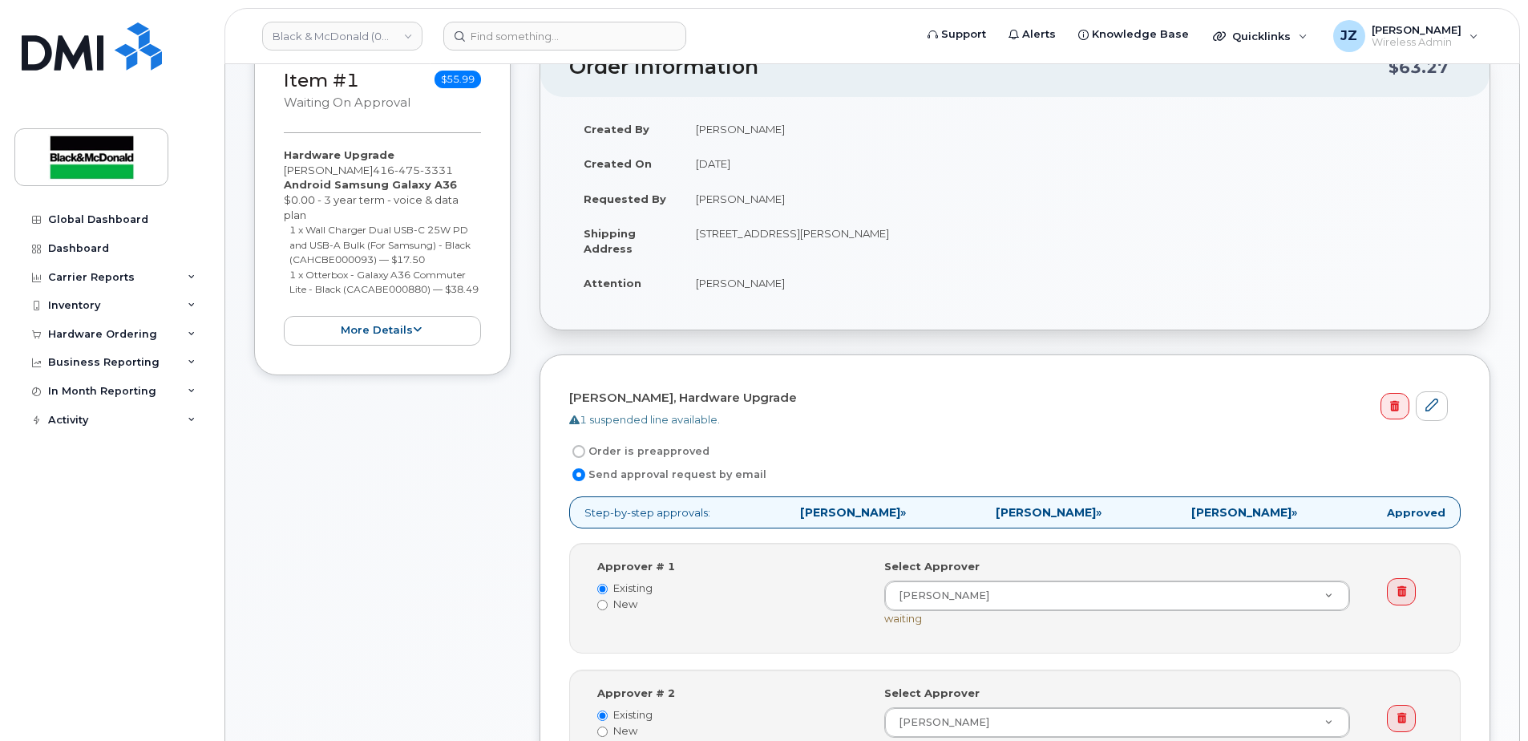
scroll to position [241, 0]
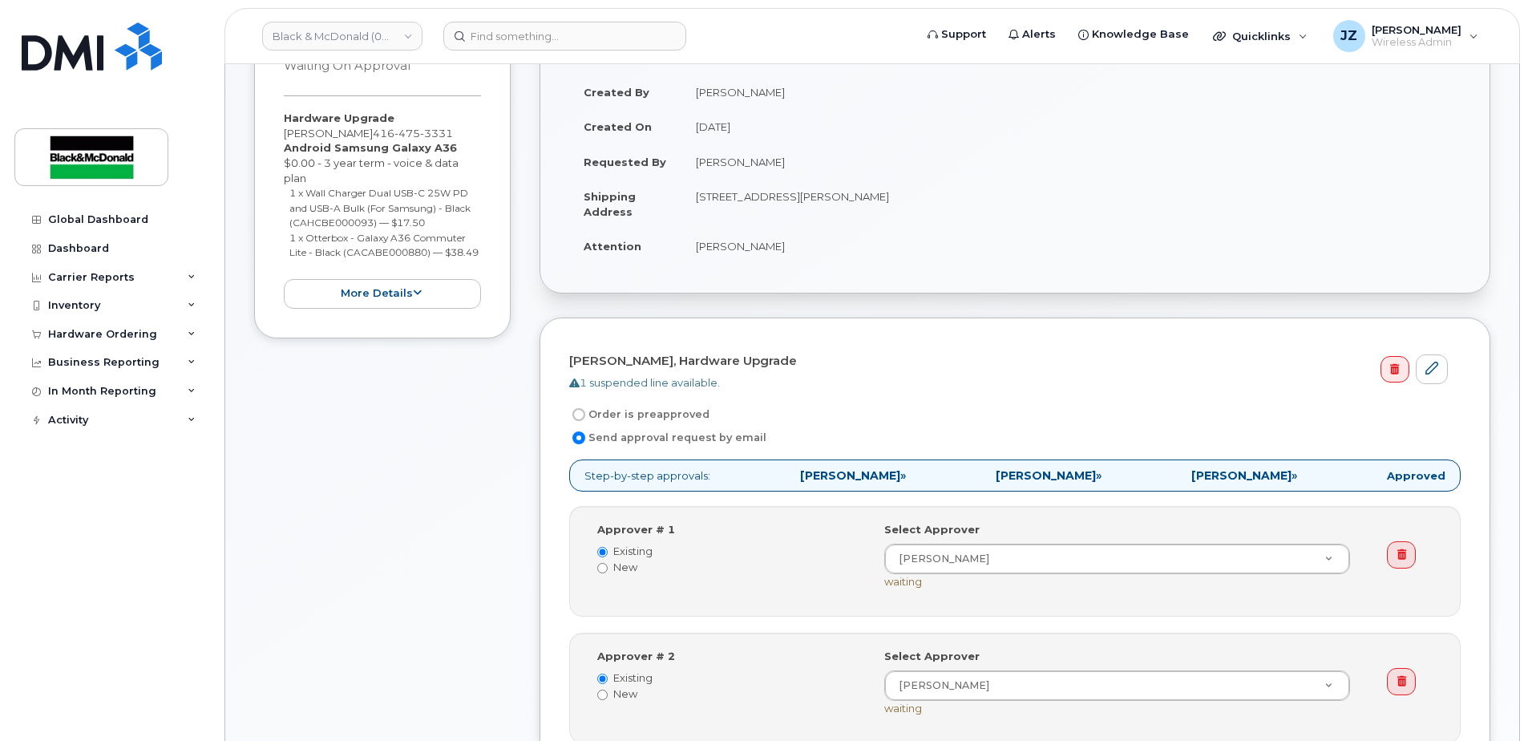
click at [608, 418] on label "Order is preapproved" at bounding box center [639, 414] width 140 height 19
click at [585, 418] on input "Order is preapproved" at bounding box center [578, 414] width 13 height 13
radio input "true"
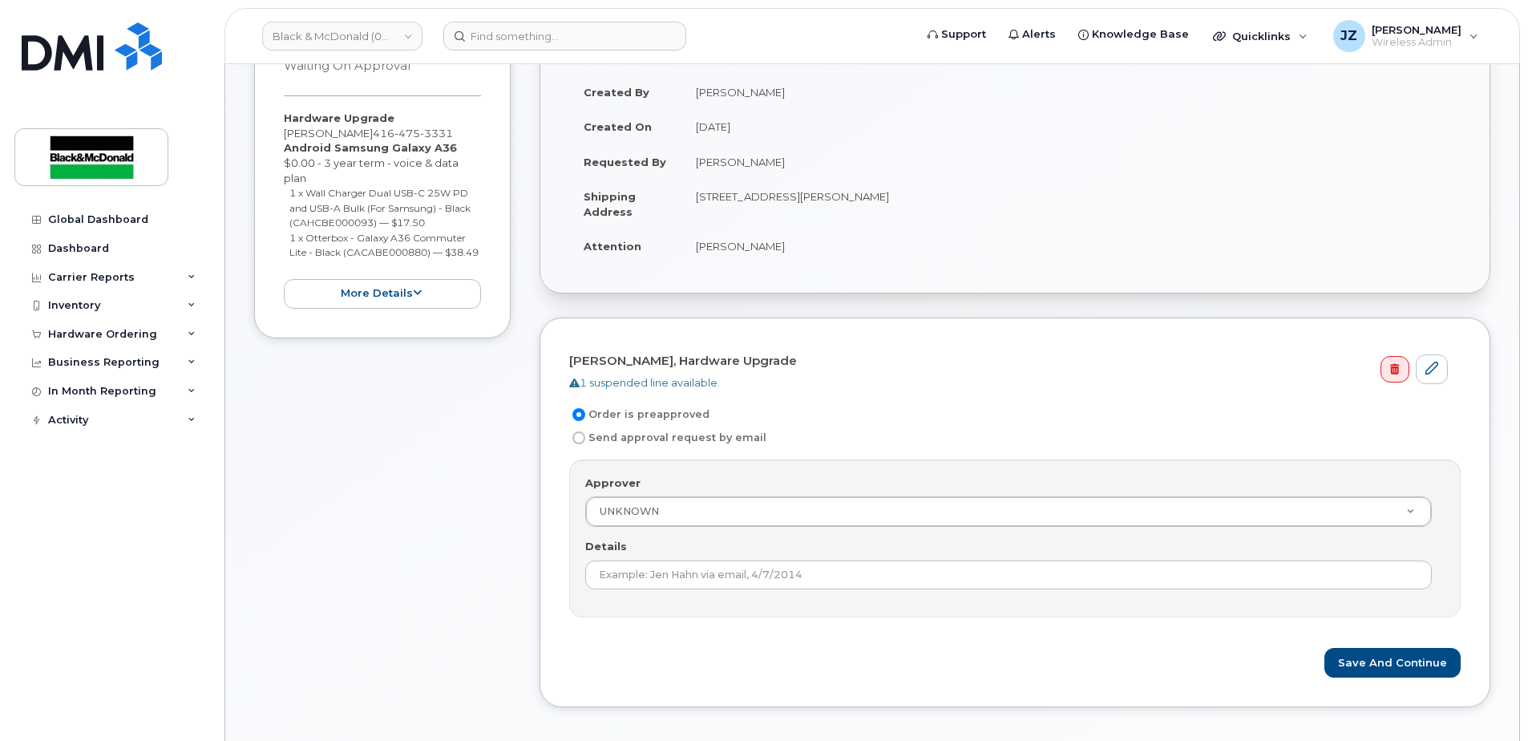
click at [629, 439] on label "Send approval request by email" at bounding box center [667, 437] width 197 height 19
click at [585, 439] on input "Send approval request by email" at bounding box center [578, 437] width 13 height 13
radio input "true"
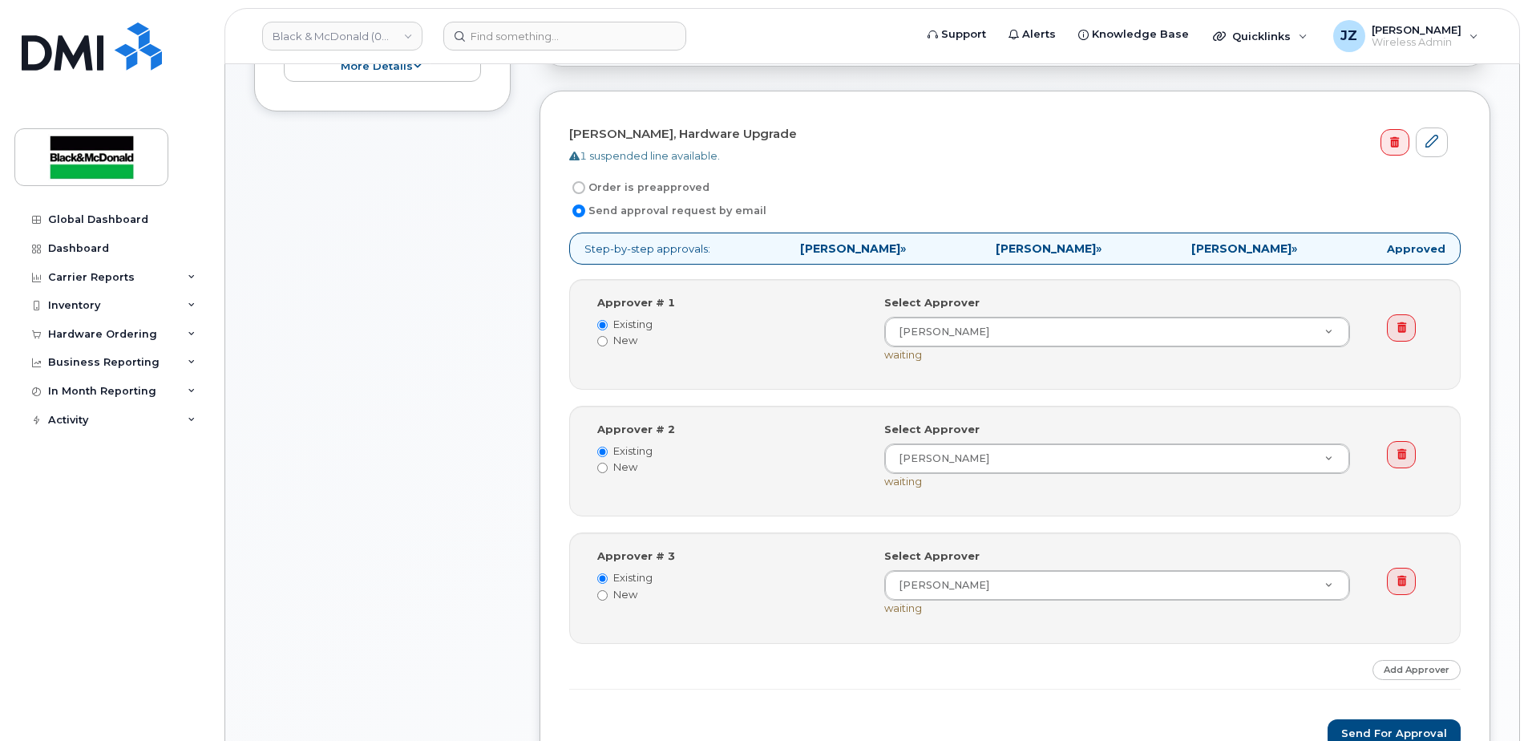
scroll to position [321, 0]
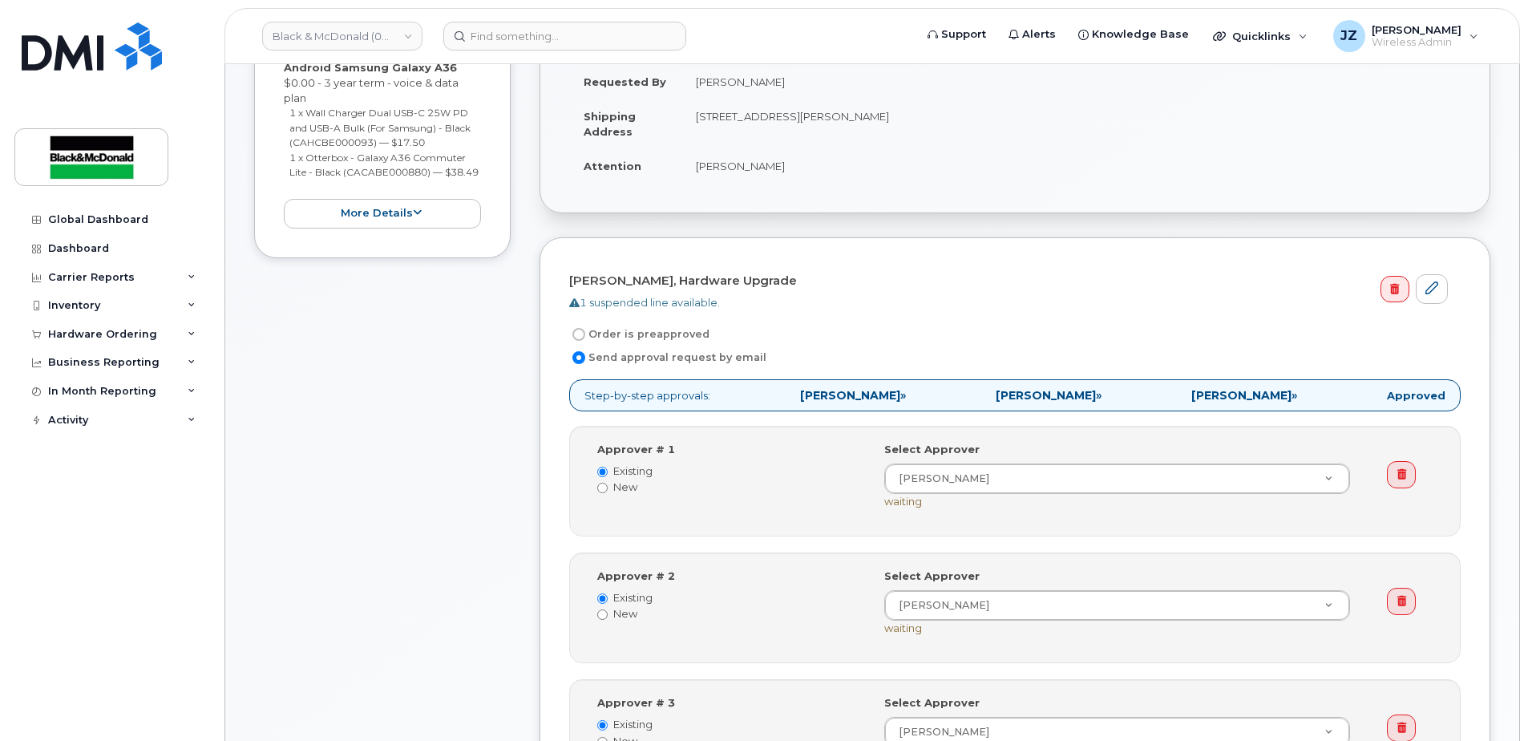
click at [669, 333] on label "Order is preapproved" at bounding box center [639, 334] width 140 height 19
click at [585, 333] on input "Order is preapproved" at bounding box center [578, 334] width 13 height 13
radio input "true"
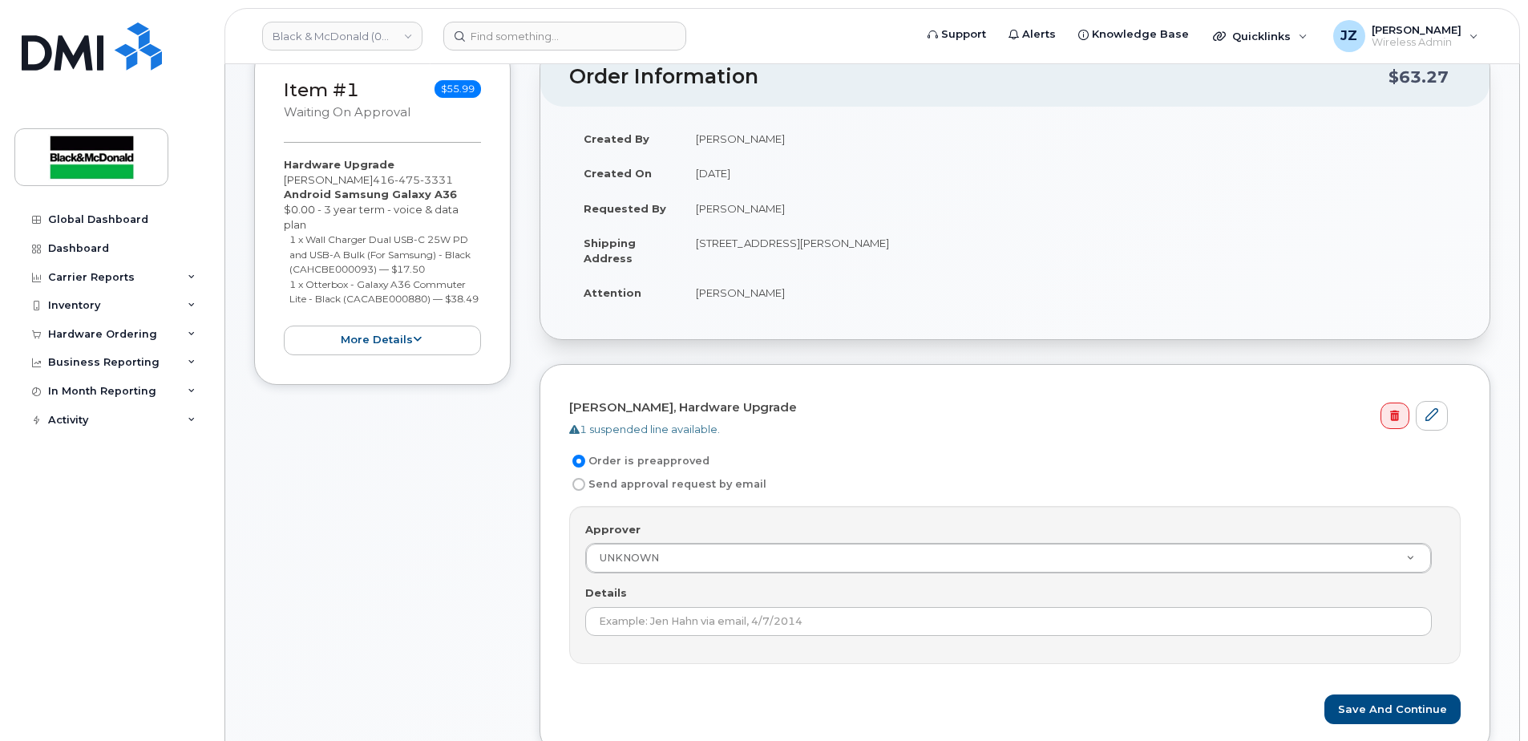
scroll to position [241, 0]
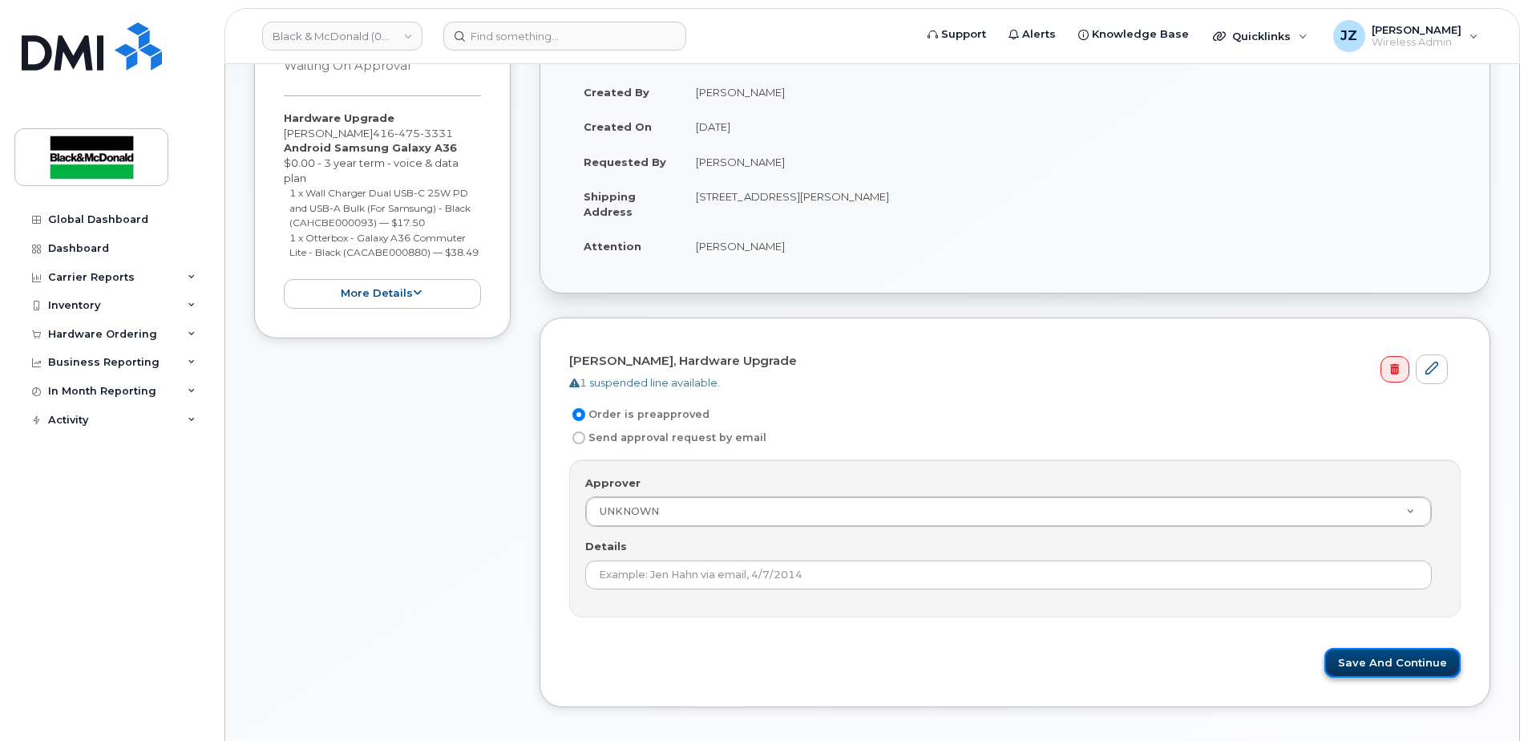
click at [1404, 668] on button "Save and Continue" at bounding box center [1393, 663] width 136 height 30
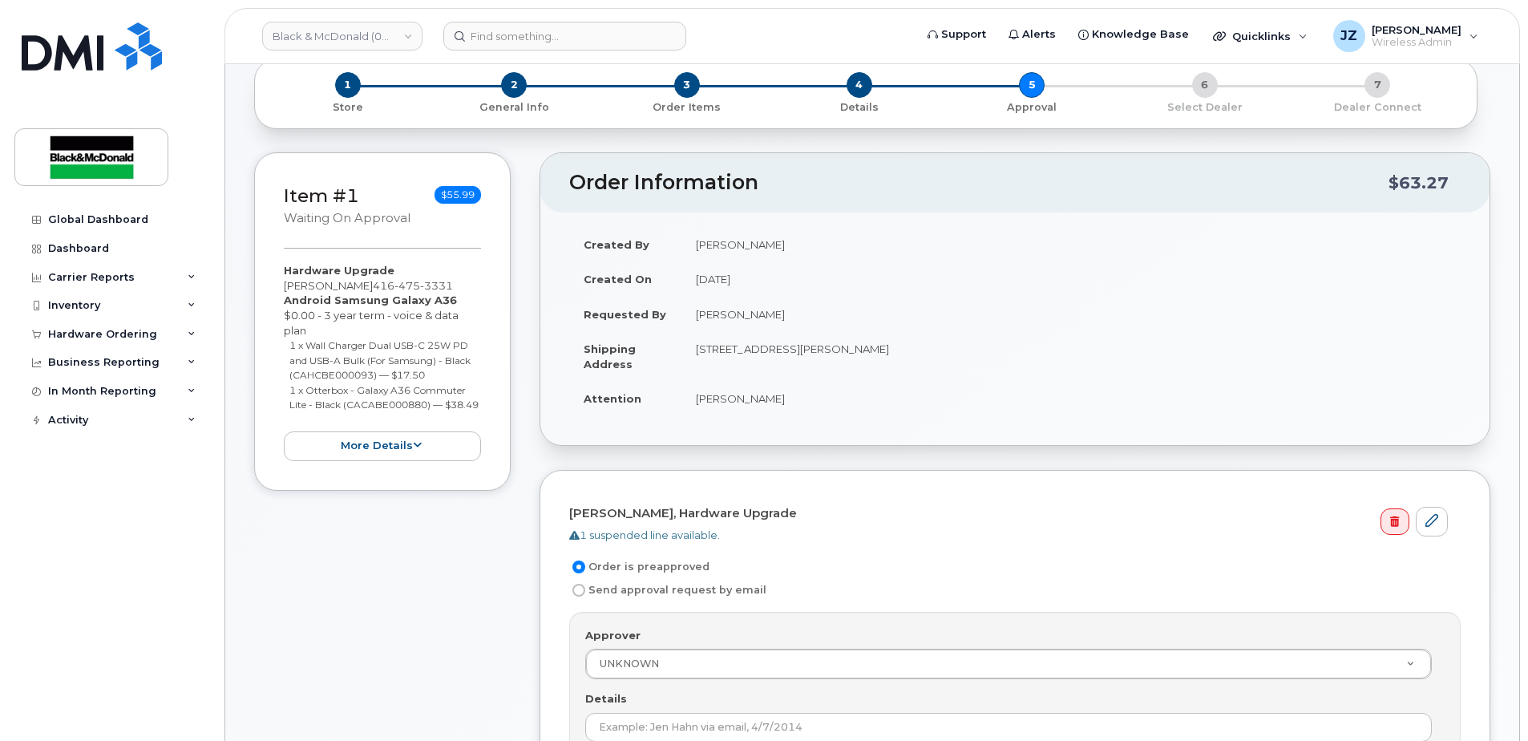
scroll to position [0, 0]
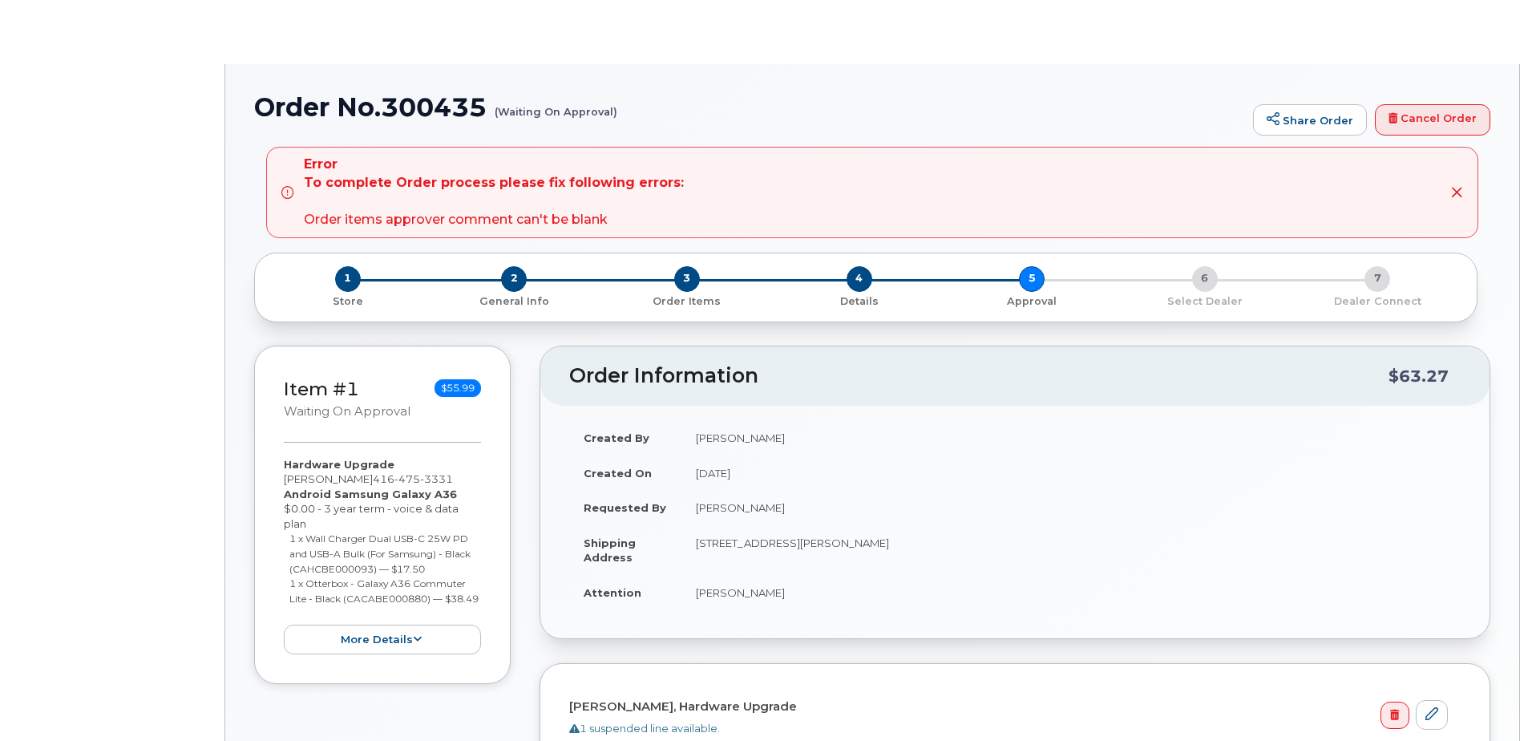
radio input "true"
select select
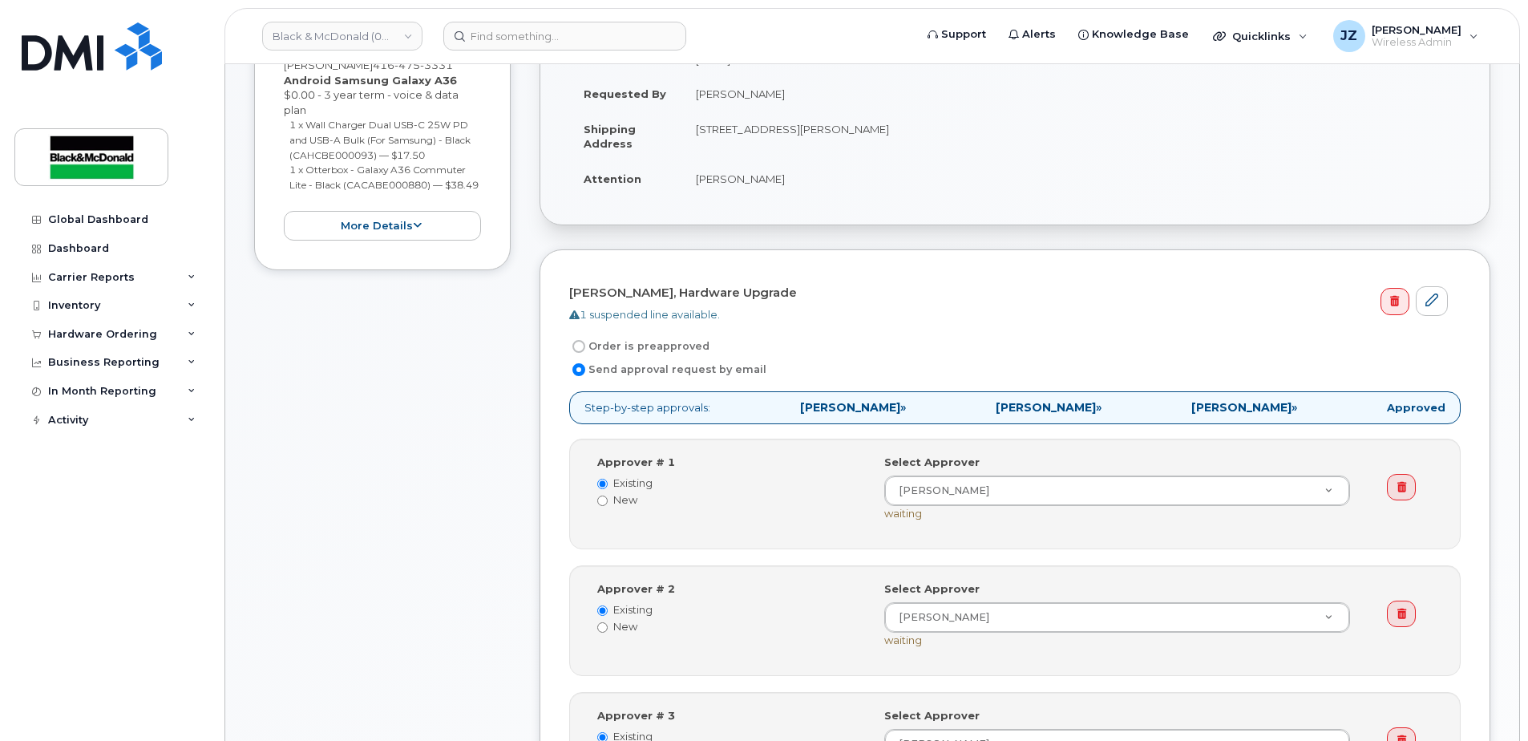
scroll to position [401, 0]
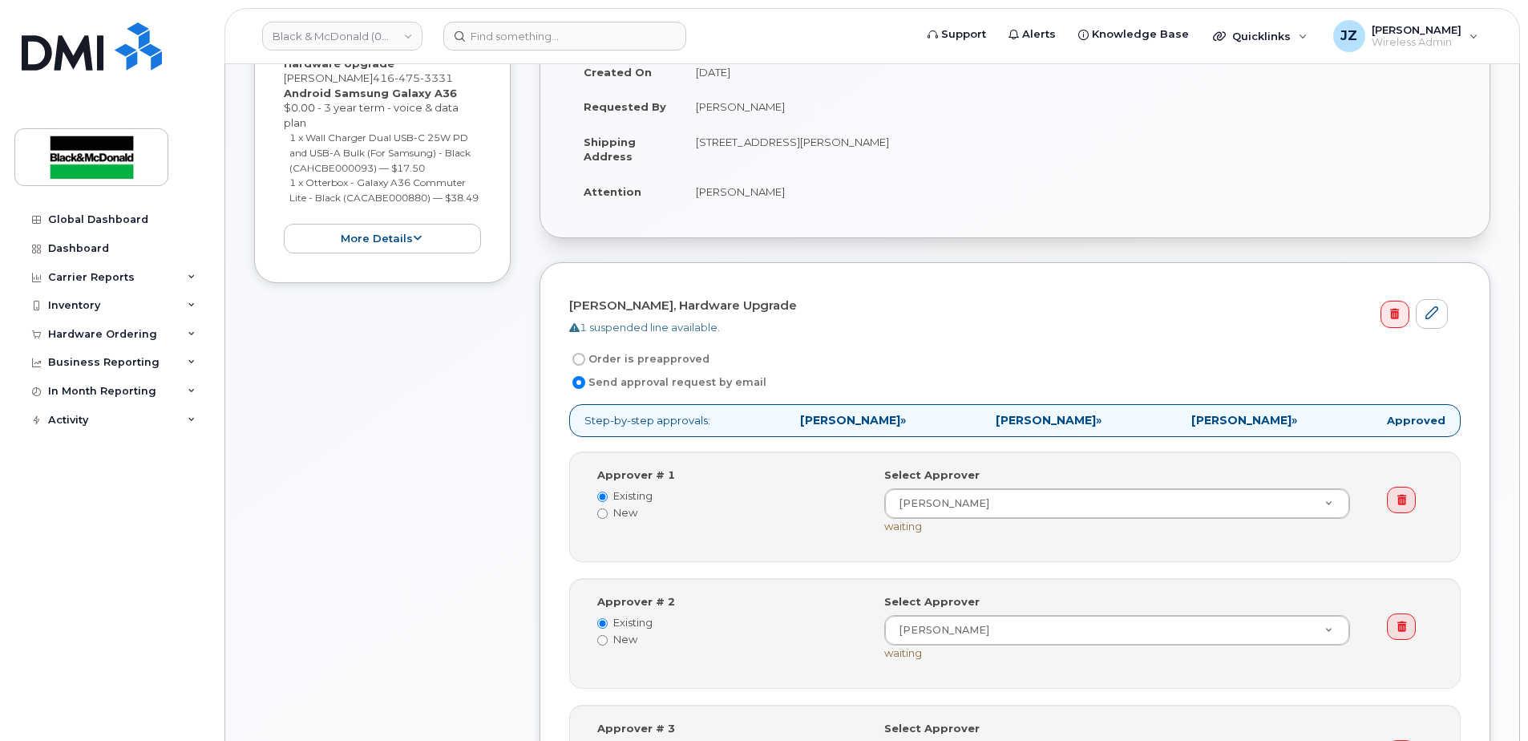
click at [649, 358] on label "Order is preapproved" at bounding box center [639, 359] width 140 height 19
click at [585, 358] on input "Order is preapproved" at bounding box center [578, 359] width 13 height 13
radio input "true"
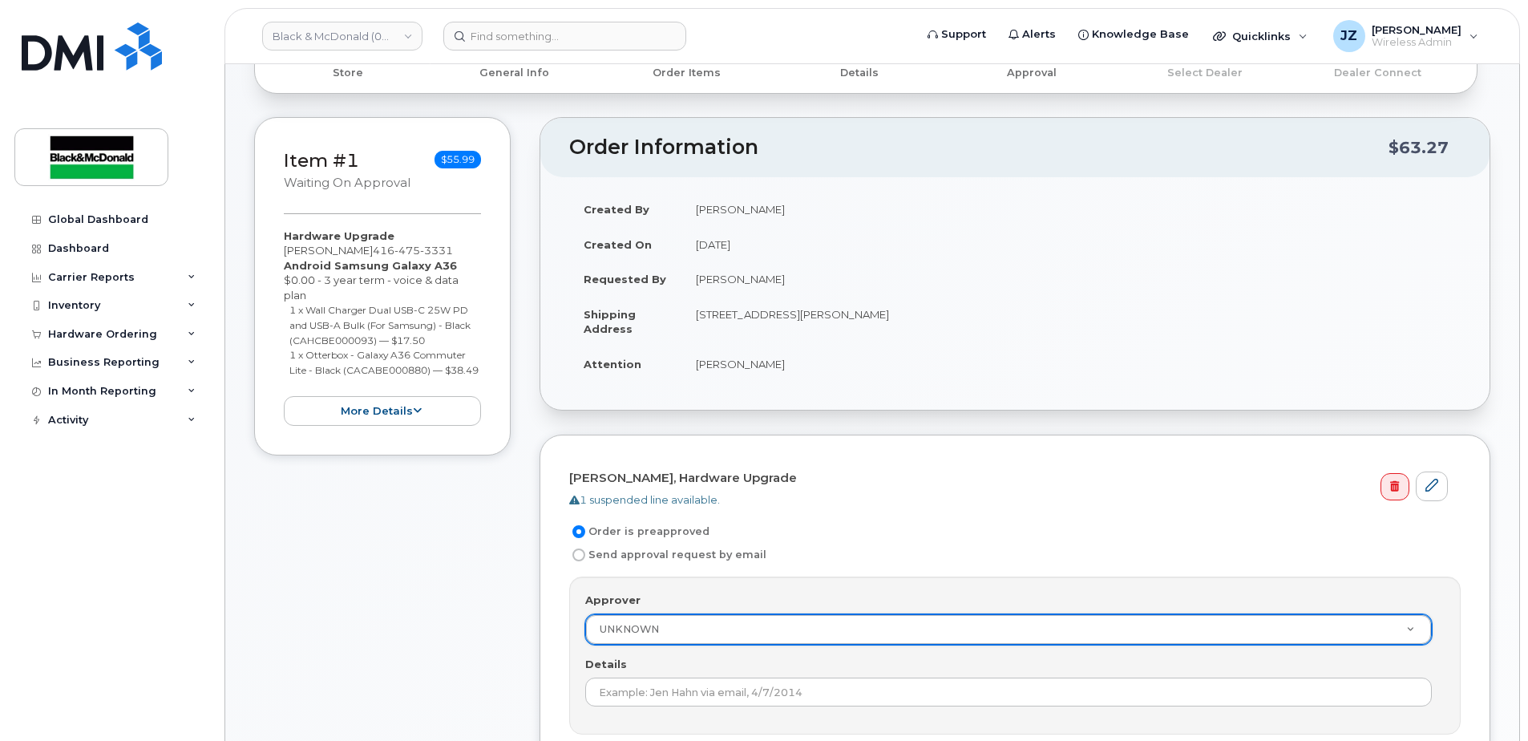
scroll to position [561, 0]
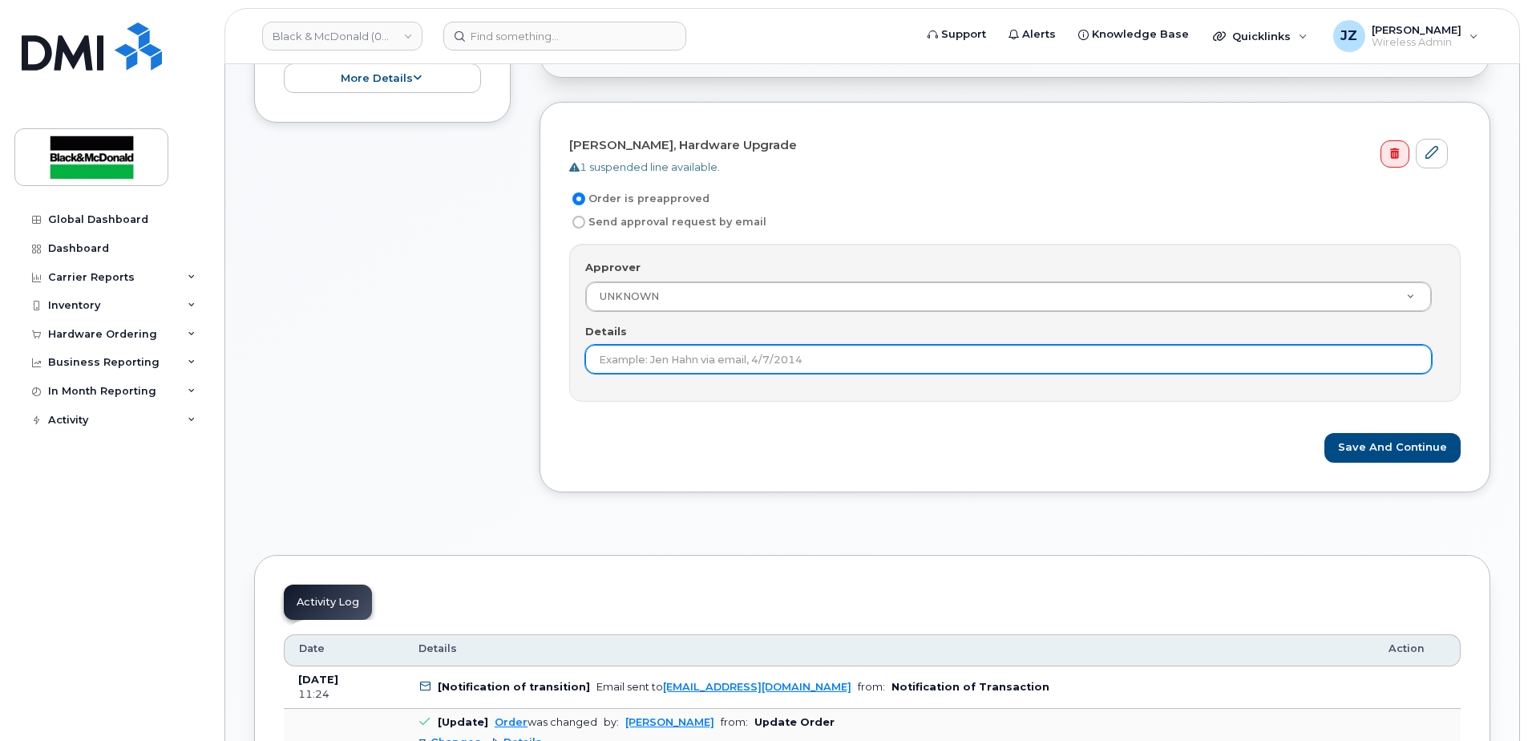
click at [649, 343] on div "Details" at bounding box center [1015, 349] width 860 height 51
click at [649, 350] on input "Details" at bounding box center [1008, 359] width 847 height 29
type input "244789 Suneet Arora"
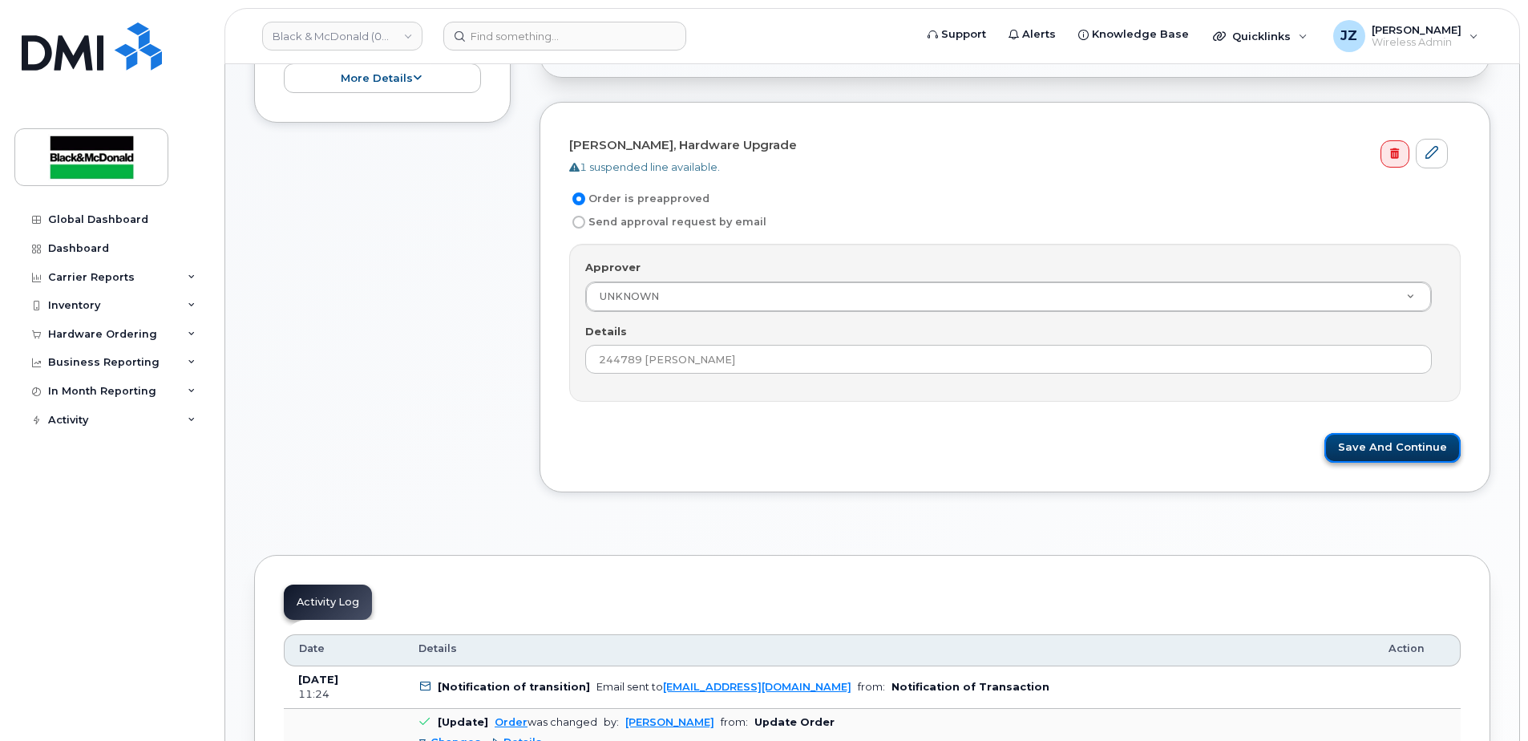
click at [1438, 445] on button "Save and Continue" at bounding box center [1393, 448] width 136 height 30
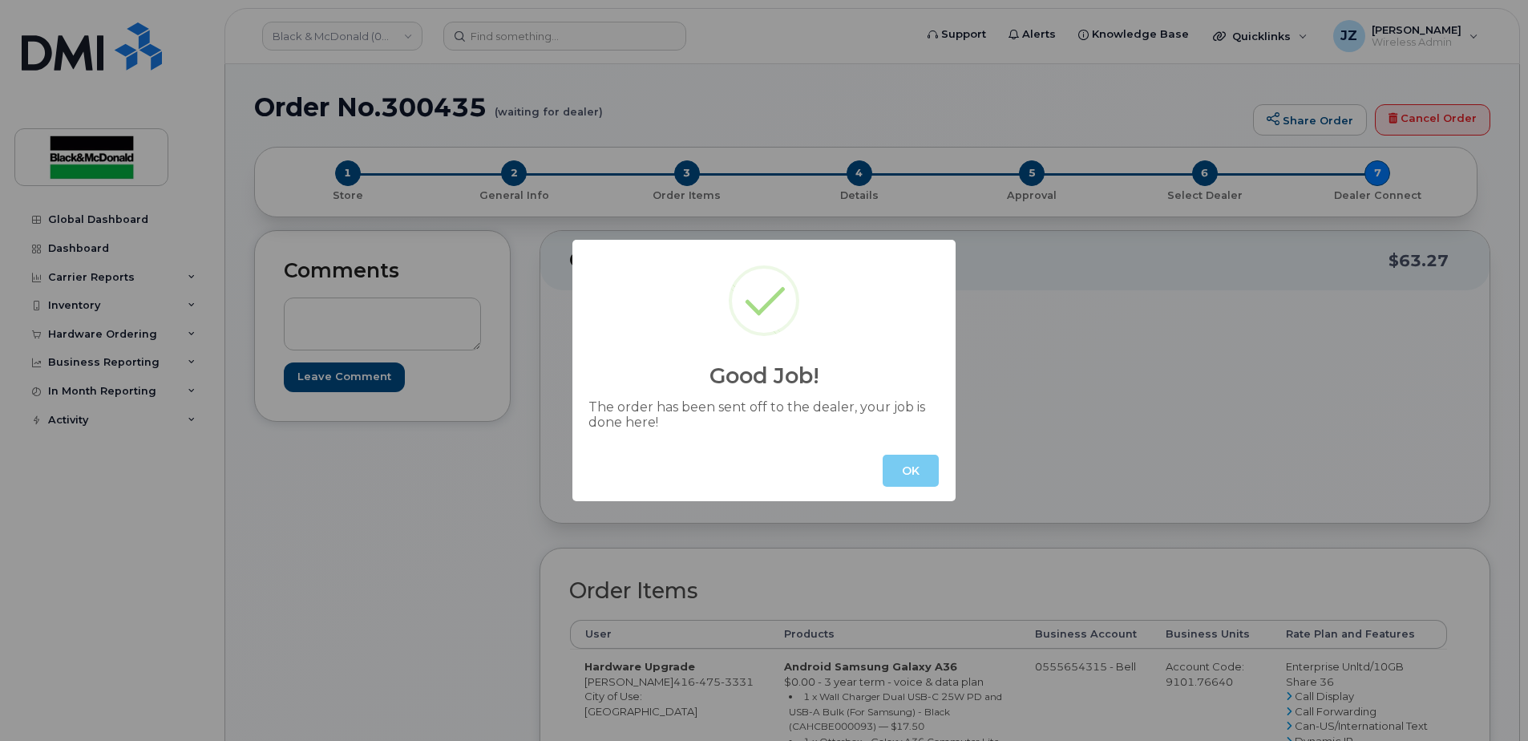
click at [912, 468] on button "OK" at bounding box center [911, 471] width 56 height 32
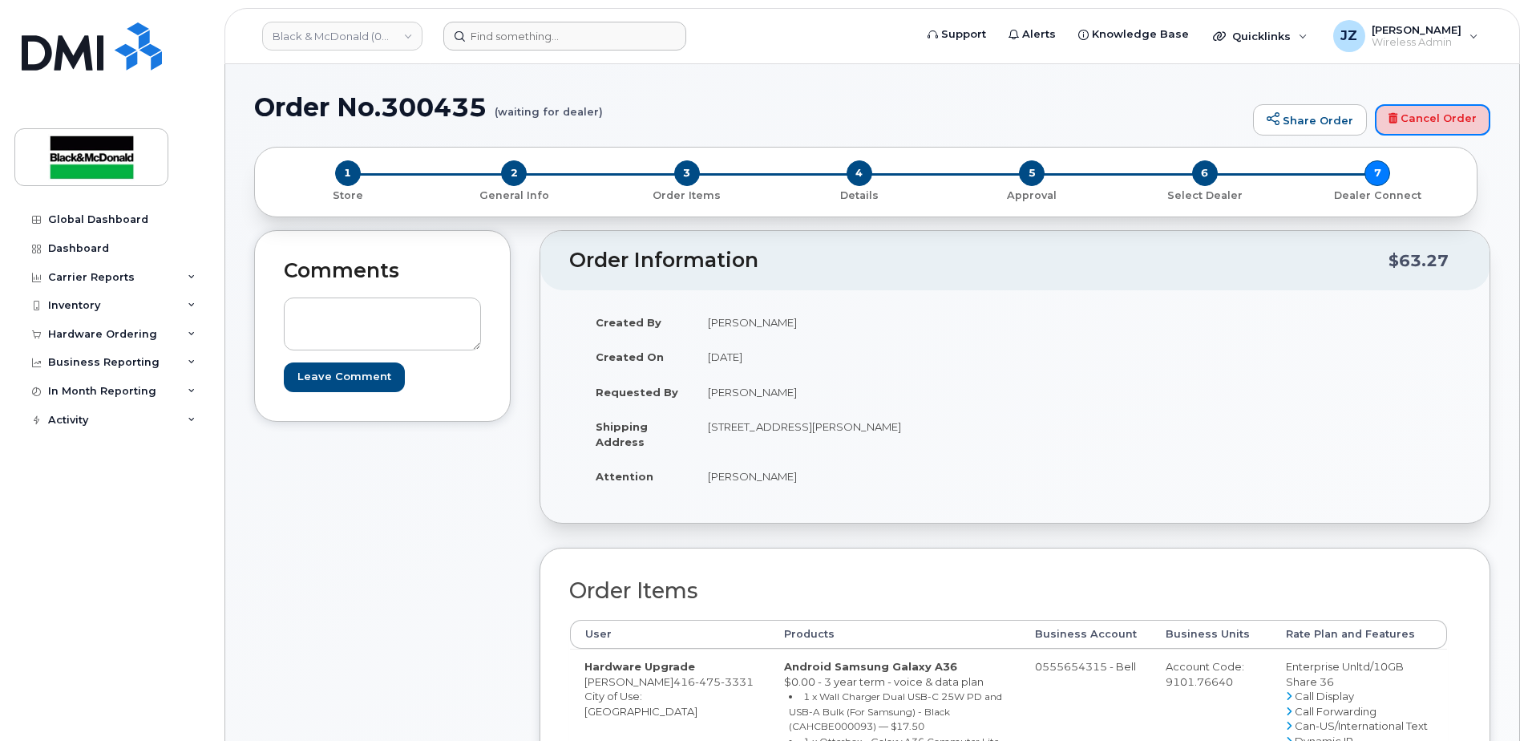
click at [1450, 127] on link "Cancel Order" at bounding box center [1432, 120] width 115 height 32
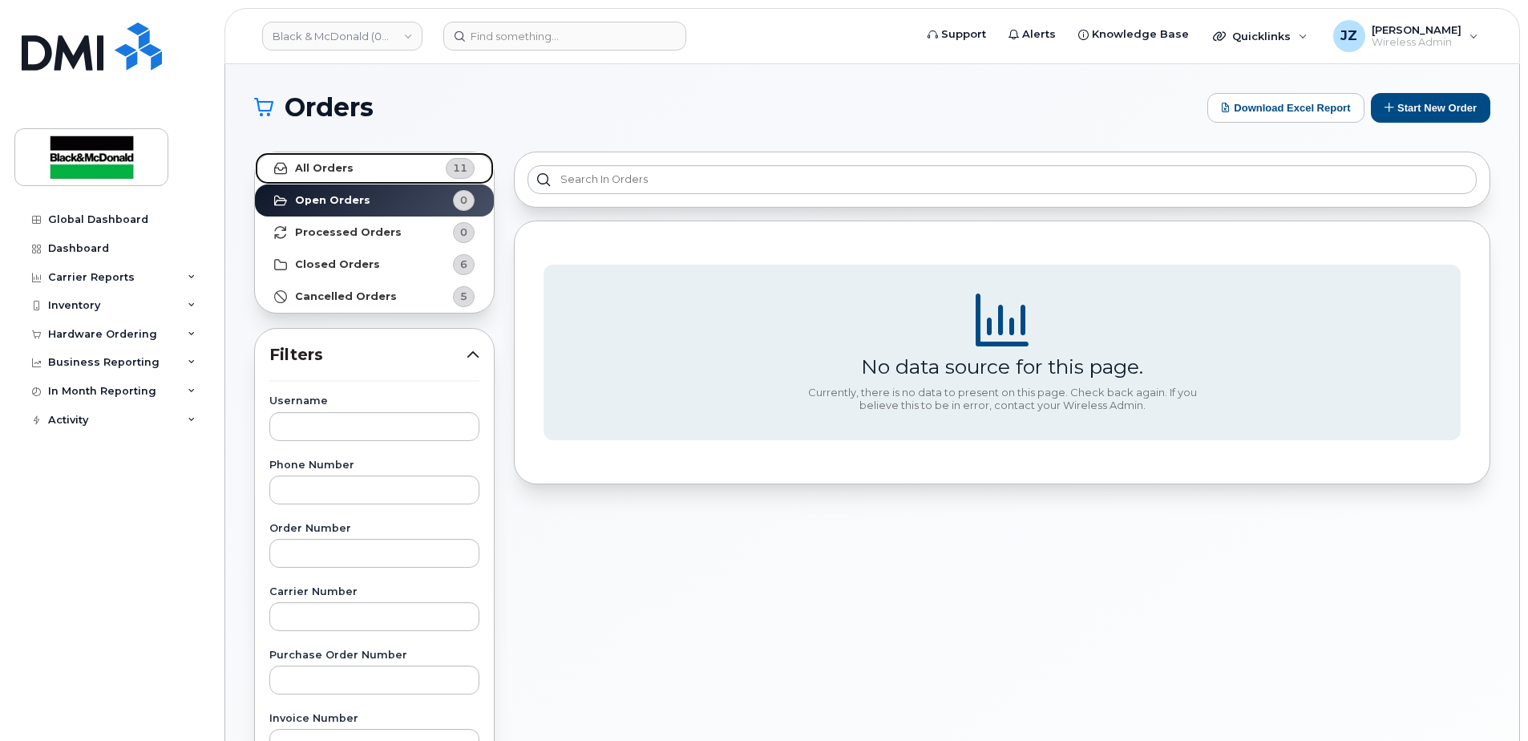
click at [415, 168] on link "All Orders 11" at bounding box center [374, 168] width 239 height 32
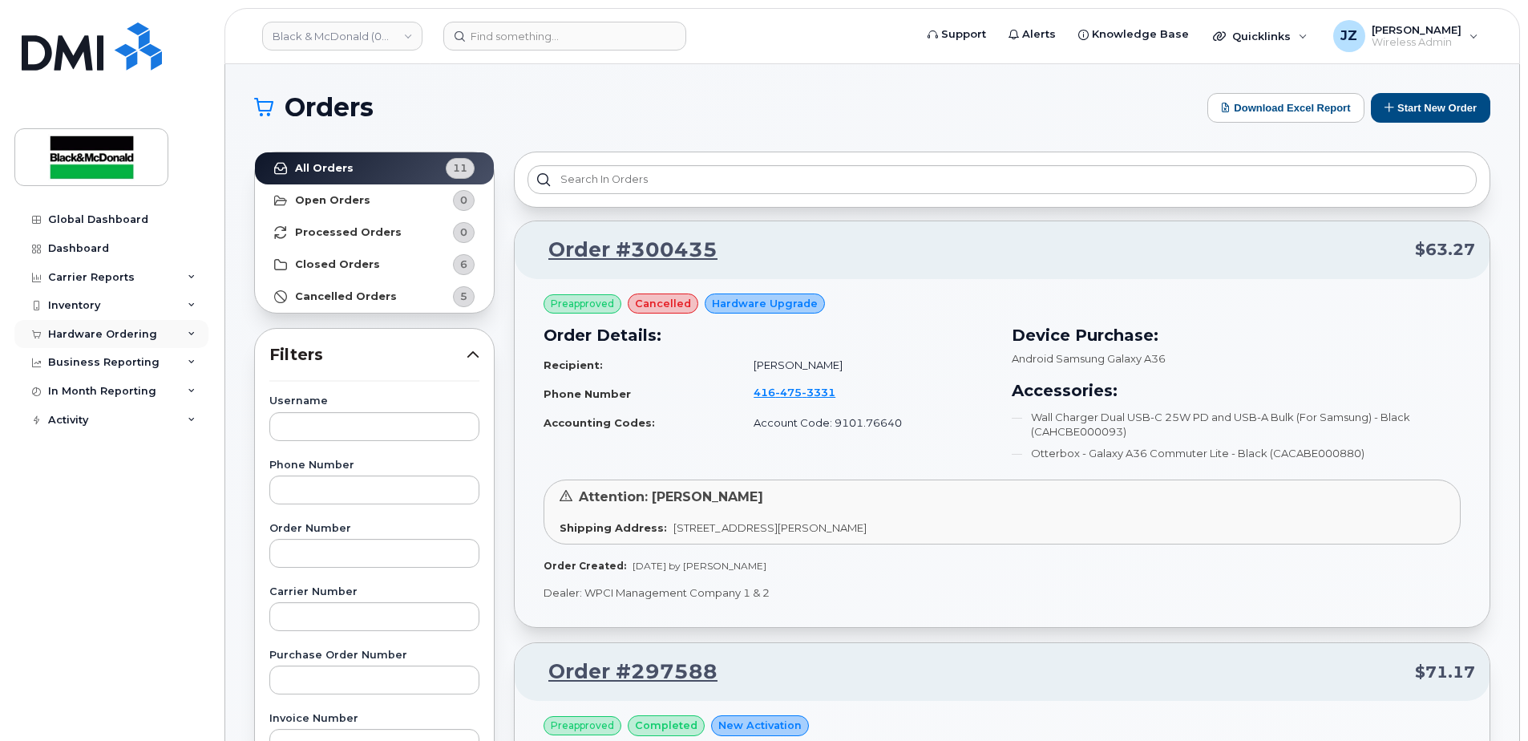
click at [125, 338] on div "Hardware Ordering" at bounding box center [102, 334] width 109 height 13
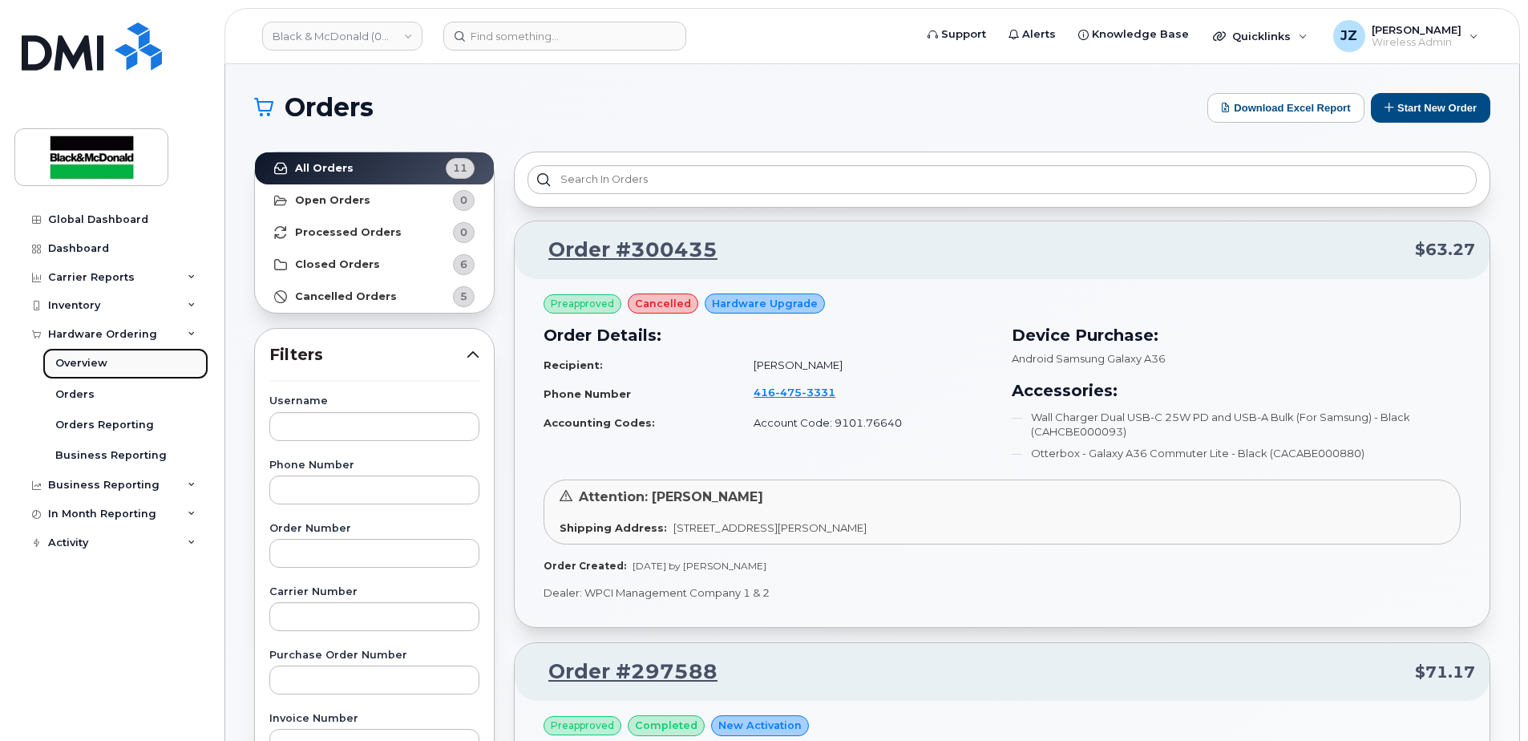
click at [128, 367] on link "Overview" at bounding box center [125, 363] width 166 height 30
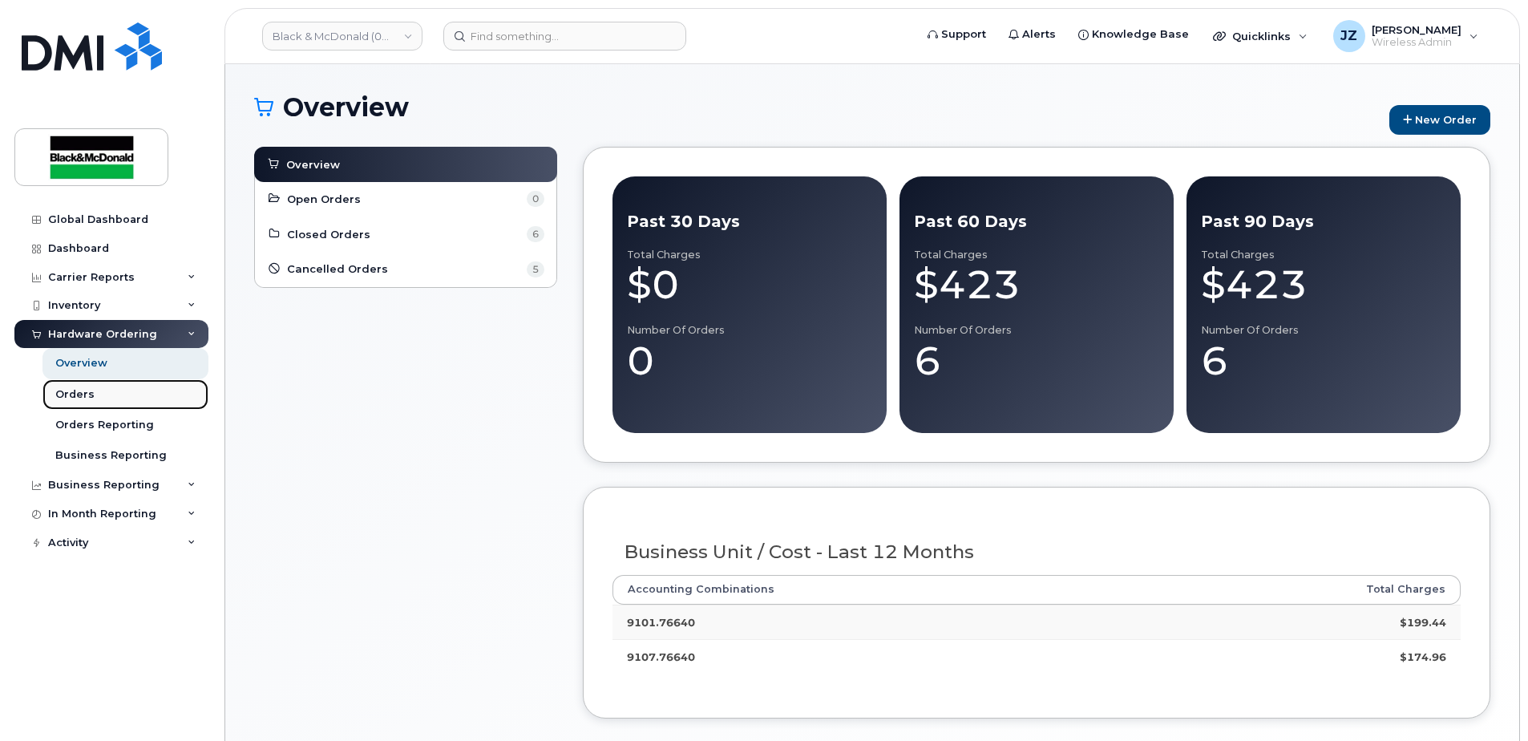
click at [98, 389] on link "Orders" at bounding box center [125, 394] width 166 height 30
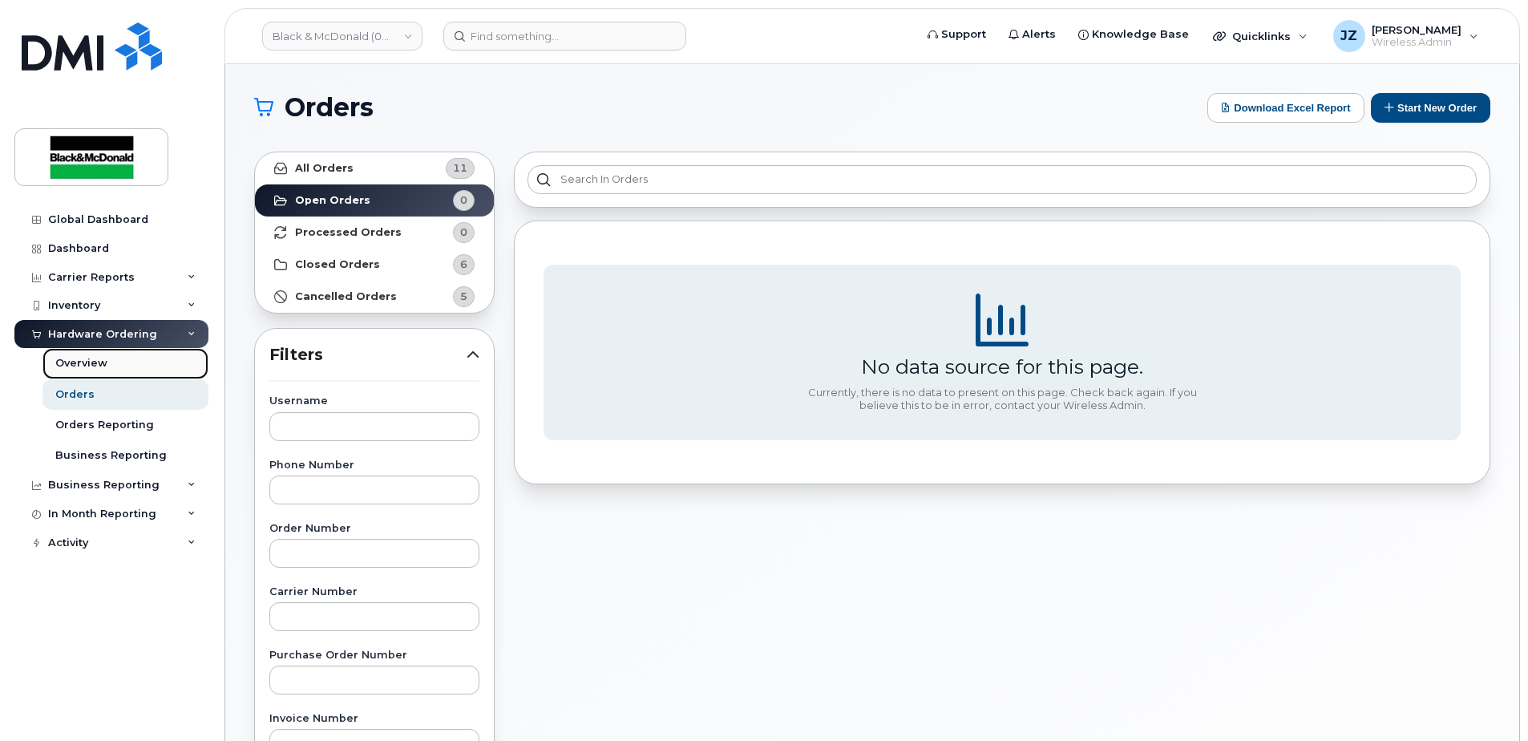
click at [101, 362] on div "Overview" at bounding box center [81, 363] width 52 height 14
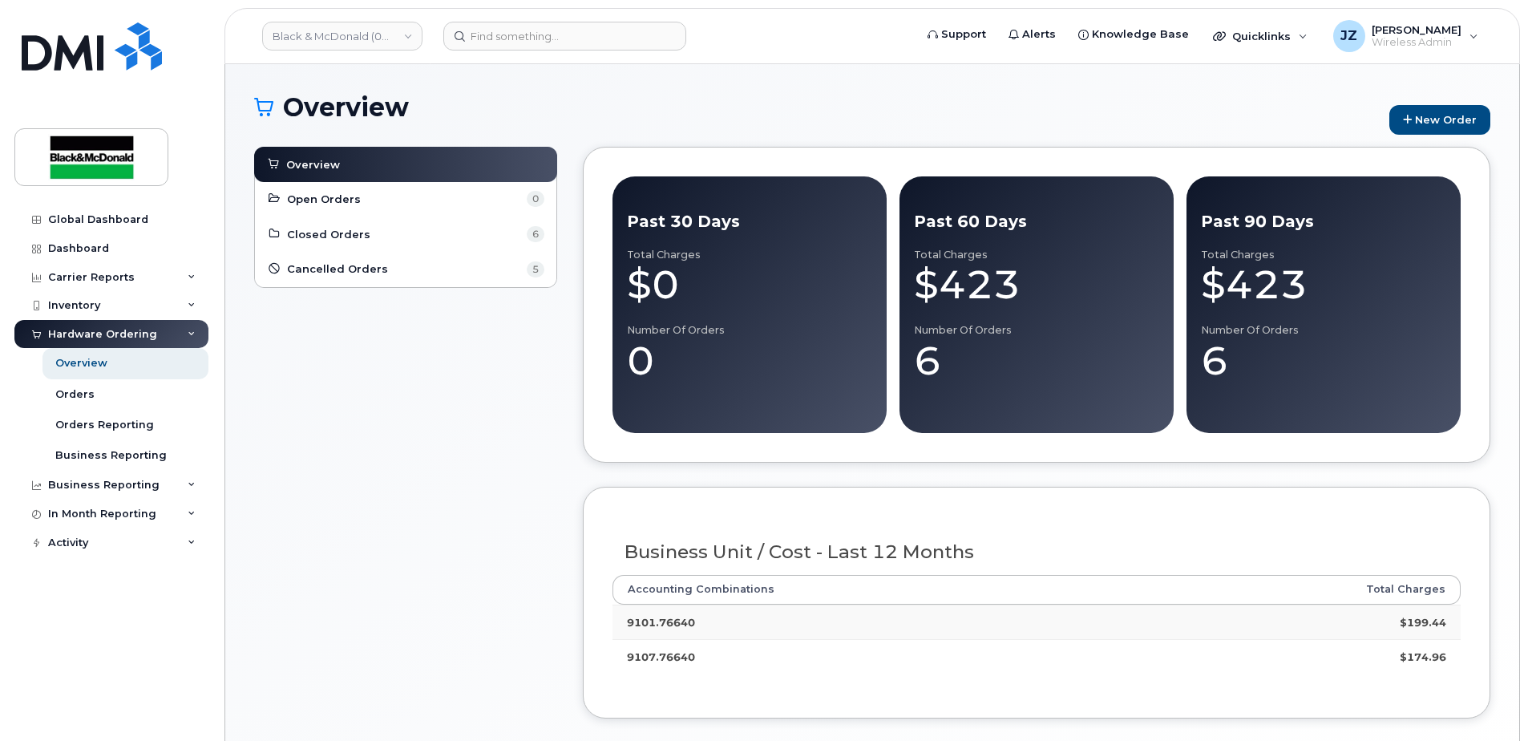
click at [159, 339] on div "Hardware Ordering" at bounding box center [111, 334] width 194 height 29
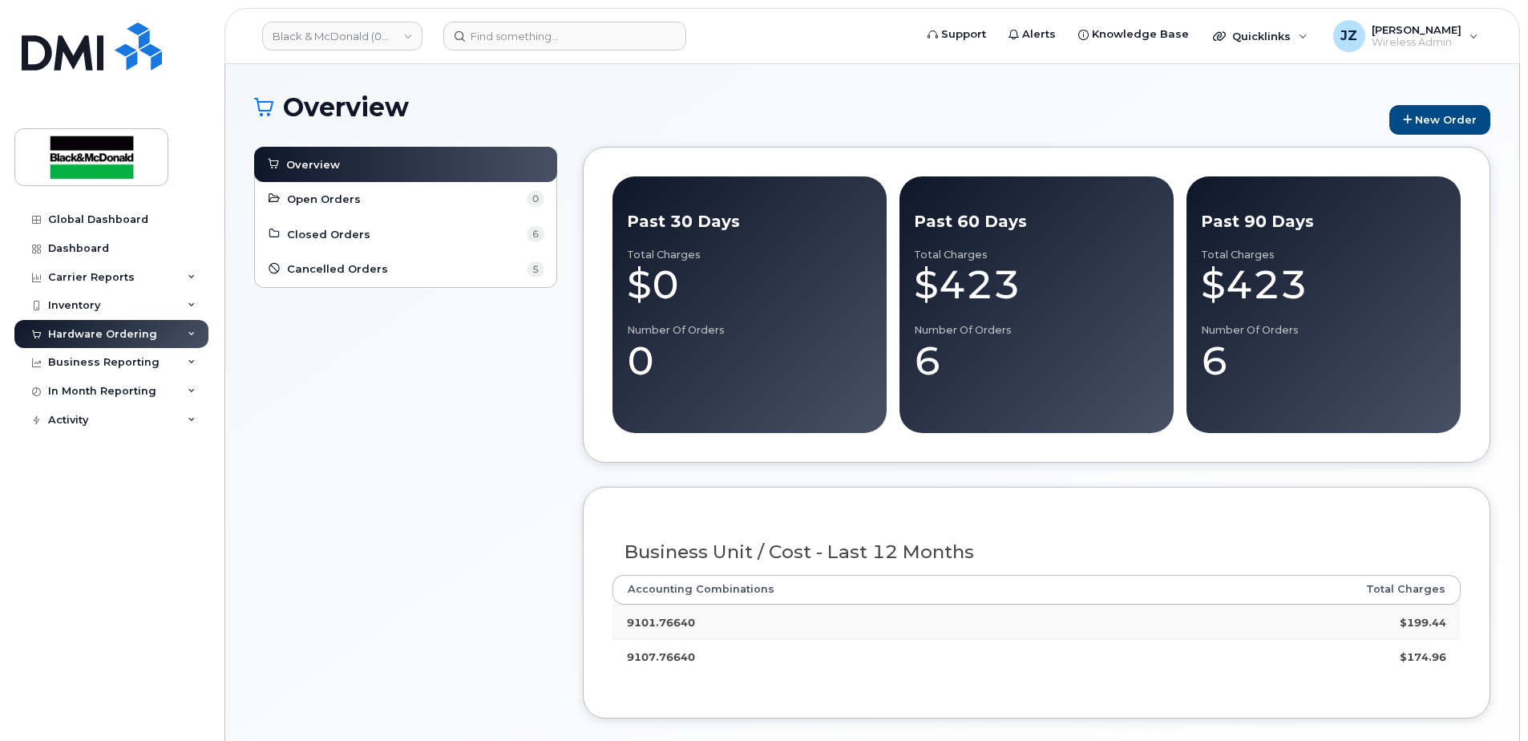
click at [141, 345] on div "Hardware Ordering" at bounding box center [111, 334] width 194 height 29
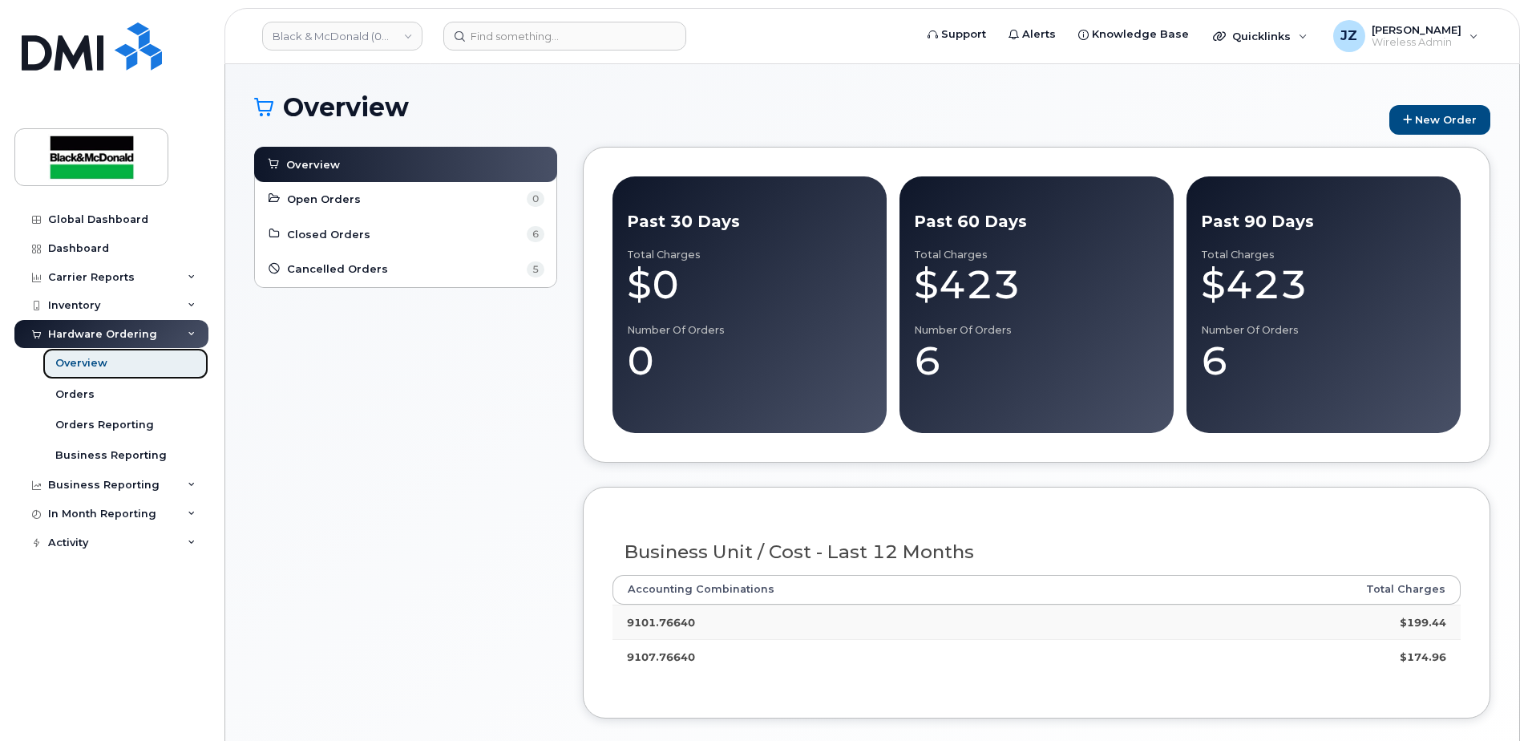
click at [104, 362] on div "Overview" at bounding box center [81, 363] width 52 height 14
click at [1407, 116] on icon at bounding box center [1407, 120] width 9 height 10
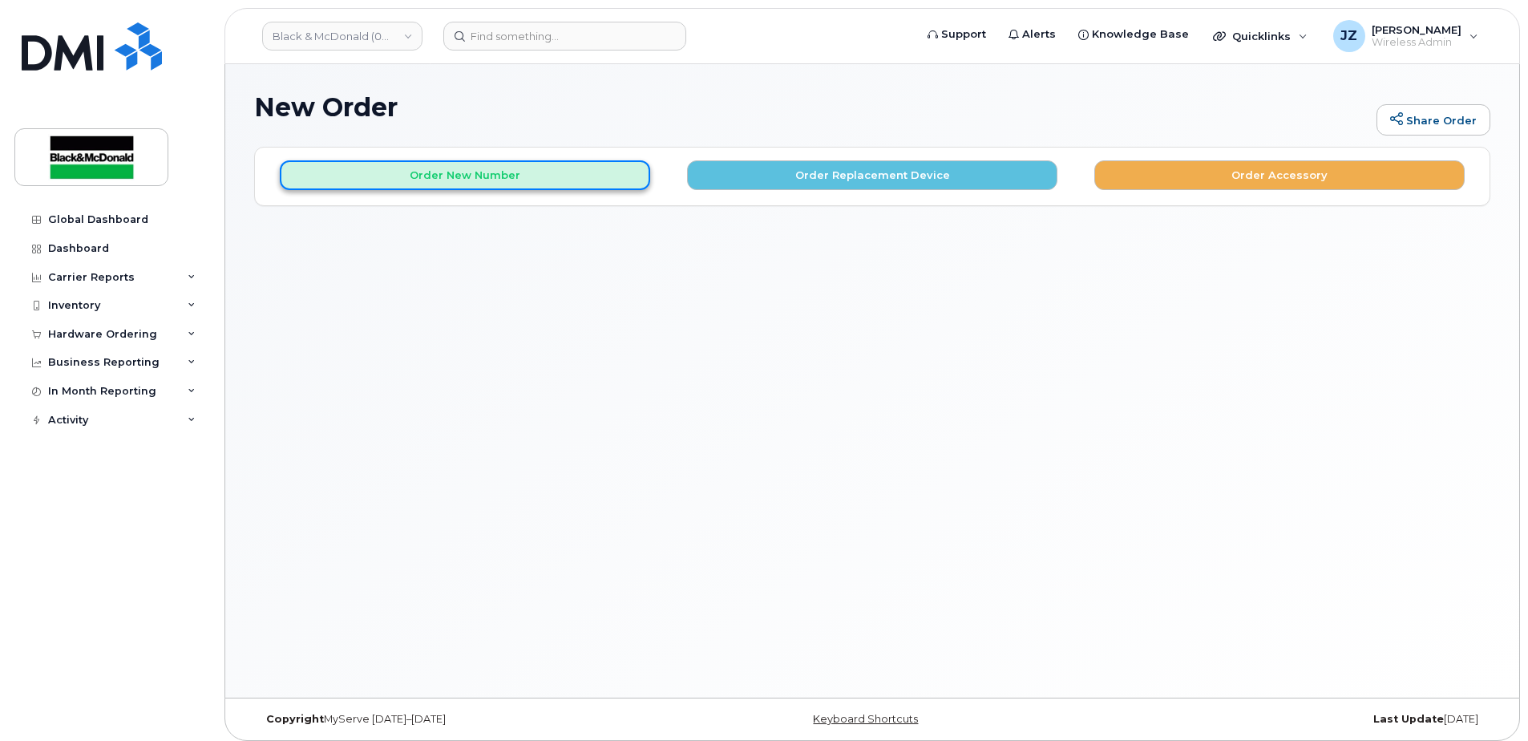
click at [459, 183] on button "Order New Number" at bounding box center [465, 175] width 370 height 30
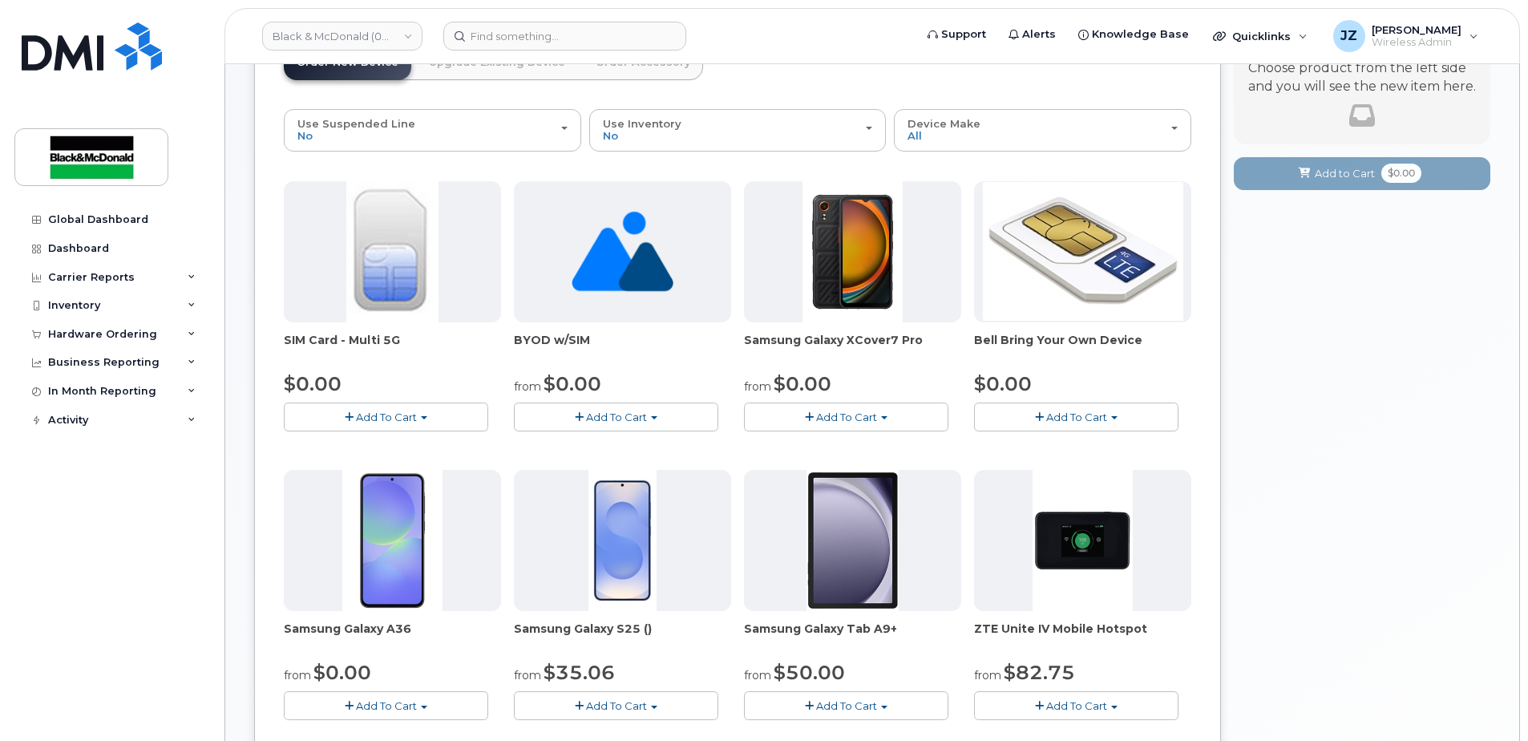
scroll to position [160, 0]
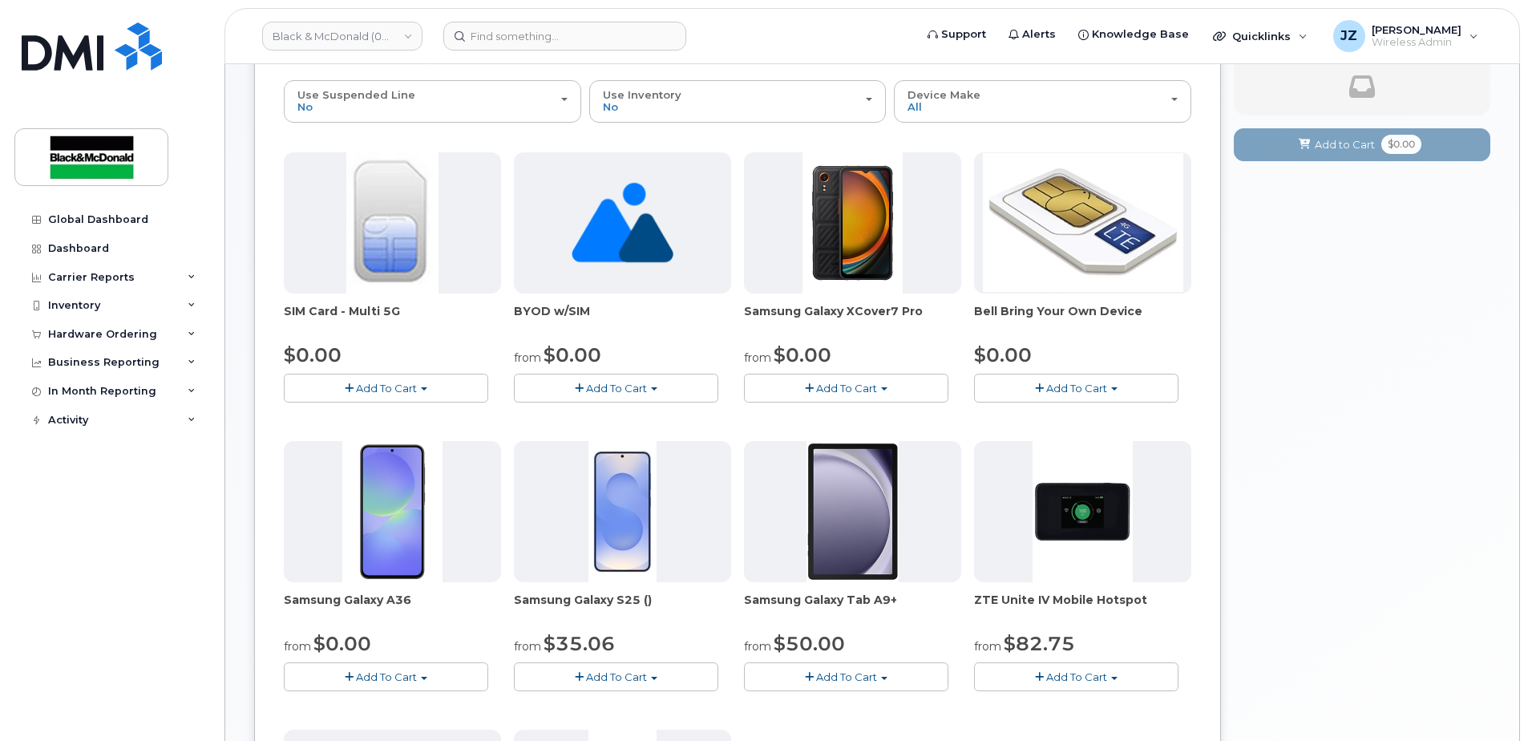
click at [435, 393] on button "Add To Cart" at bounding box center [386, 388] width 204 height 28
drag, startPoint x: 385, startPoint y: 418, endPoint x: 384, endPoint y: 454, distance: 36.1
click at [385, 418] on link "$0.00 - New Activation" at bounding box center [364, 418] width 152 height 20
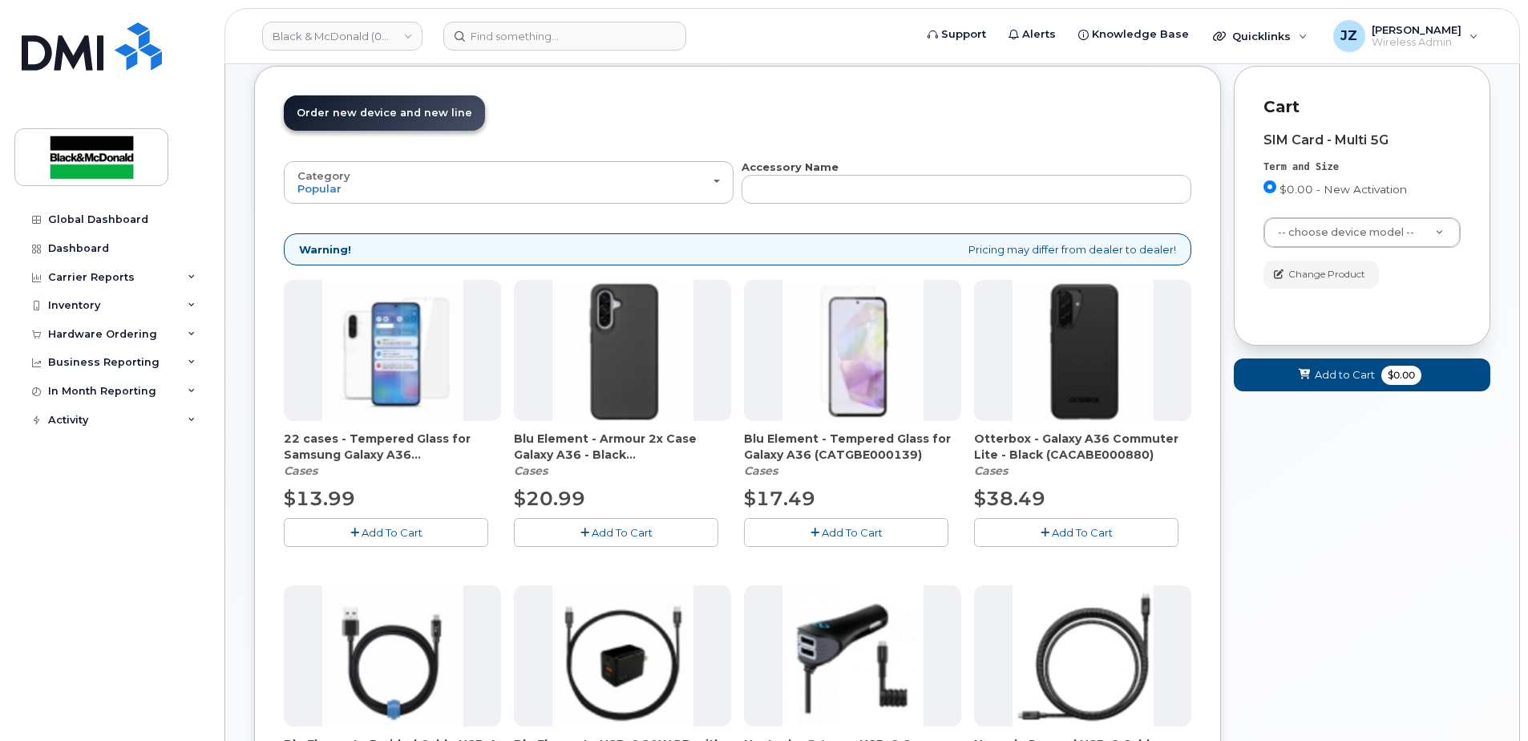
scroll to position [0, 0]
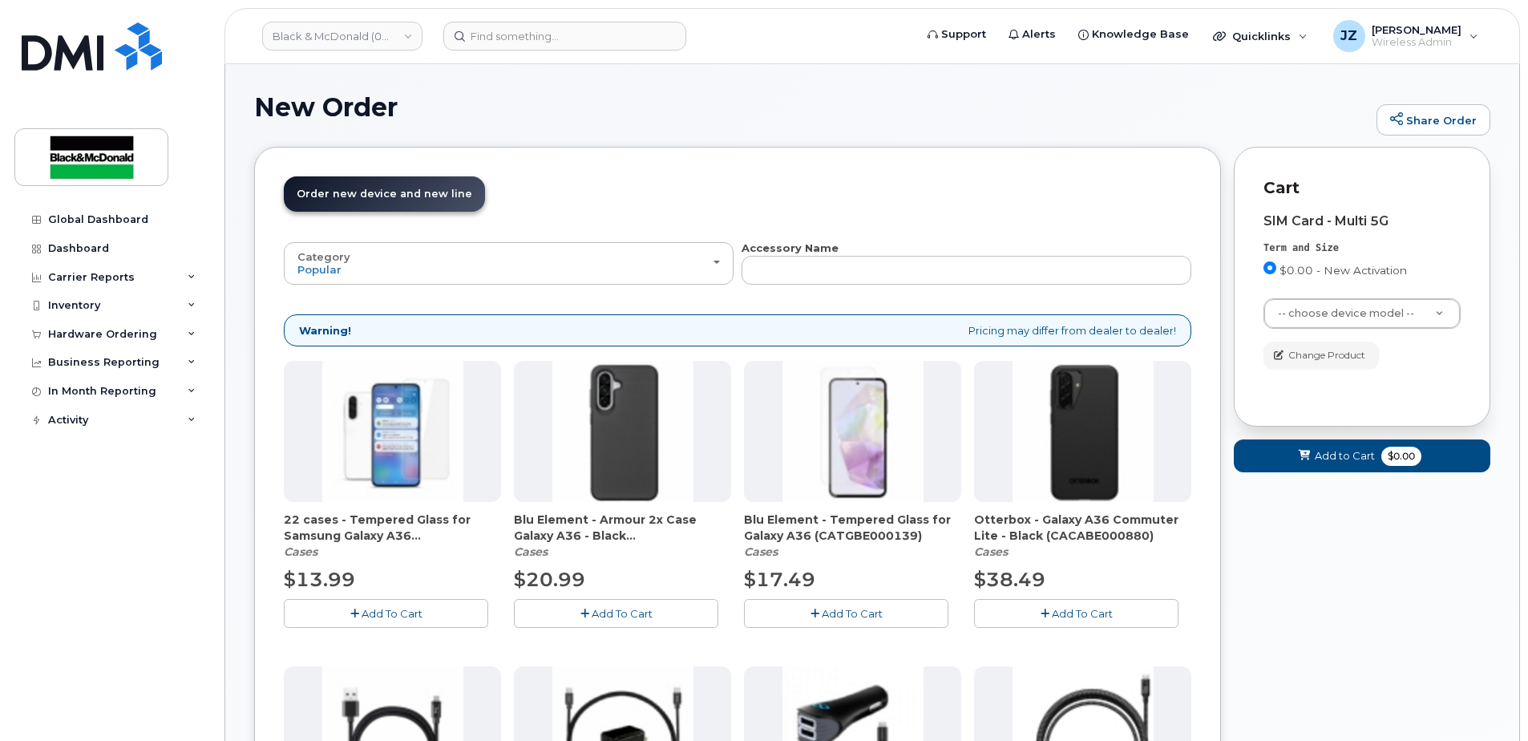
click at [372, 197] on span "Order new device and new line" at bounding box center [385, 194] width 176 height 12
drag, startPoint x: 372, startPoint y: 197, endPoint x: 364, endPoint y: 200, distance: 8.6
click at [364, 200] on link "Order new device and new line Order new device for existing or suspended line O…" at bounding box center [384, 193] width 201 height 35
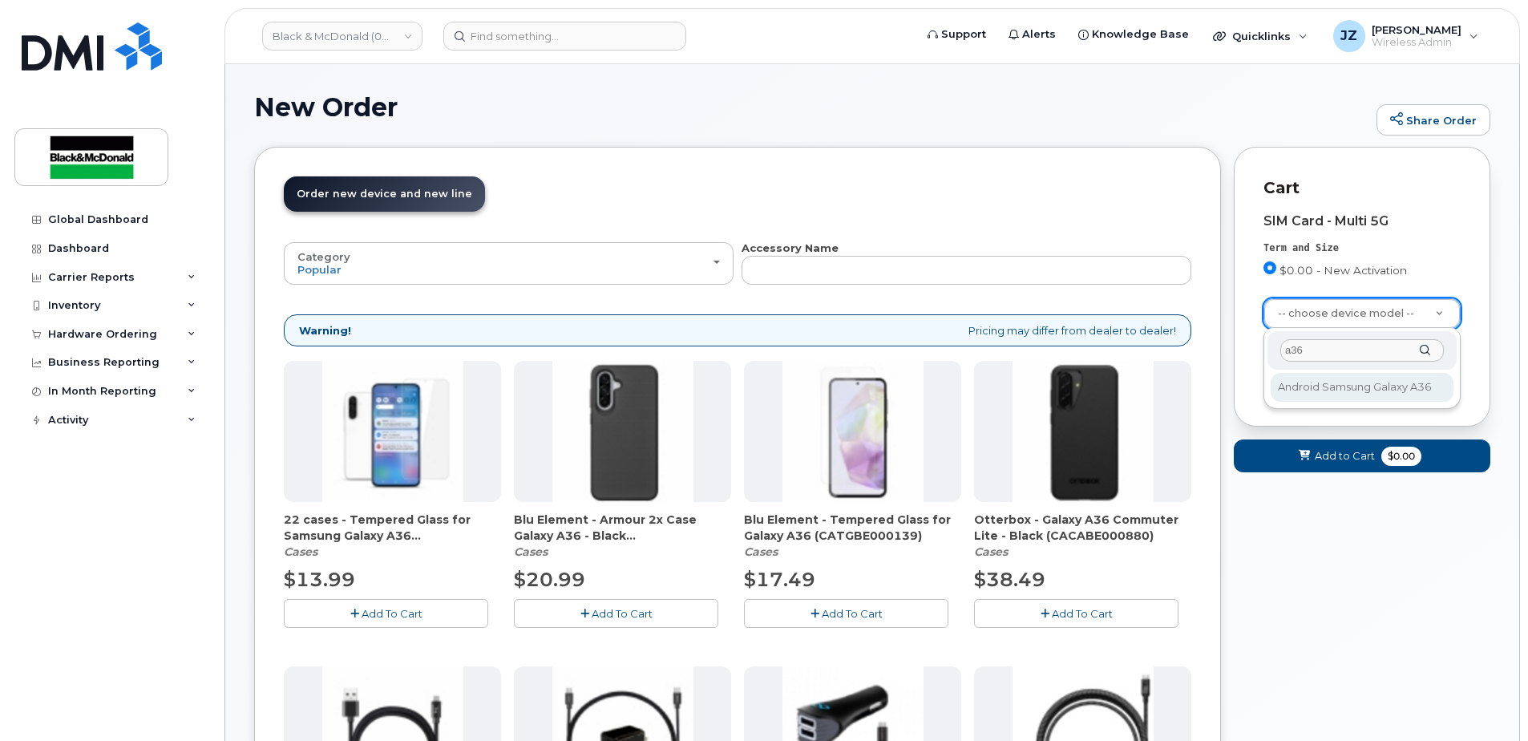
type input "a36"
select select "3328"
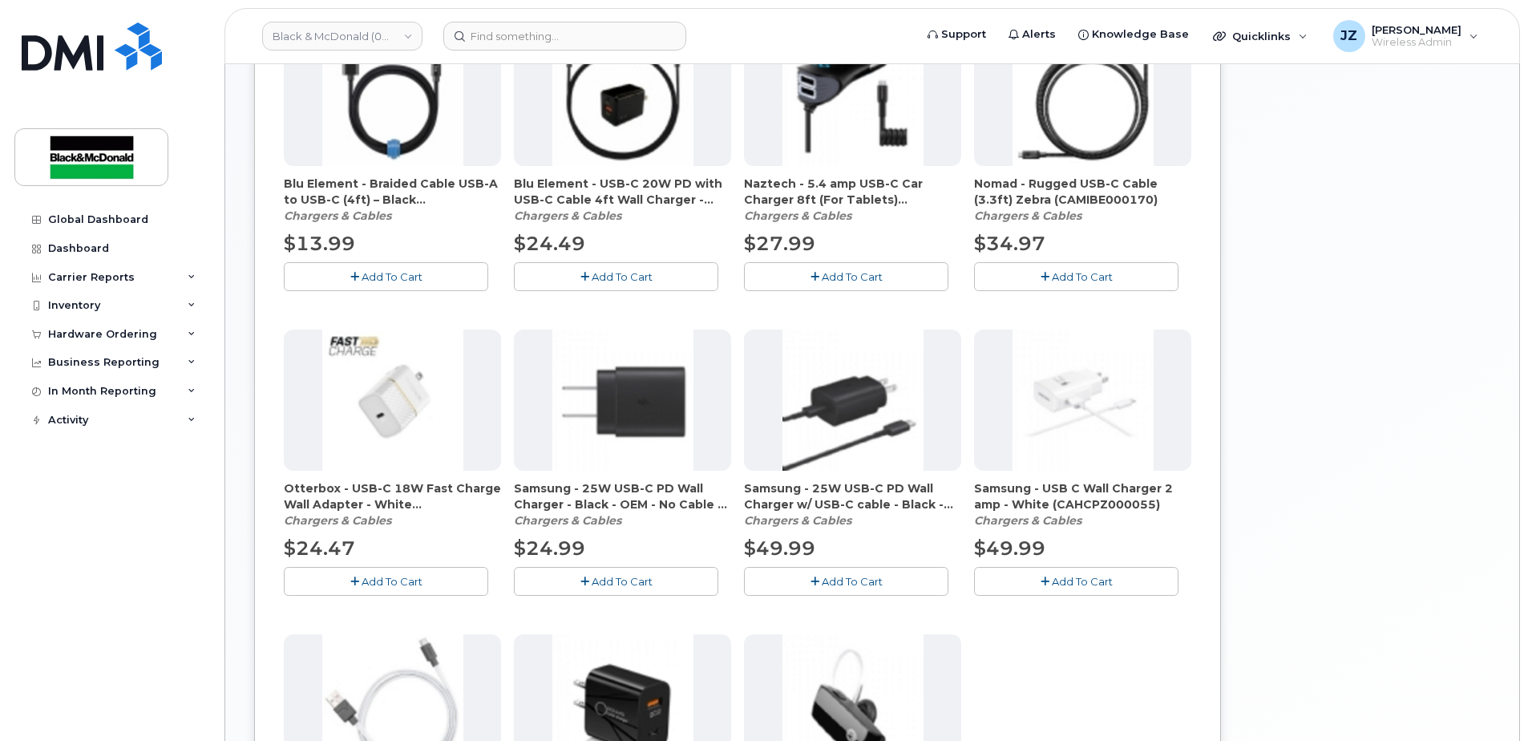
scroll to position [241, 0]
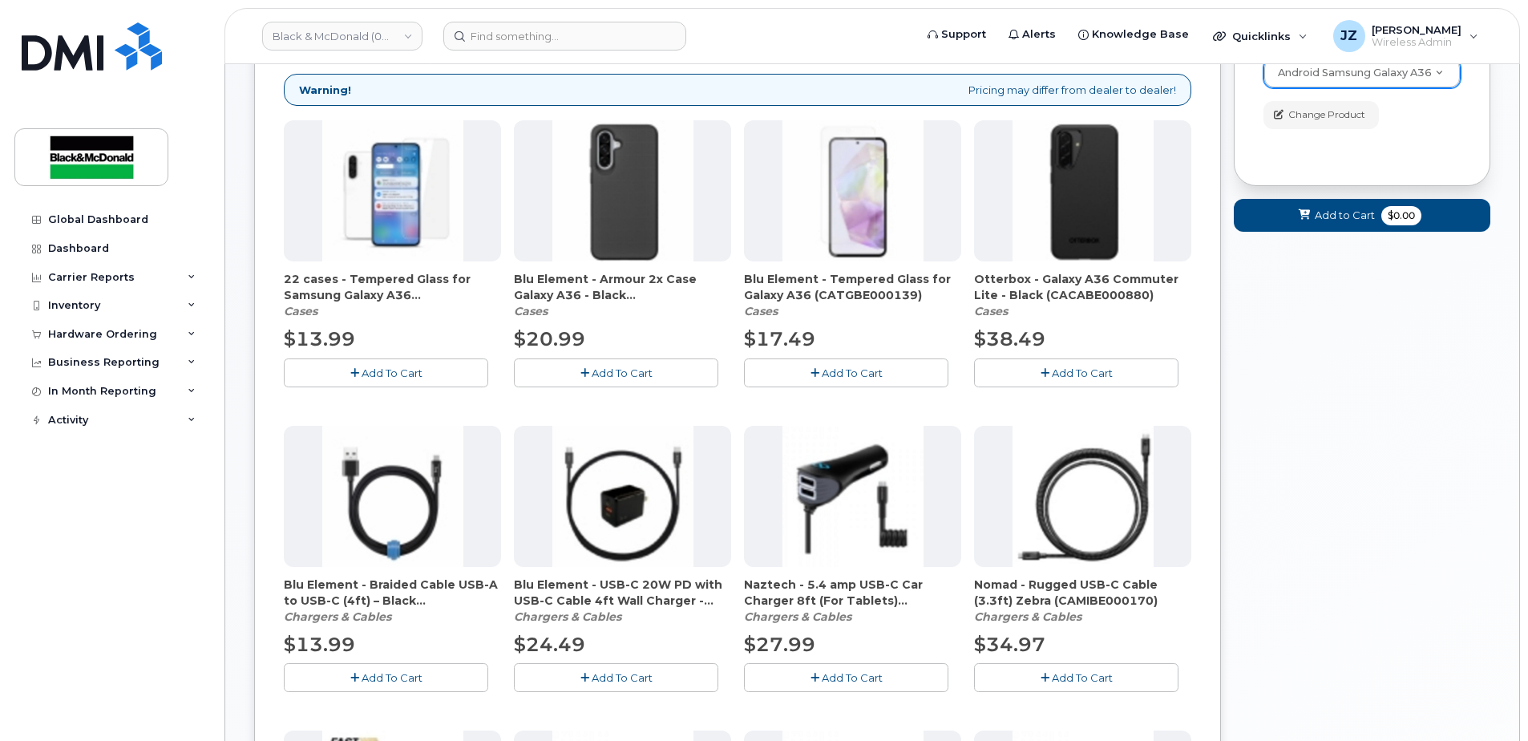
click at [1034, 377] on button "Add To Cart" at bounding box center [1076, 372] width 204 height 28
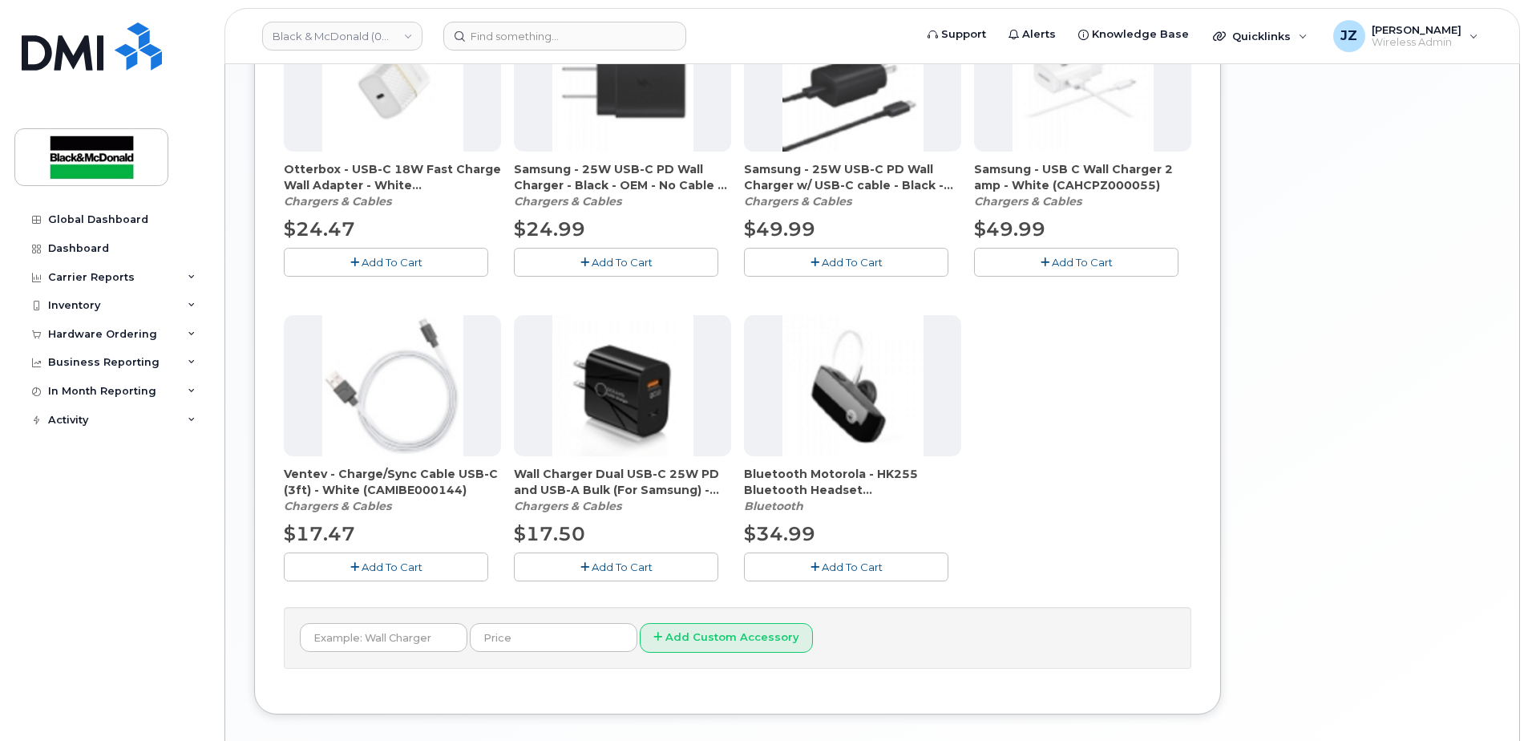
scroll to position [962, 0]
click at [649, 565] on span "Add To Cart" at bounding box center [622, 565] width 61 height 13
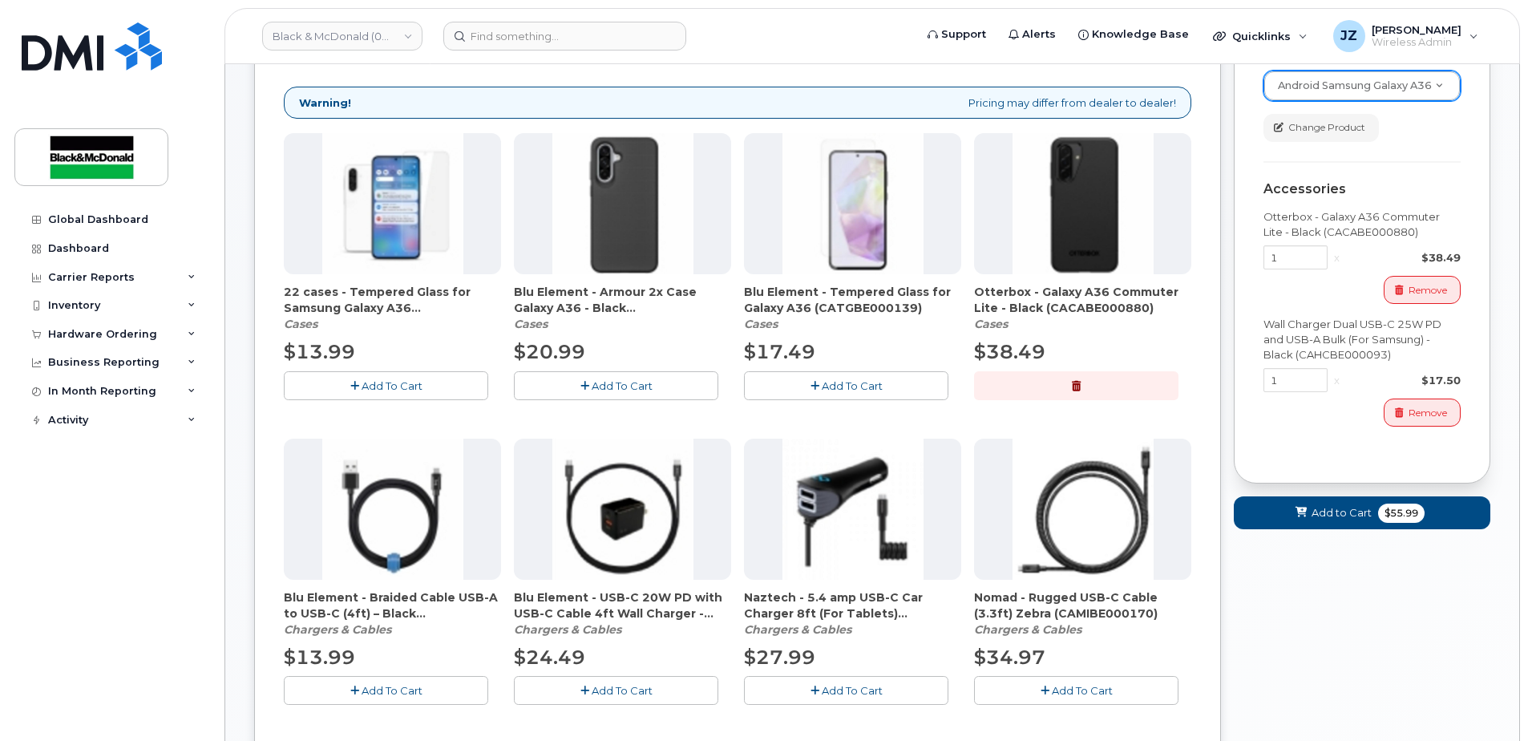
scroll to position [241, 0]
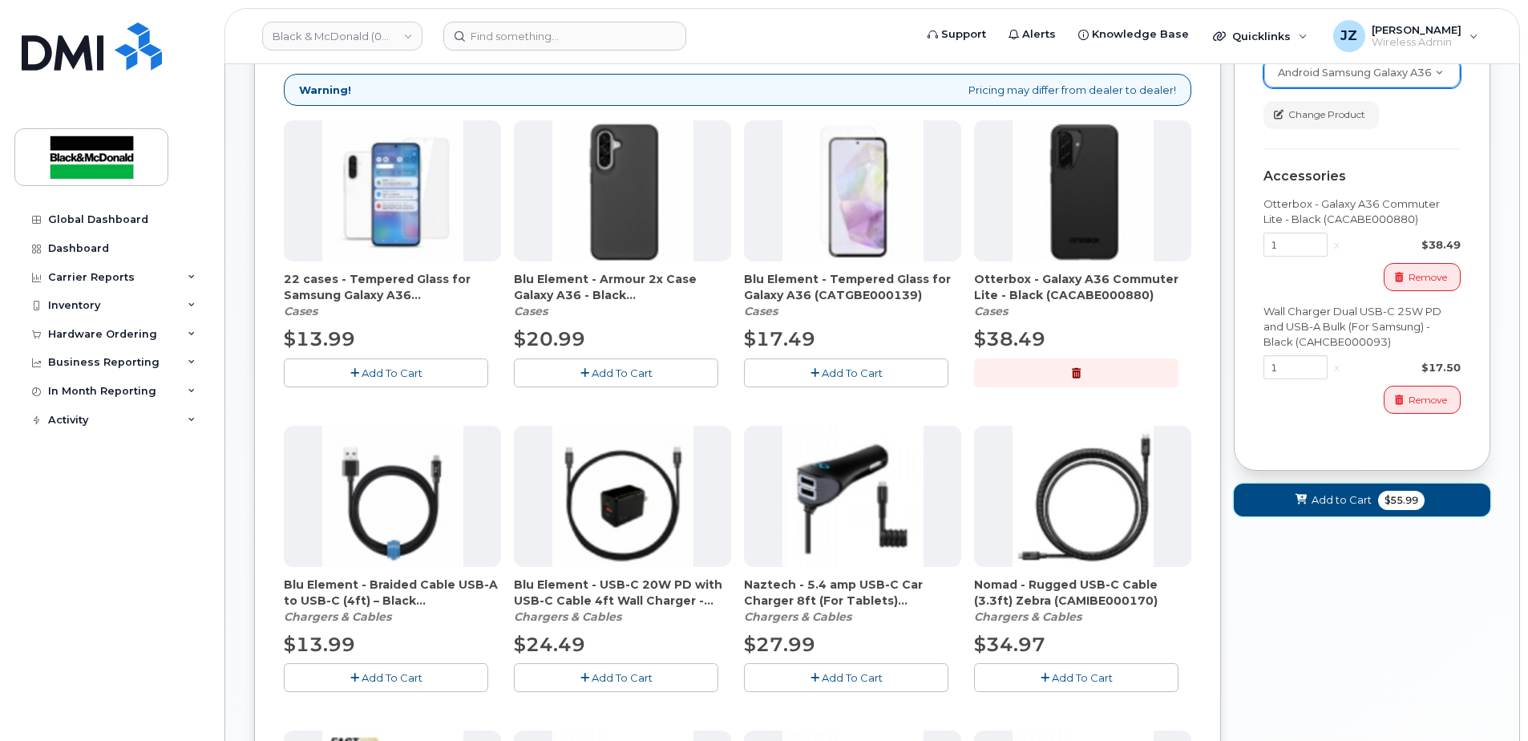
click at [1349, 506] on span "Add to Cart" at bounding box center [1342, 499] width 60 height 15
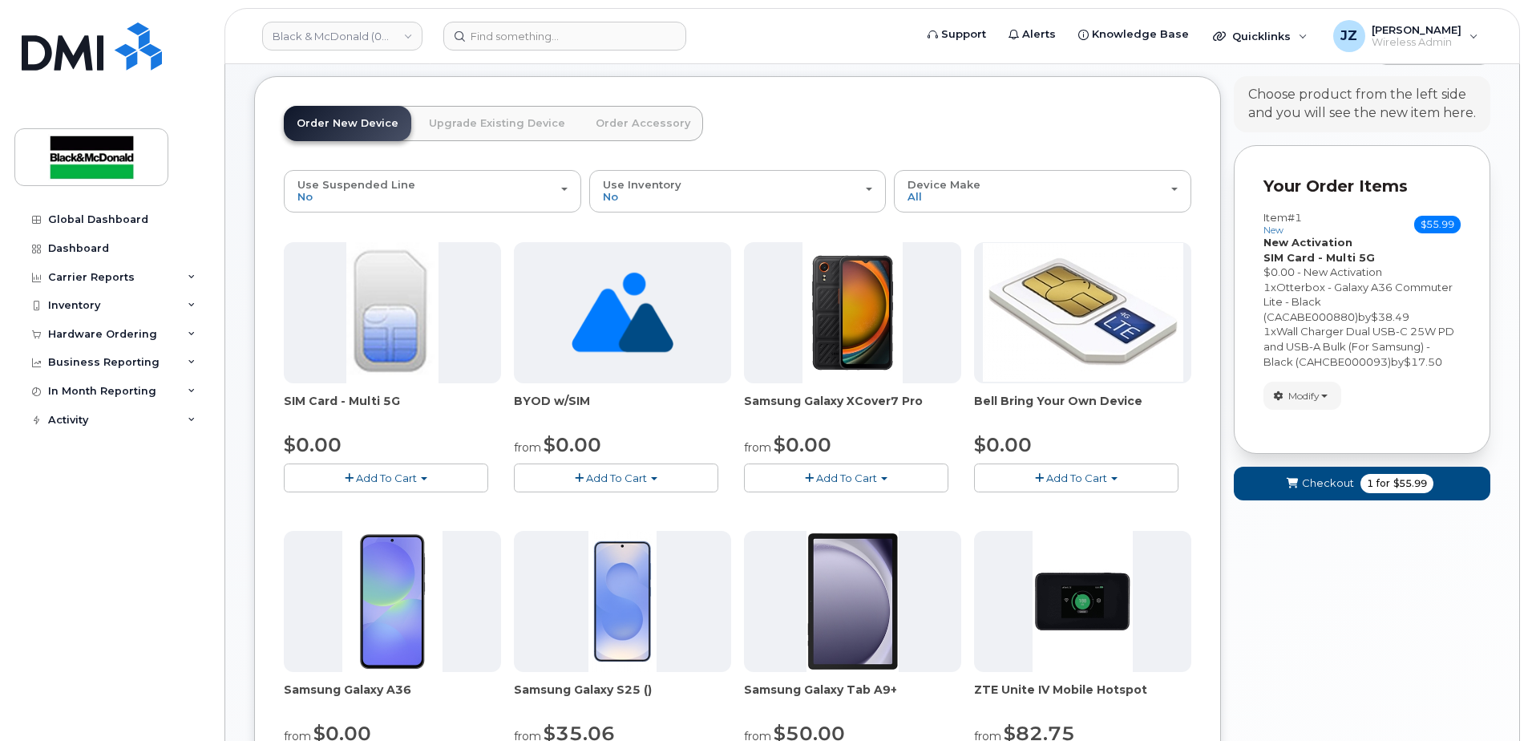
scroll to position [0, 0]
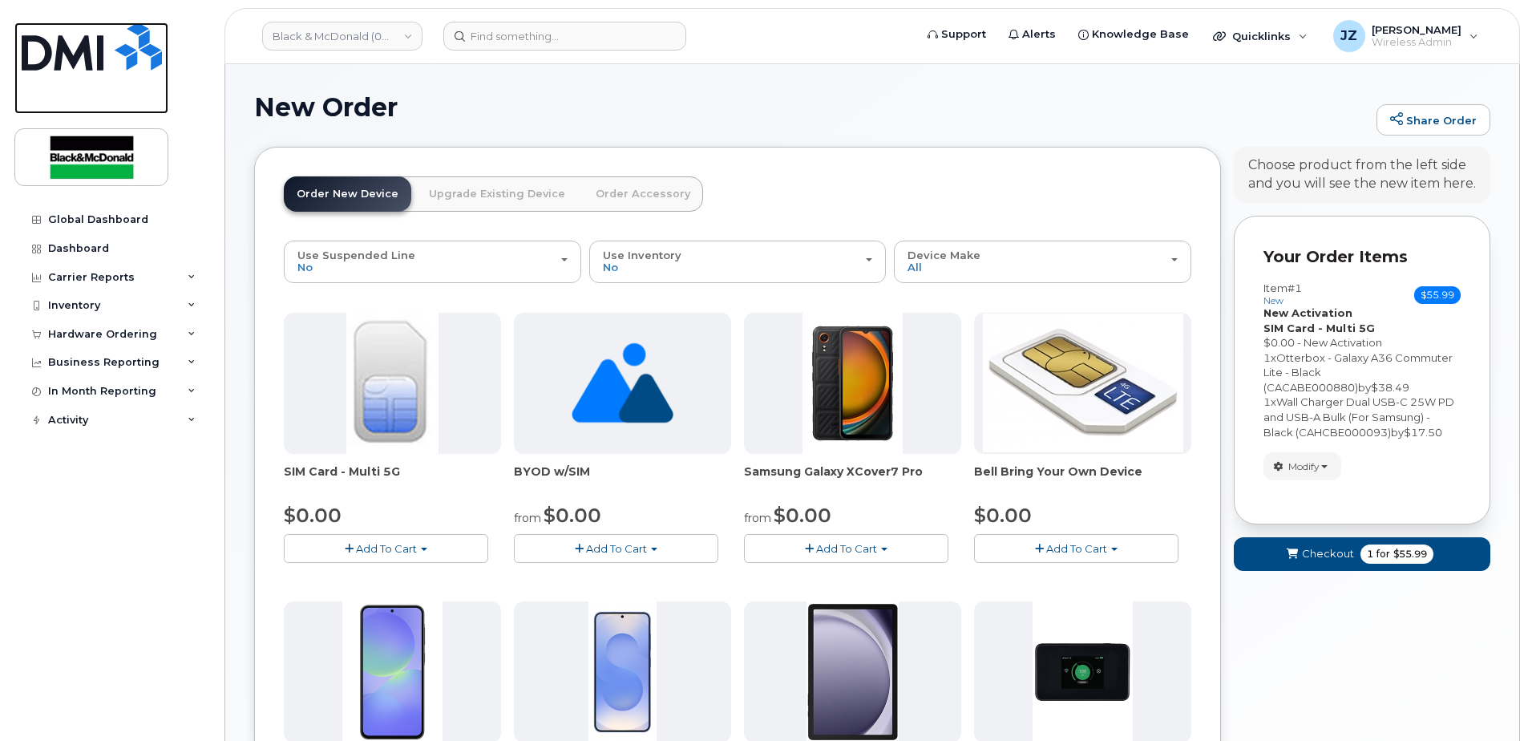
click at [119, 55] on img at bounding box center [92, 46] width 140 height 48
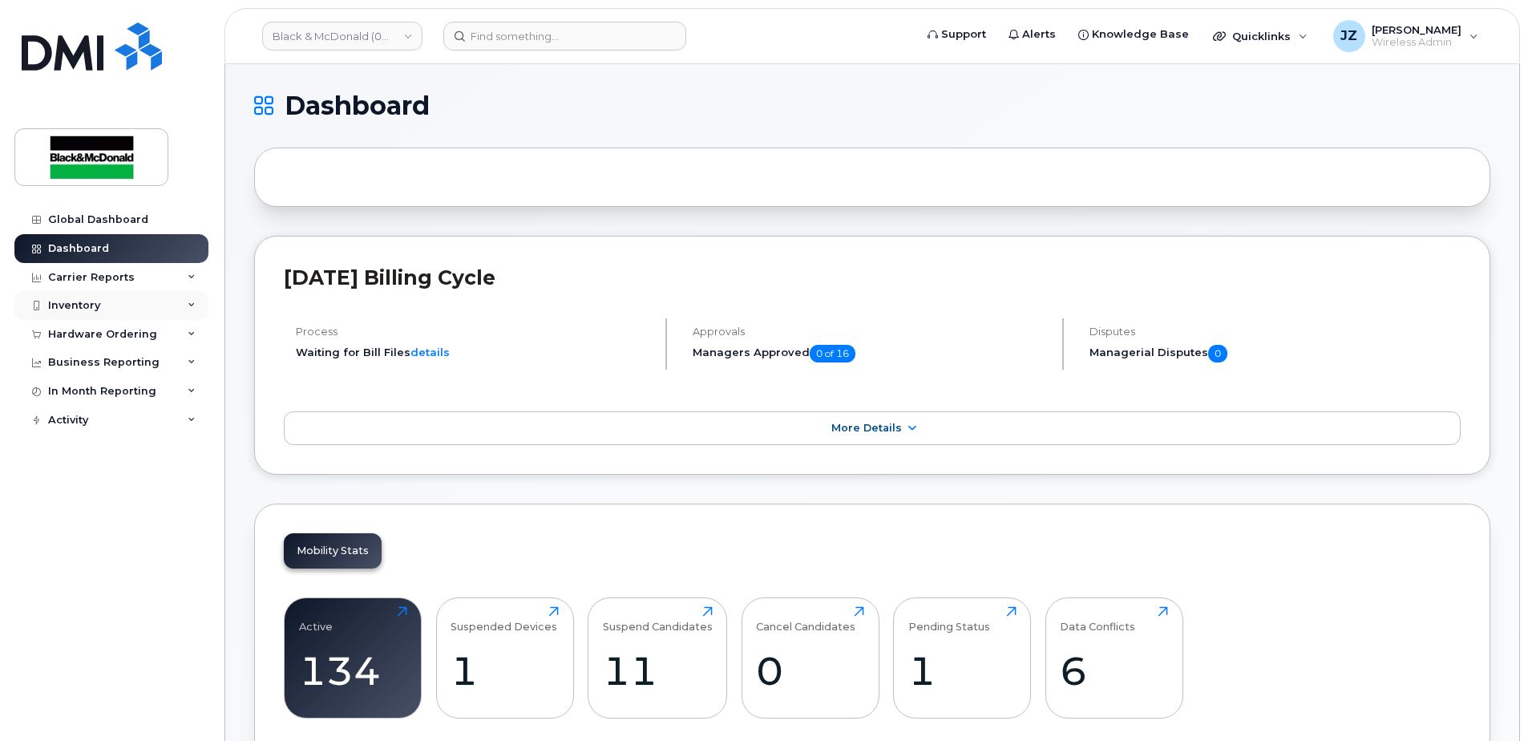
click at [135, 307] on div "Inventory" at bounding box center [111, 305] width 194 height 29
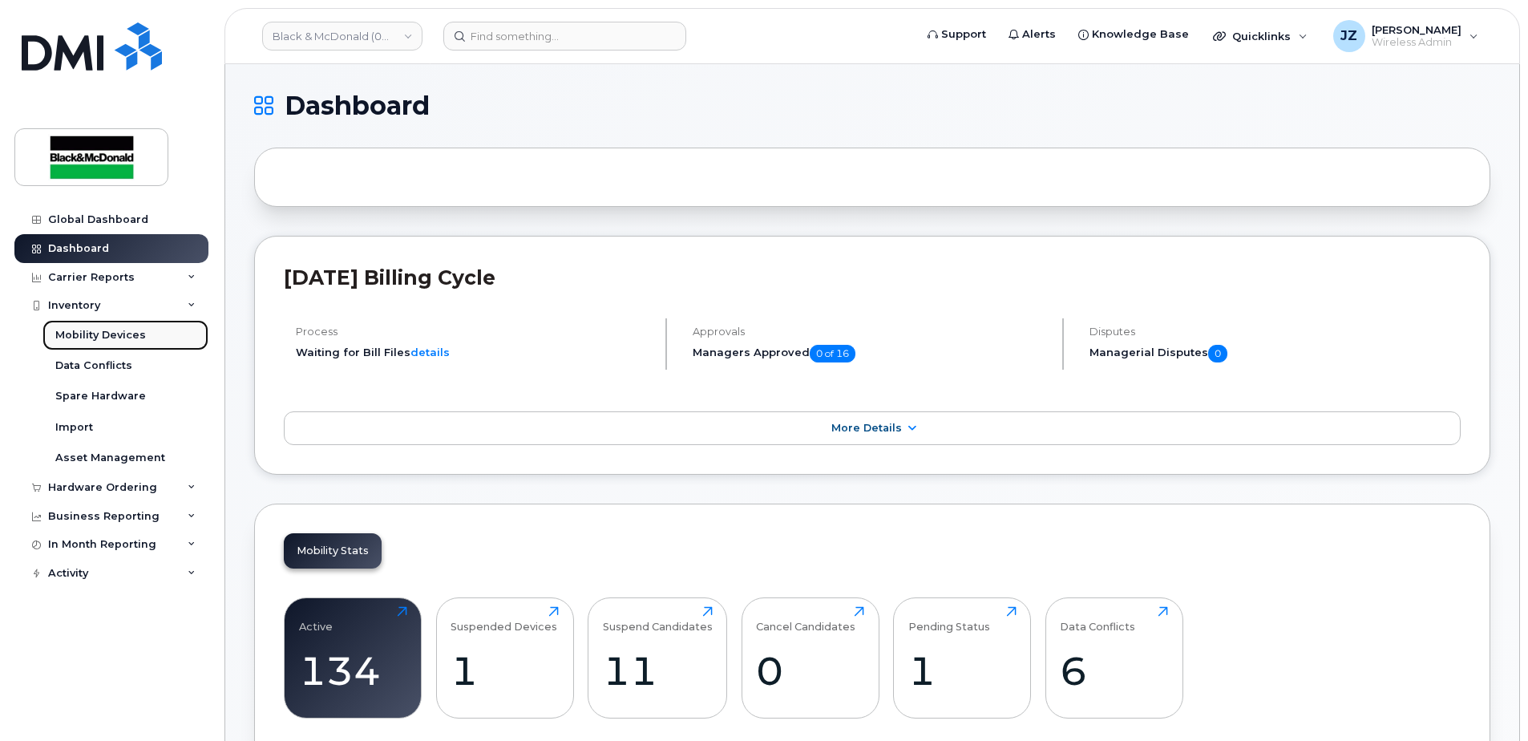
click at [133, 338] on div "Mobility Devices" at bounding box center [100, 335] width 91 height 14
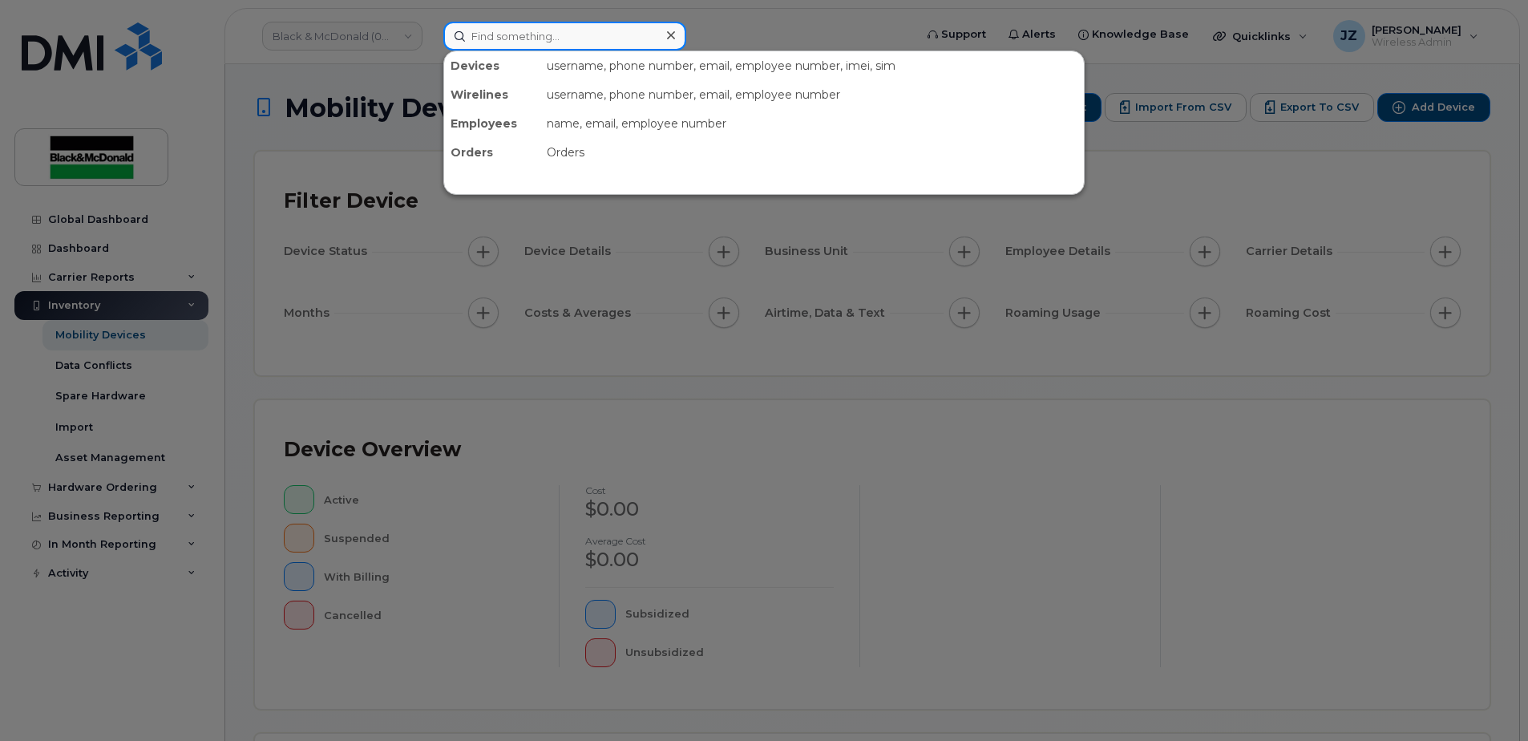
click at [517, 42] on input at bounding box center [564, 36] width 243 height 29
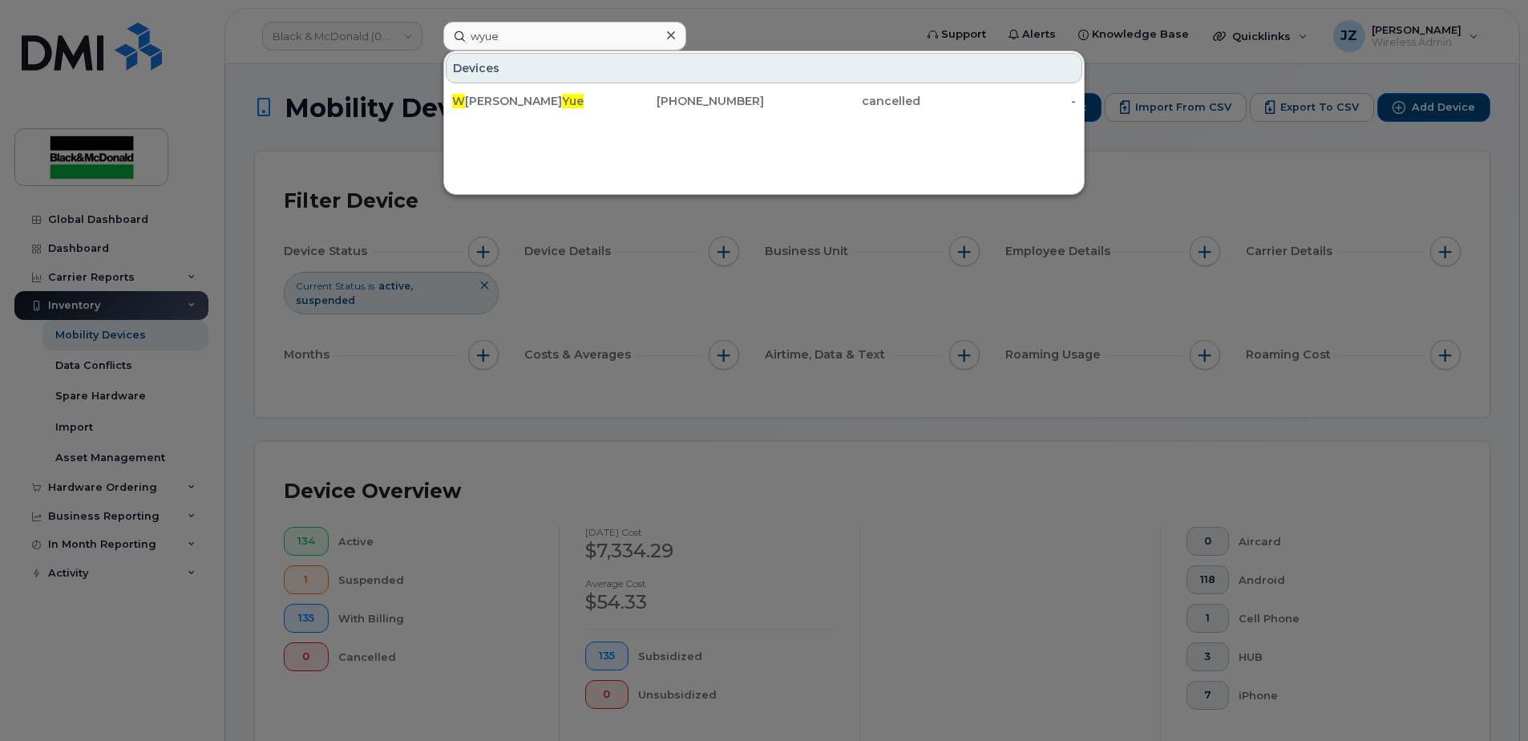
click at [362, 44] on div at bounding box center [764, 370] width 1528 height 741
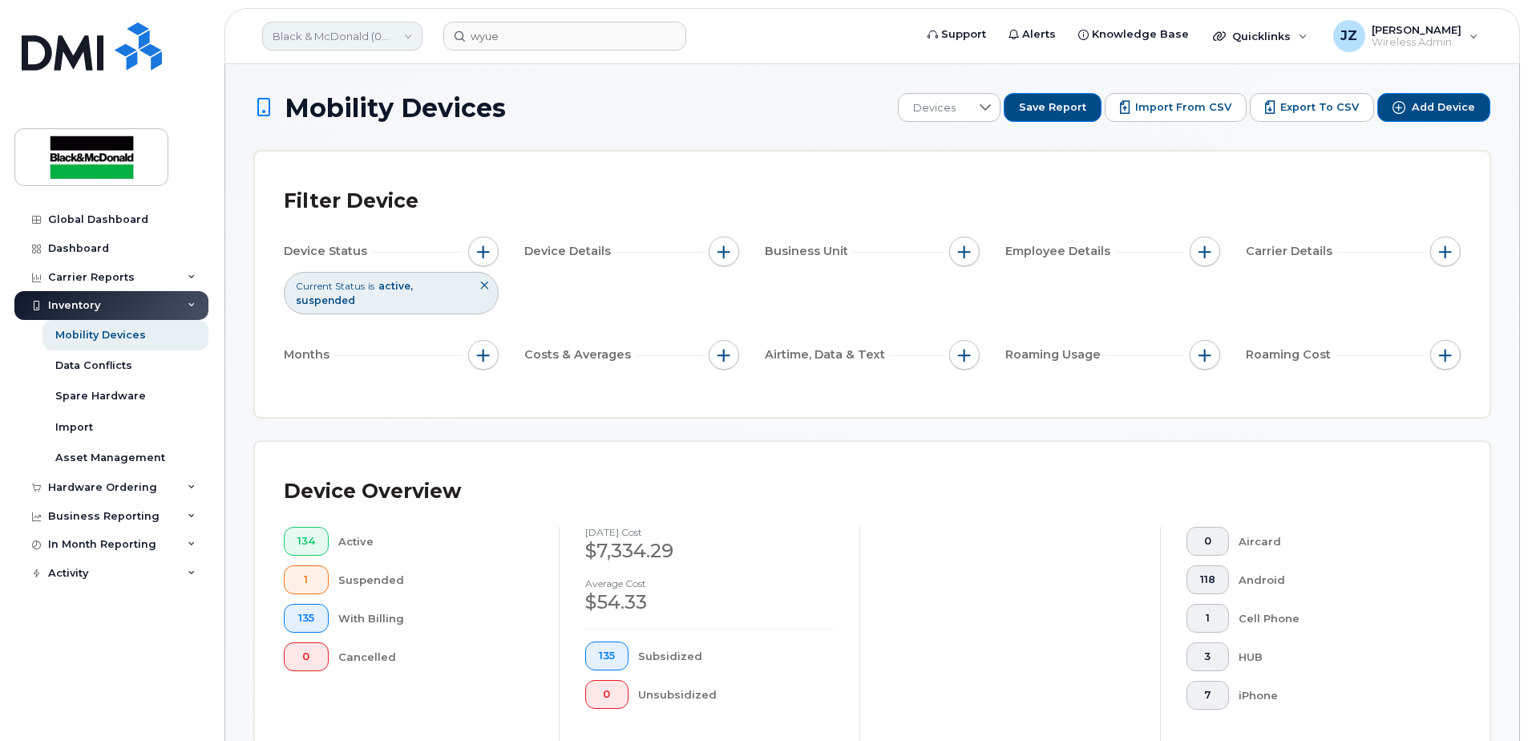
click at [388, 24] on link "Black & McDonald (0555654315)" at bounding box center [342, 36] width 160 height 29
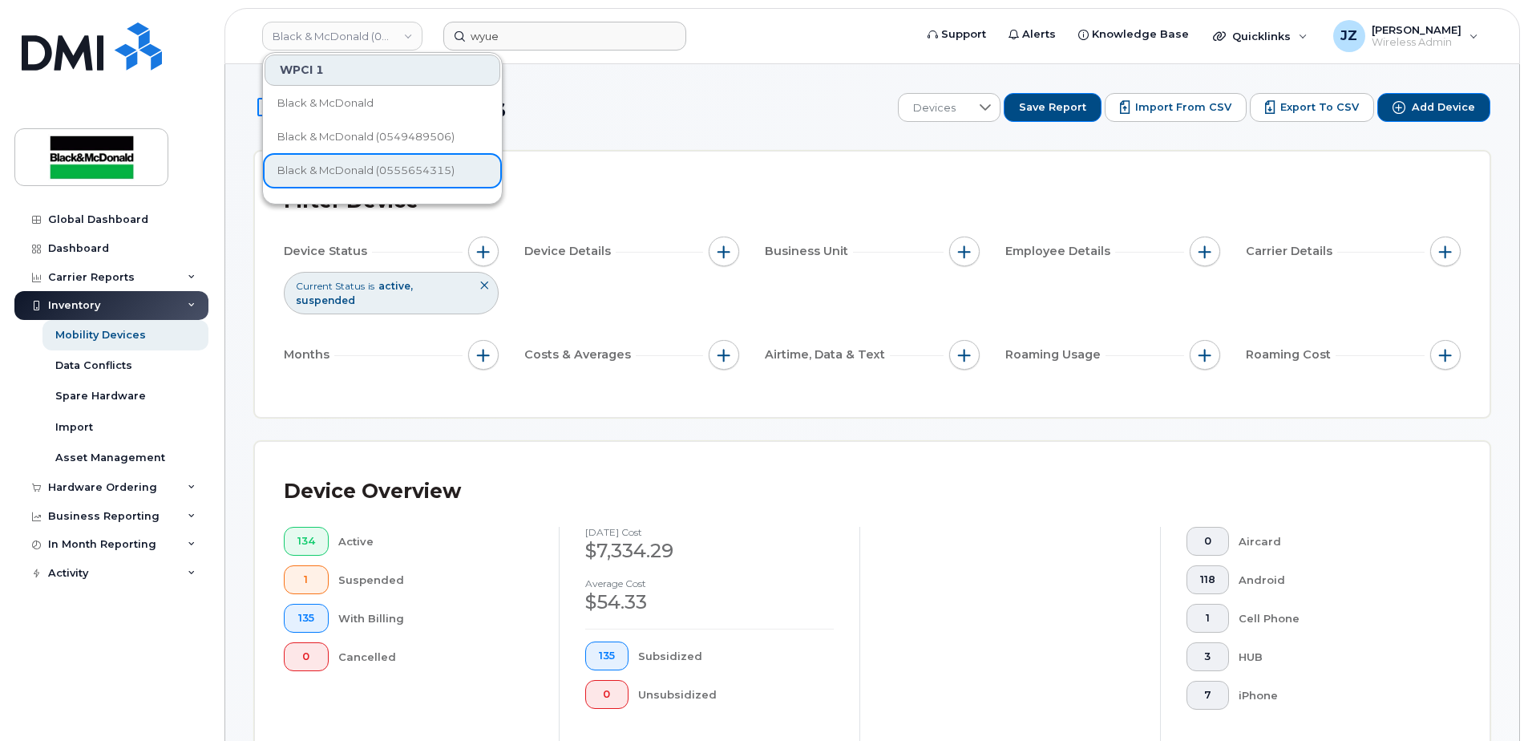
drag, startPoint x: 508, startPoint y: 10, endPoint x: 519, endPoint y: 26, distance: 18.9
click at [508, 10] on header "Black & [PERSON_NAME] (0555654315) WPCI 1 Black & [PERSON_NAME] Black & [PERSON…" at bounding box center [873, 36] width 1296 height 56
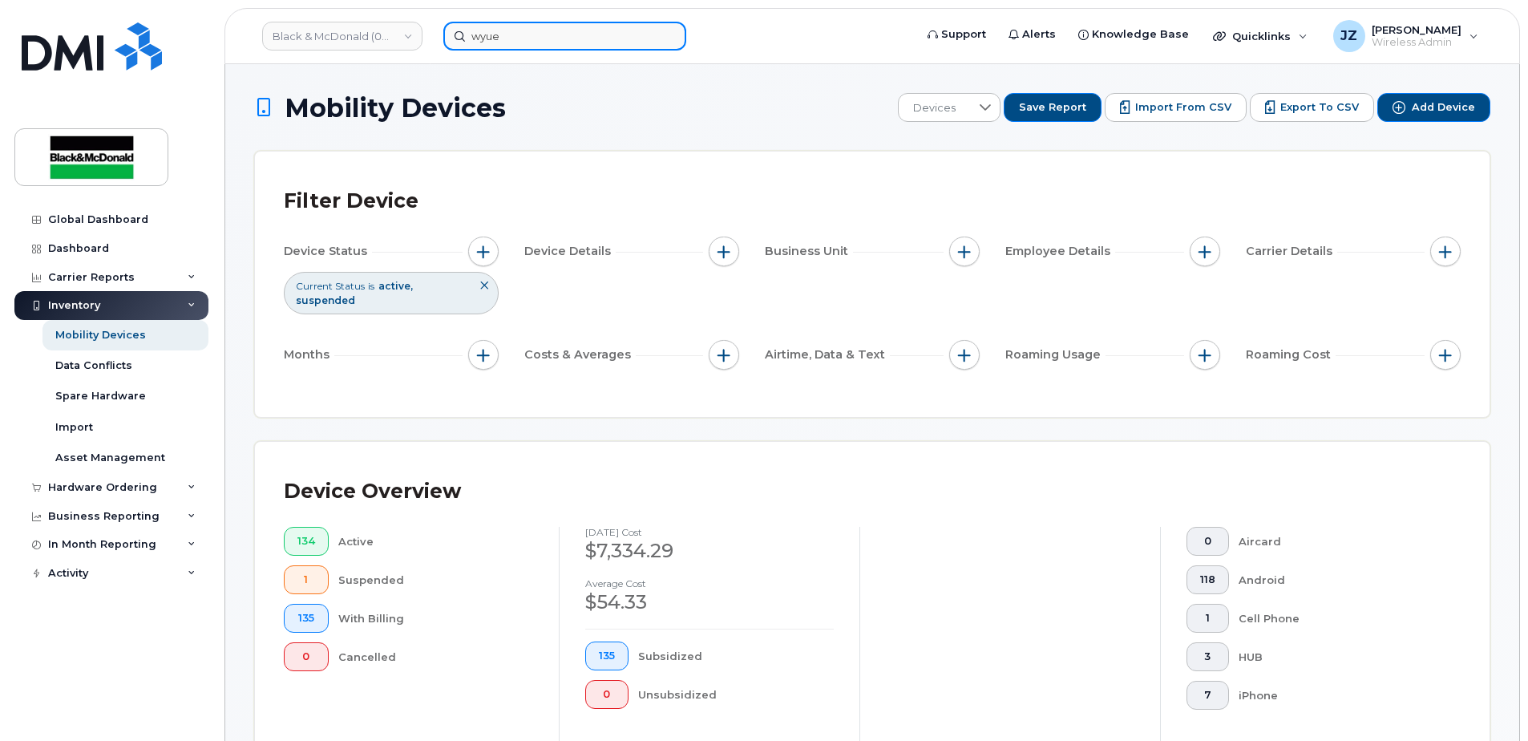
click at [528, 44] on input "wyue" at bounding box center [564, 36] width 243 height 29
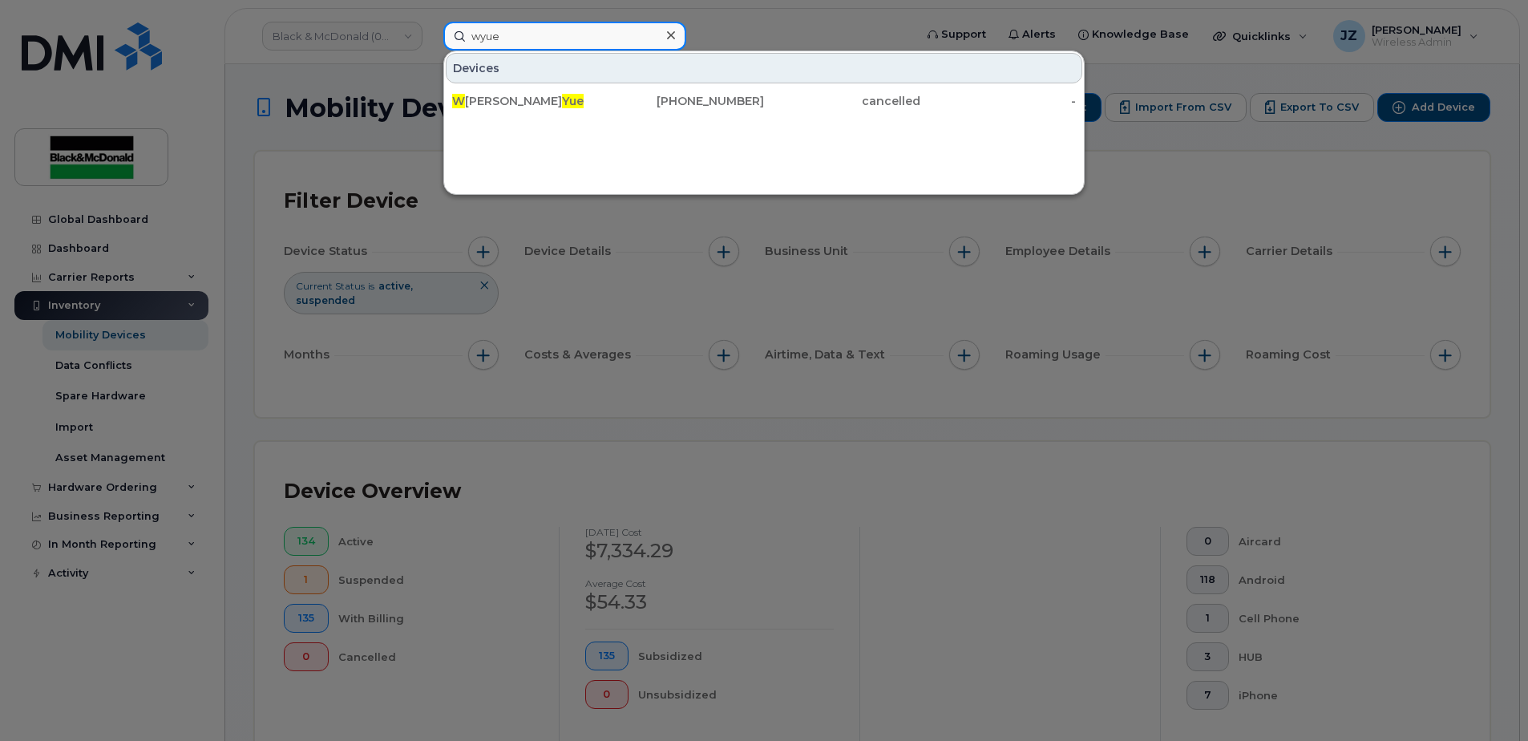
click at [528, 44] on input "wyue" at bounding box center [564, 36] width 243 height 29
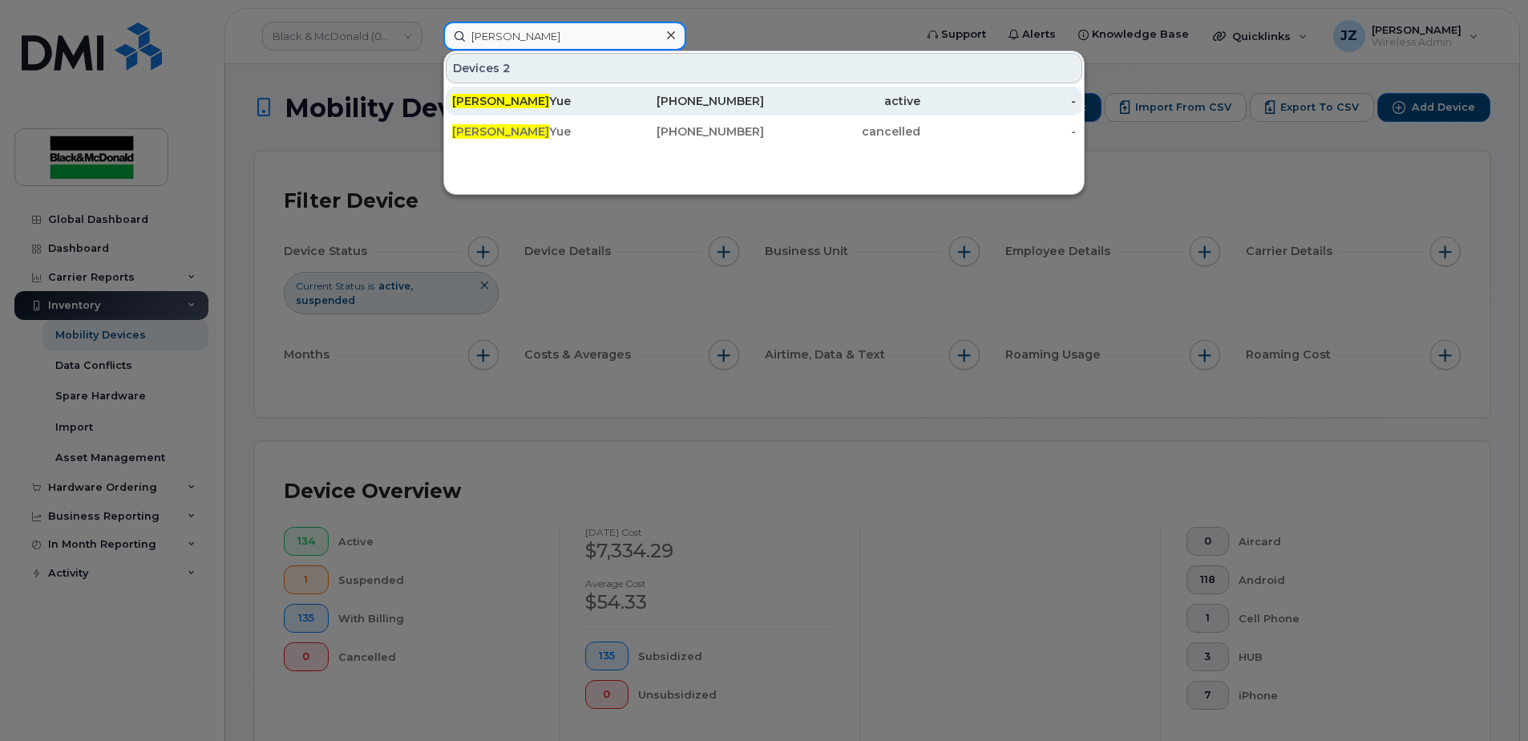
type input "[PERSON_NAME]"
click at [653, 93] on div "[PHONE_NUMBER]" at bounding box center [687, 101] width 156 height 29
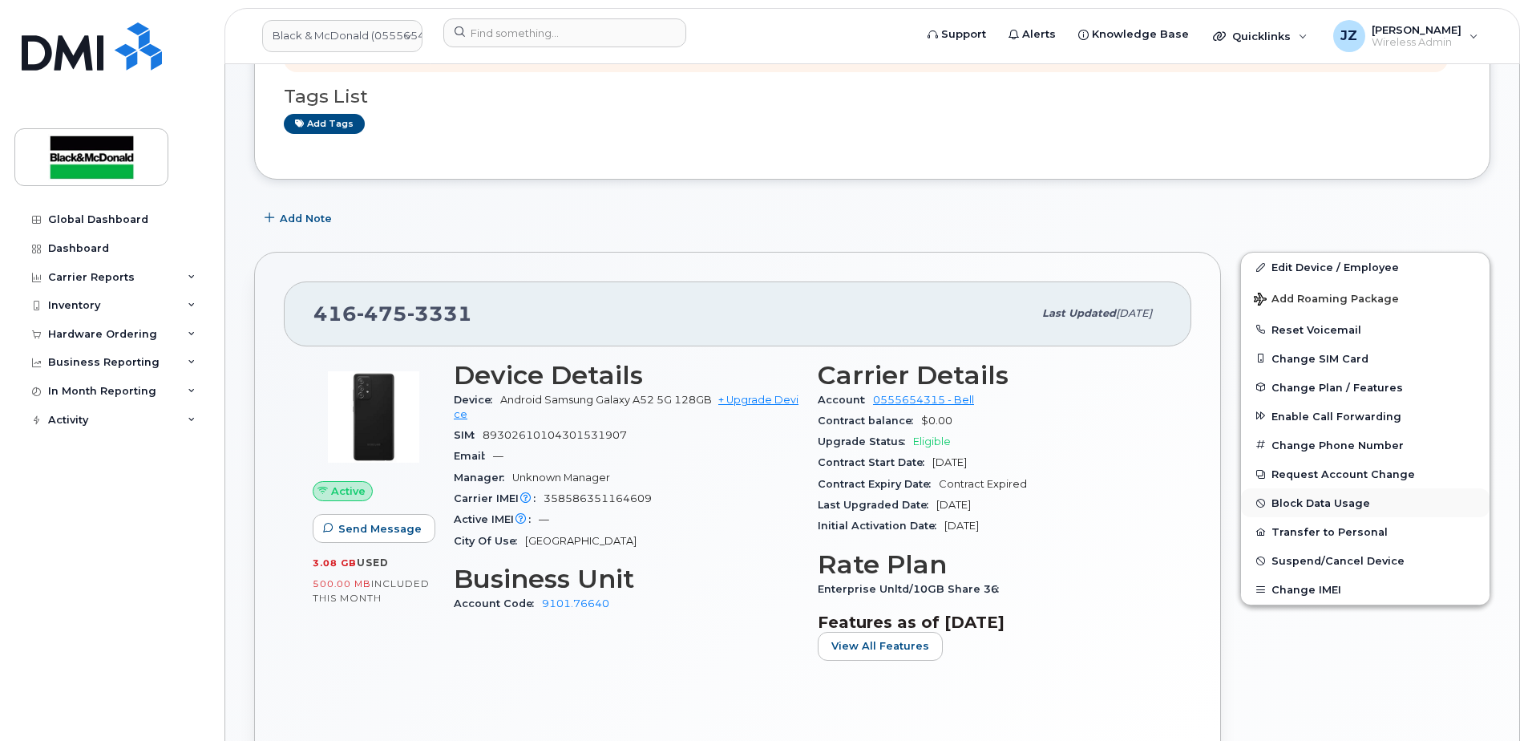
scroll to position [321, 0]
